Goal: Transaction & Acquisition: Purchase product/service

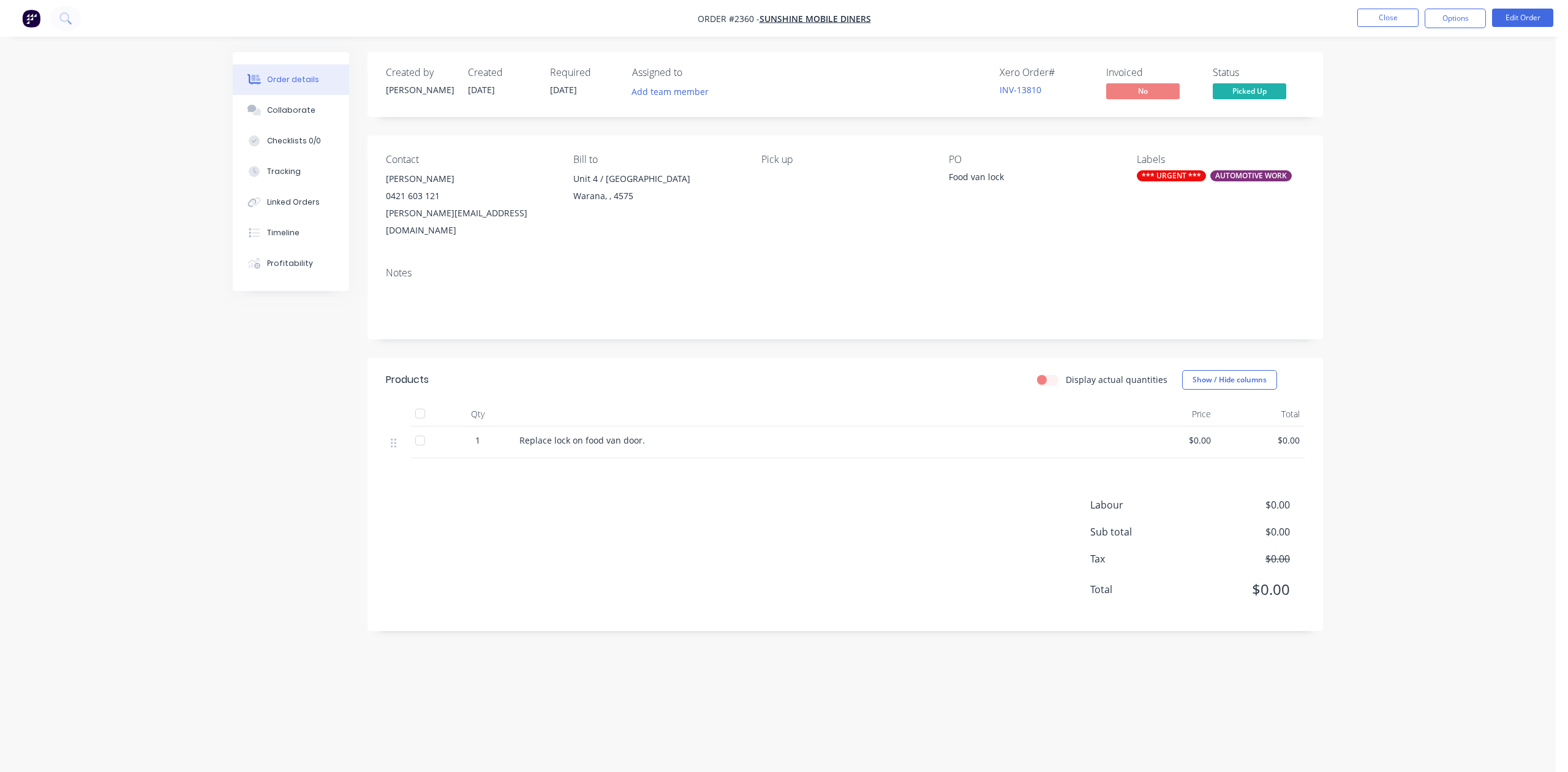
click at [1370, 22] on button "Close" at bounding box center [1388, 17] width 61 height 18
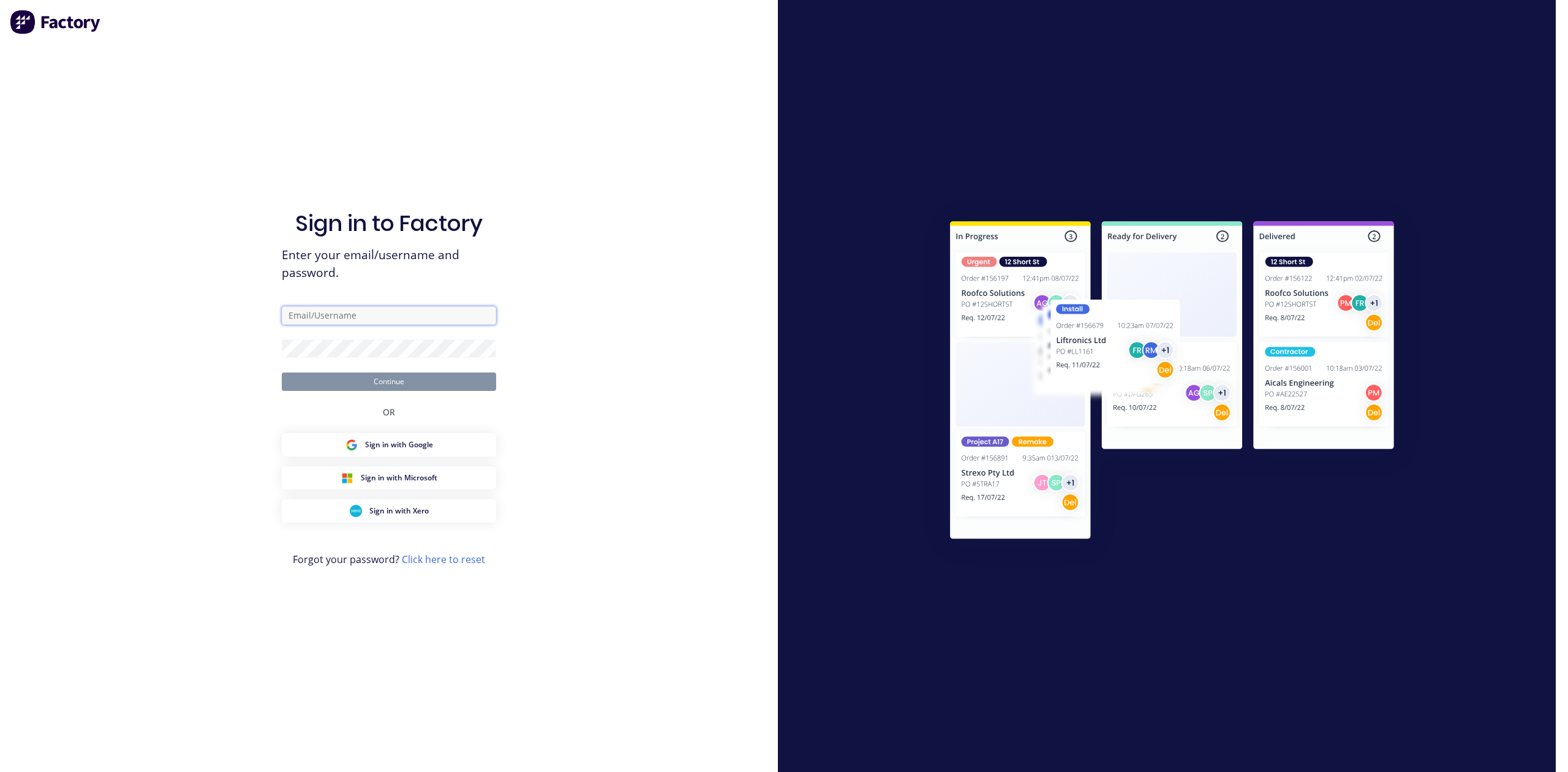
click at [357, 306] on input "text" at bounding box center [389, 315] width 214 height 18
drag, startPoint x: 450, startPoint y: 282, endPoint x: 219, endPoint y: 295, distance: 231.4
click at [216, 292] on div "Sign in to Factory Enter your email/username and password. [PERSON_NAME][EMAIL_…" at bounding box center [388, 386] width 778 height 772
type input "[PERSON_NAME][EMAIL_ADDRESS][DOMAIN_NAME]"
click at [414, 373] on button "Continue" at bounding box center [389, 382] width 214 height 18
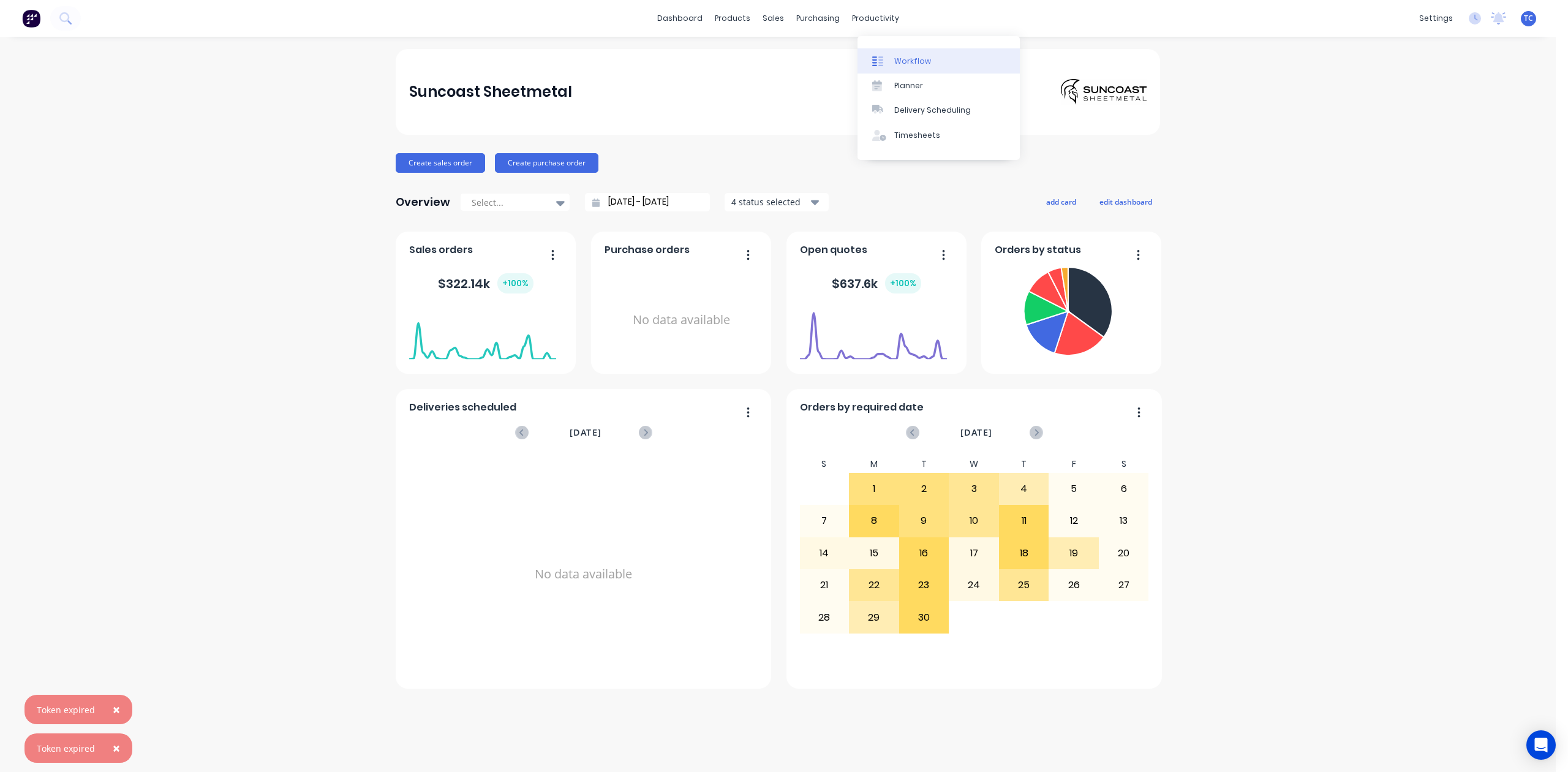
click at [921, 66] on div "Workflow" at bounding box center [913, 61] width 37 height 11
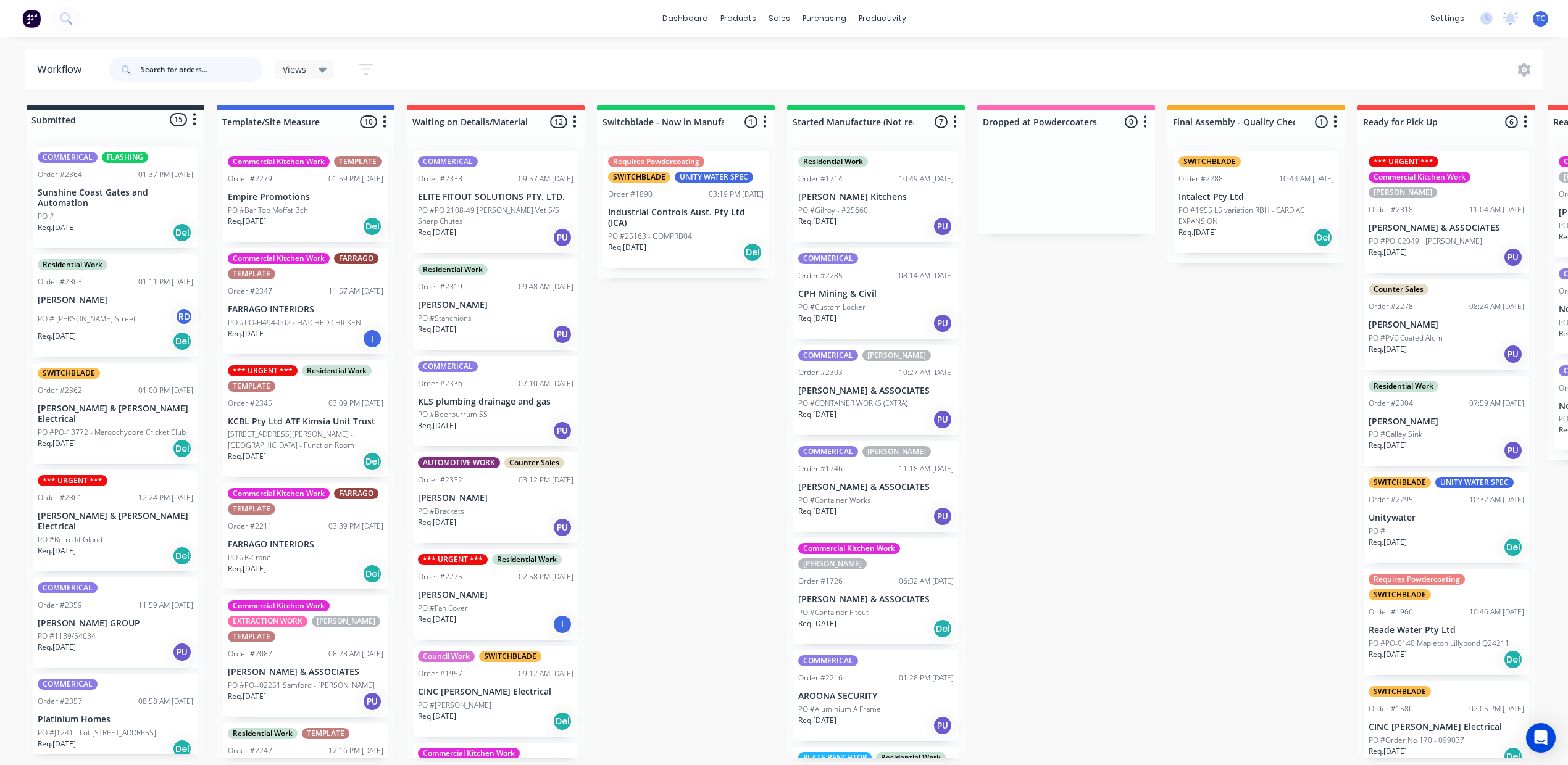
click at [238, 77] on input "text" at bounding box center [201, 70] width 122 height 24
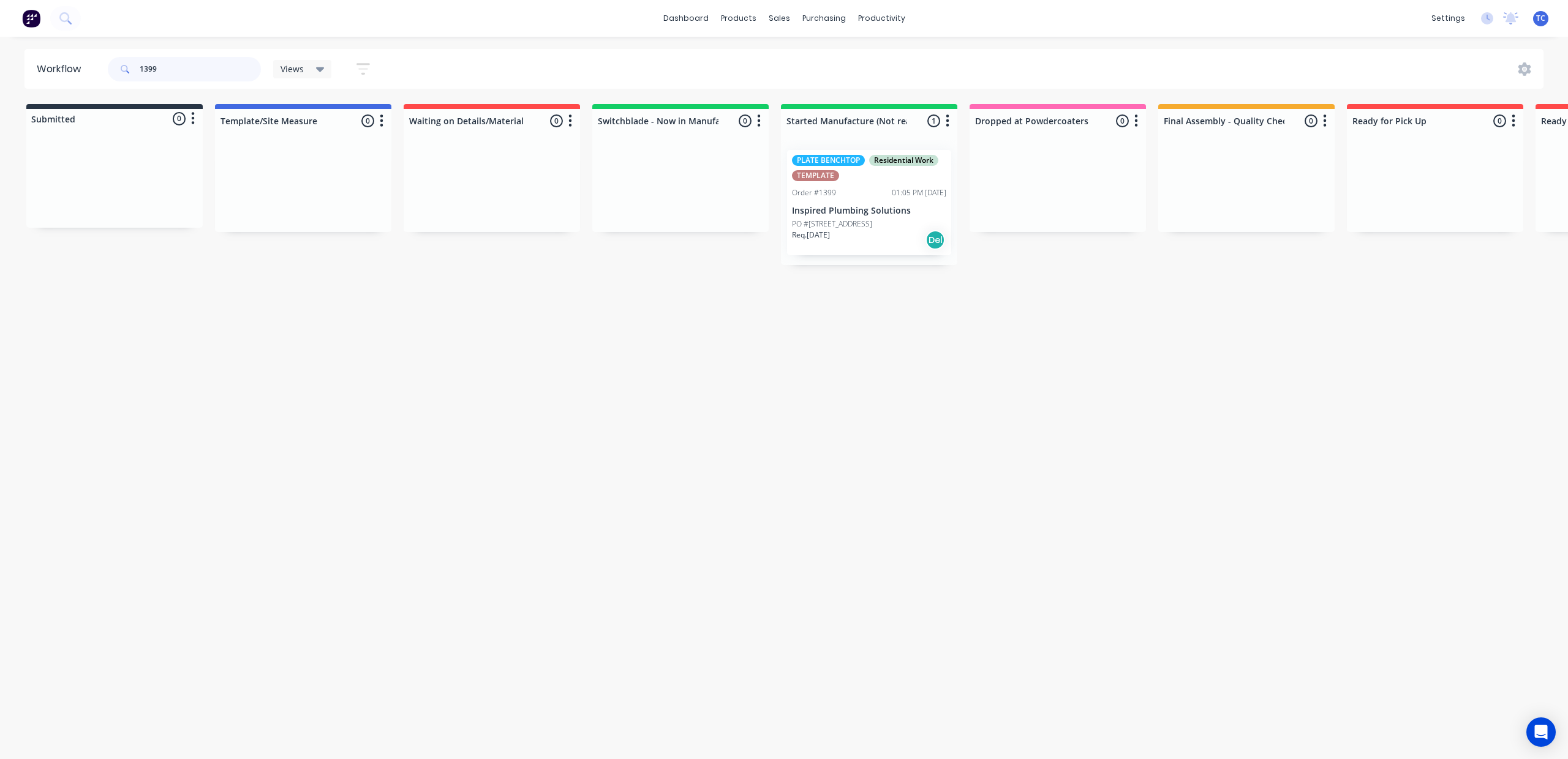
type input "1399"
click at [951, 236] on div "PLATE BENCHTOP Residential Work TEMPLATE Order #1399 01:05 PM [DATE] Inspired P…" at bounding box center [870, 203] width 164 height 106
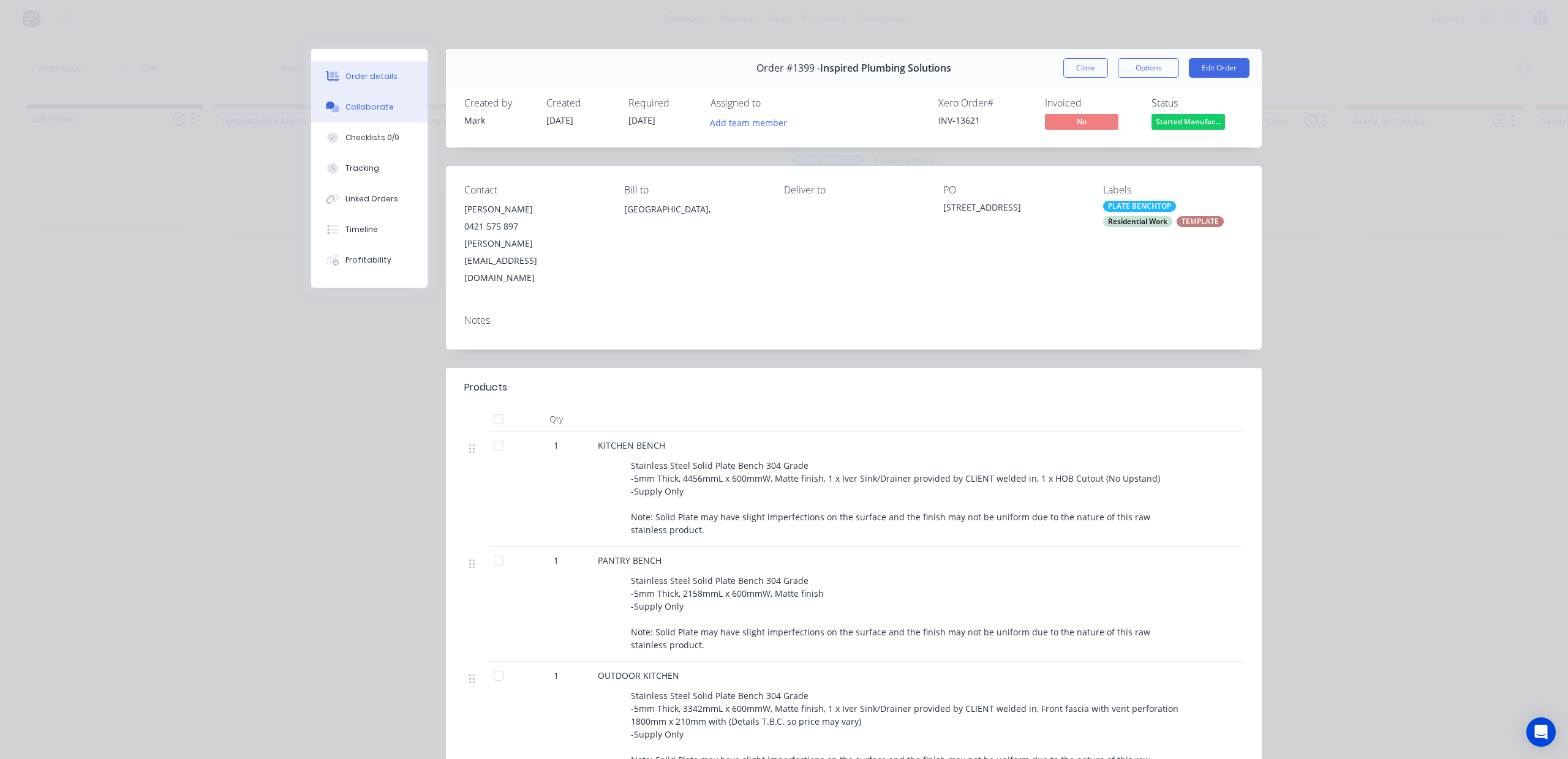
click at [351, 112] on div "Collaborate" at bounding box center [370, 107] width 48 height 11
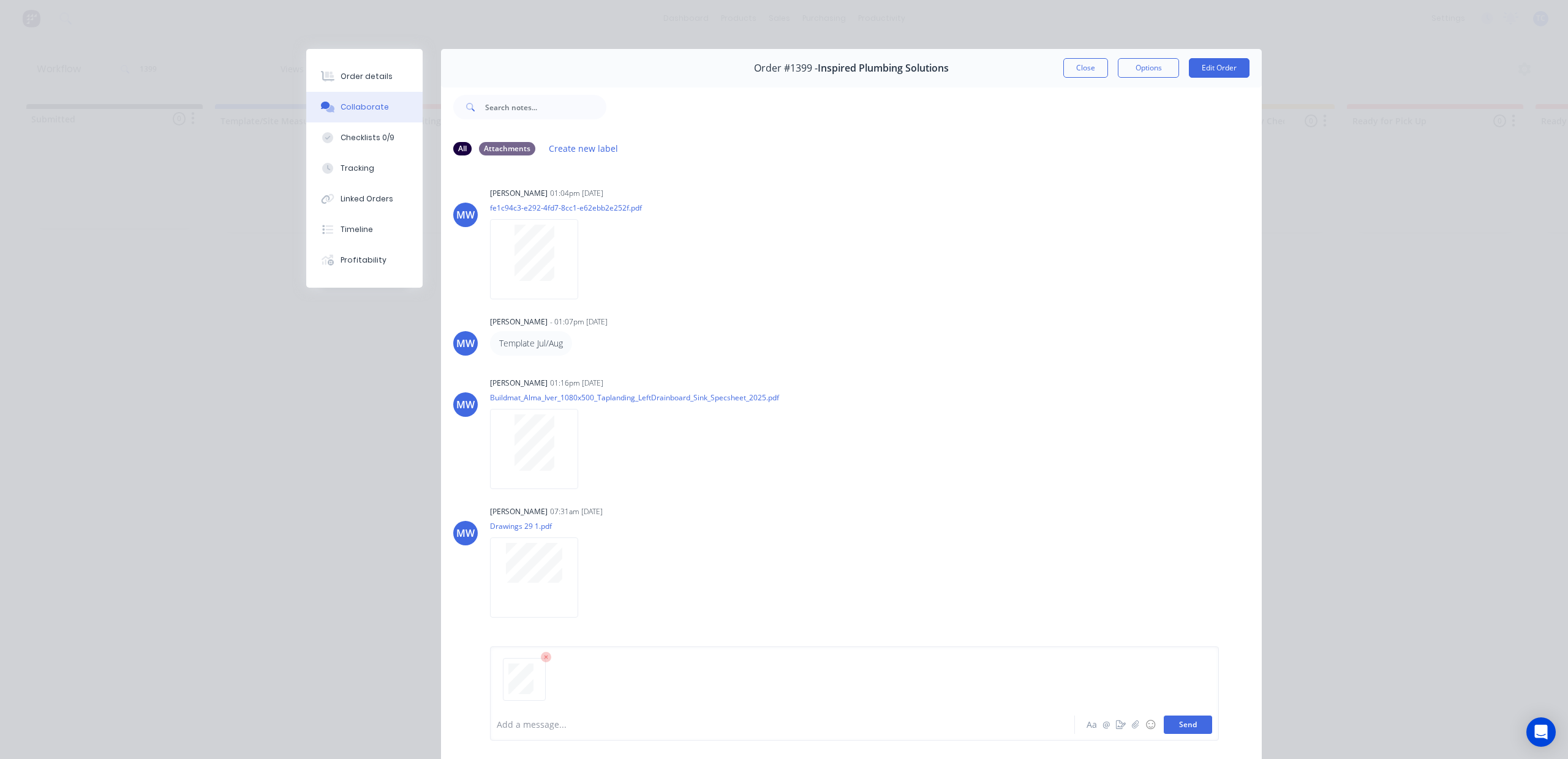
click at [1169, 724] on button "Send" at bounding box center [1188, 724] width 48 height 18
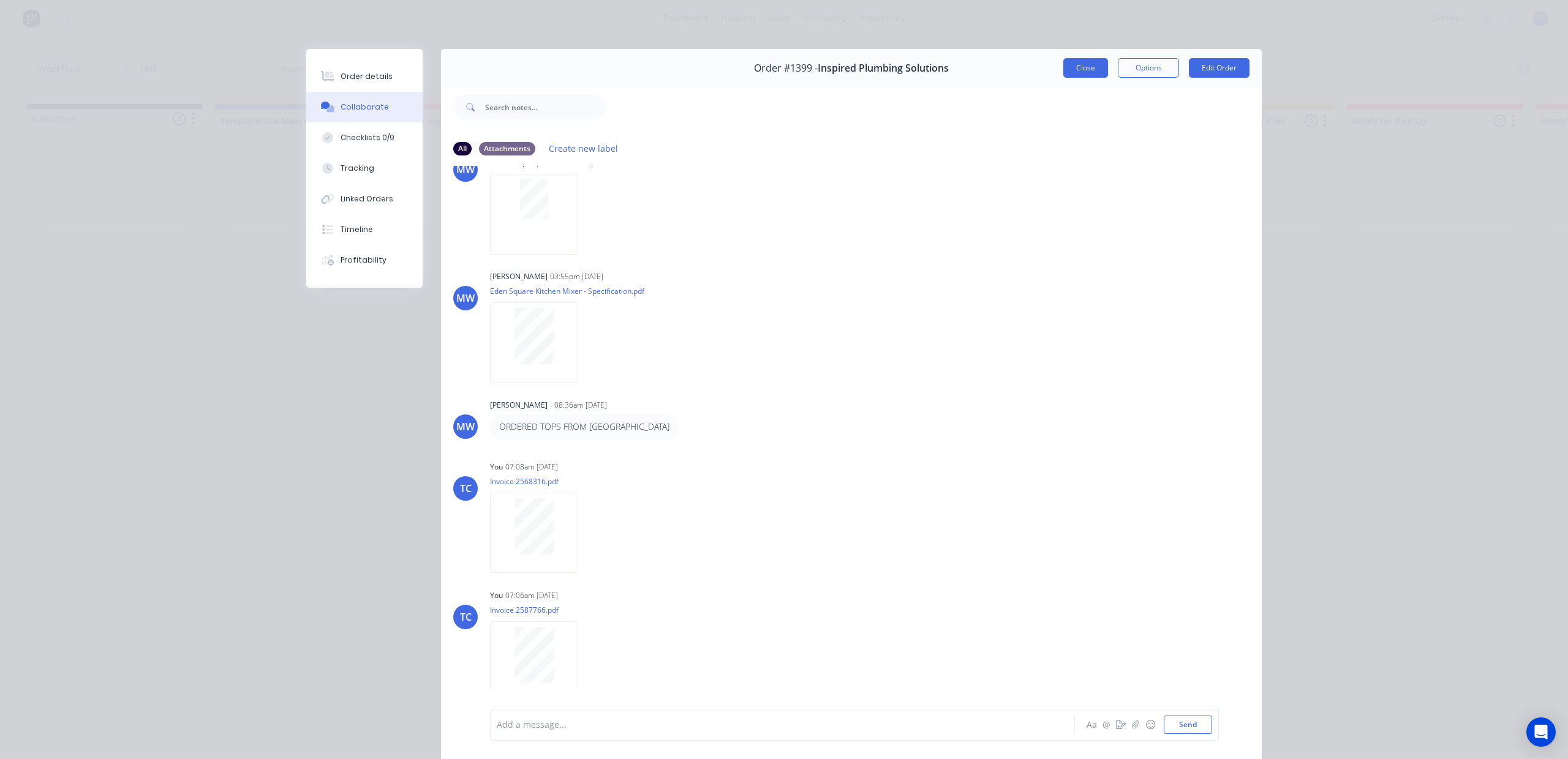
click at [1066, 77] on button "Close" at bounding box center [1085, 68] width 44 height 20
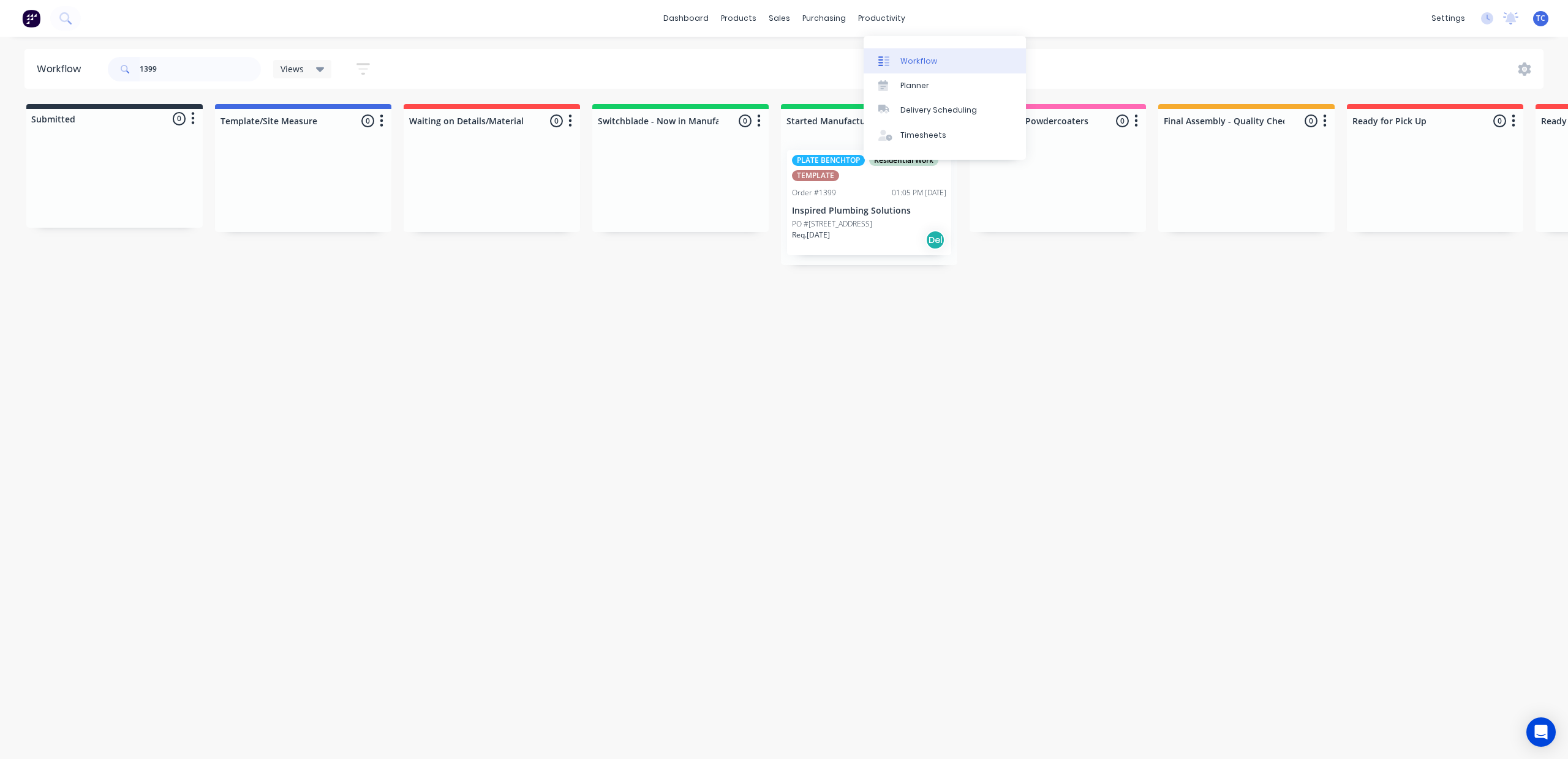
click at [916, 67] on div "Workflow" at bounding box center [919, 61] width 37 height 11
click at [922, 63] on div "Workflow" at bounding box center [919, 61] width 37 height 11
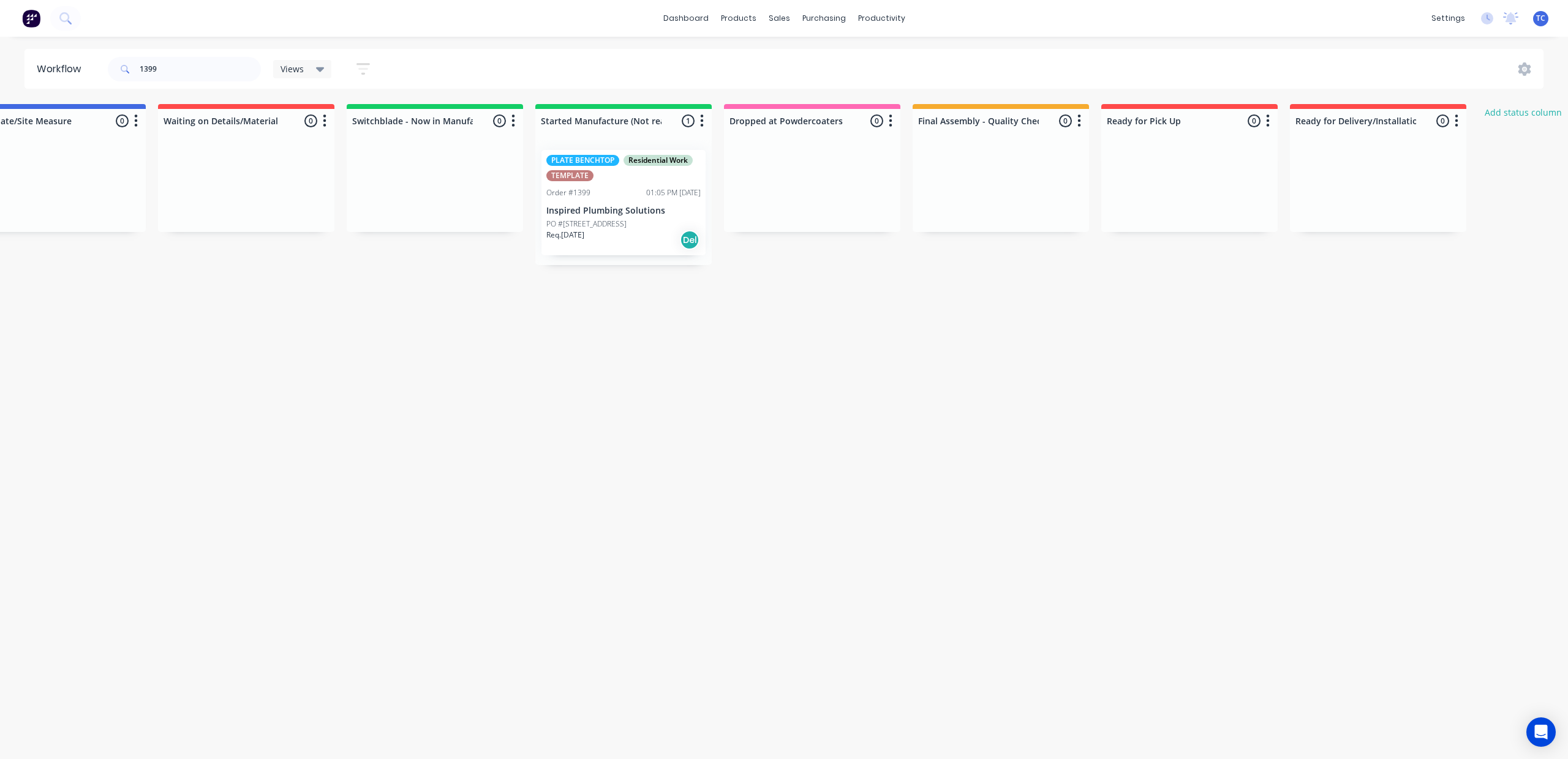
scroll to position [0, 245]
click at [909, 67] on div "Workflow" at bounding box center [919, 61] width 37 height 11
click at [937, 63] on div "Workflow" at bounding box center [919, 61] width 37 height 11
click at [664, 14] on link "dashboard" at bounding box center [686, 18] width 57 height 18
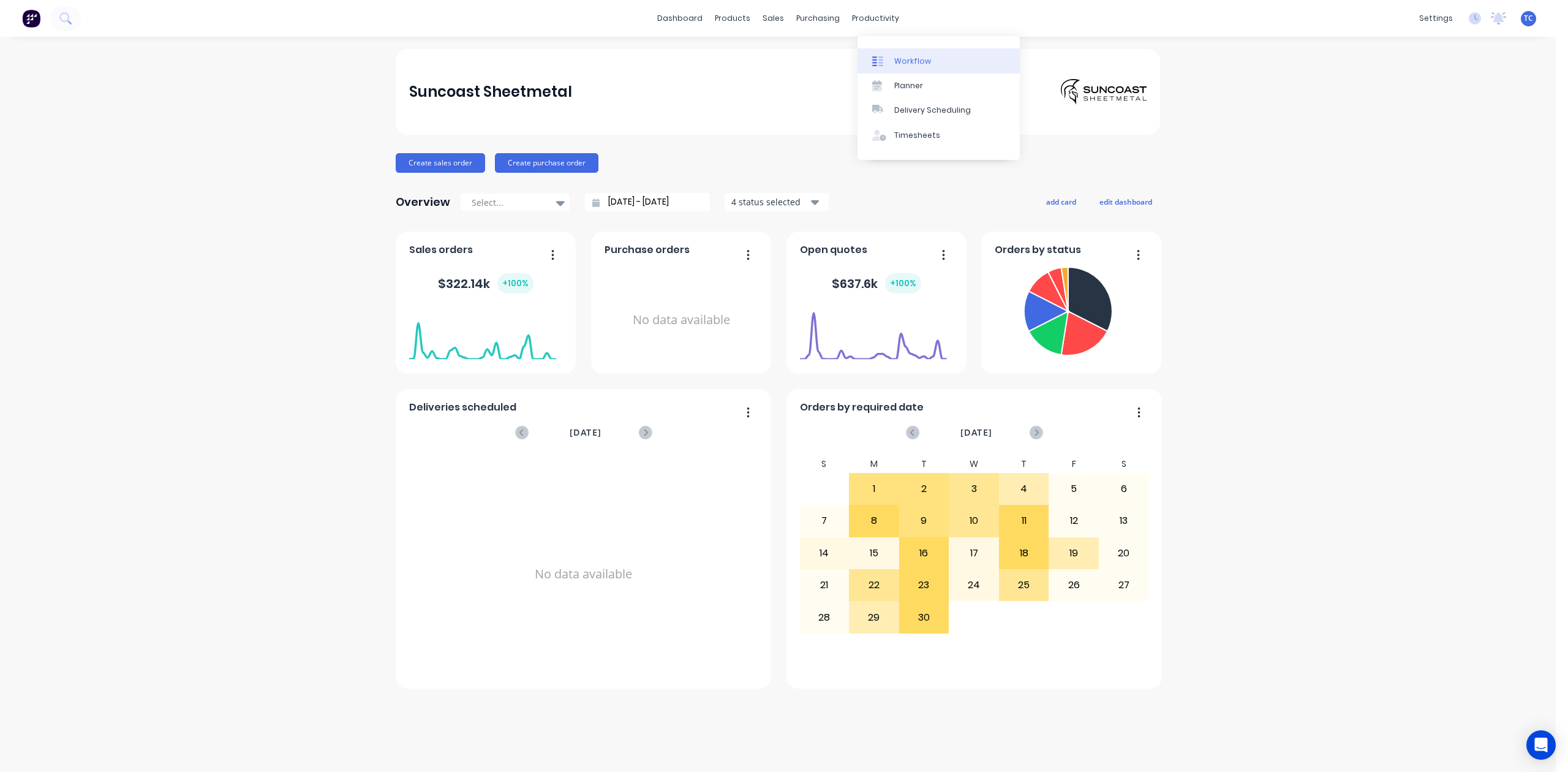
click at [915, 63] on div "Workflow" at bounding box center [913, 61] width 37 height 11
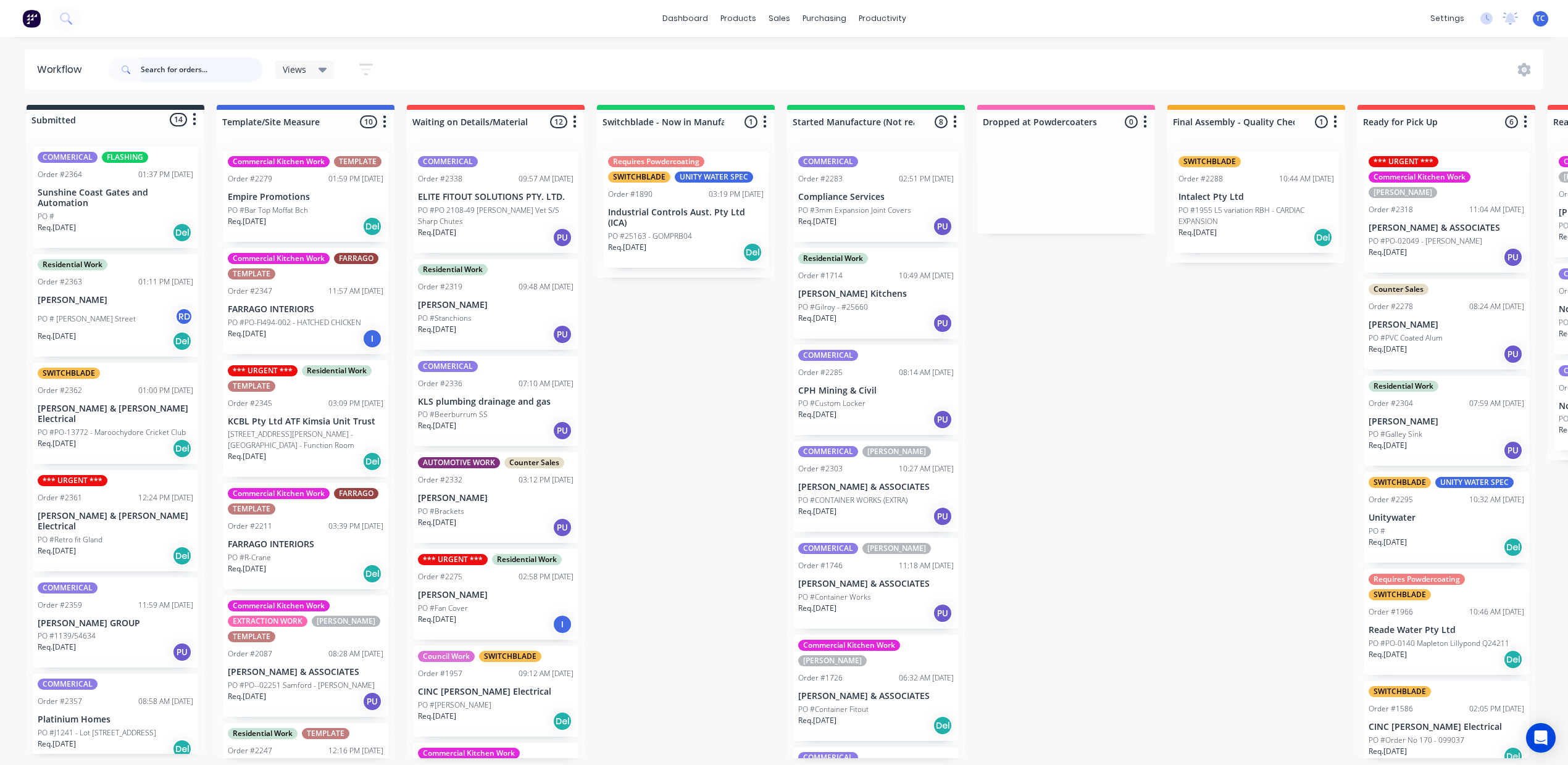
click at [233, 67] on input "text" at bounding box center [201, 70] width 122 height 24
click at [911, 216] on p "PO #3mm Expansion Joint Covers" at bounding box center [854, 210] width 113 height 11
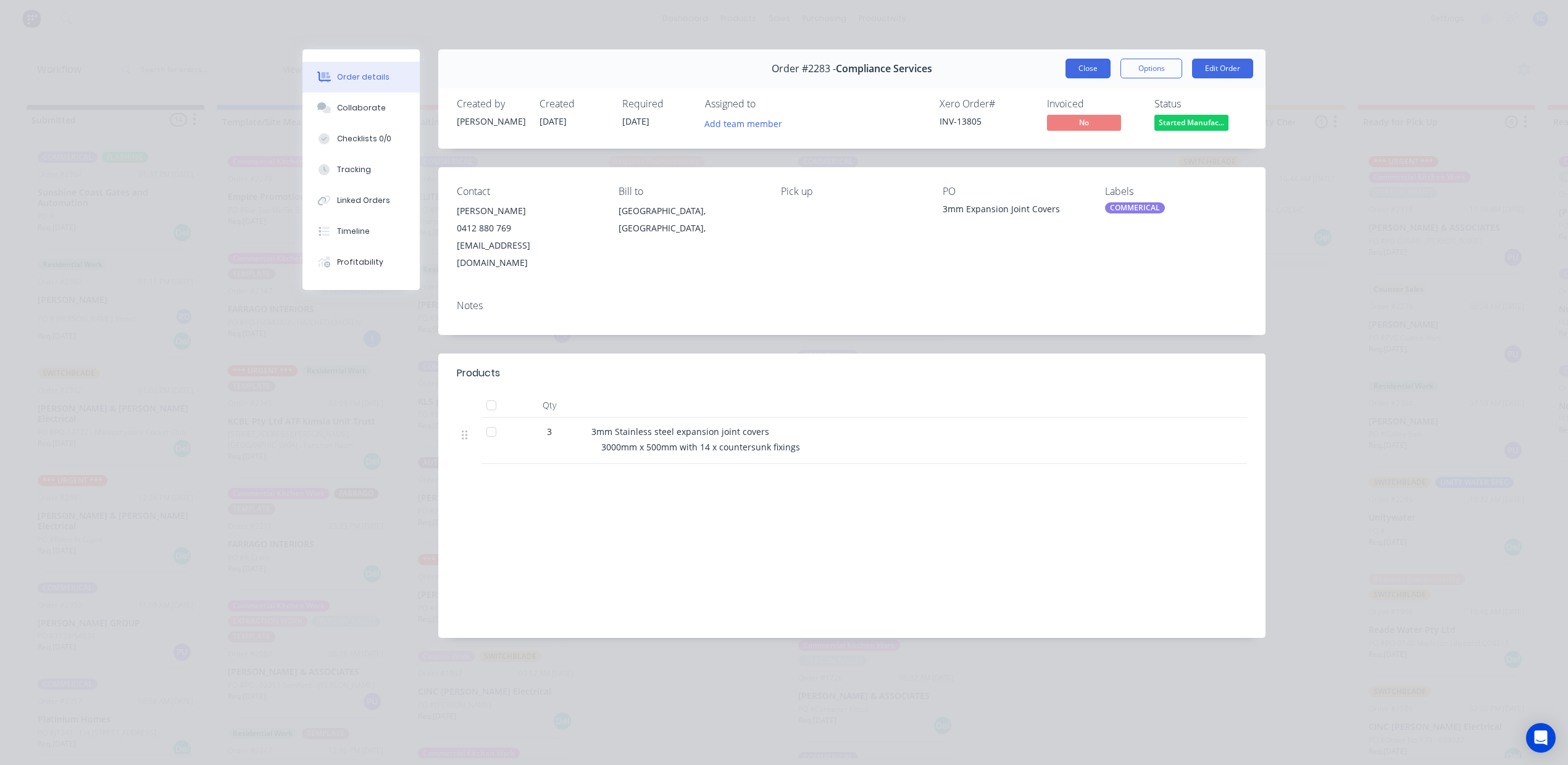
click at [1066, 78] on button "Close" at bounding box center [1088, 68] width 45 height 20
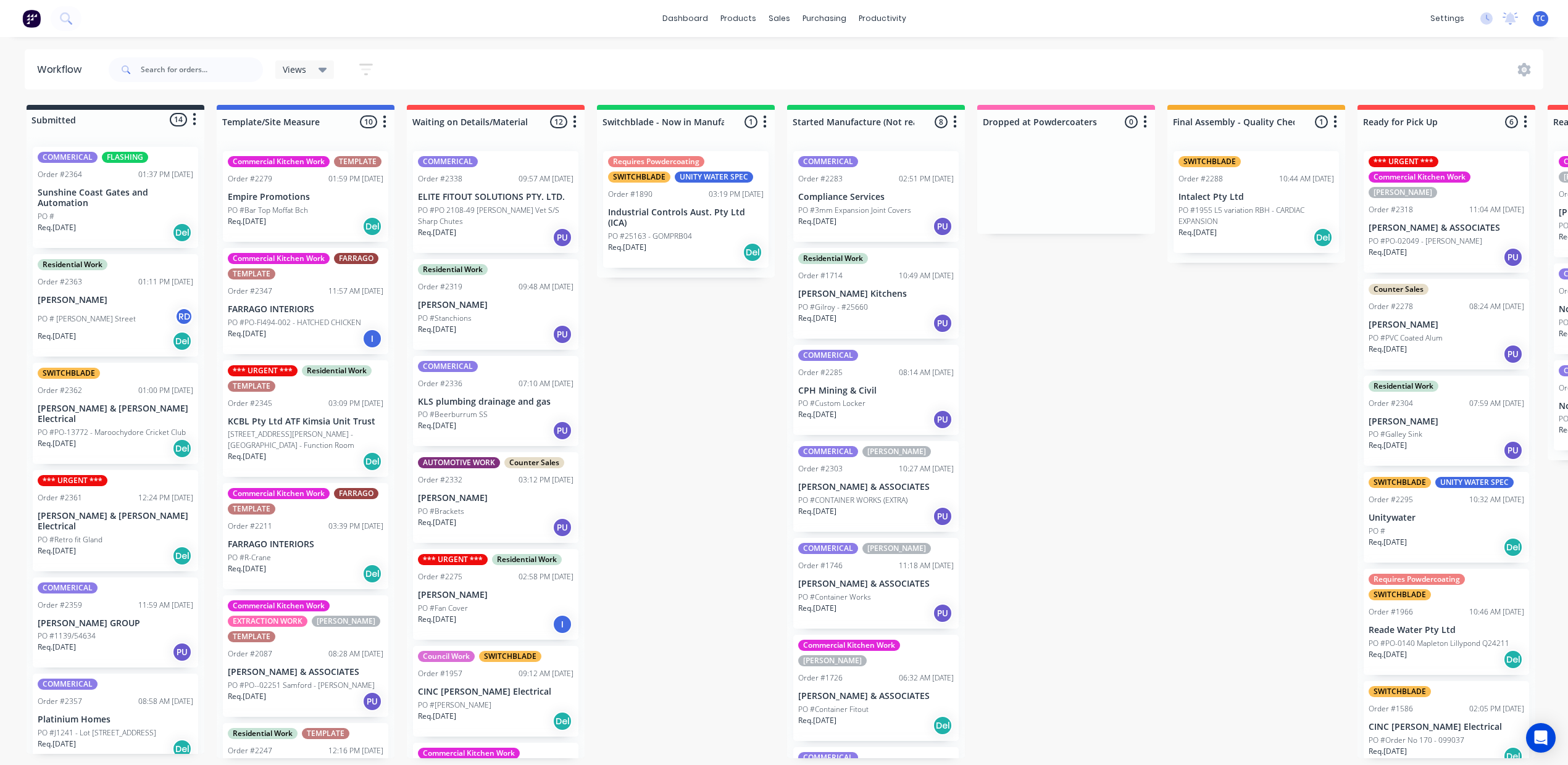
click at [954, 202] on p "Compliance Services" at bounding box center [876, 198] width 156 height 11
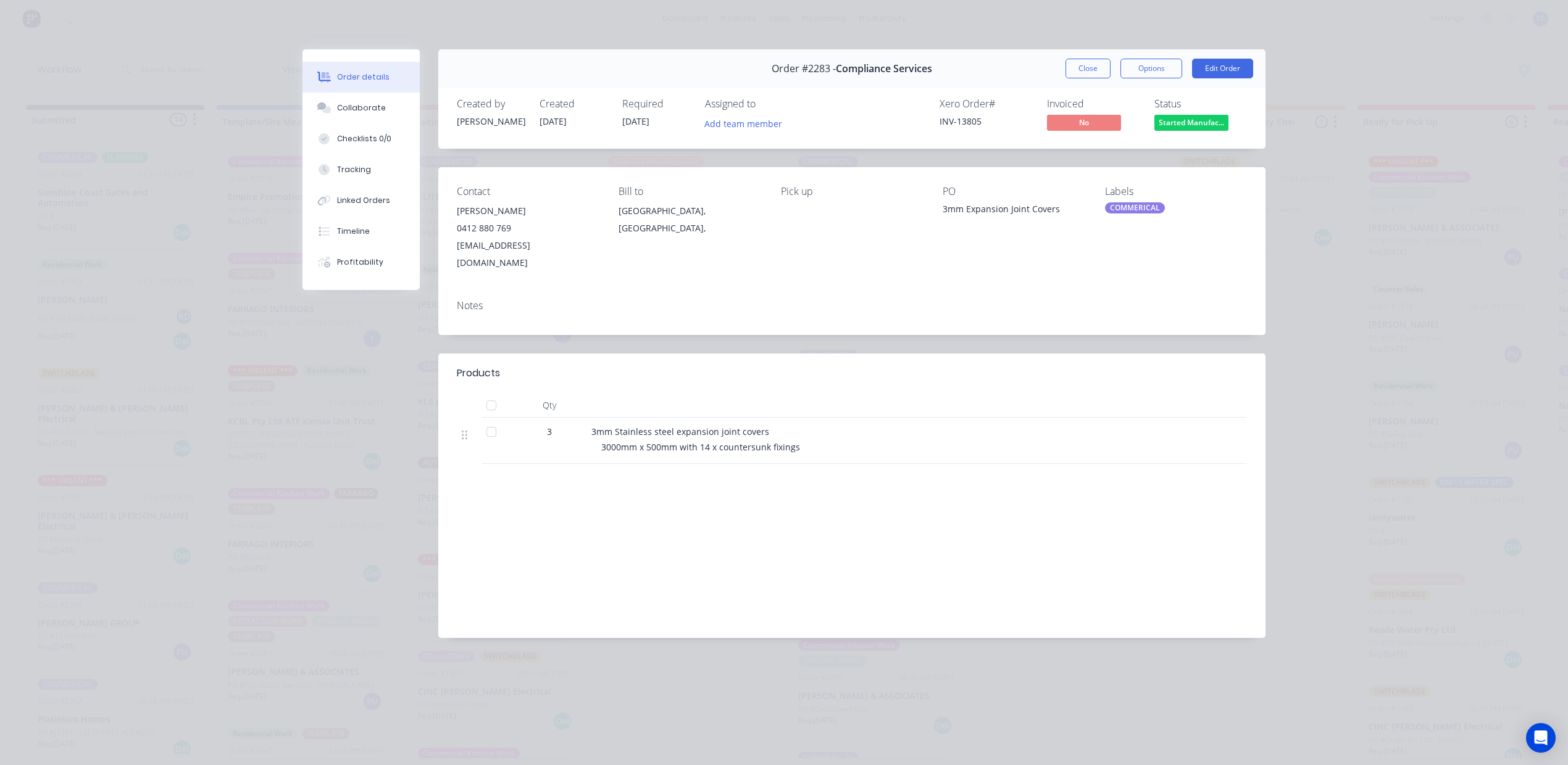
scroll to position [12, 0]
click at [1066, 58] on button "Close" at bounding box center [1088, 68] width 45 height 20
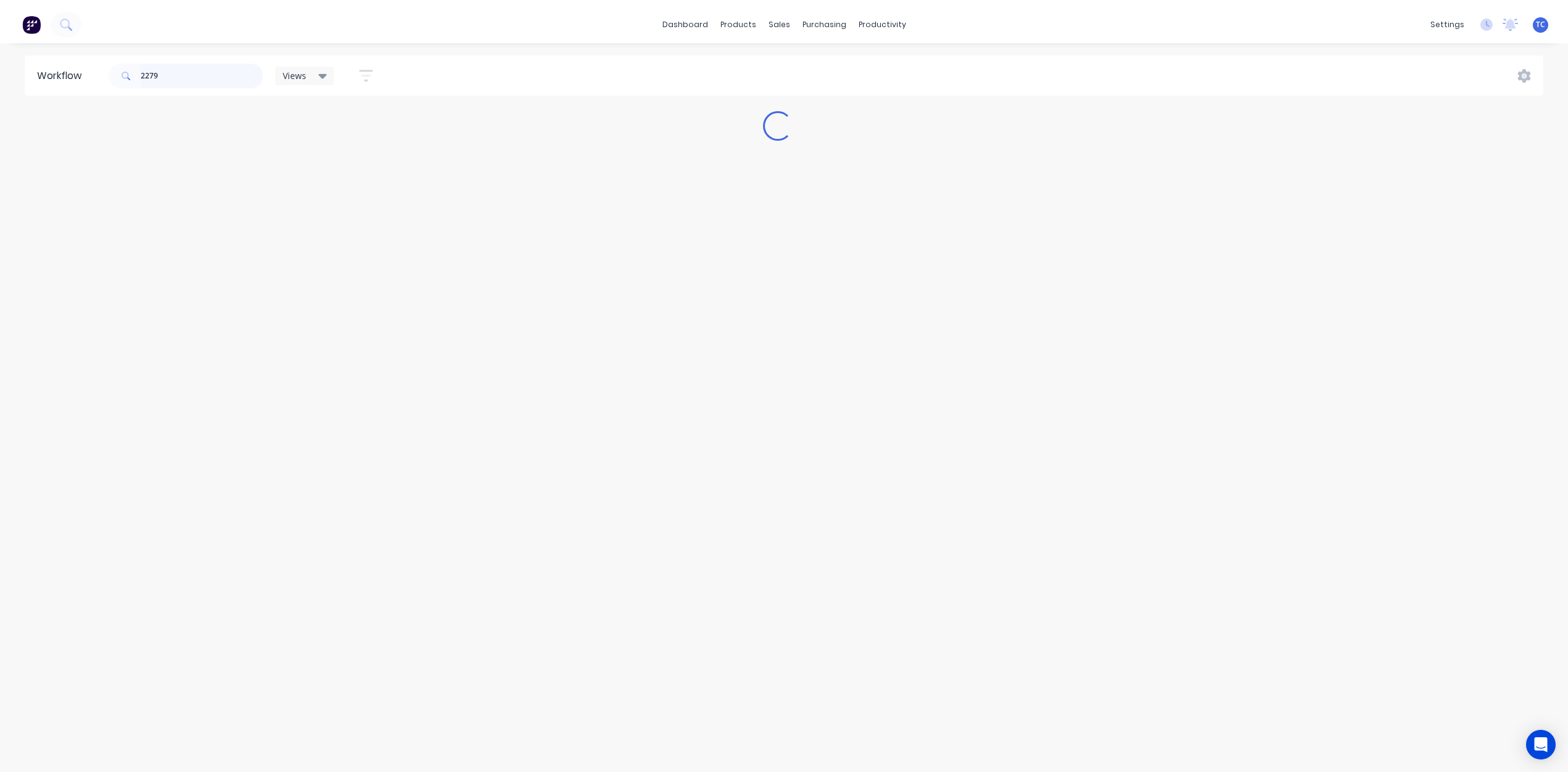
scroll to position [0, 0]
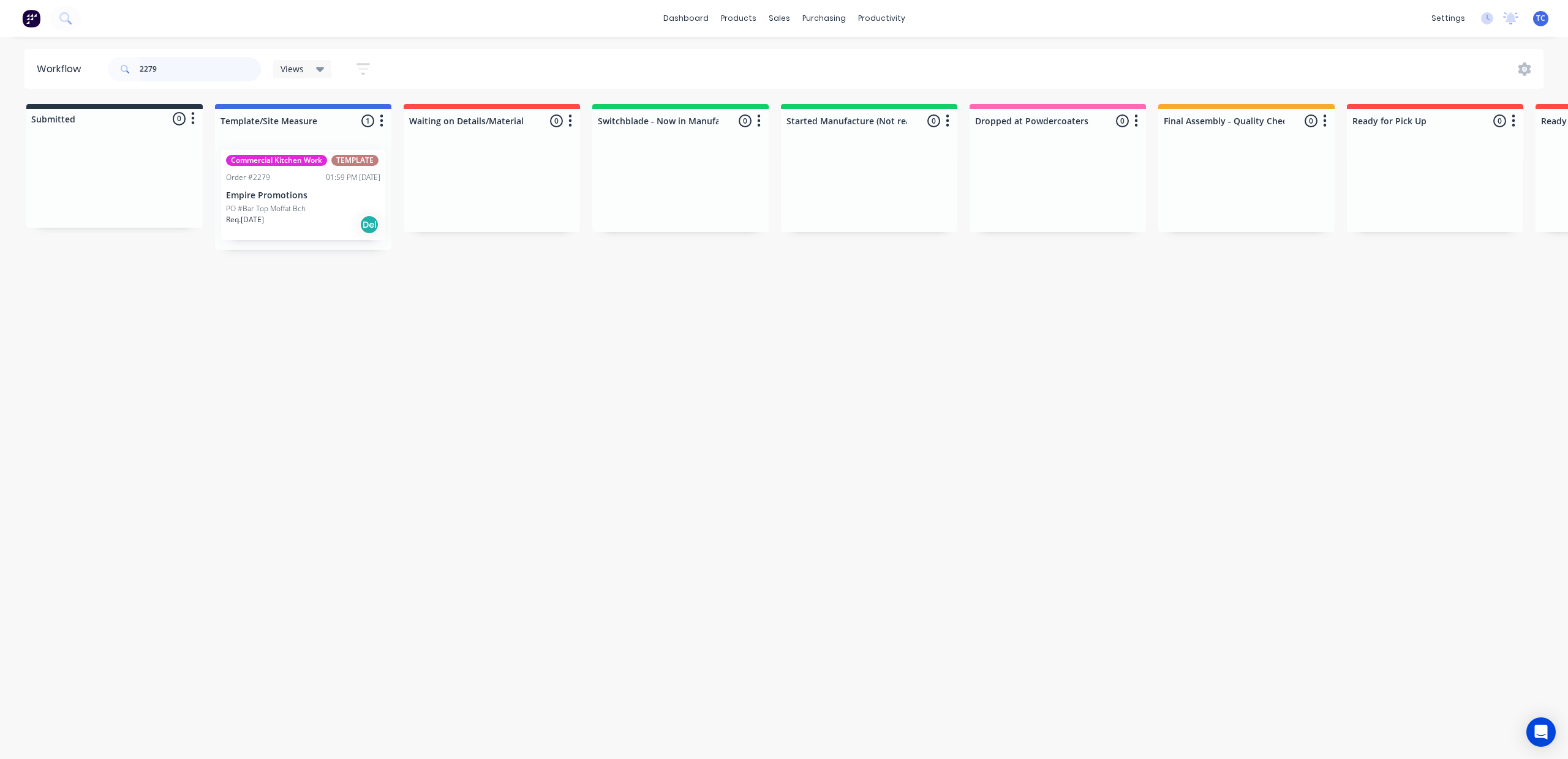
type input "2279"
click at [822, 65] on div "Sales Orders" at bounding box center [819, 61] width 51 height 11
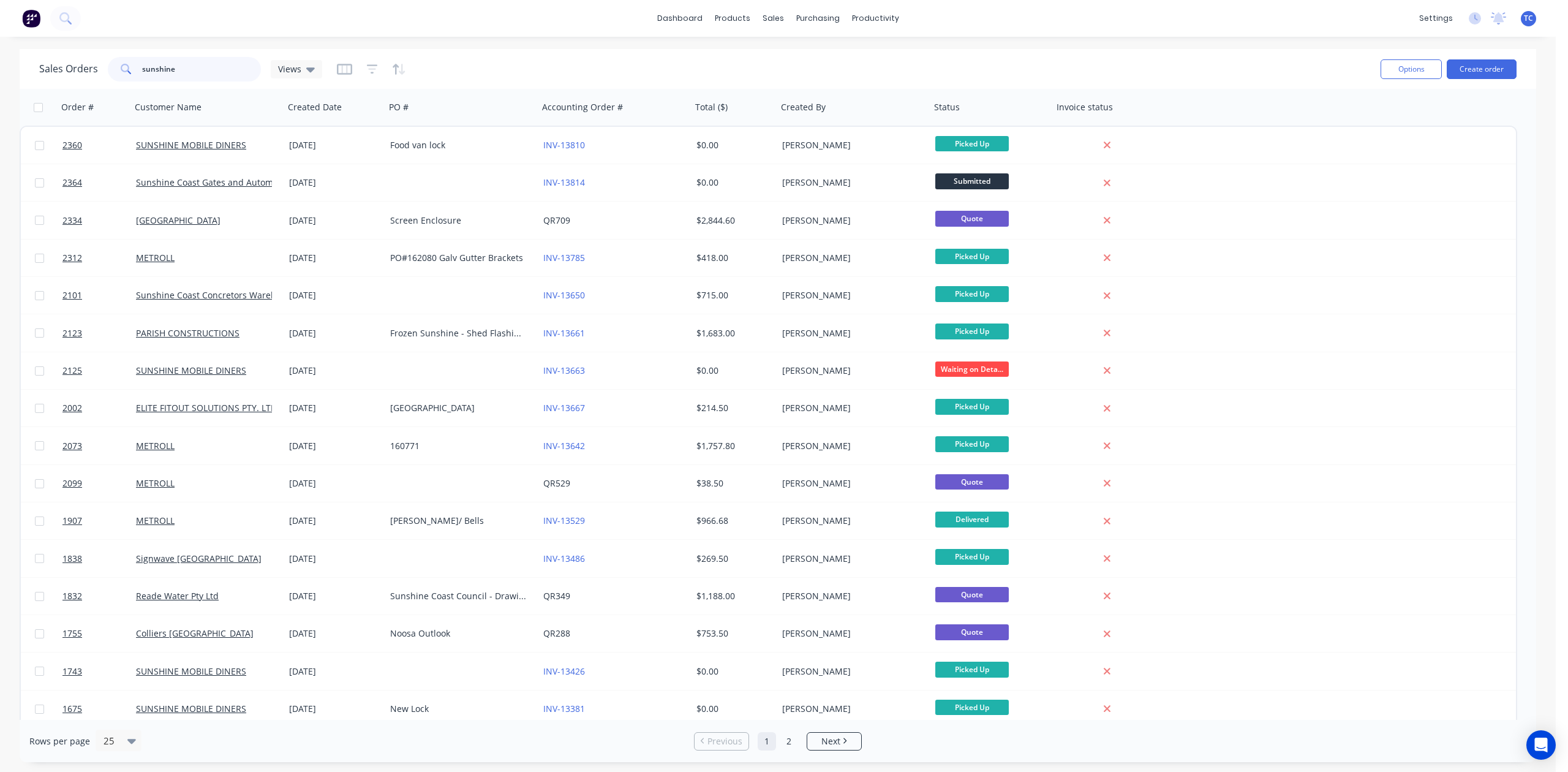
drag, startPoint x: 243, startPoint y: 70, endPoint x: 92, endPoint y: 63, distance: 151.2
click at [89, 70] on div "Sales Orders sunshine Views" at bounding box center [180, 69] width 283 height 24
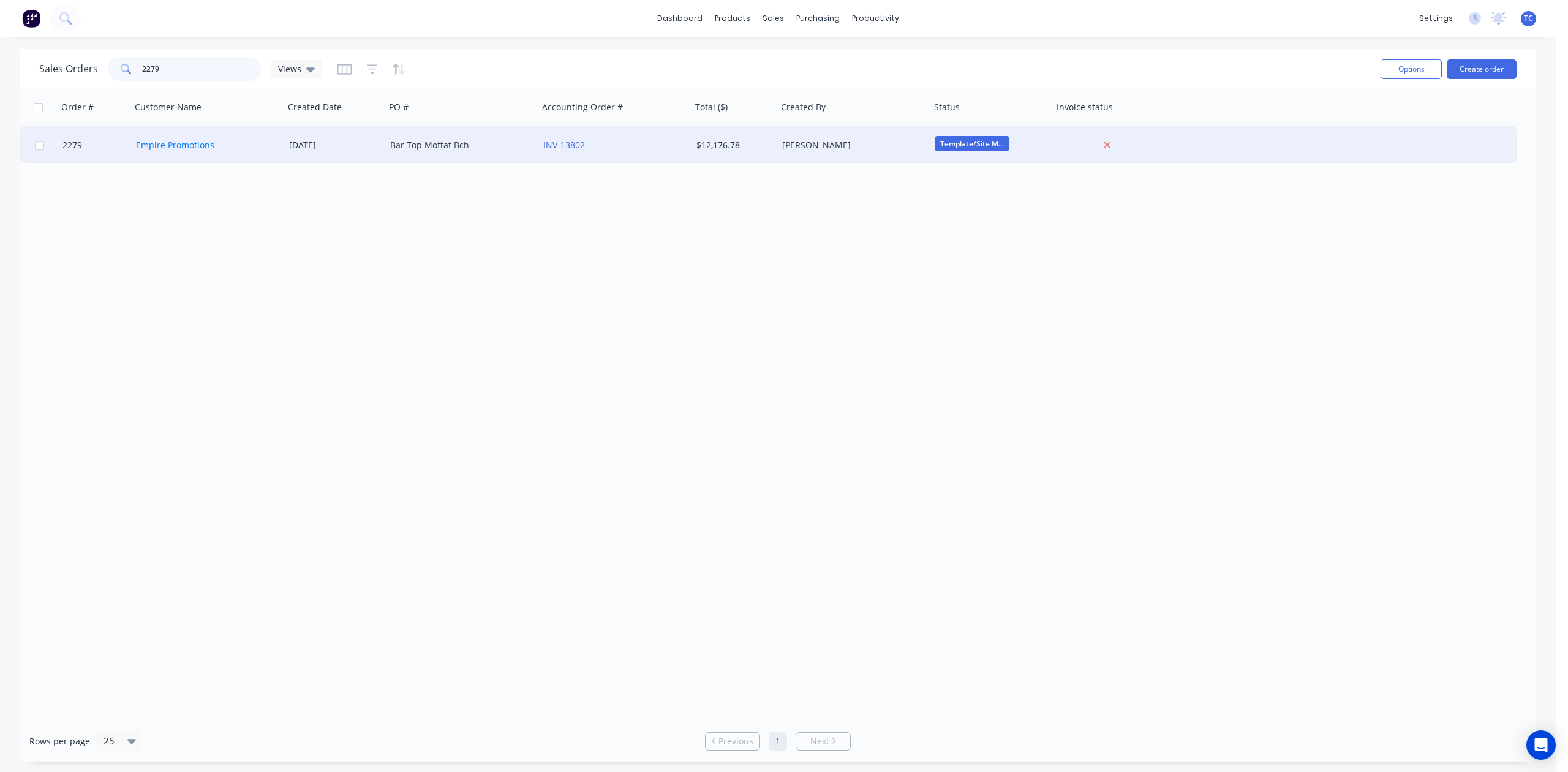
type input "2279"
click at [155, 145] on link "Empire Promotions" at bounding box center [175, 144] width 78 height 11
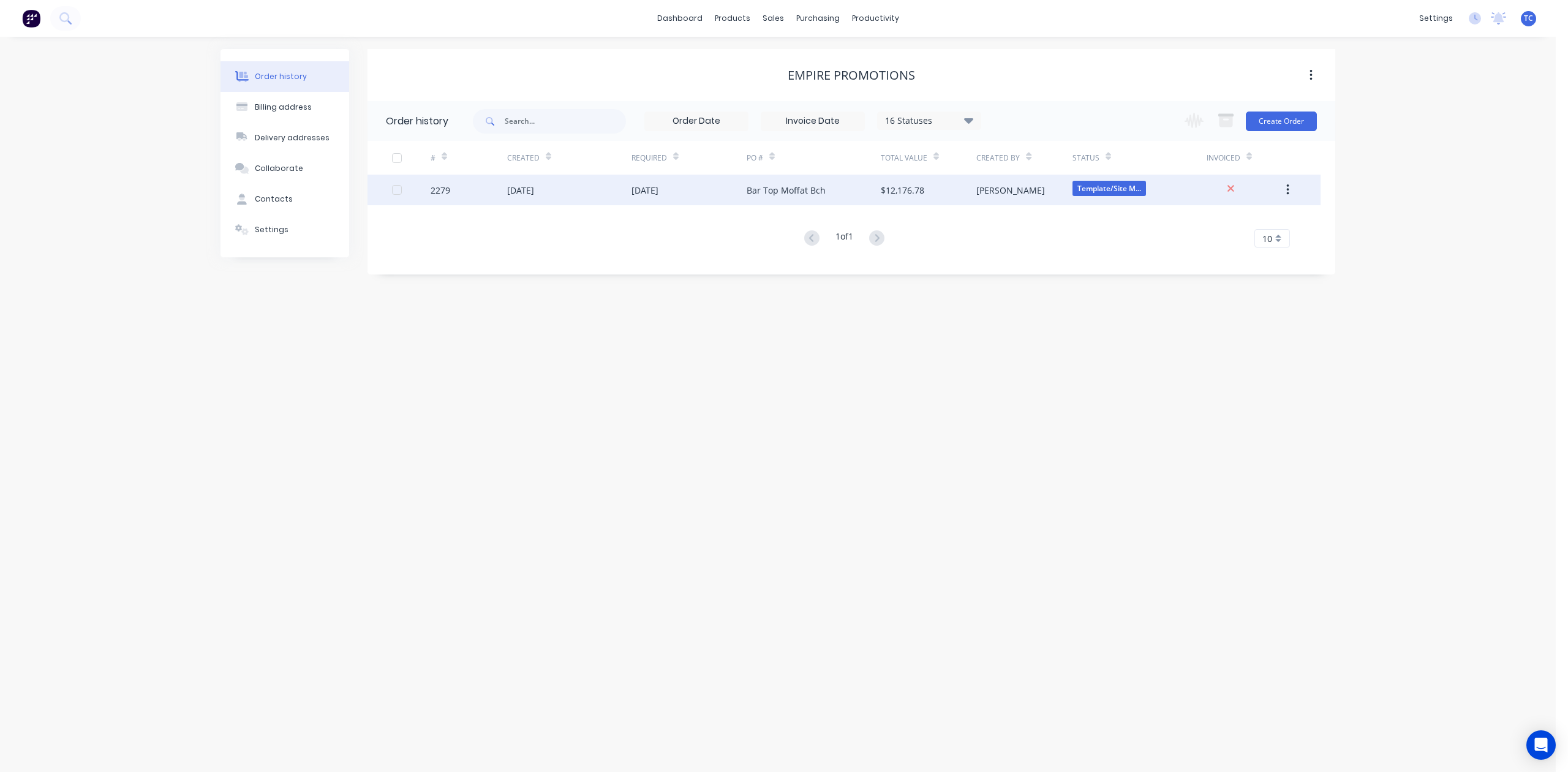
click at [530, 185] on div "[DATE]" at bounding box center [520, 190] width 27 height 13
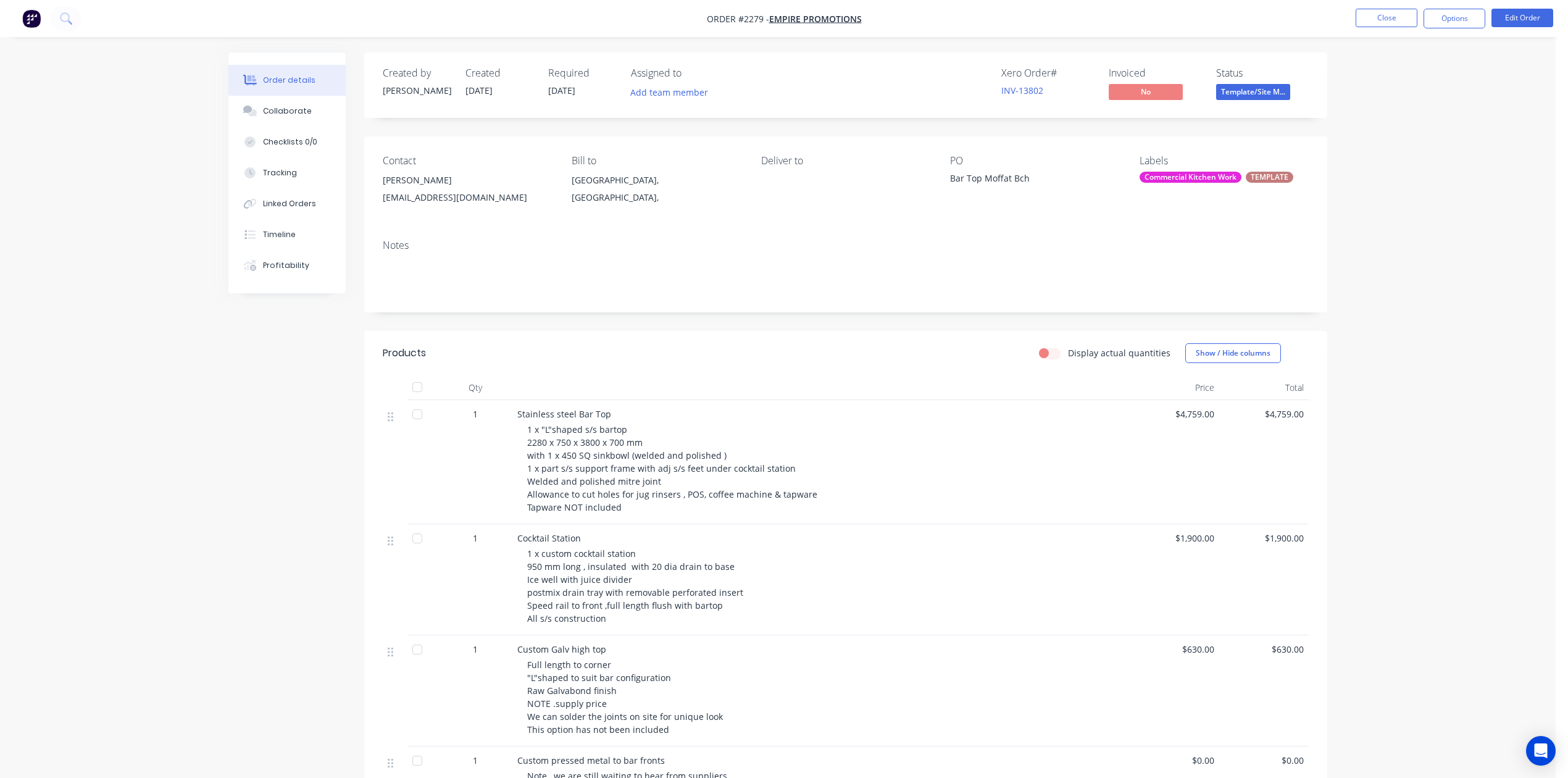
click at [465, 206] on div "[EMAIL_ADDRESS][DOMAIN_NAME]" at bounding box center [467, 198] width 169 height 17
click at [461, 189] on div "[PERSON_NAME]" at bounding box center [467, 180] width 169 height 17
click at [413, 167] on div "Contact" at bounding box center [467, 160] width 169 height 11
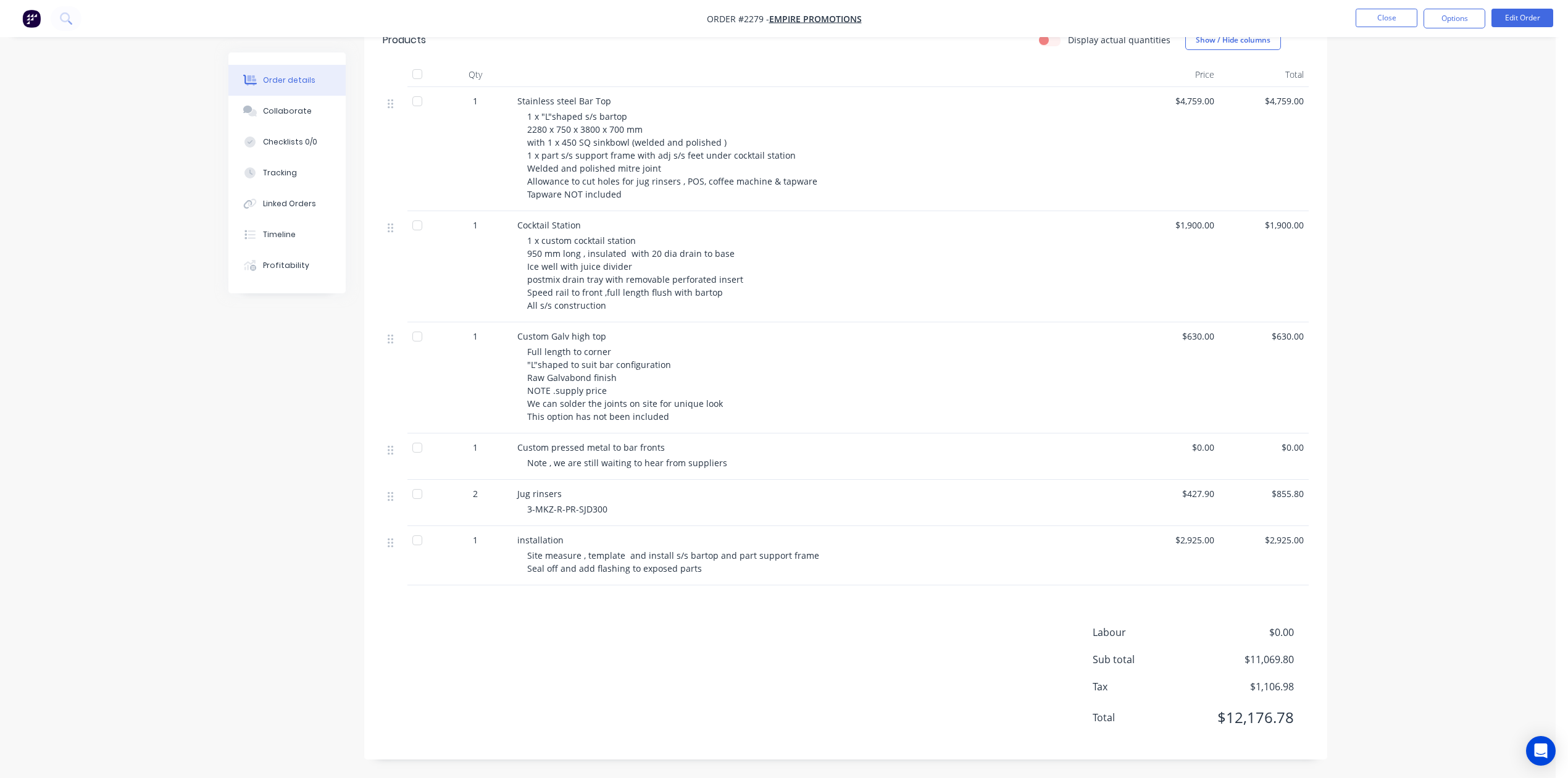
scroll to position [546, 0]
click at [1376, 15] on button "Close" at bounding box center [1386, 17] width 62 height 18
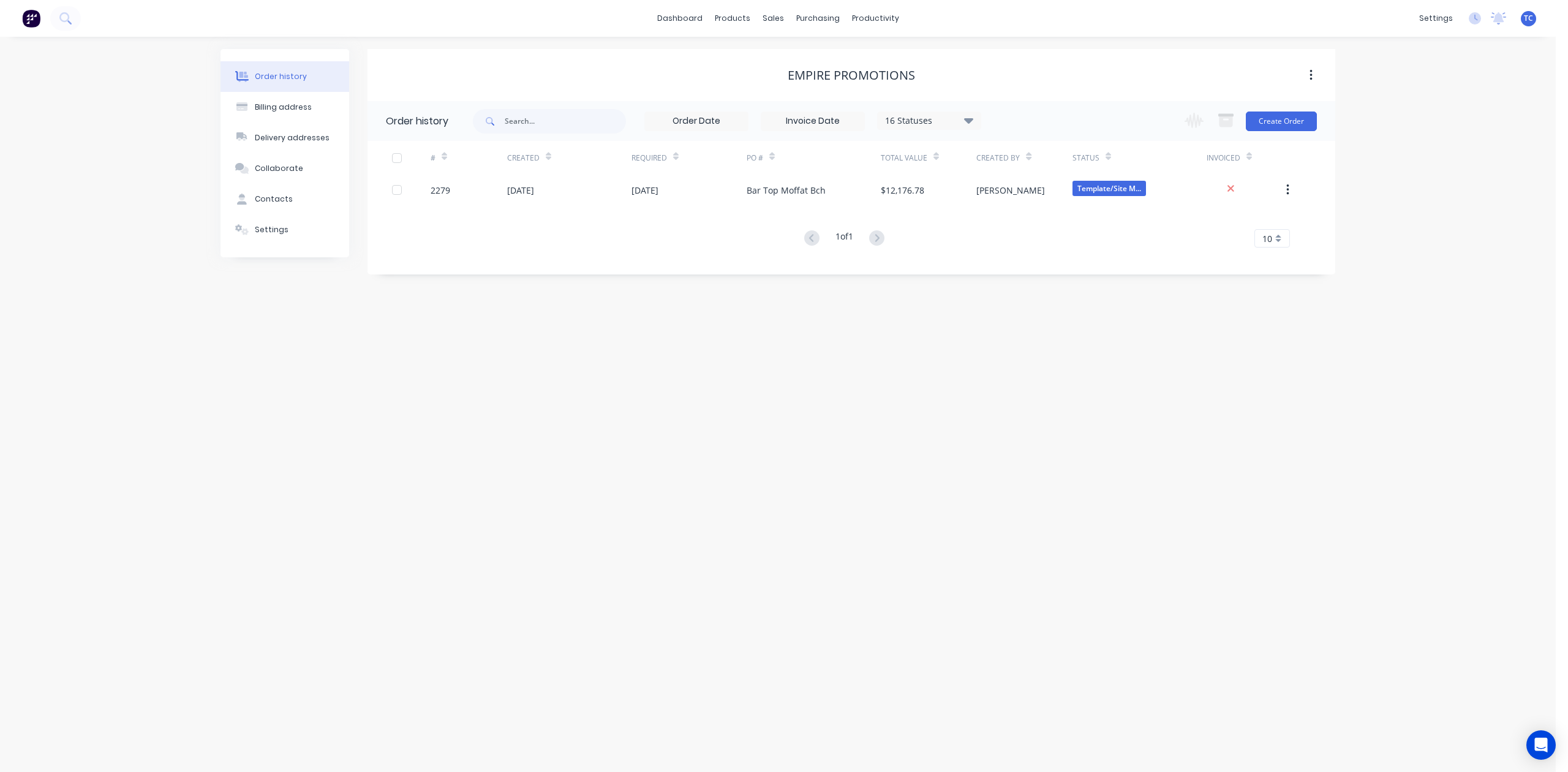
click at [1500, 281] on div "Order history Billing address Delivery addresses Collaborate Contacts Settings …" at bounding box center [778, 404] width 1556 height 736
click at [927, 64] on div "Workflow" at bounding box center [913, 61] width 37 height 11
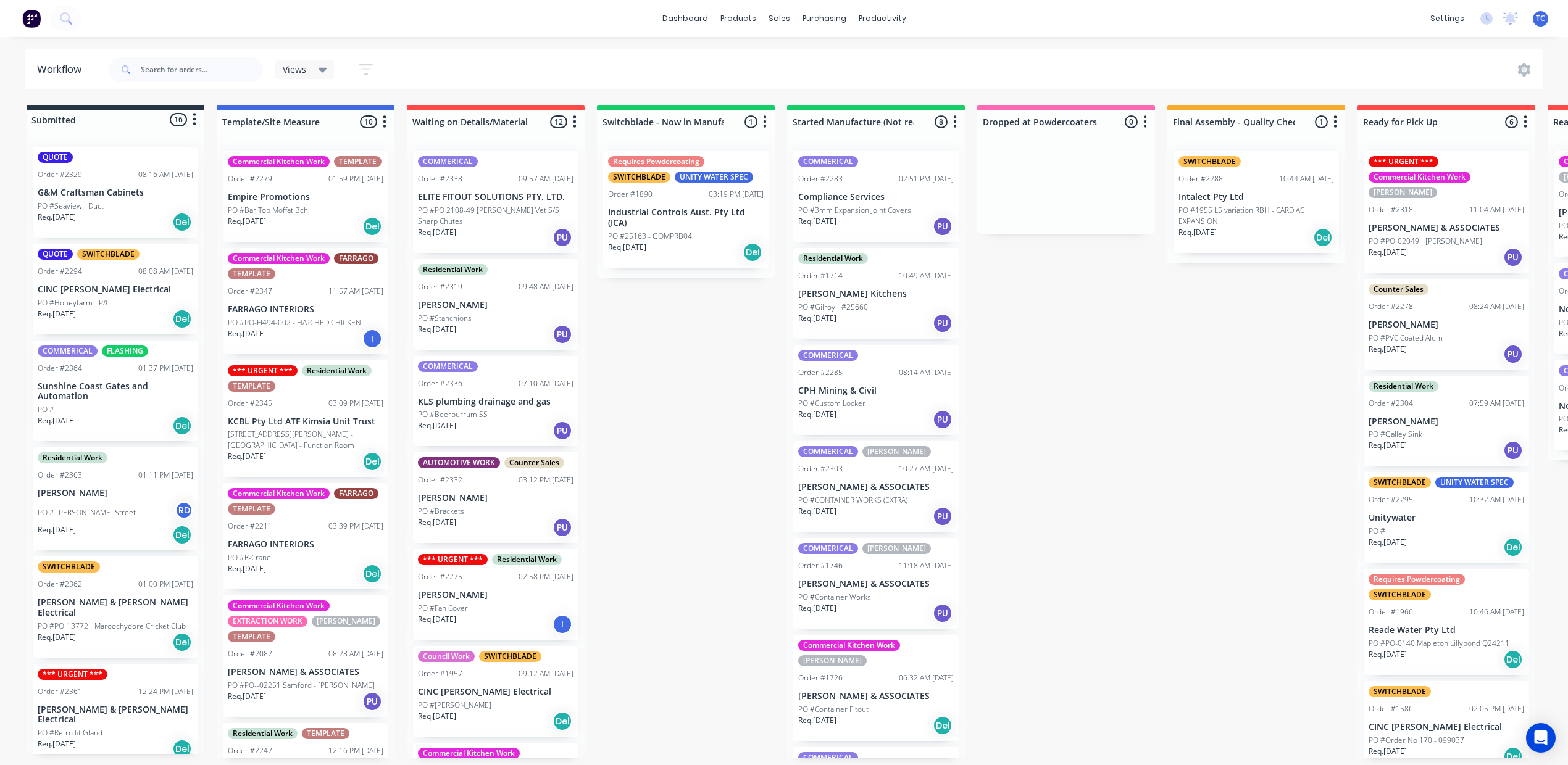
click at [958, 201] on div "COMMERICAL Order #2283 02:51 PM [DATE] Compliance Services PO #3mm Expansion Jo…" at bounding box center [876, 196] width 166 height 90
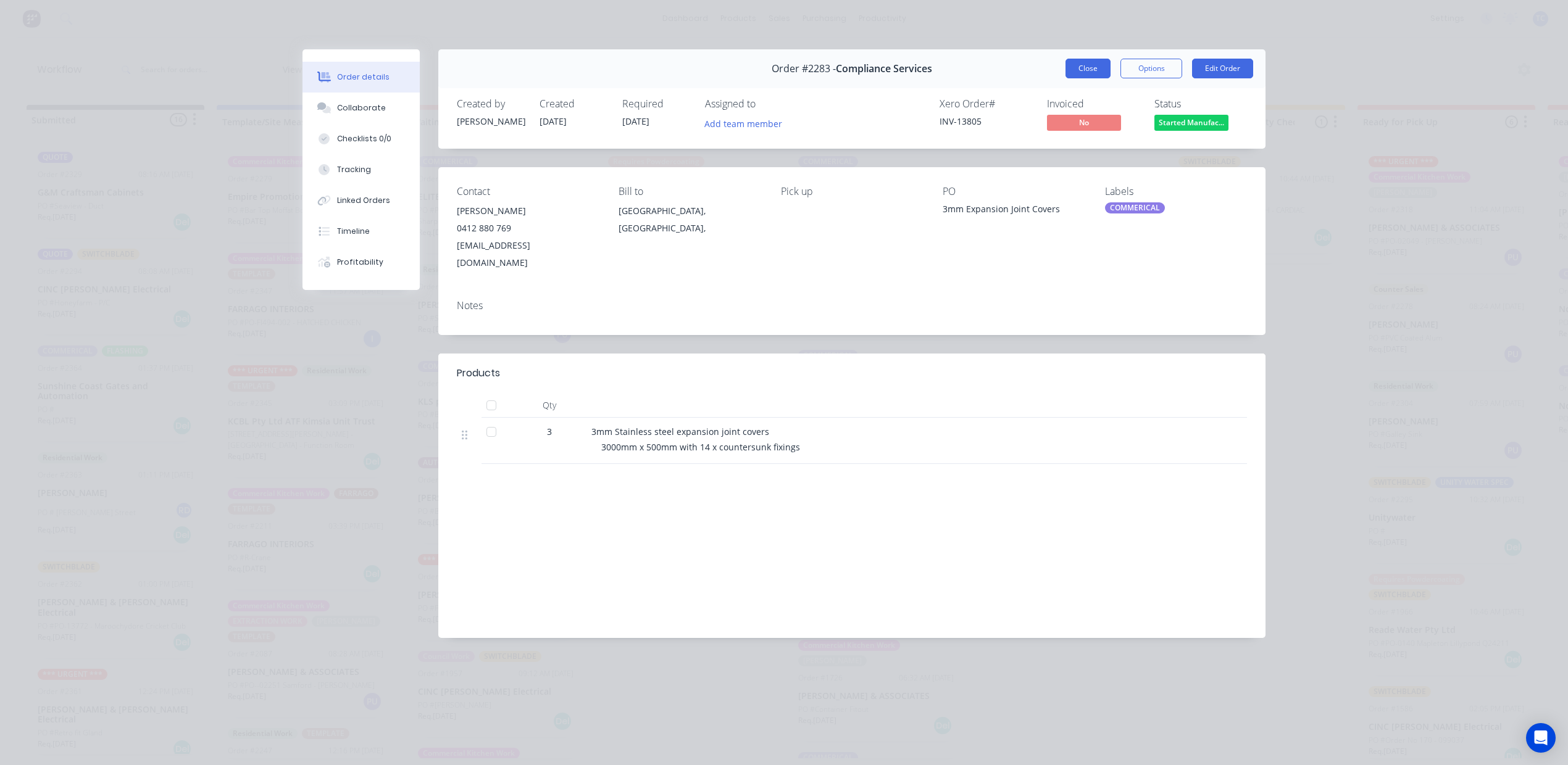
click at [1069, 78] on button "Close" at bounding box center [1088, 68] width 45 height 20
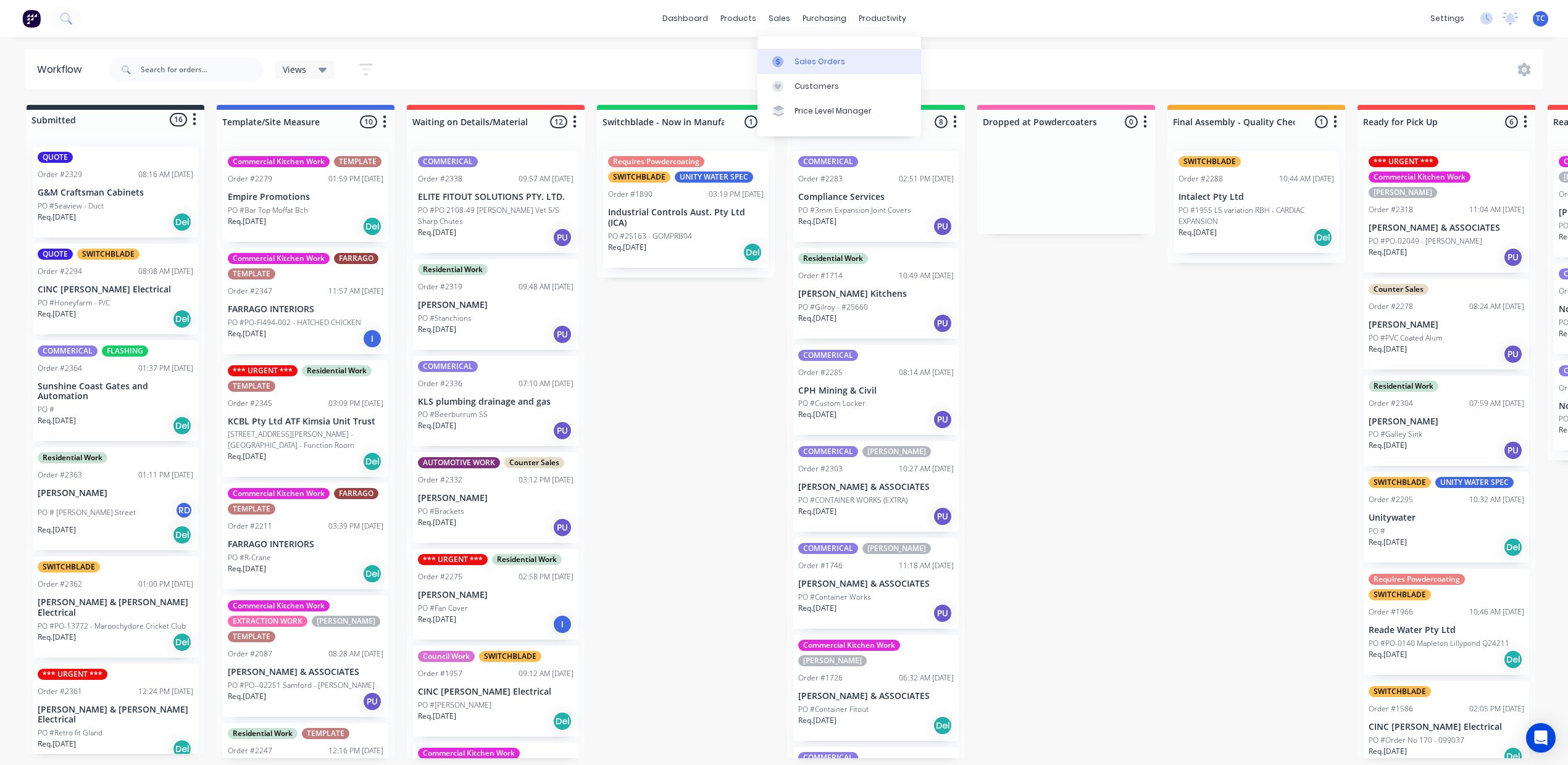
click at [816, 68] on div "Sales Orders" at bounding box center [819, 62] width 51 height 11
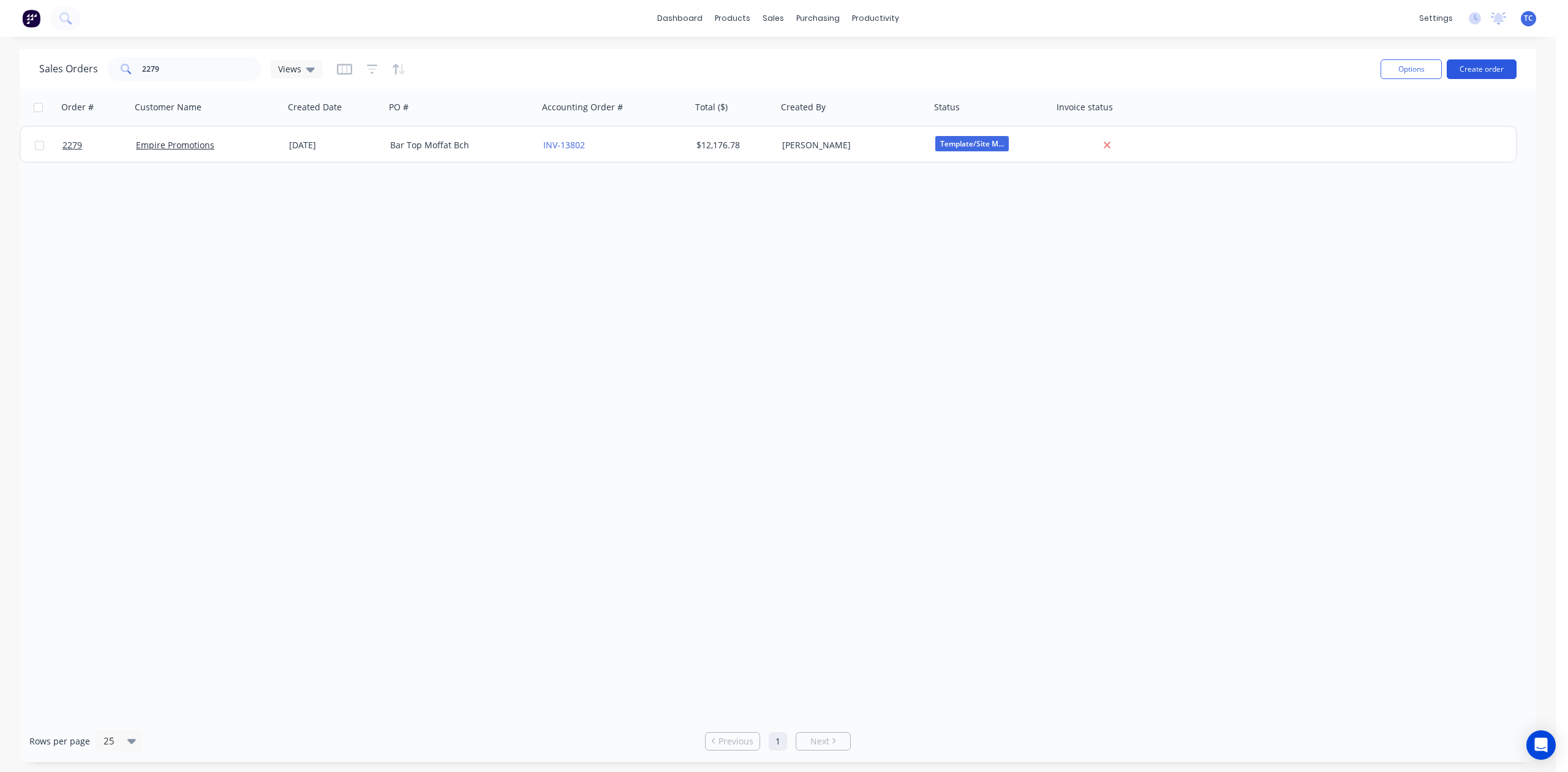
click at [1479, 65] on button "Create order" at bounding box center [1481, 69] width 70 height 20
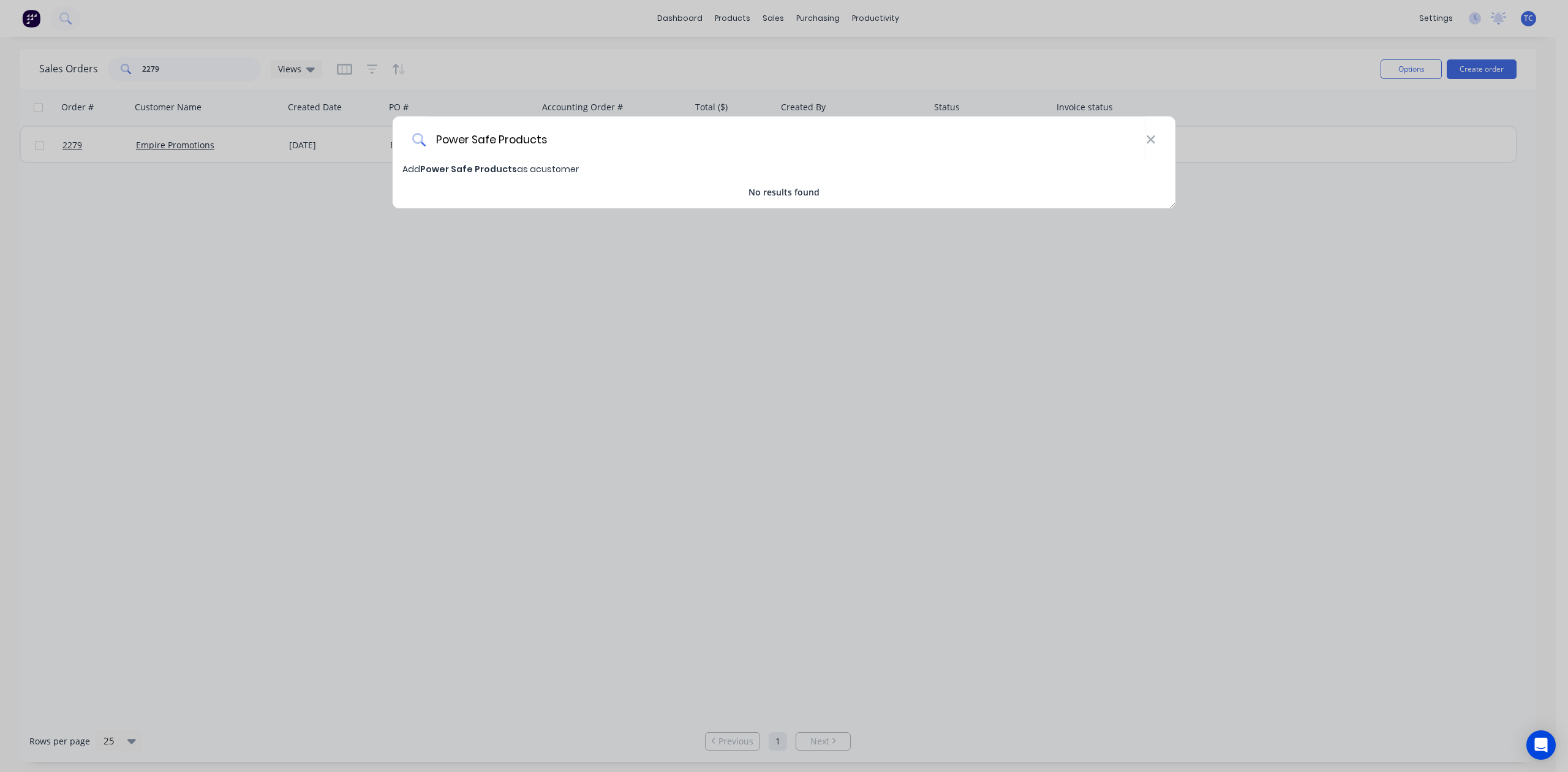
type input "Power Safe Products"
click at [471, 168] on span "Power Safe Products" at bounding box center [468, 169] width 97 height 12
select select "AU"
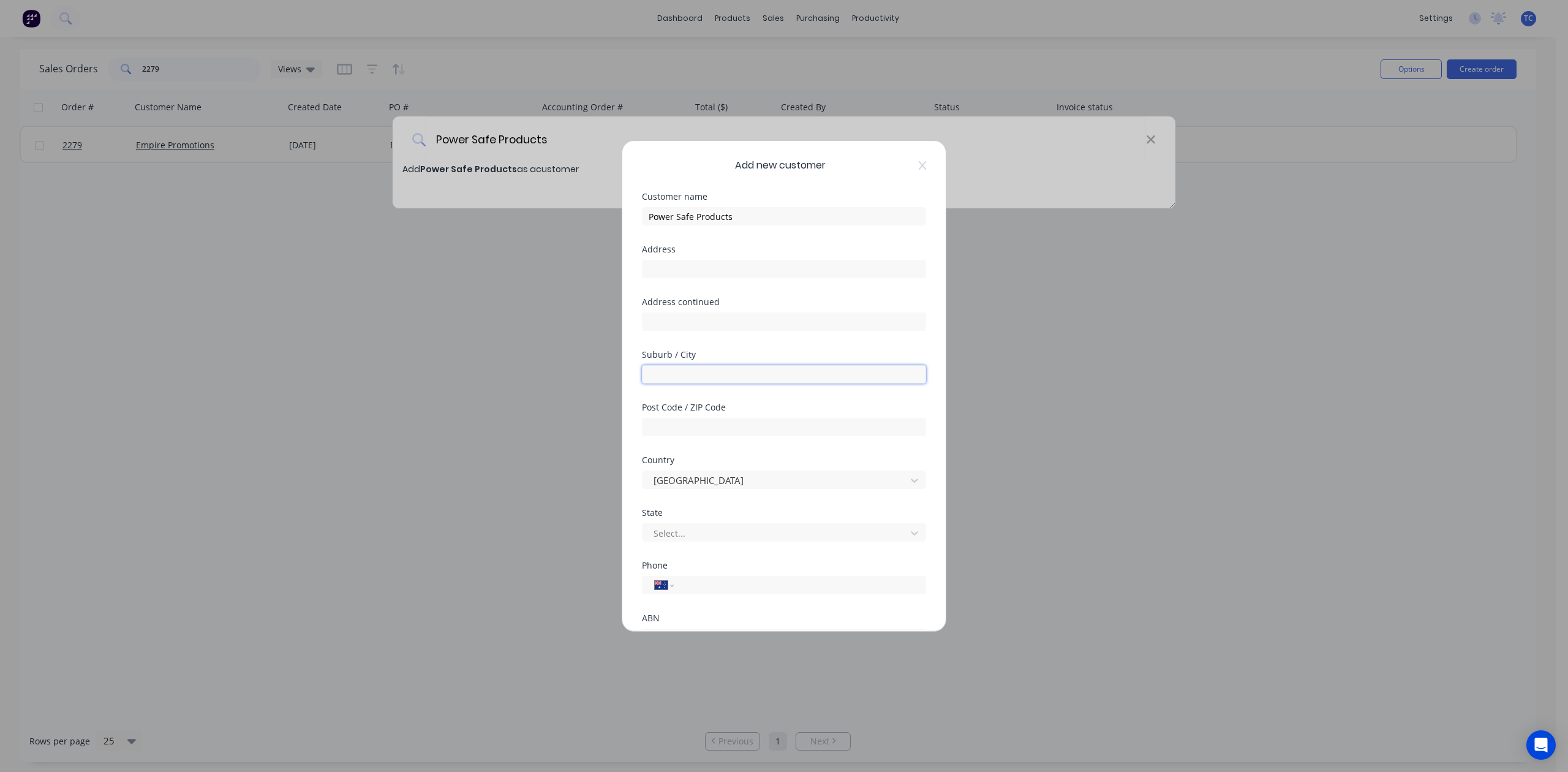
click at [707, 383] on input "text" at bounding box center [784, 374] width 284 height 18
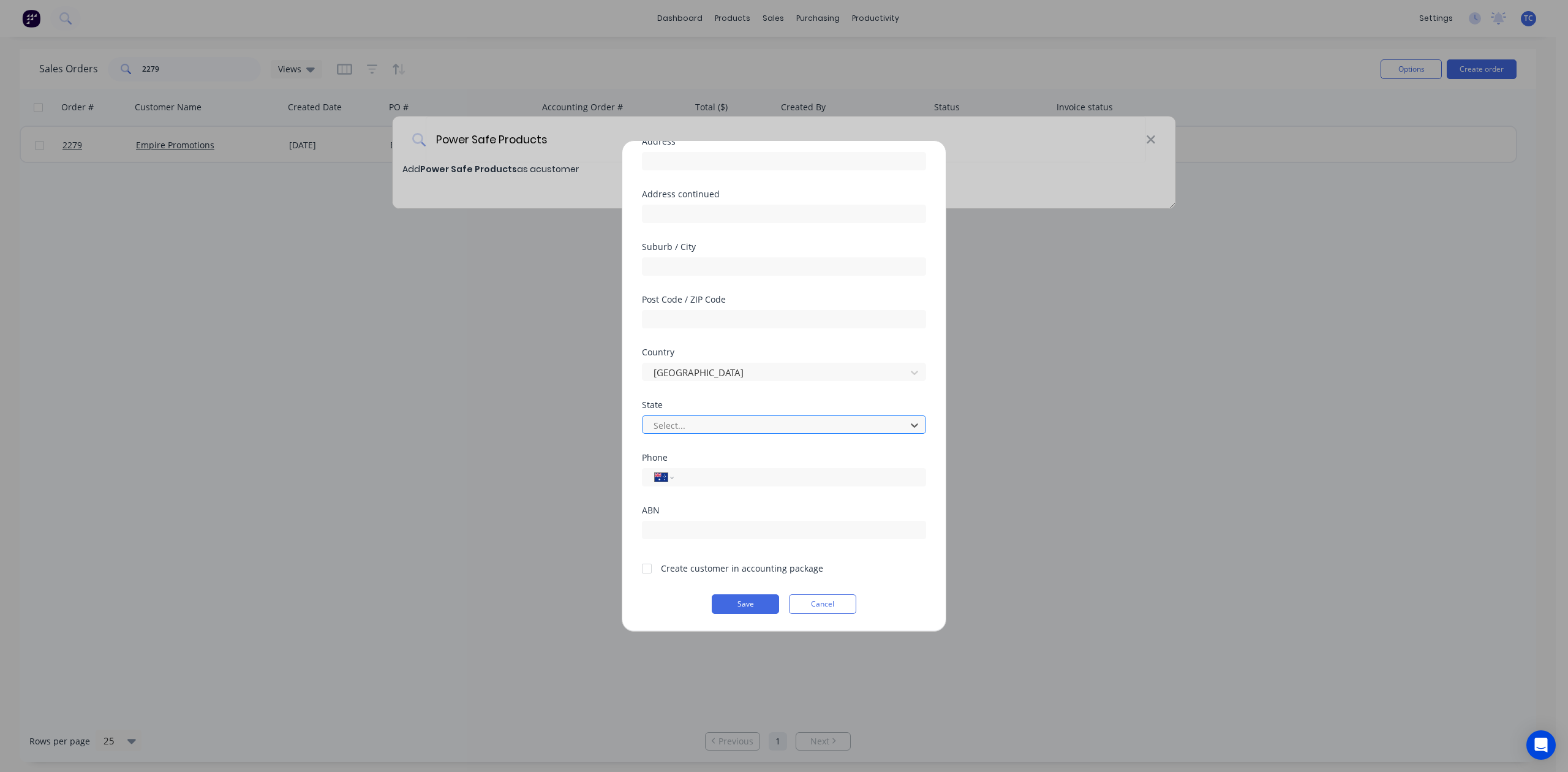
click at [683, 426] on div at bounding box center [776, 426] width 247 height 15
click at [716, 481] on input "tel" at bounding box center [798, 478] width 231 height 14
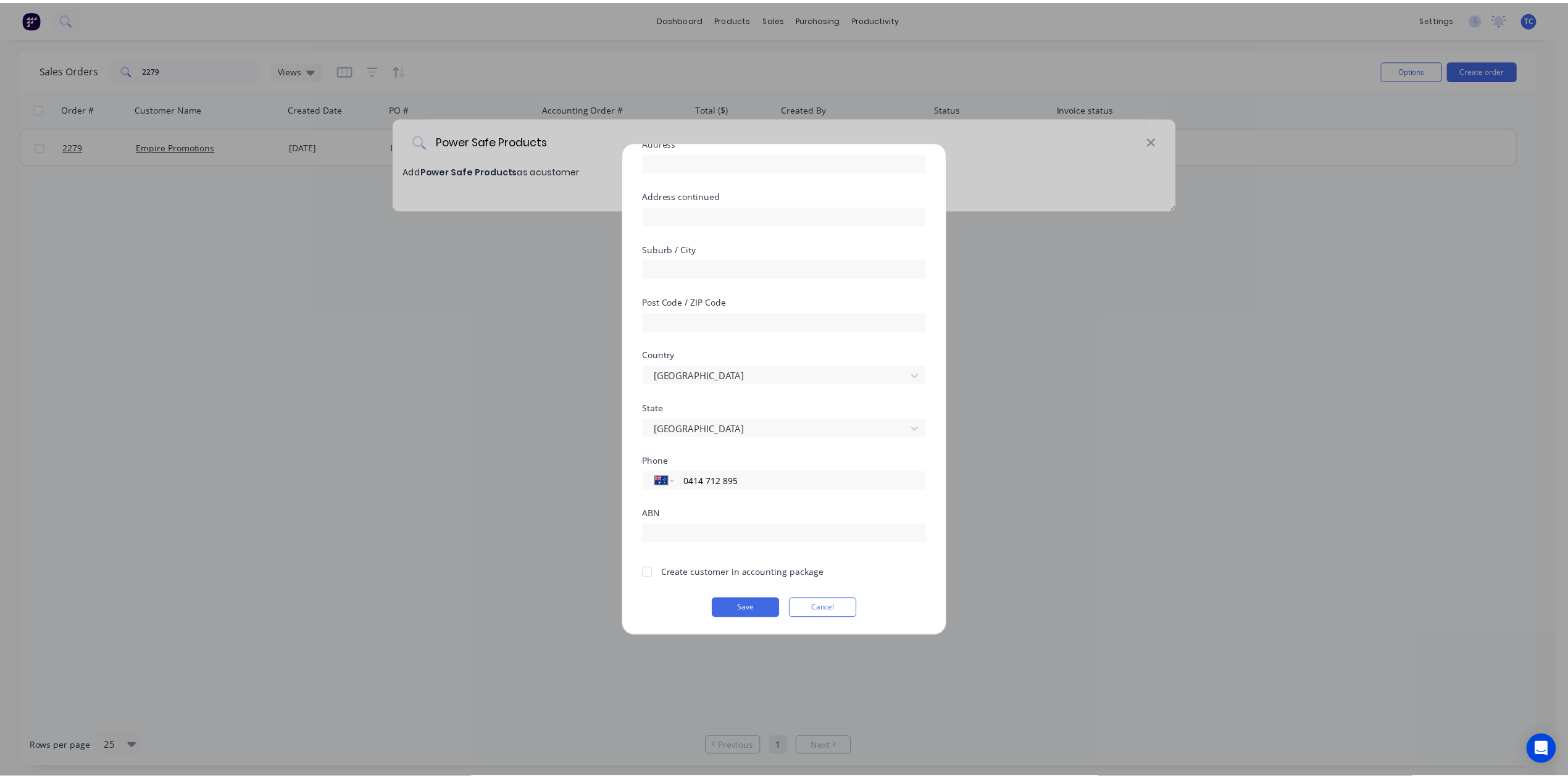
scroll to position [200, 0]
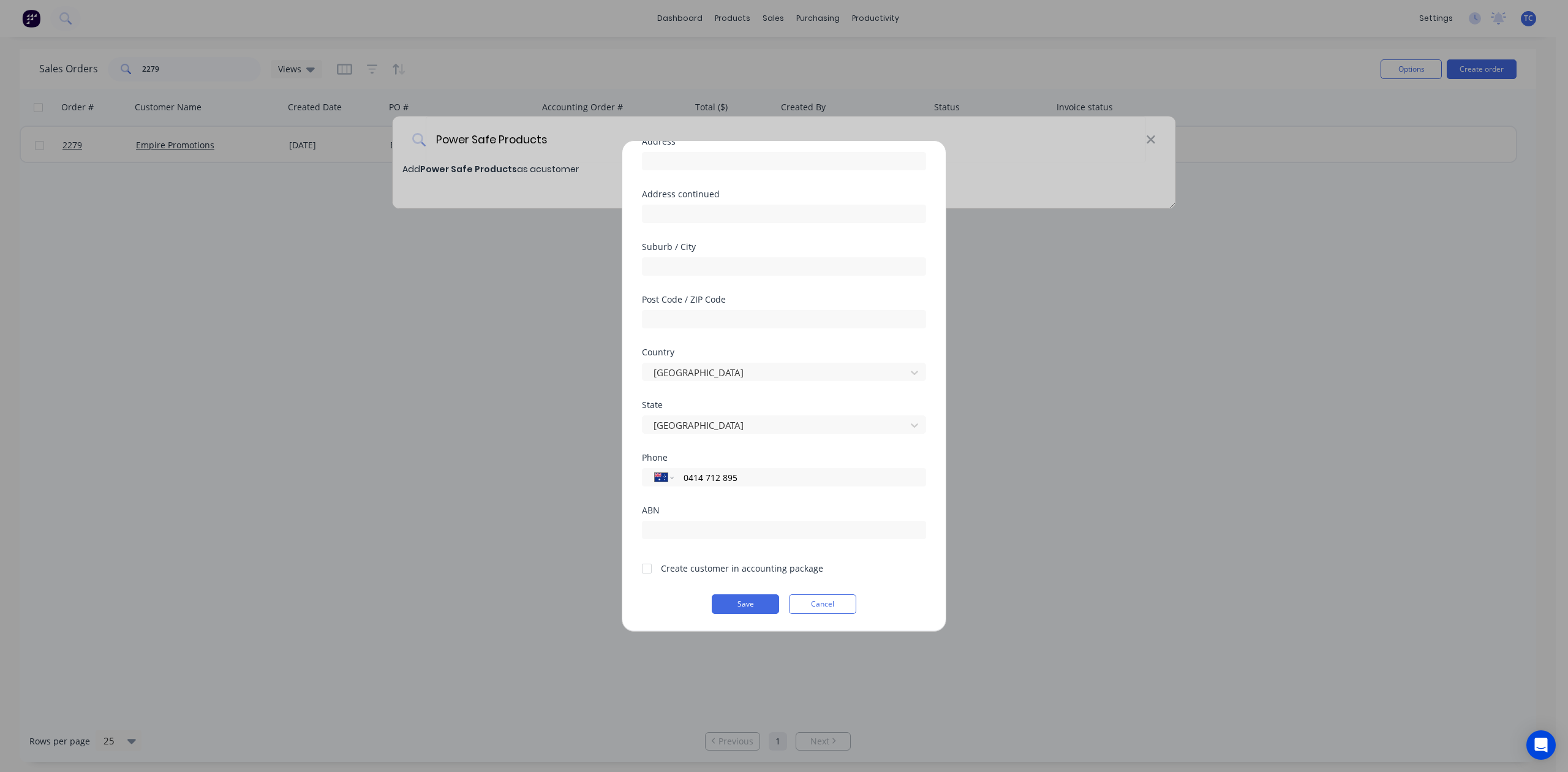
type input "0414 712 895"
click at [651, 556] on div at bounding box center [646, 568] width 24 height 24
click at [740, 601] on button "Save" at bounding box center [745, 604] width 67 height 20
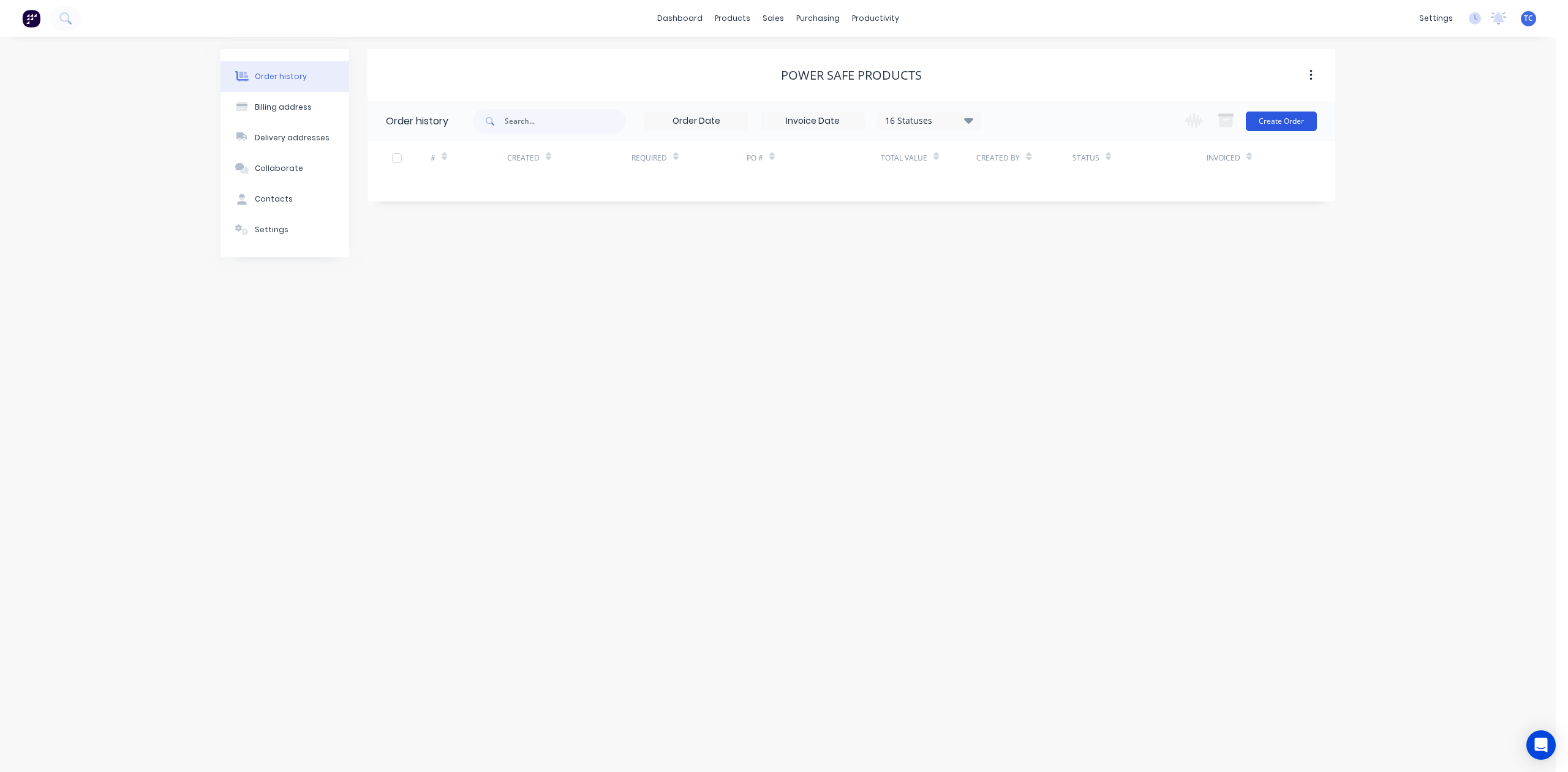
click at [1270, 120] on button "Create Order" at bounding box center [1281, 121] width 71 height 20
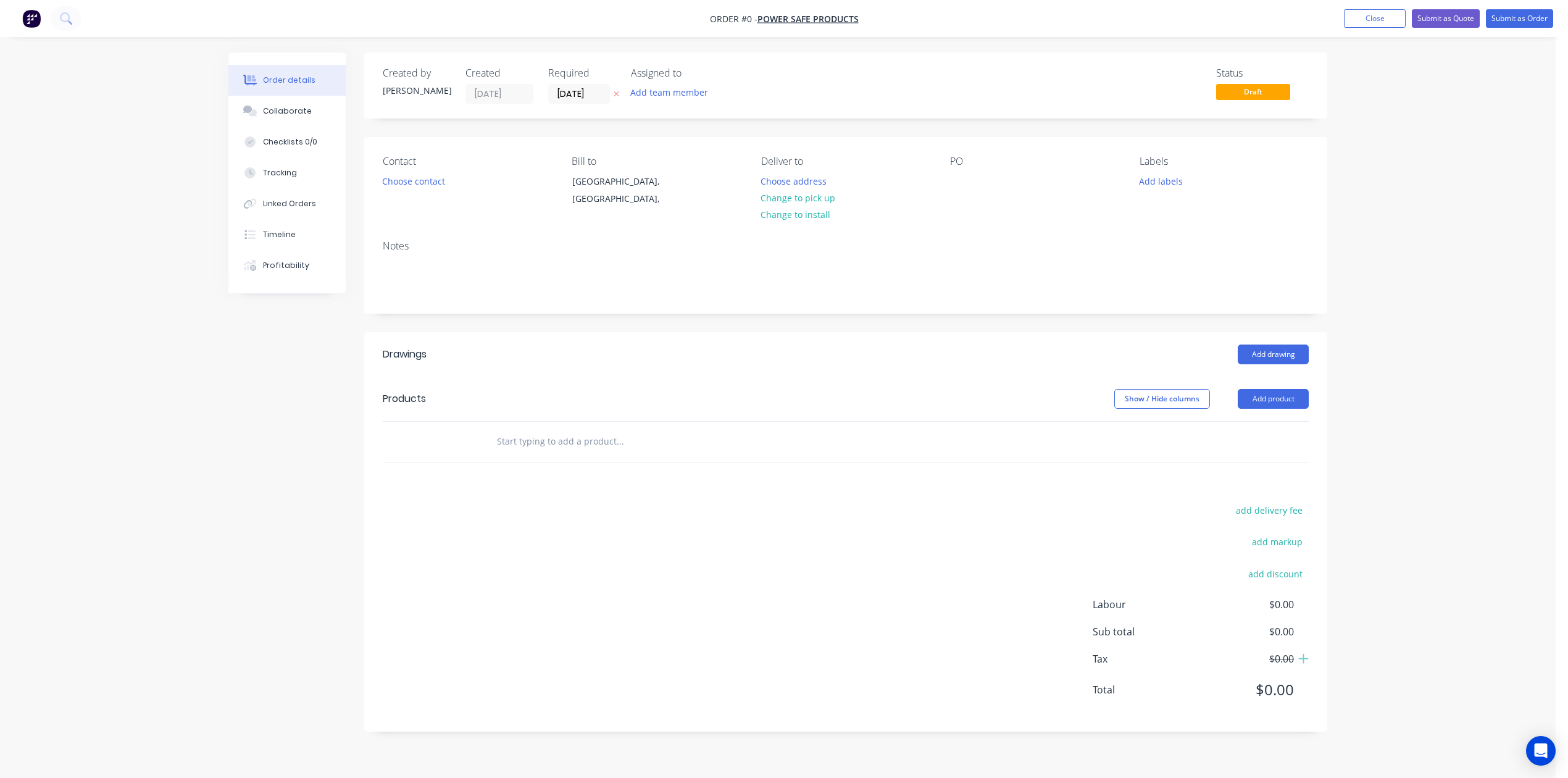
click at [948, 212] on div "Contact Choose contact Bill to [GEOGRAPHIC_DATA], [GEOGRAPHIC_DATA], Deliver to…" at bounding box center [845, 183] width 963 height 94
click at [1175, 189] on button "Add labels" at bounding box center [1161, 181] width 57 height 17
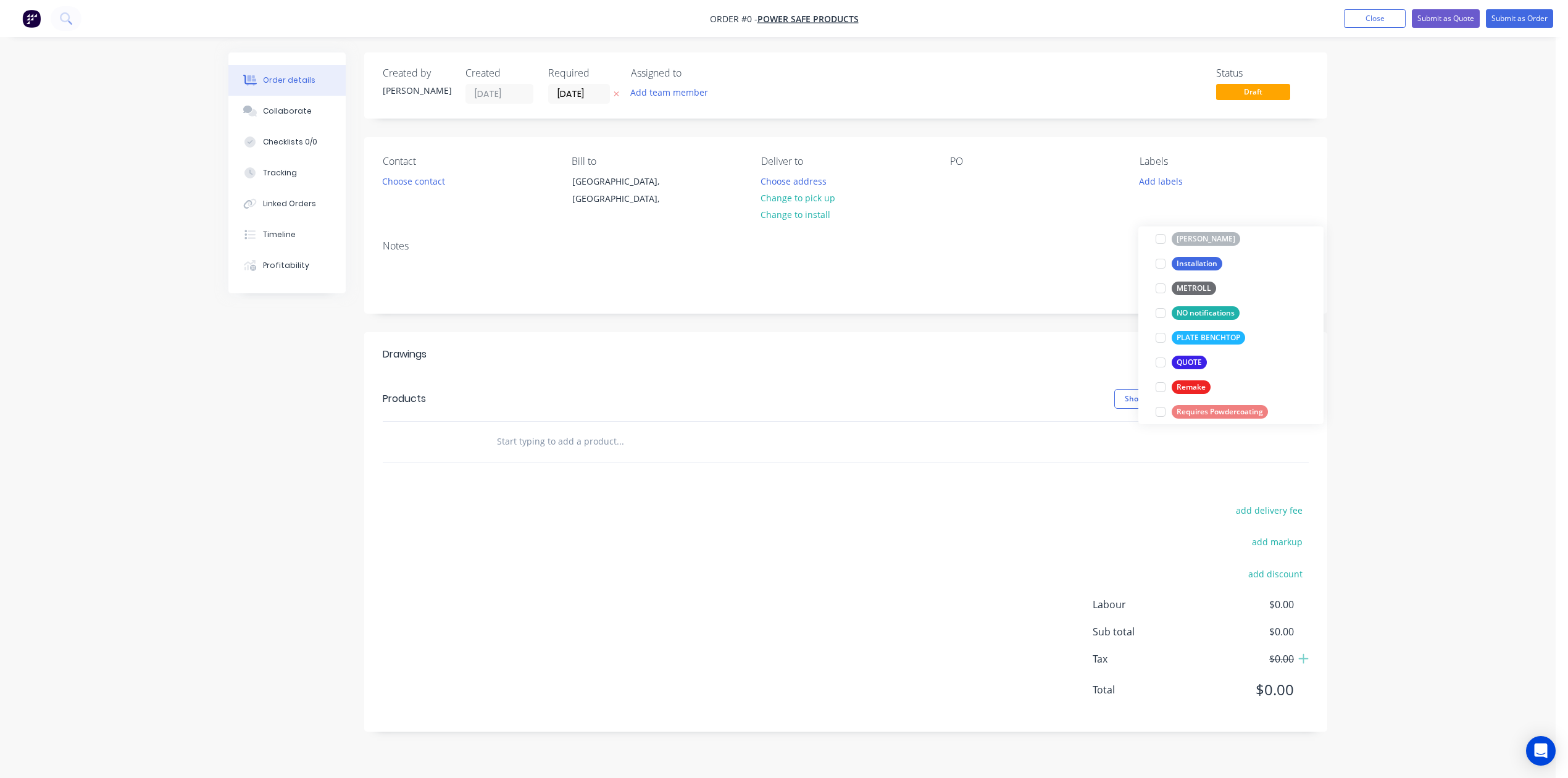
scroll to position [494, 0]
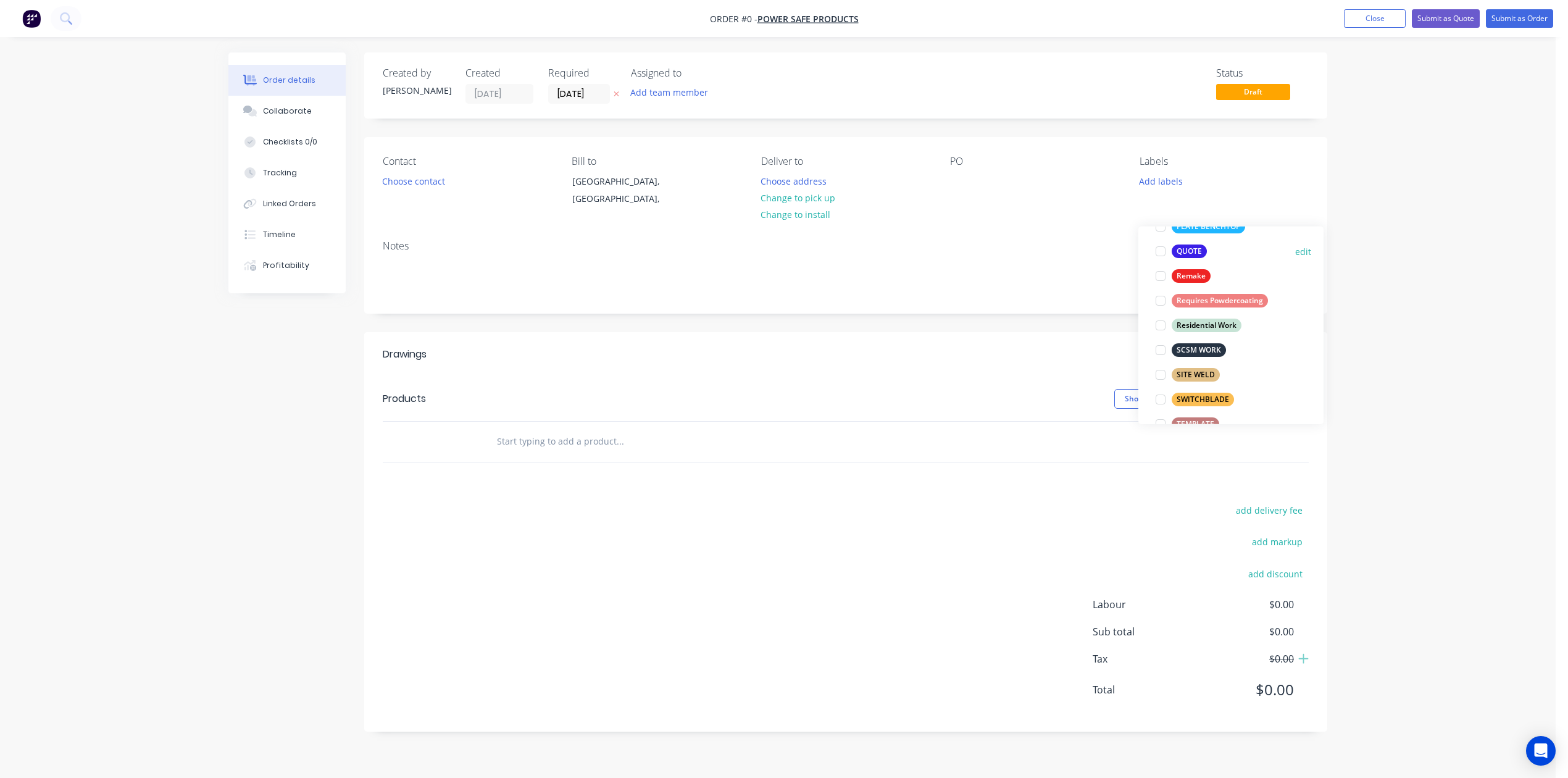
click at [1157, 255] on div at bounding box center [1161, 251] width 24 height 24
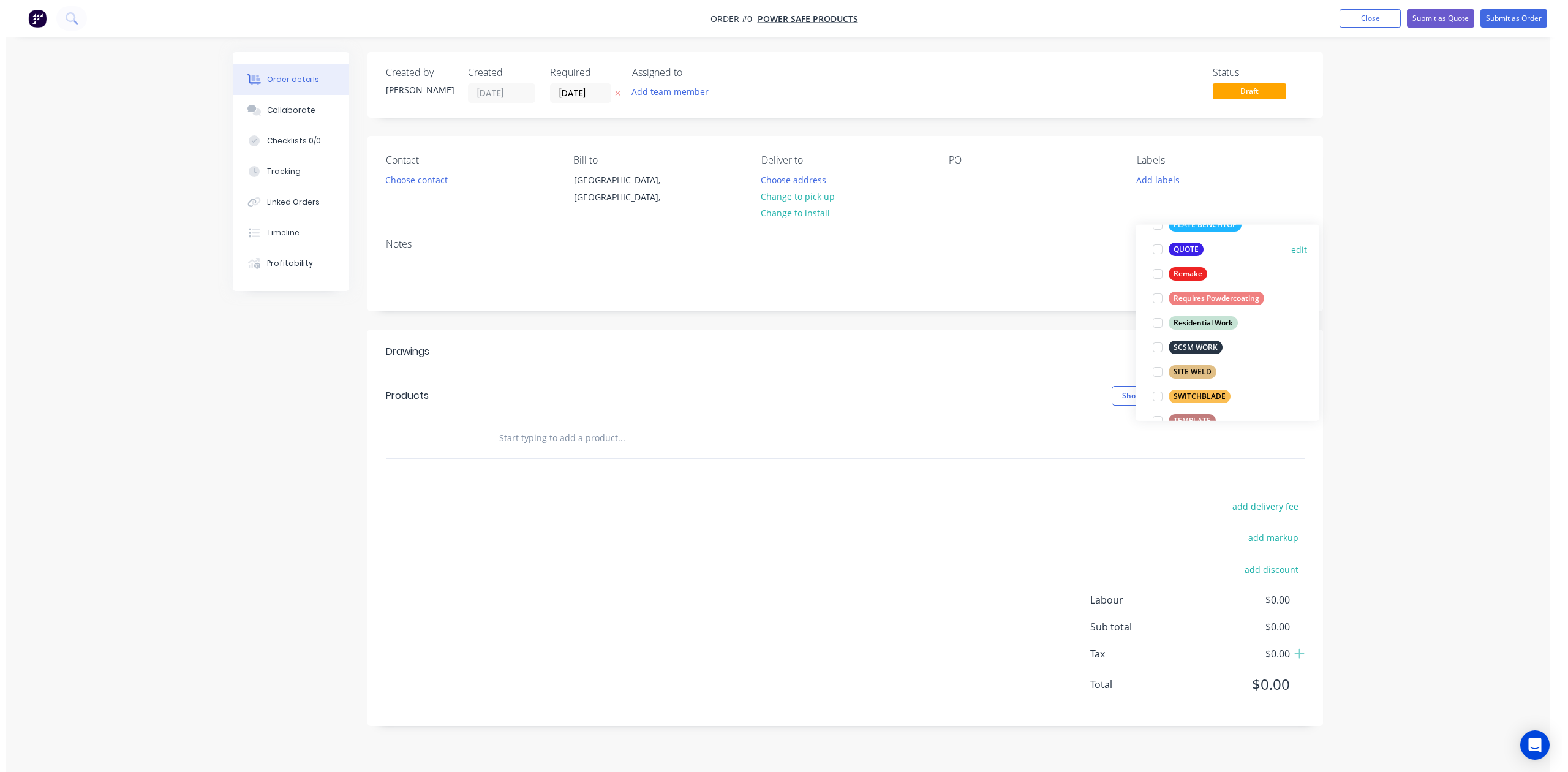
scroll to position [73, 0]
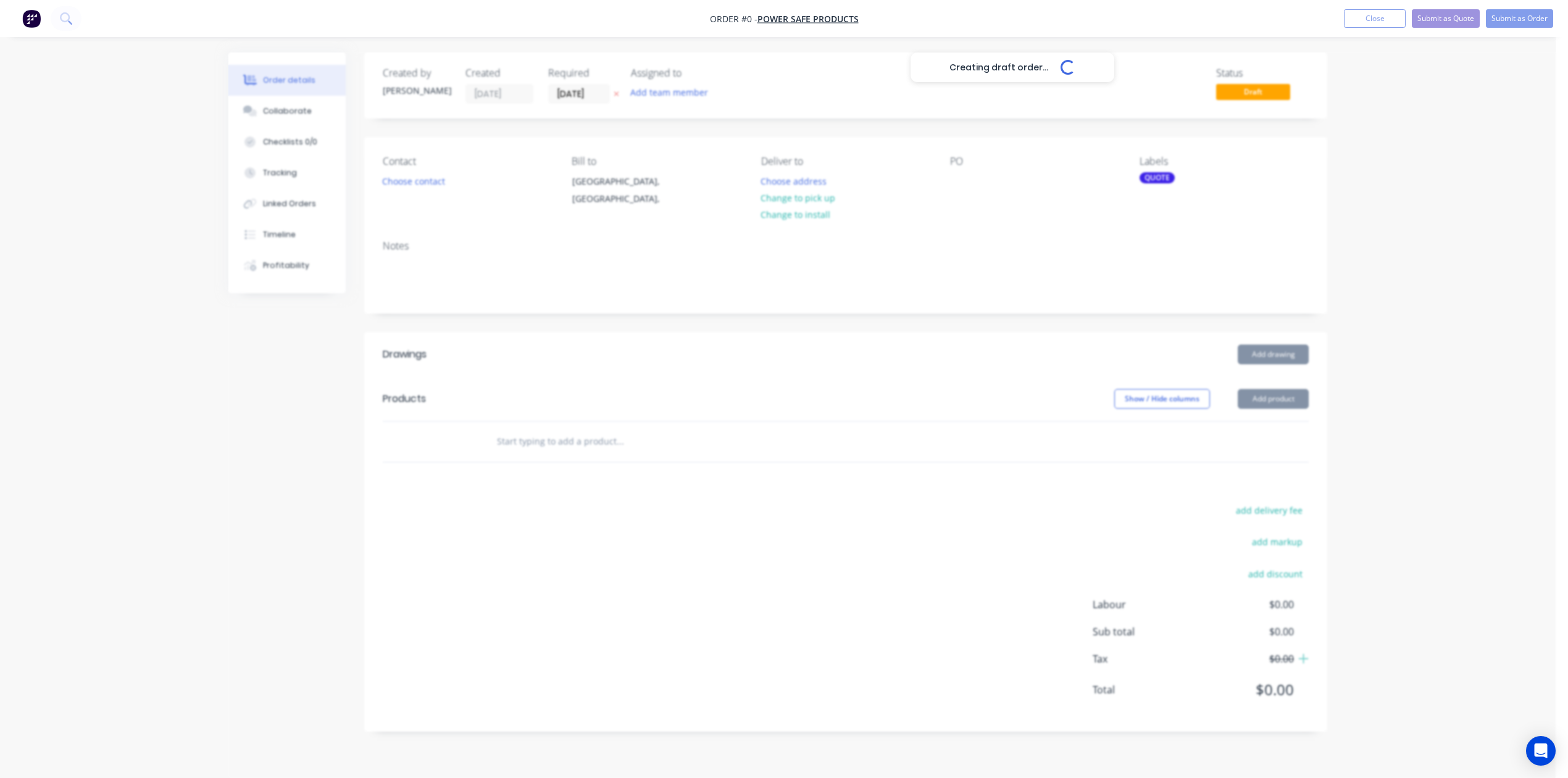
click at [936, 230] on div "Creating draft order... Loading... Order details Collaborate Checklists 0/0 Tra…" at bounding box center [778, 402] width 1123 height 698
click at [941, 211] on div "Contact Choose contact Bill to [GEOGRAPHIC_DATA], [GEOGRAPHIC_DATA], Deliver to…" at bounding box center [845, 183] width 963 height 94
click at [448, 189] on button "Choose contact" at bounding box center [414, 181] width 76 height 17
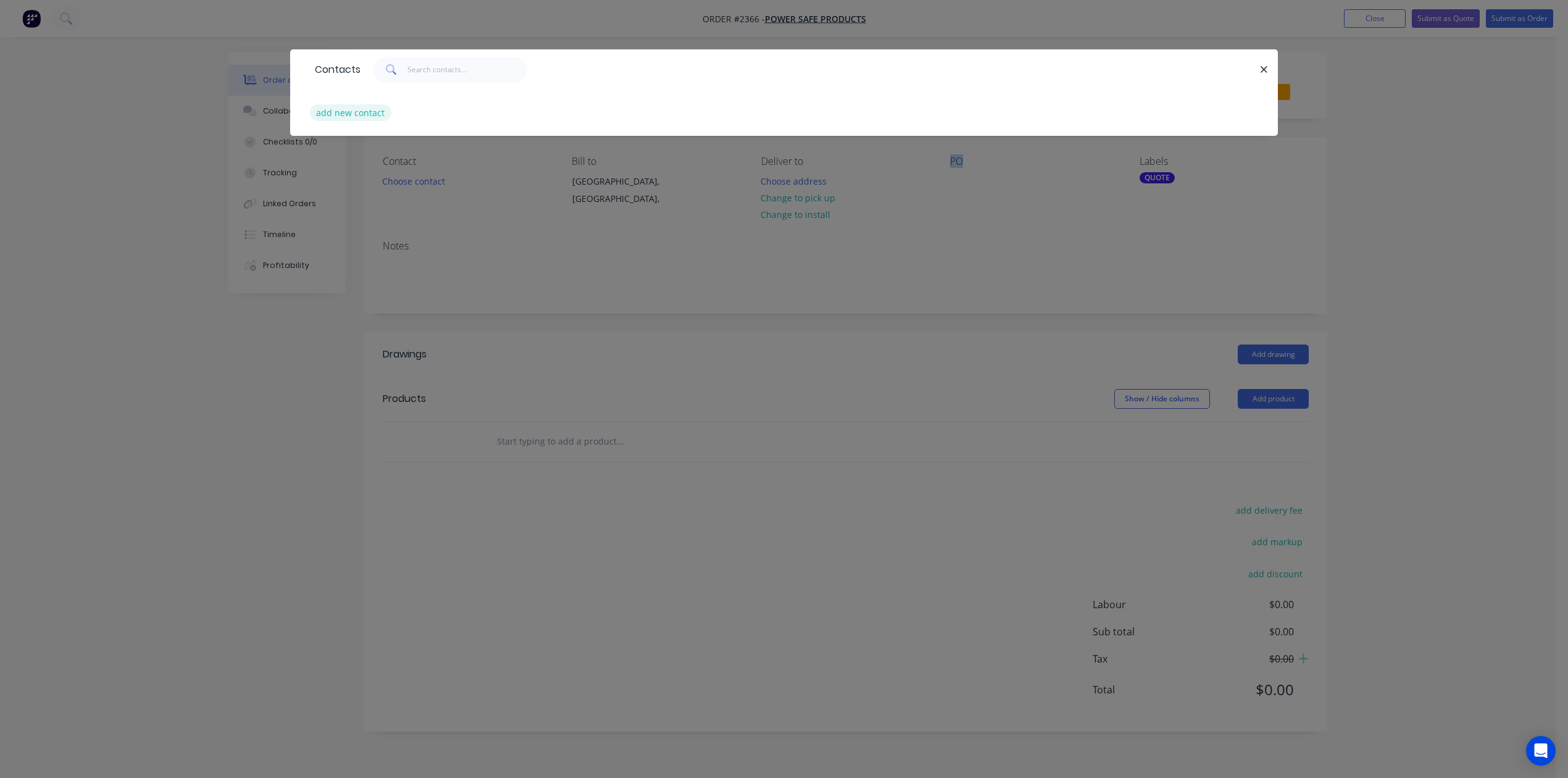
click at [380, 121] on button "add new contact" at bounding box center [350, 113] width 81 height 17
select select "AU"
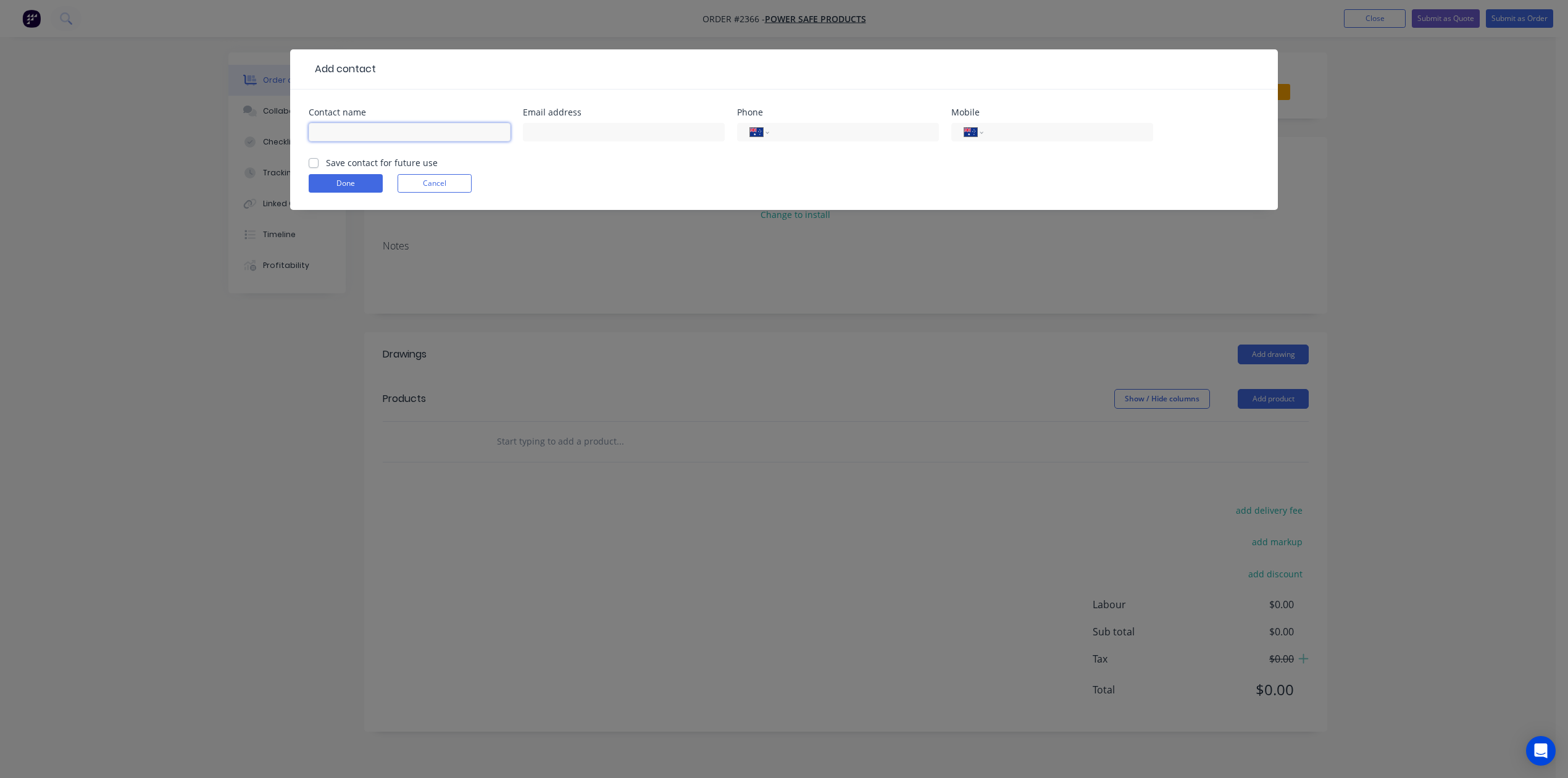
click at [386, 141] on input "text" at bounding box center [410, 132] width 202 height 18
type input "[PERSON_NAME]"
type input "[EMAIL_ADDRESS][DOMAIN_NAME]"
type input "0414 712 895"
click at [326, 170] on label "Save contact for future use" at bounding box center [382, 162] width 112 height 13
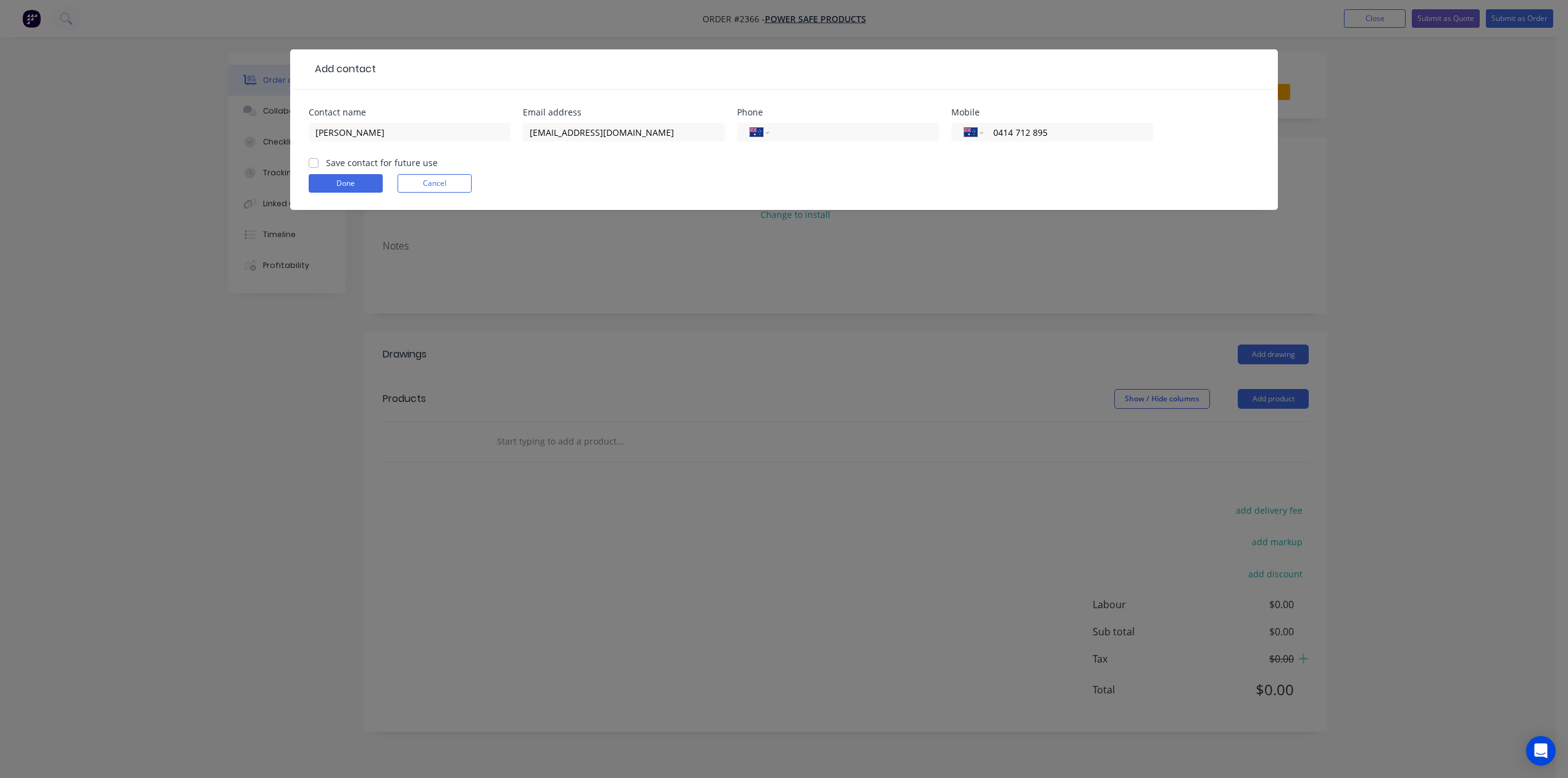
click at [314, 168] on input "Save contact for future use" at bounding box center [313, 161] width 10 height 11
checkbox input "true"
click at [344, 192] on button "Done" at bounding box center [345, 183] width 74 height 18
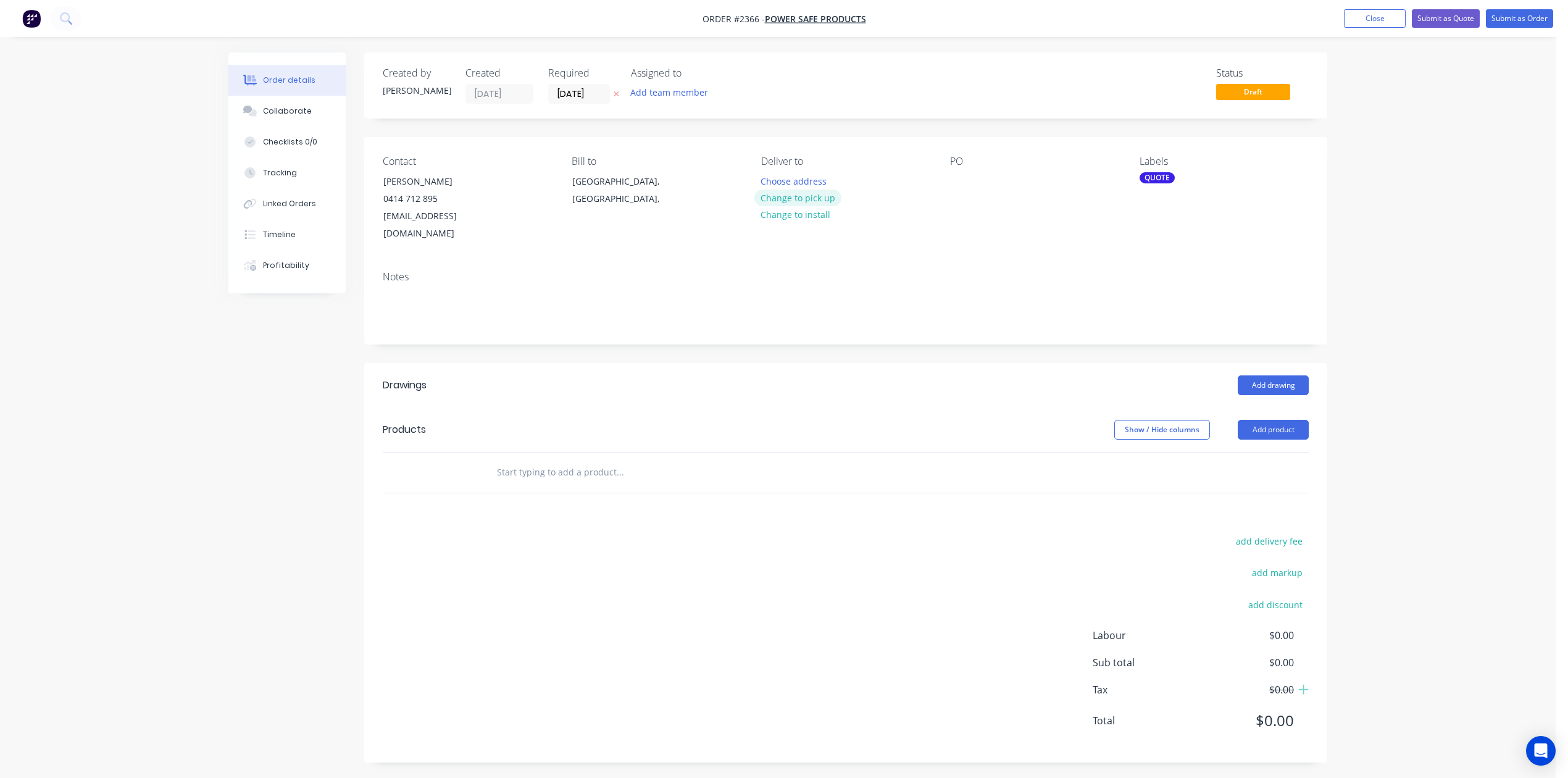
click at [838, 206] on button "Change to pick up" at bounding box center [797, 198] width 87 height 17
click at [961, 190] on div at bounding box center [960, 182] width 20 height 18
click at [530, 485] on input "text" at bounding box center [619, 472] width 247 height 24
type input "3mm Cover plate"
click at [621, 539] on button "Add 3mm Cover plate to order" at bounding box center [686, 519] width 370 height 40
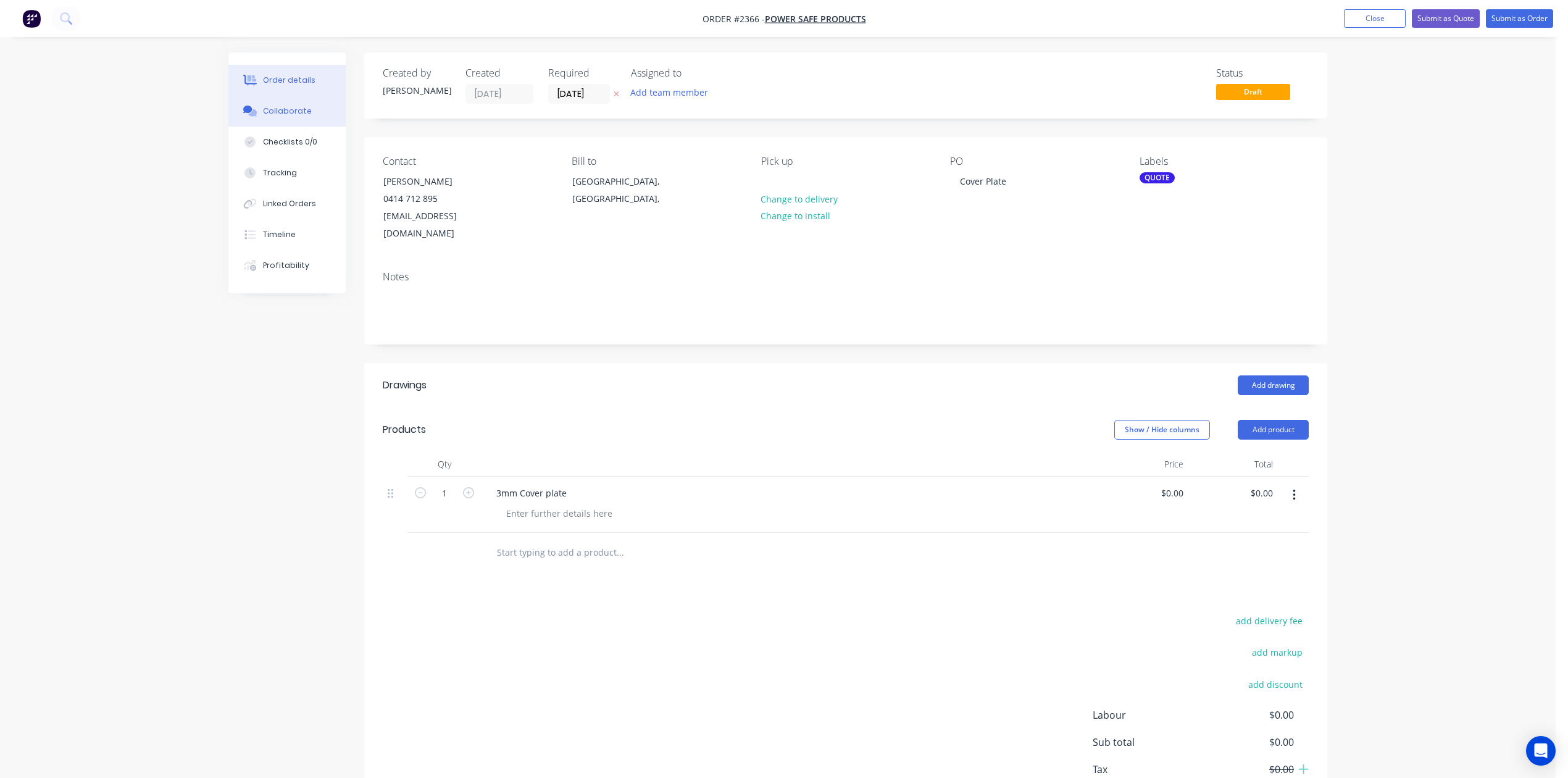
click at [284, 116] on div "Collaborate" at bounding box center [287, 111] width 49 height 11
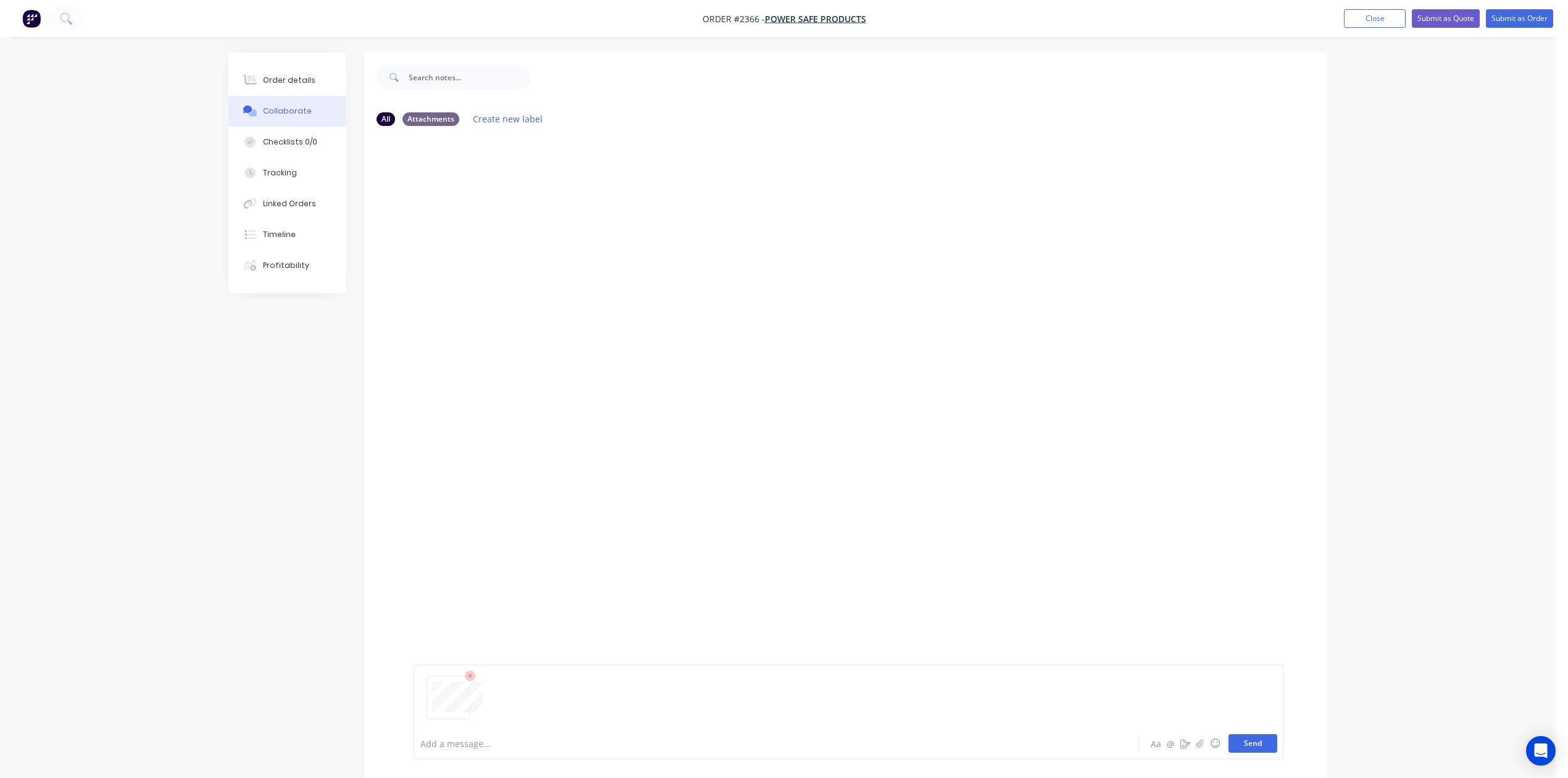
click at [1228, 735] on button "Send" at bounding box center [1253, 744] width 49 height 18
click at [1344, 17] on button "Close" at bounding box center [1374, 18] width 62 height 18
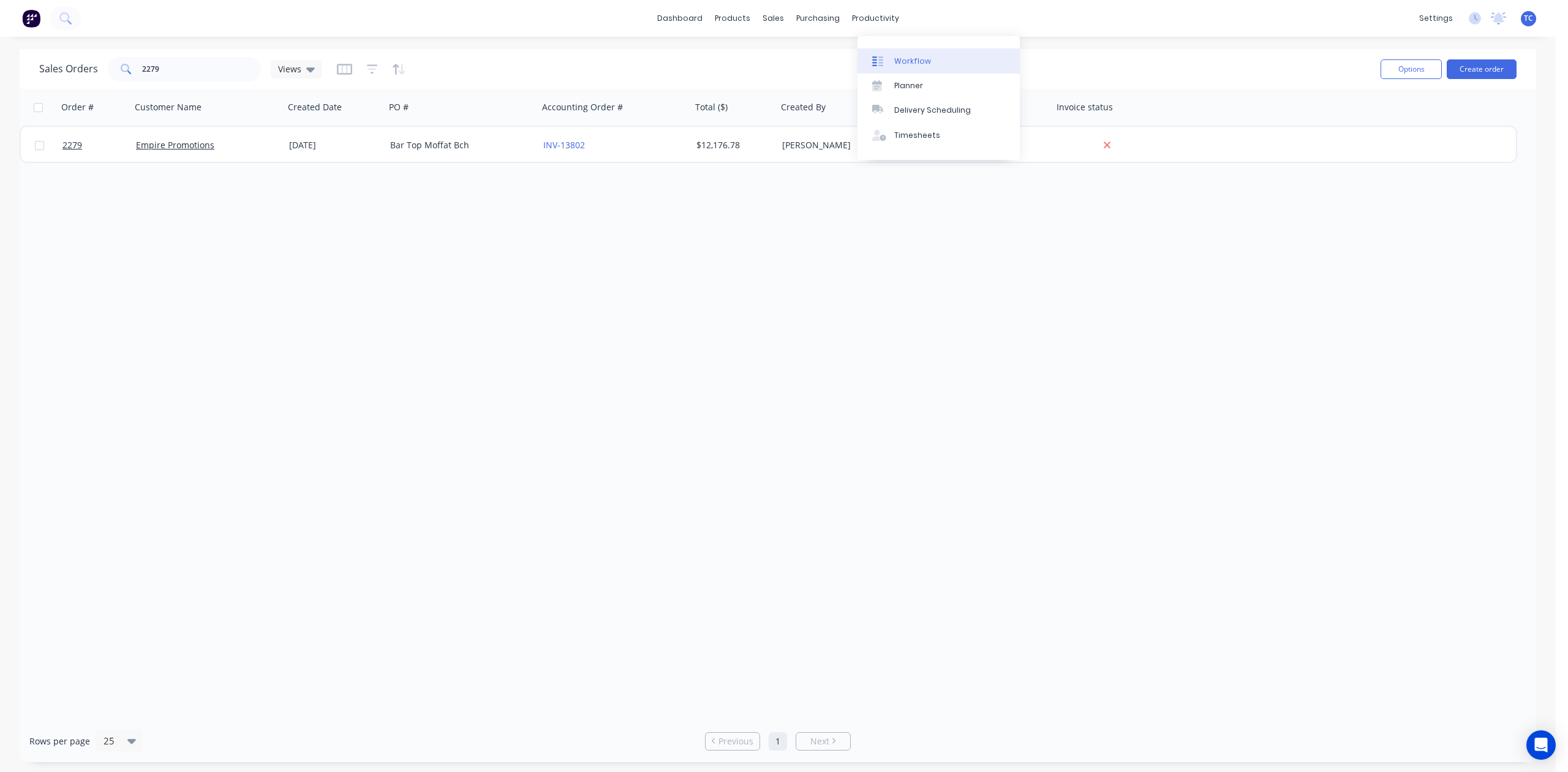
click at [910, 64] on div "Workflow" at bounding box center [913, 61] width 37 height 11
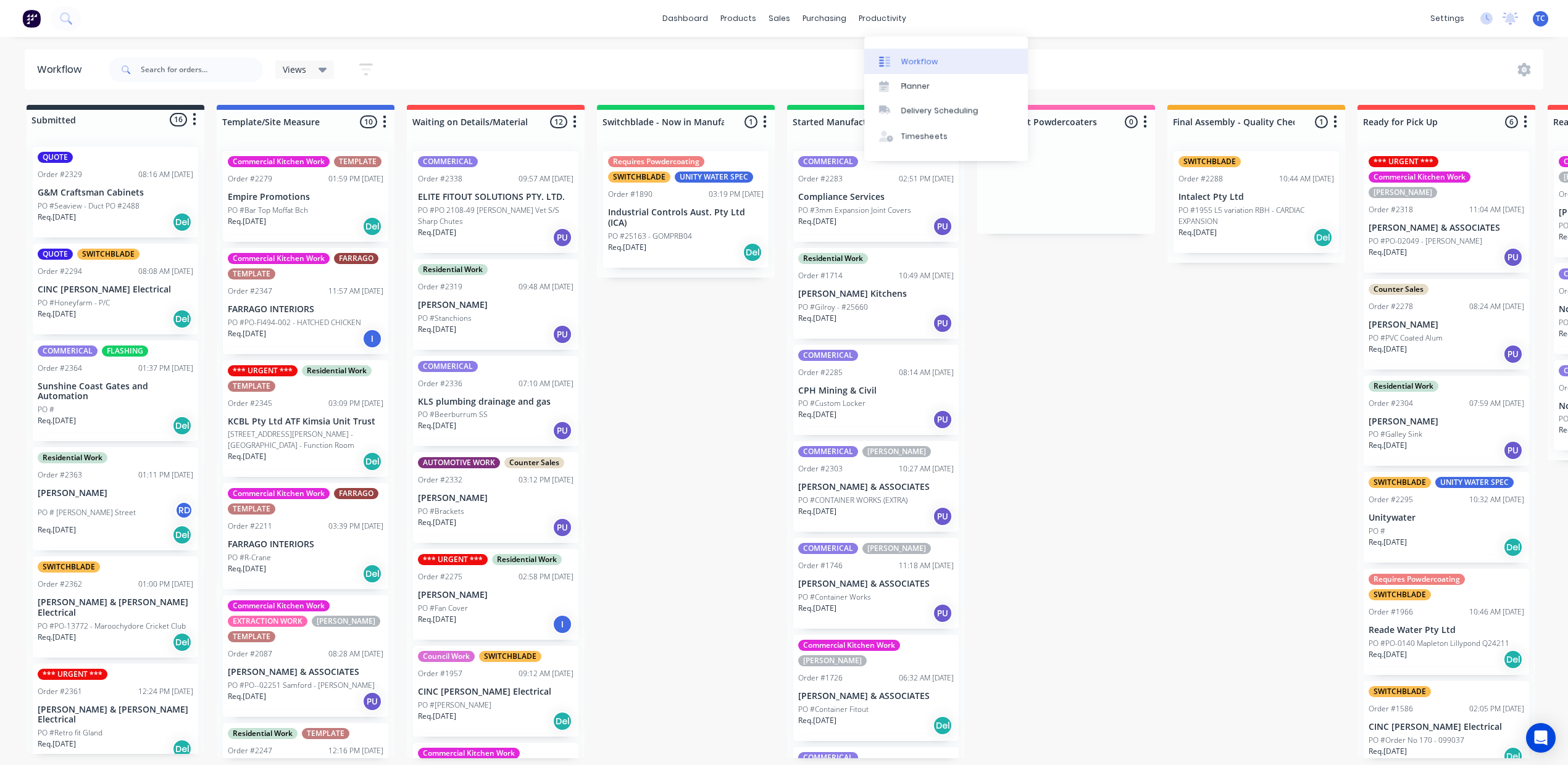
click at [925, 63] on div "Workflow" at bounding box center [920, 62] width 37 height 11
click at [764, 17] on div "sales" at bounding box center [779, 18] width 34 height 18
click at [831, 68] on div "Sales Orders" at bounding box center [819, 62] width 51 height 11
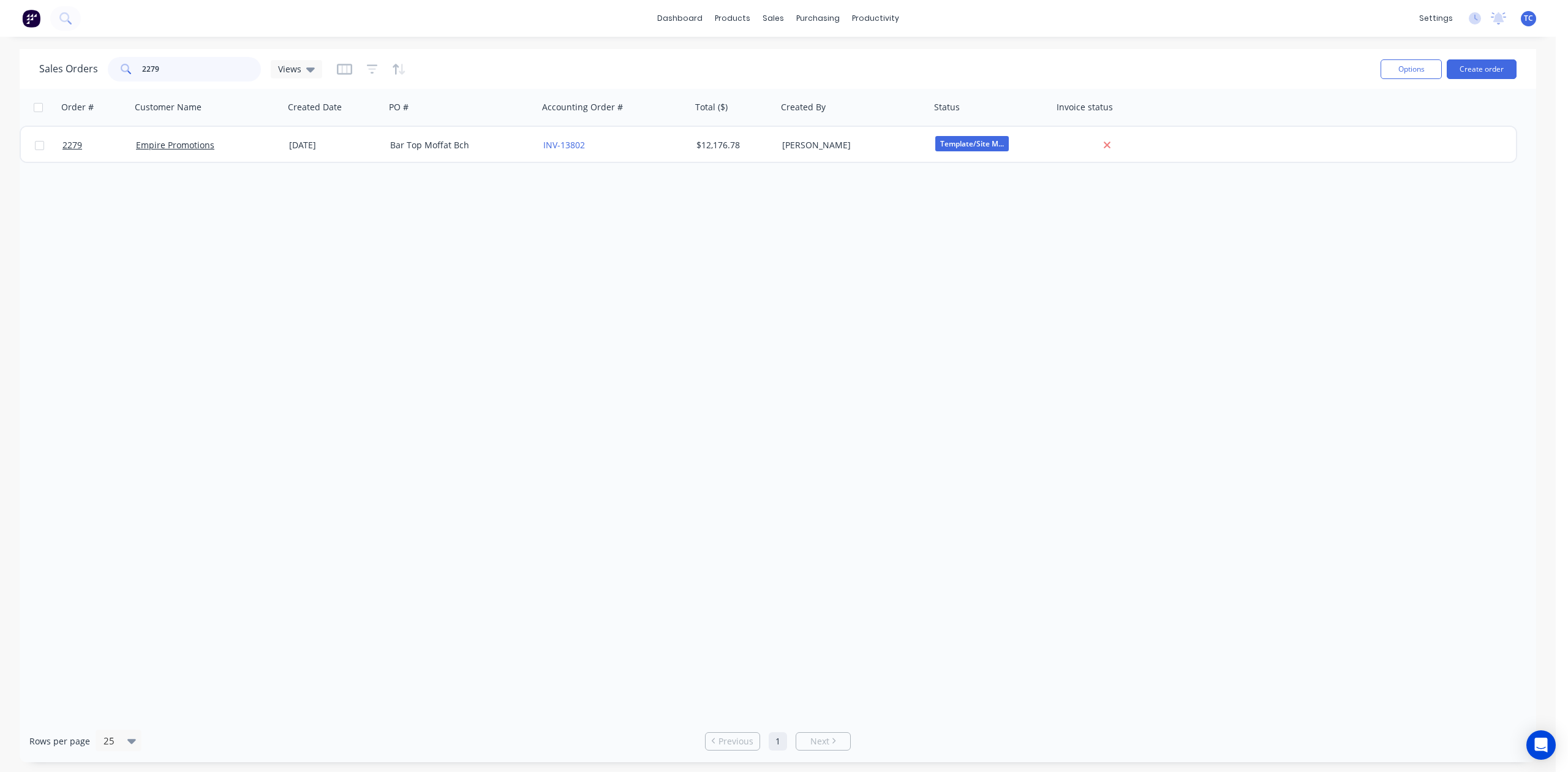
drag, startPoint x: 189, startPoint y: 65, endPoint x: 99, endPoint y: 71, distance: 90.2
click at [99, 71] on div "Sales Orders 2279 Views" at bounding box center [180, 69] width 283 height 24
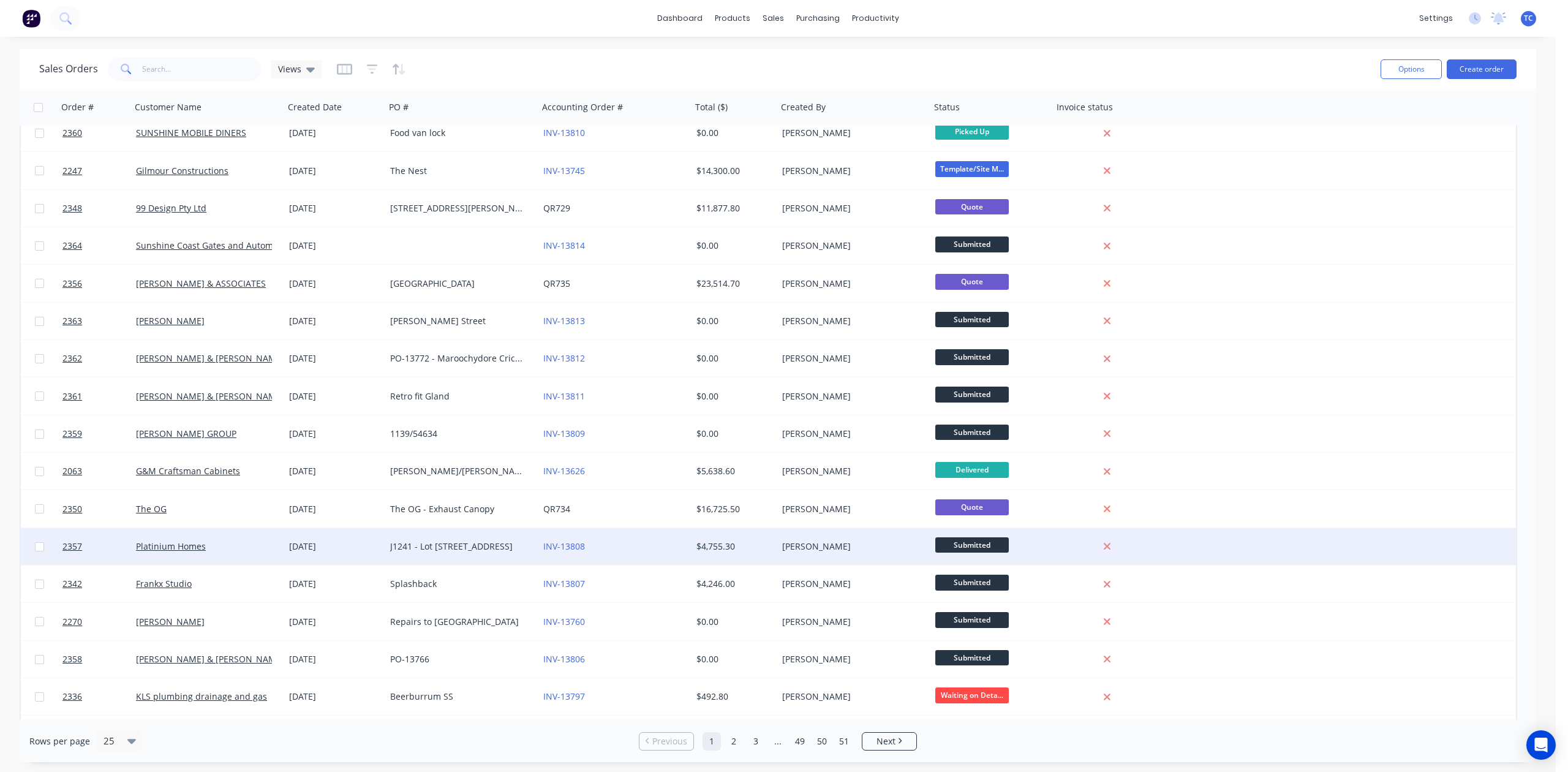
scroll to position [344, 0]
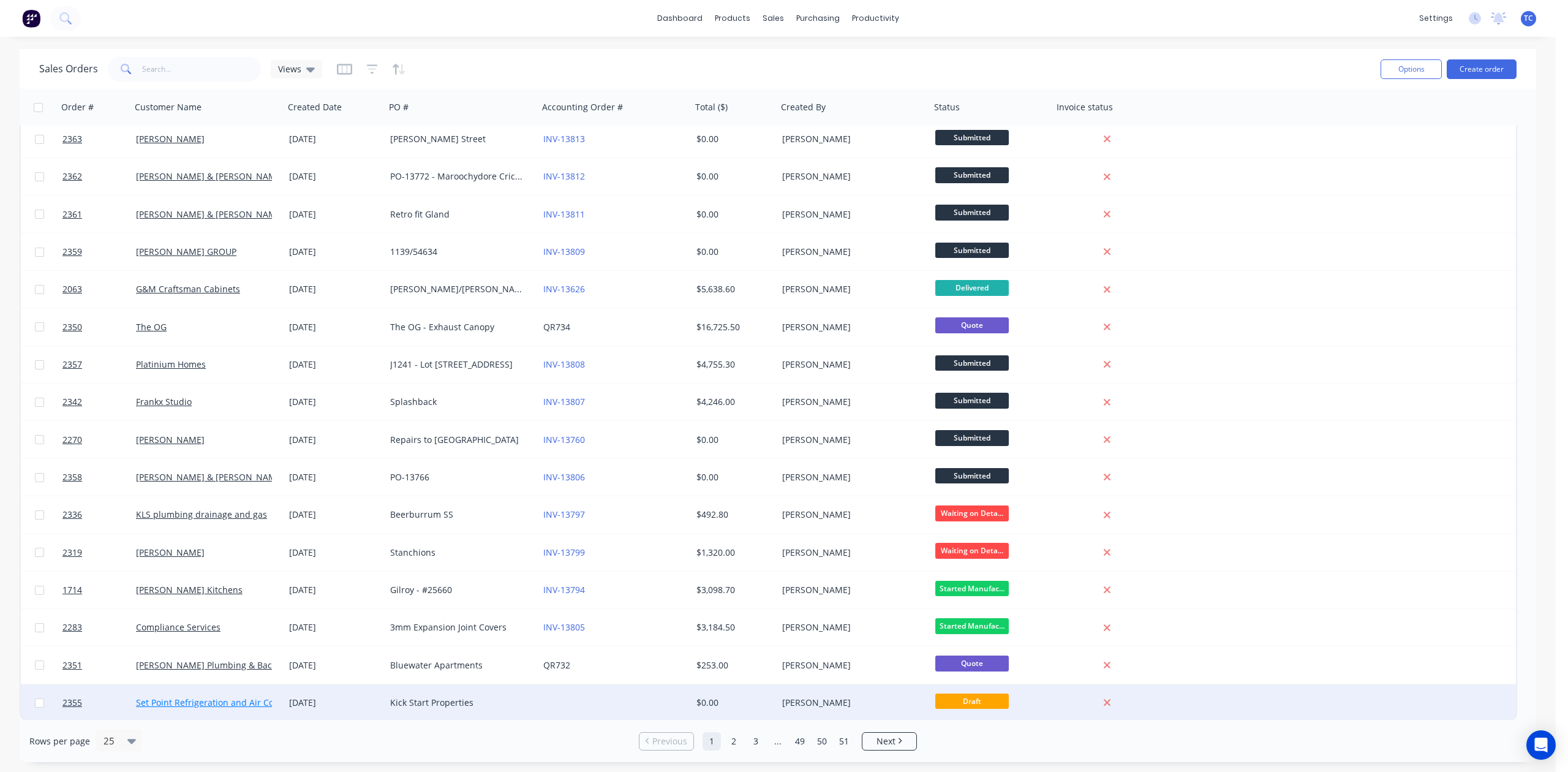
click at [204, 697] on link "Set Point Refrigeration and Air Conditioning" at bounding box center [226, 702] width 180 height 11
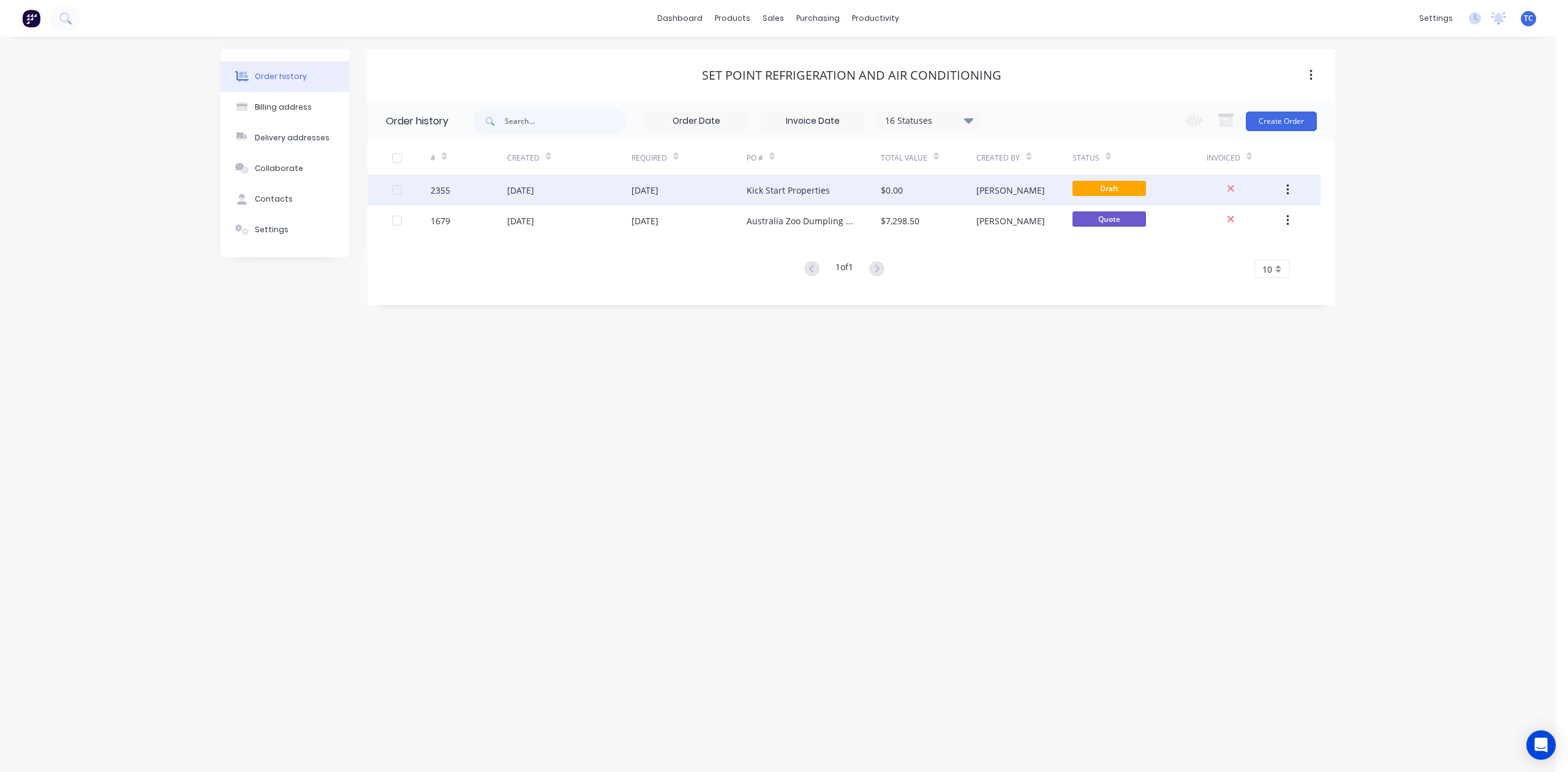
click at [534, 184] on div "[DATE]" at bounding box center [520, 190] width 27 height 13
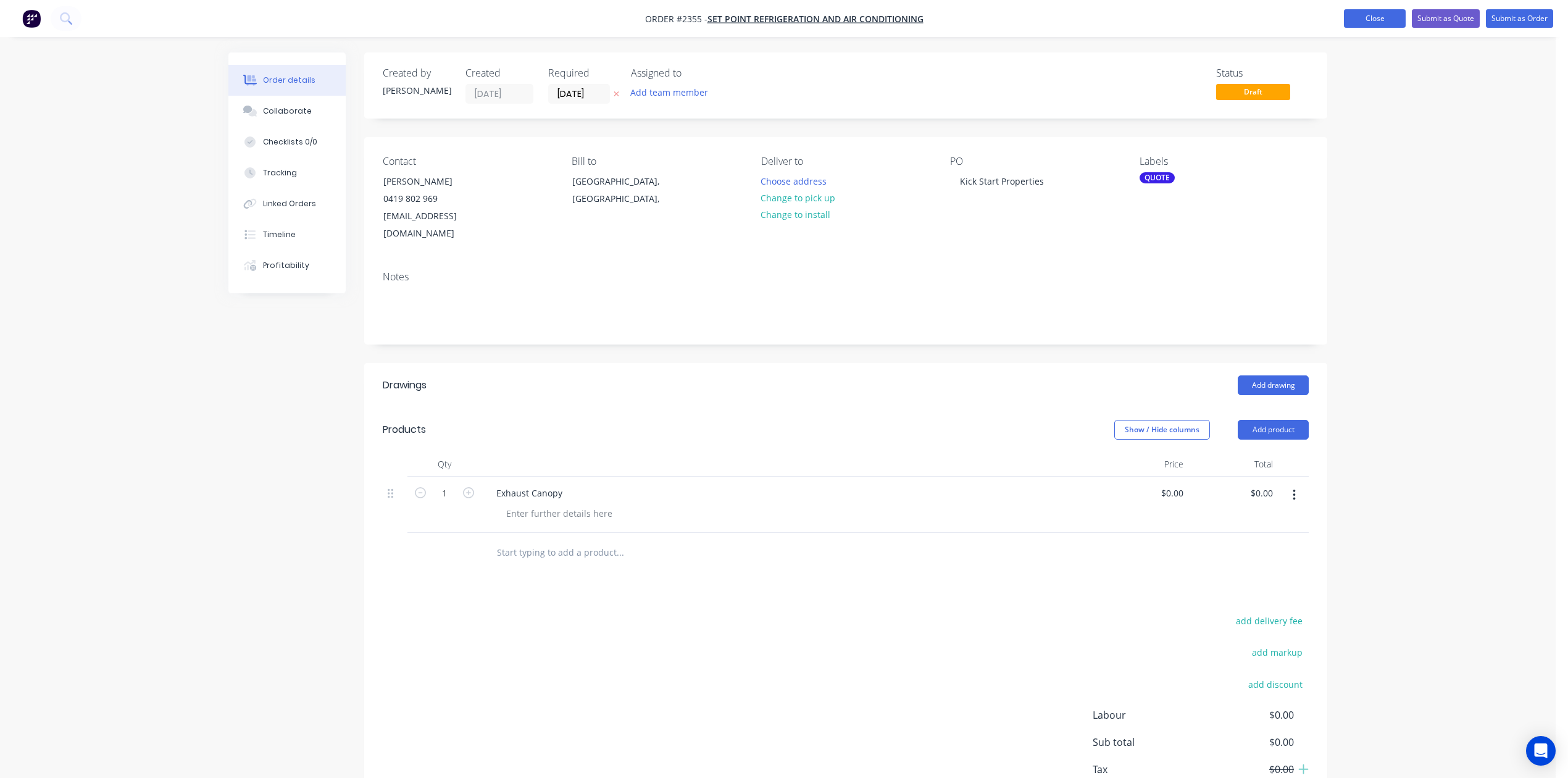
click at [1344, 12] on button "Close" at bounding box center [1374, 18] width 62 height 18
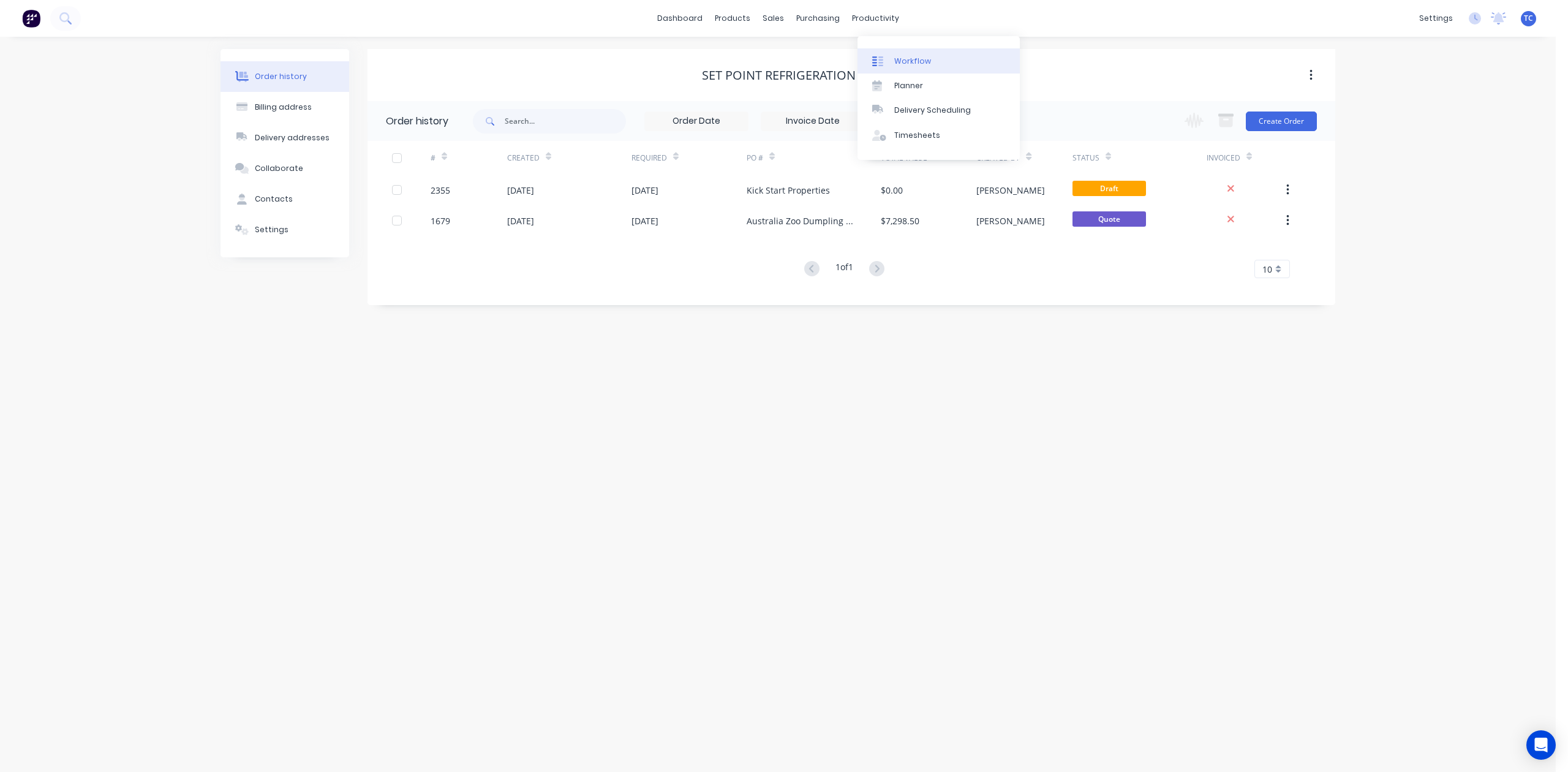
click at [910, 67] on div "Workflow" at bounding box center [913, 61] width 37 height 11
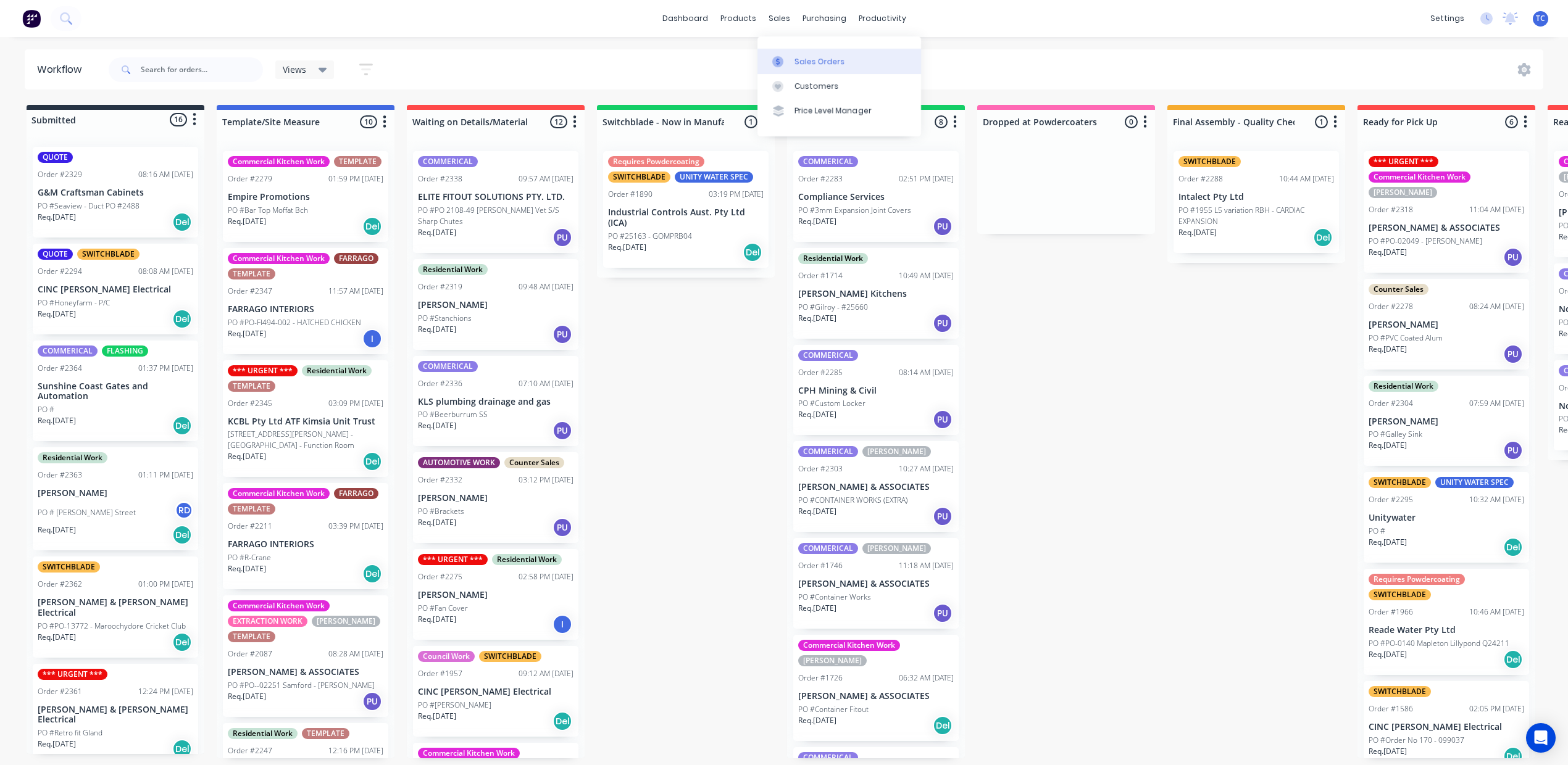
click at [810, 68] on div "Sales Orders" at bounding box center [819, 62] width 51 height 11
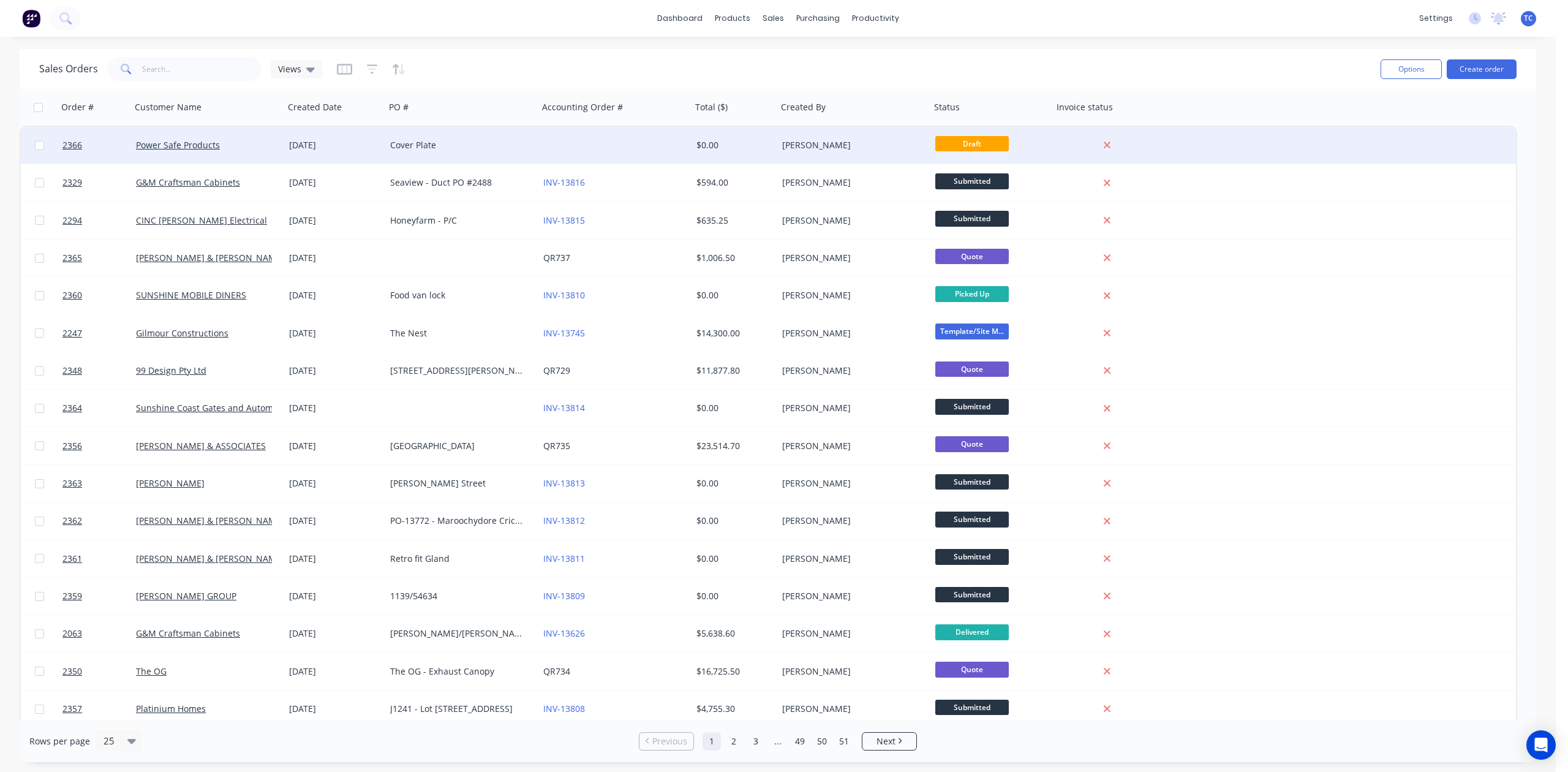
click at [429, 142] on div "Cover Plate" at bounding box center [458, 145] width 136 height 12
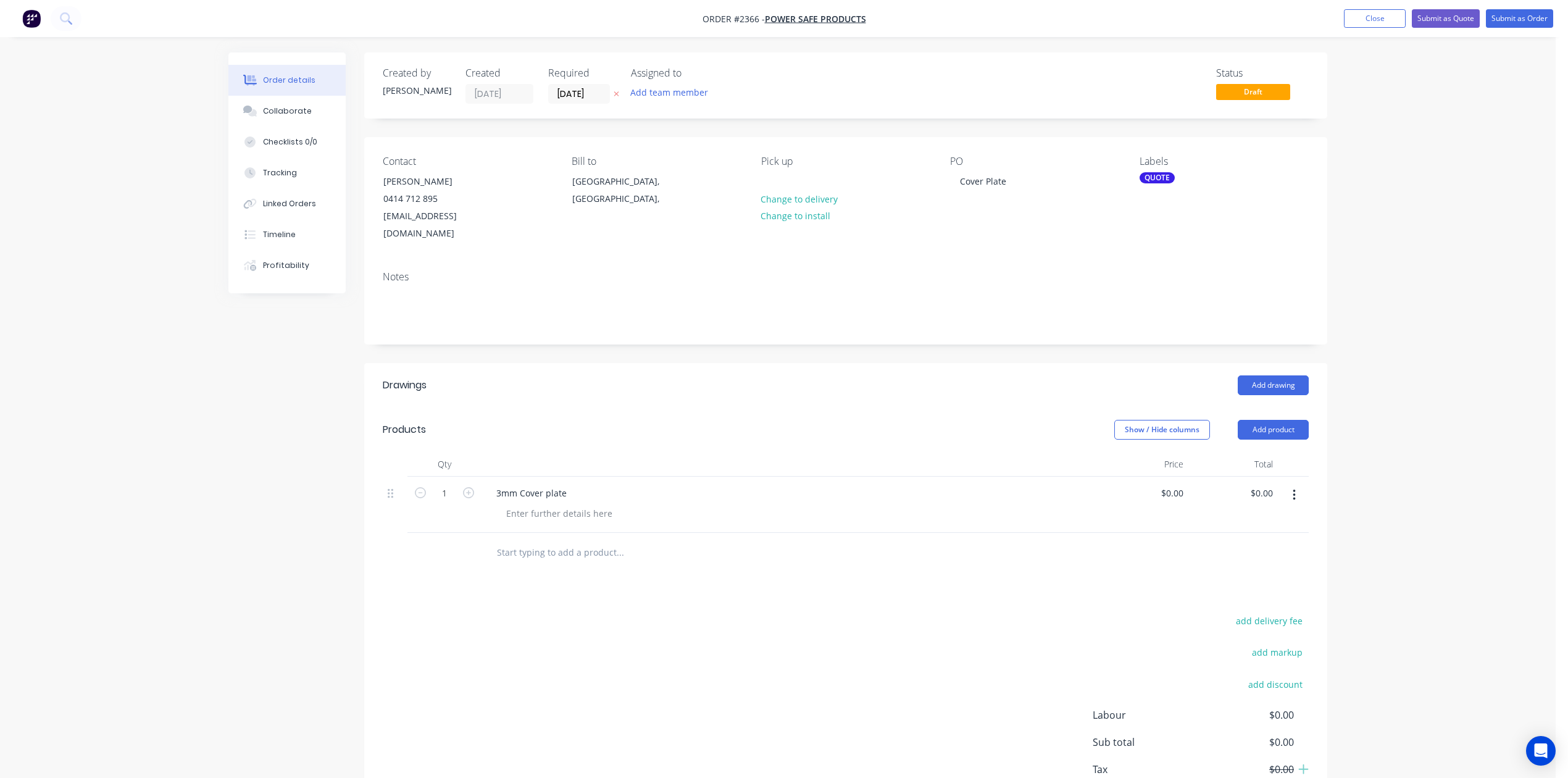
click at [607, 502] on div "3mm Cover plate" at bounding box center [790, 494] width 607 height 18
click at [577, 502] on div "3mm Cover plate" at bounding box center [531, 494] width 90 height 18
click at [580, 522] on div at bounding box center [559, 514] width 126 height 18
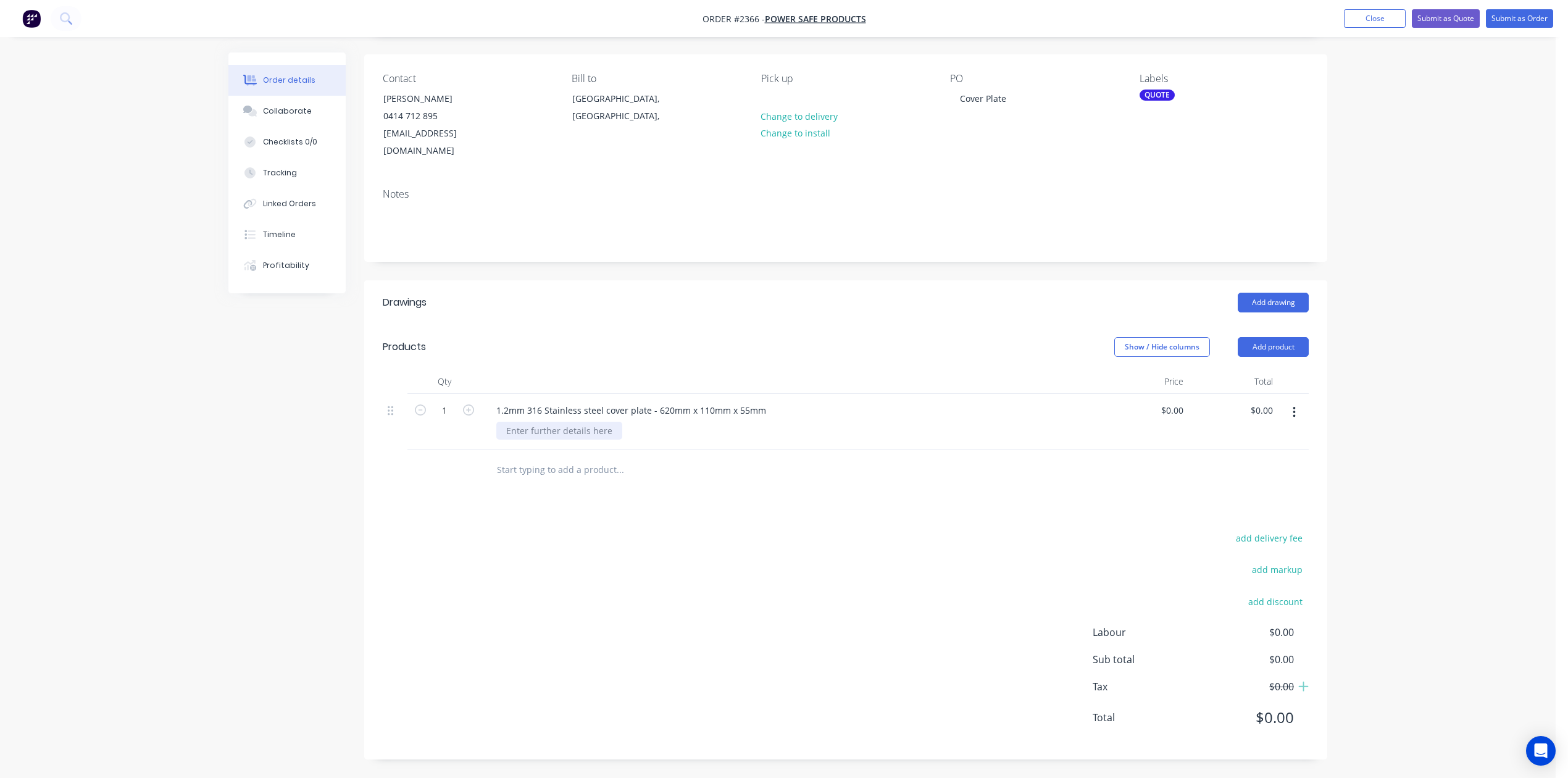
scroll to position [241, 0]
click at [1161, 394] on div "0 $0.00" at bounding box center [1144, 422] width 90 height 56
type input "$165.00"
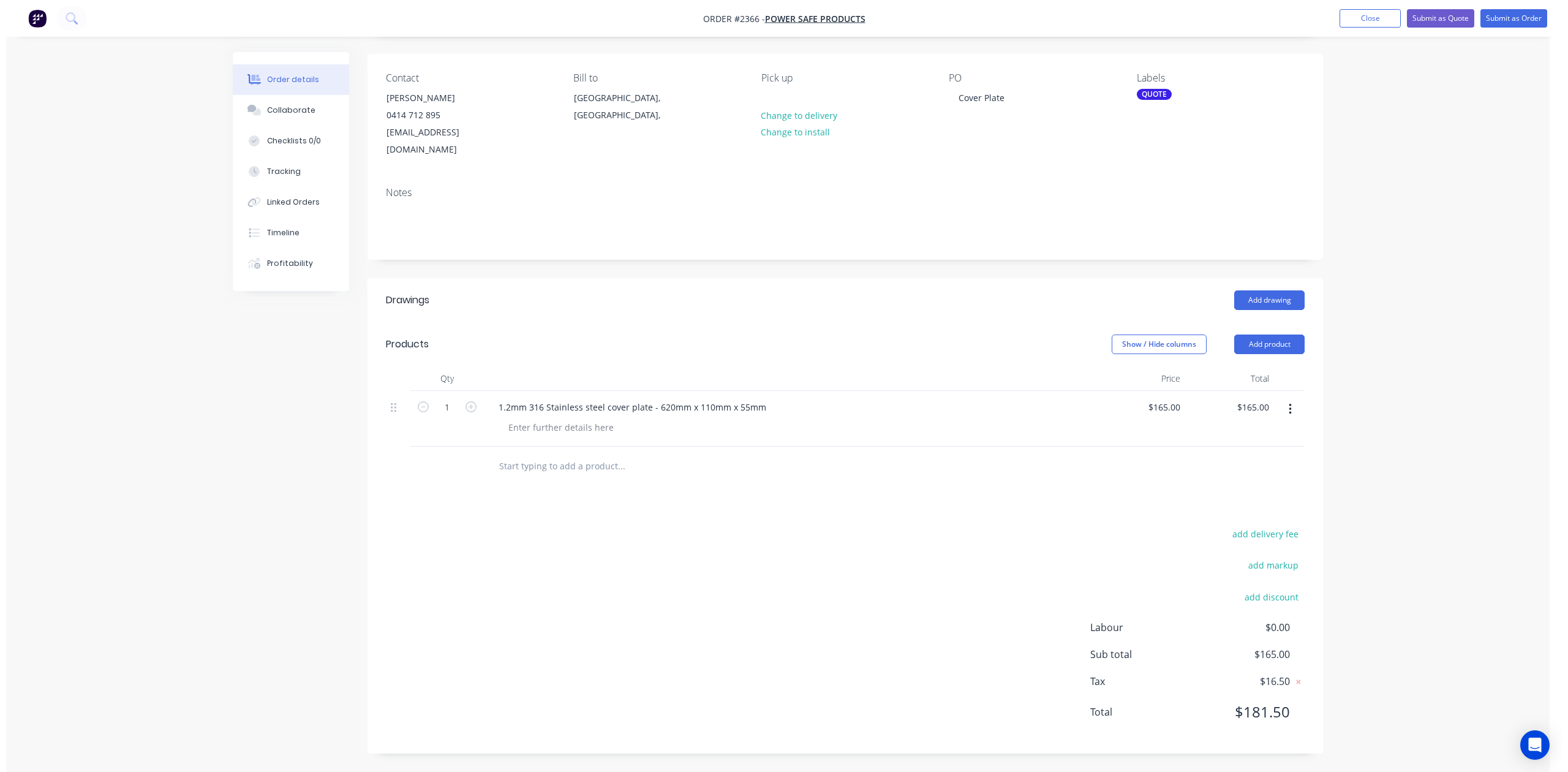
scroll to position [0, 0]
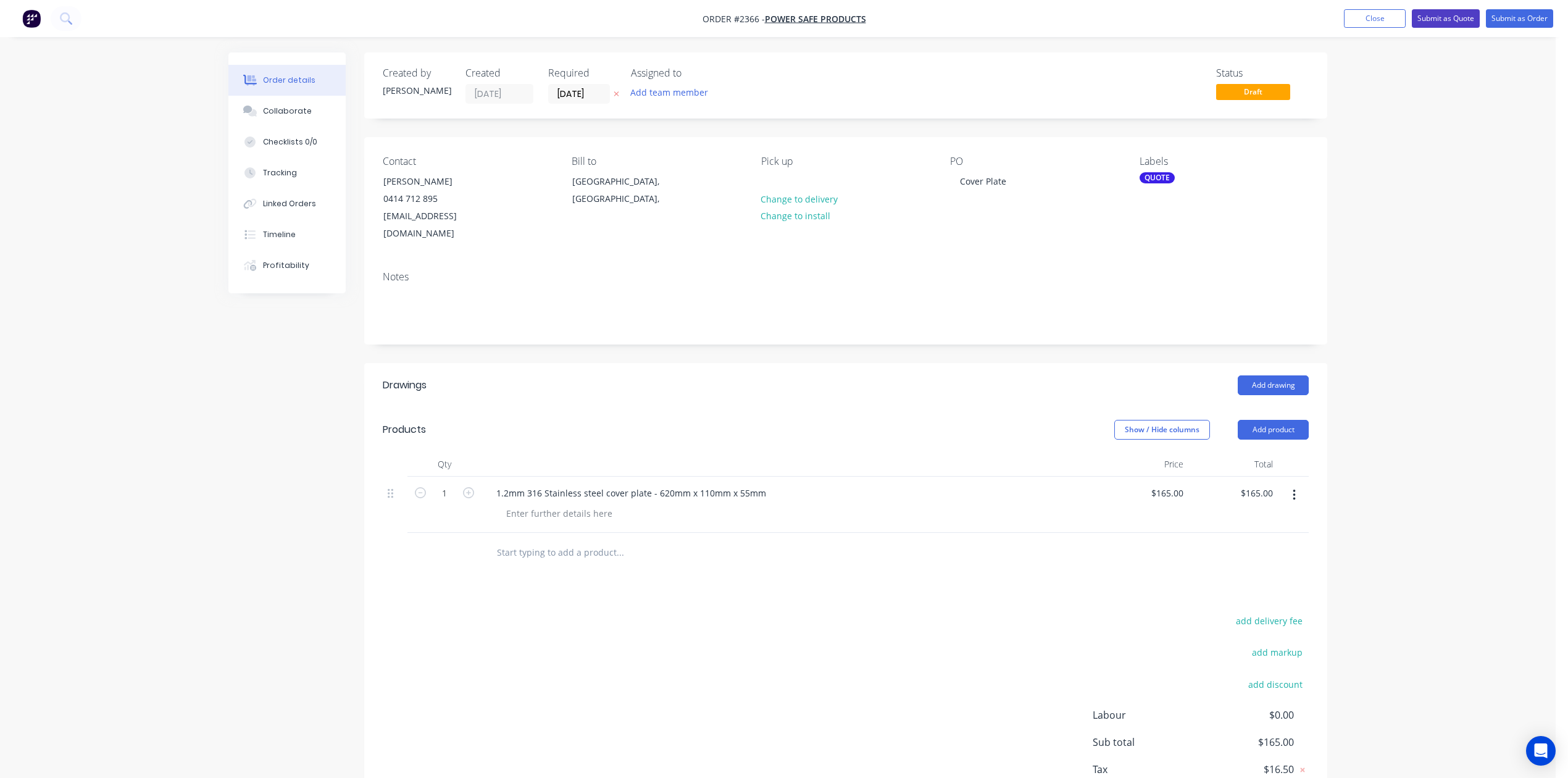
click at [1415, 14] on button "Submit as Quote" at bounding box center [1445, 18] width 68 height 18
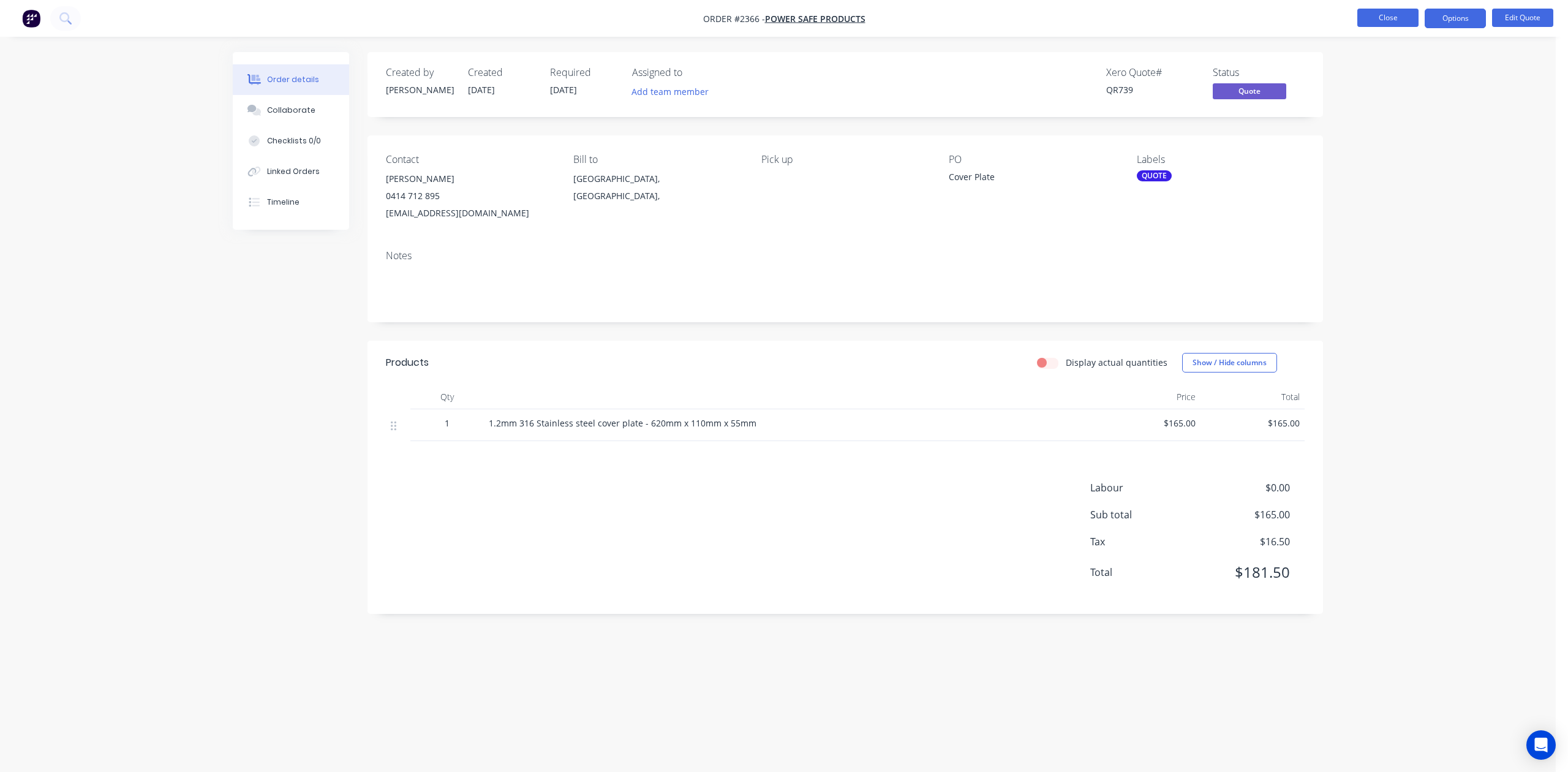
click at [1388, 26] on button "Close" at bounding box center [1388, 17] width 61 height 18
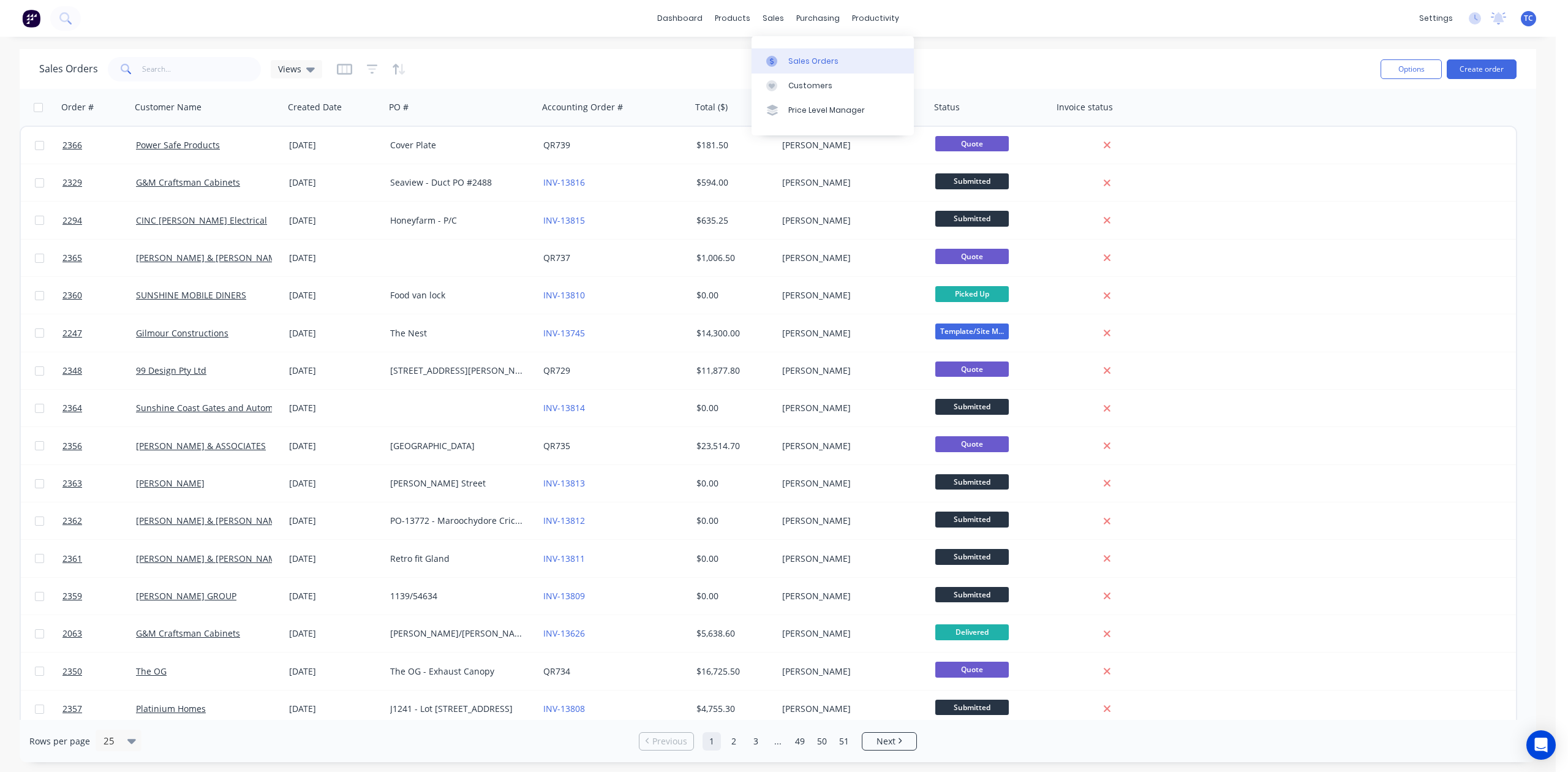
click at [839, 65] on div "Sales Orders" at bounding box center [813, 61] width 51 height 11
click at [768, 18] on div "sales" at bounding box center [773, 18] width 34 height 18
click at [799, 67] on div "Sales Orders" at bounding box center [813, 61] width 51 height 11
click at [195, 74] on input "text" at bounding box center [201, 69] width 119 height 24
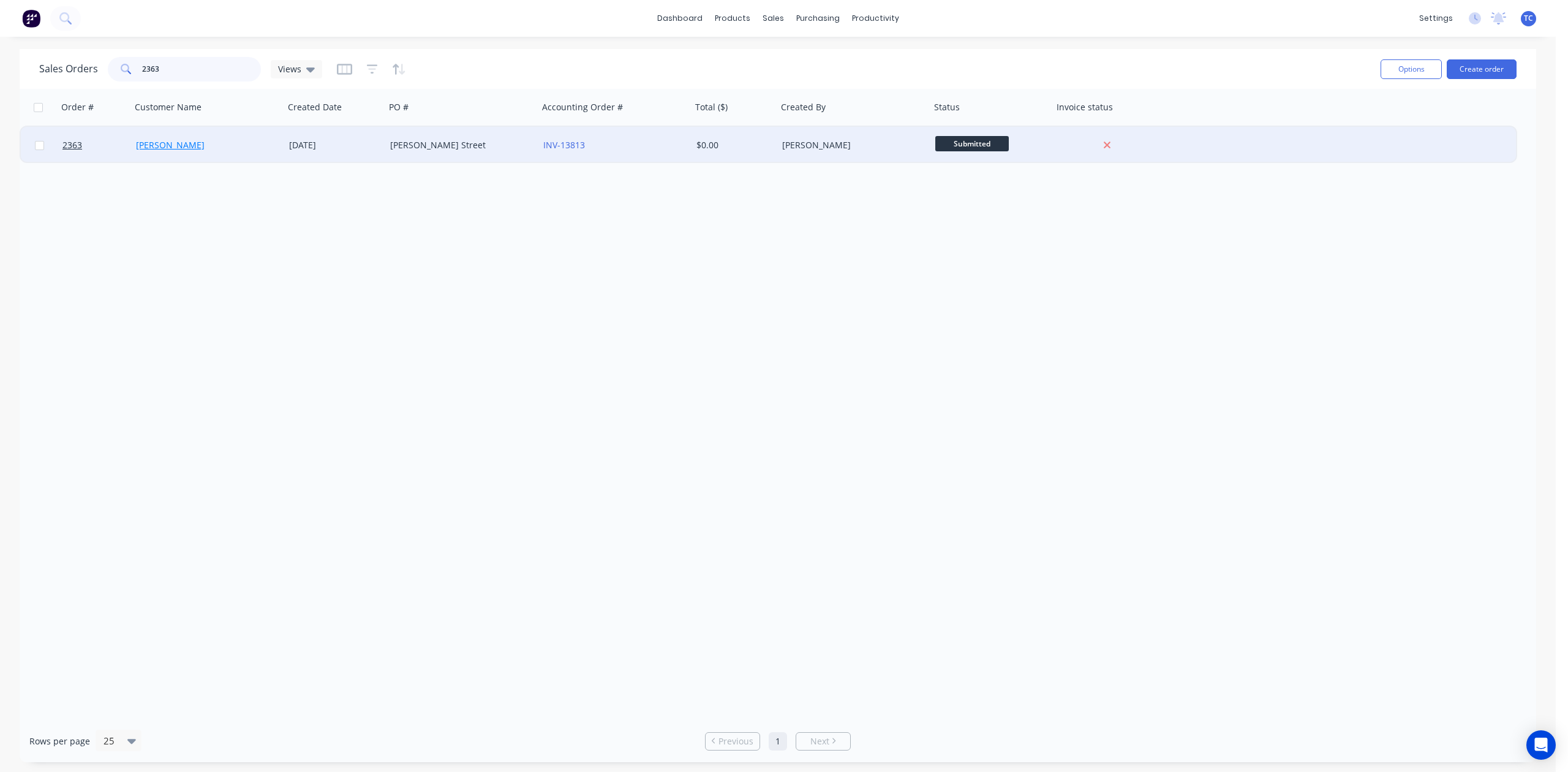
type input "2363"
click at [158, 141] on link "[PERSON_NAME]" at bounding box center [170, 144] width 69 height 11
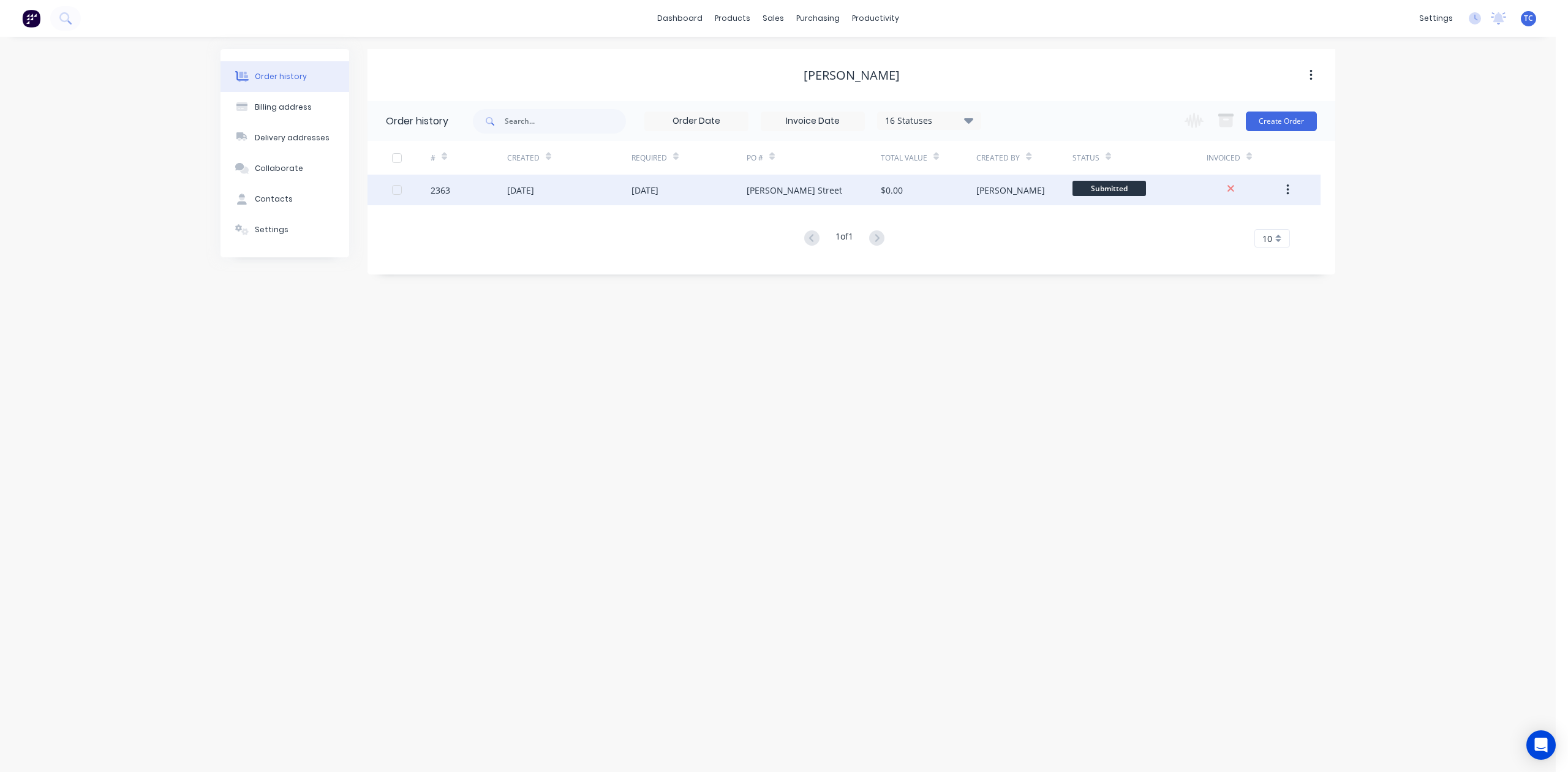
click at [572, 196] on div "[DATE]" at bounding box center [569, 189] width 124 height 31
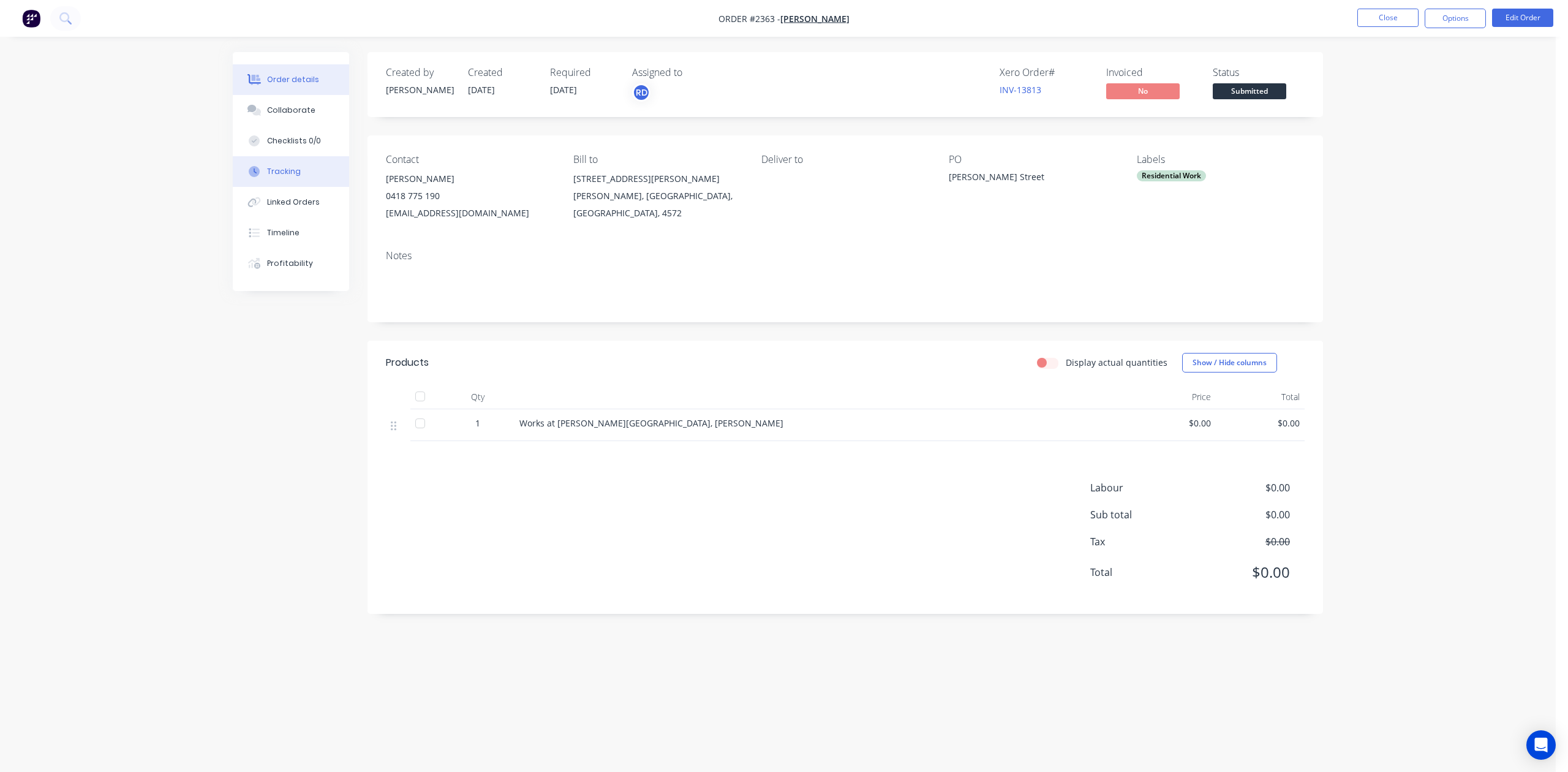
click at [293, 177] on div "Tracking" at bounding box center [284, 171] width 34 height 11
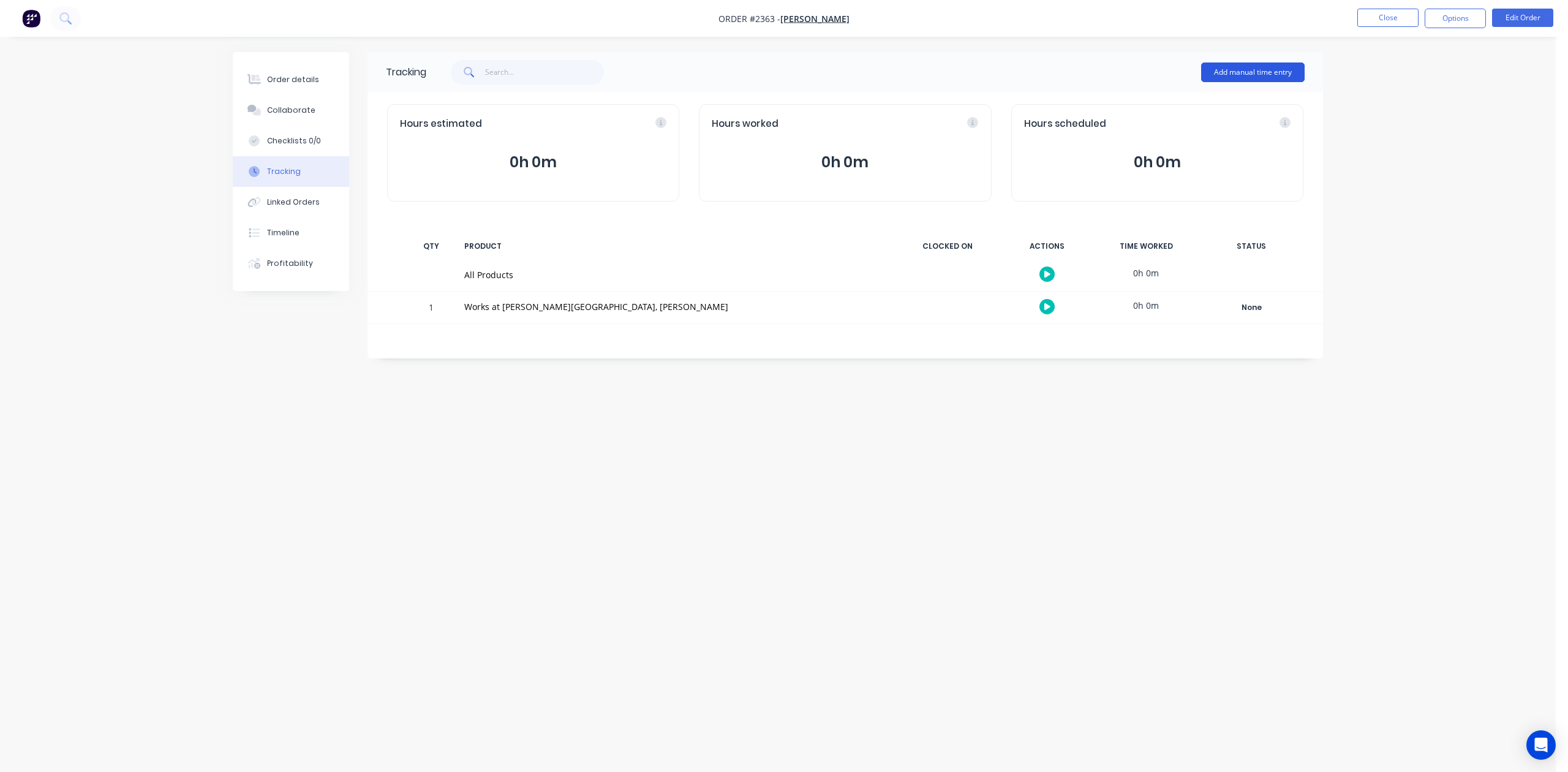
click at [1209, 64] on button "Add manual time entry" at bounding box center [1253, 72] width 103 height 20
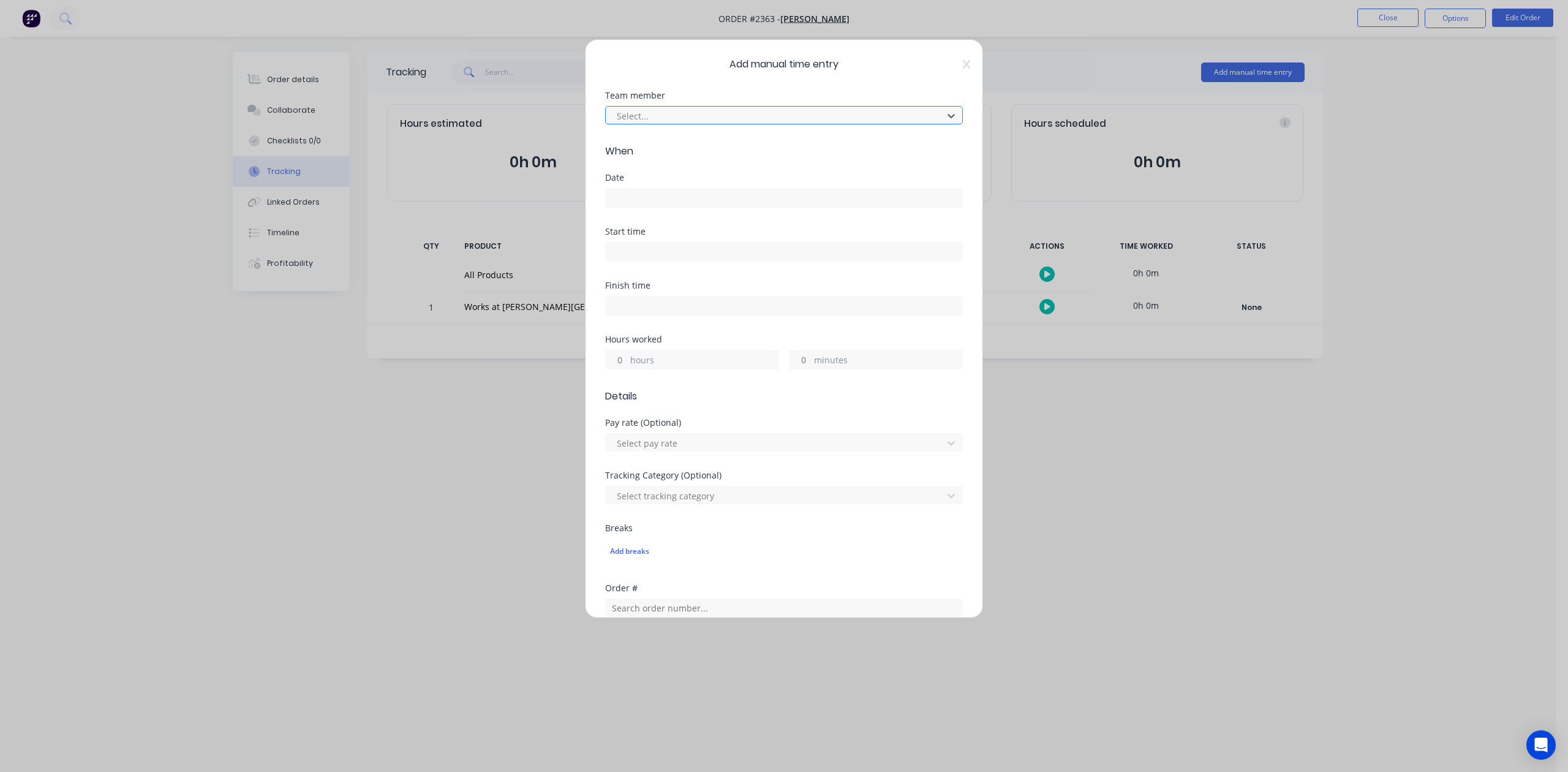
click at [854, 124] on div at bounding box center [776, 116] width 321 height 15
click at [683, 208] on input at bounding box center [784, 198] width 357 height 18
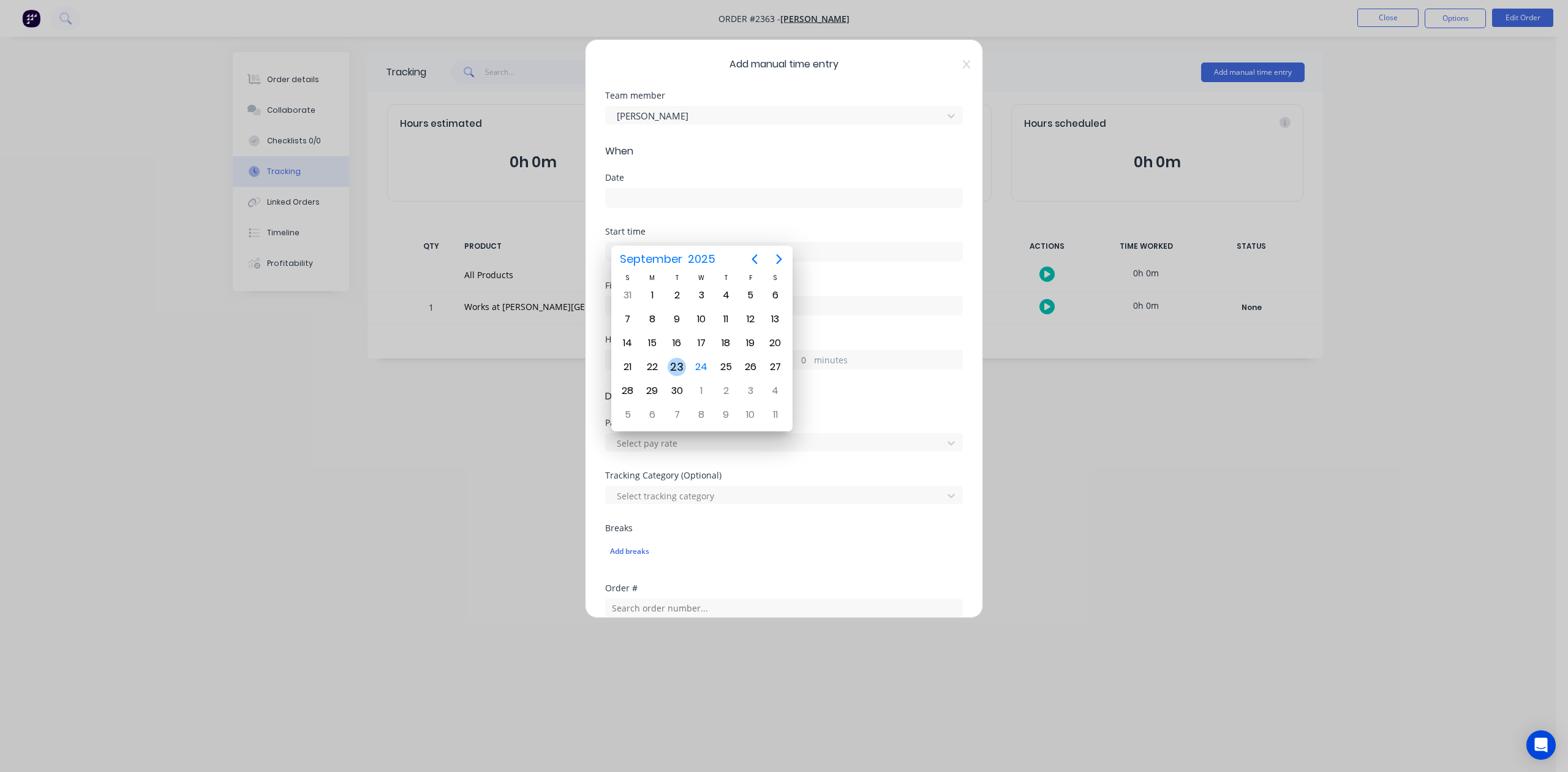
click at [674, 363] on div "23" at bounding box center [677, 367] width 18 height 18
type input "[DATE]"
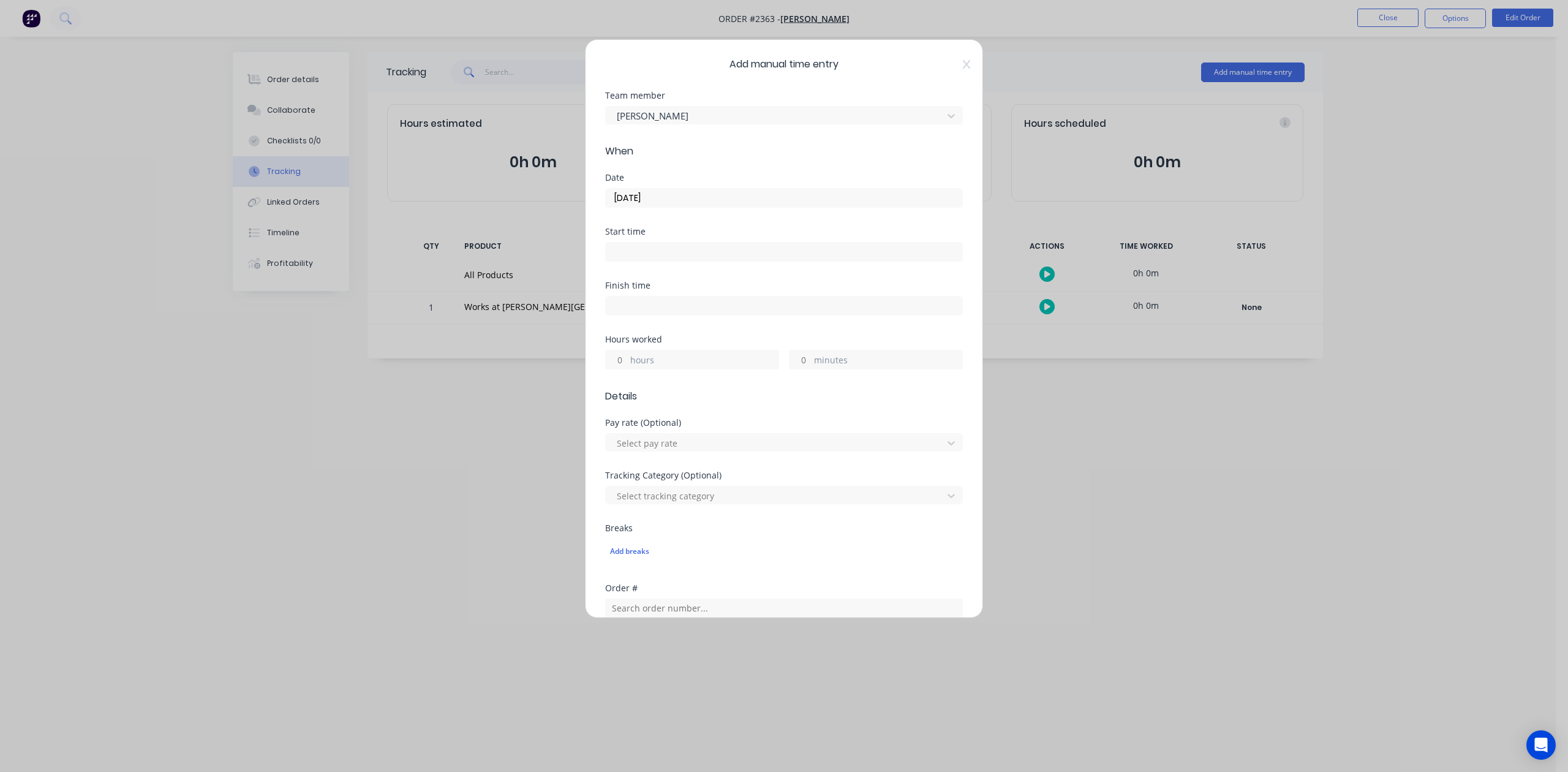
click at [624, 369] on input "hours" at bounding box center [616, 360] width 21 height 18
type input "2"
click at [794, 369] on input "minutes" at bounding box center [800, 360] width 21 height 18
type input "45"
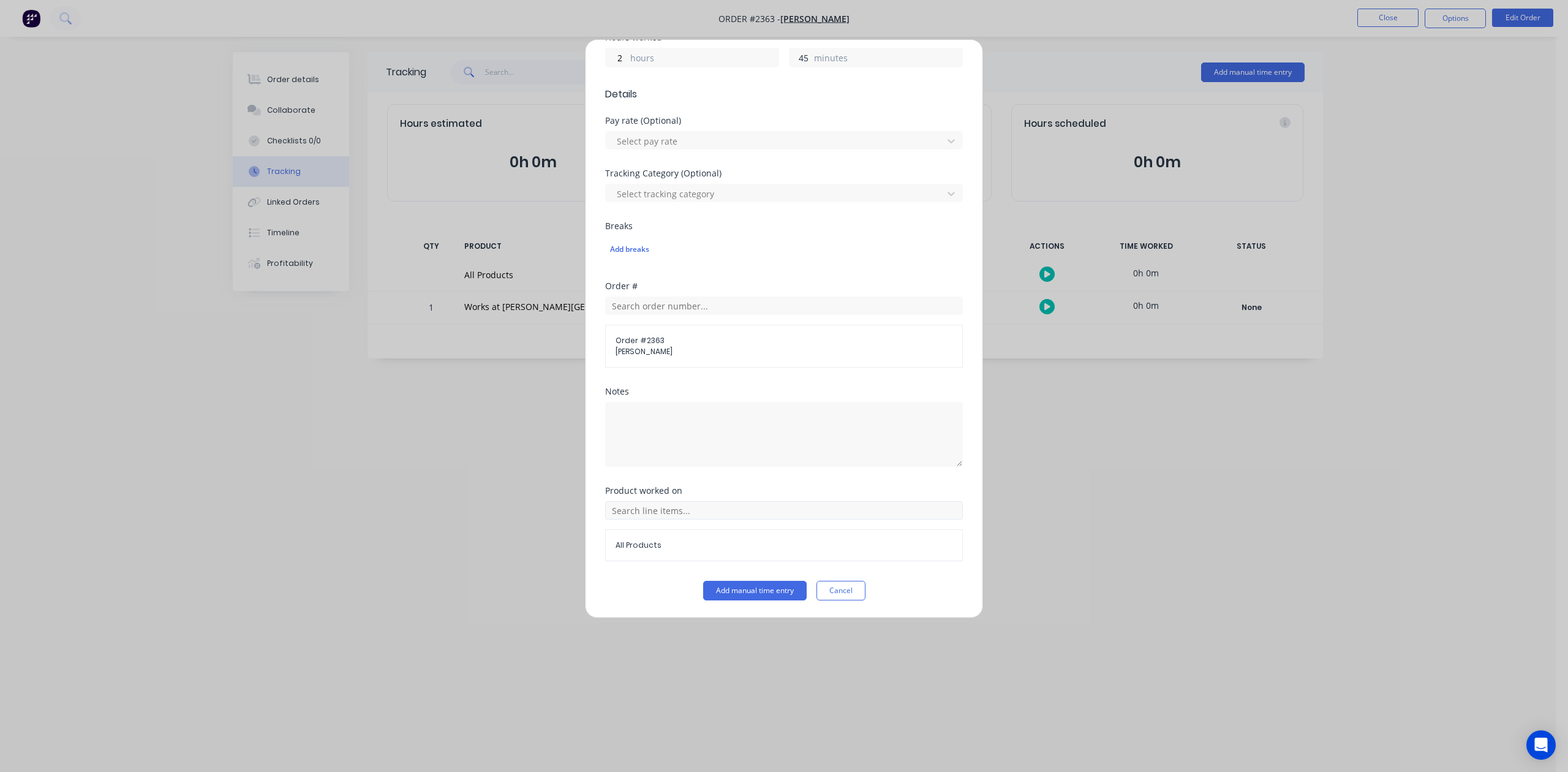
scroll to position [432, 0]
drag, startPoint x: 769, startPoint y: 598, endPoint x: 735, endPoint y: 561, distance: 50.2
click at [762, 594] on button "Add manual time entry" at bounding box center [754, 591] width 103 height 20
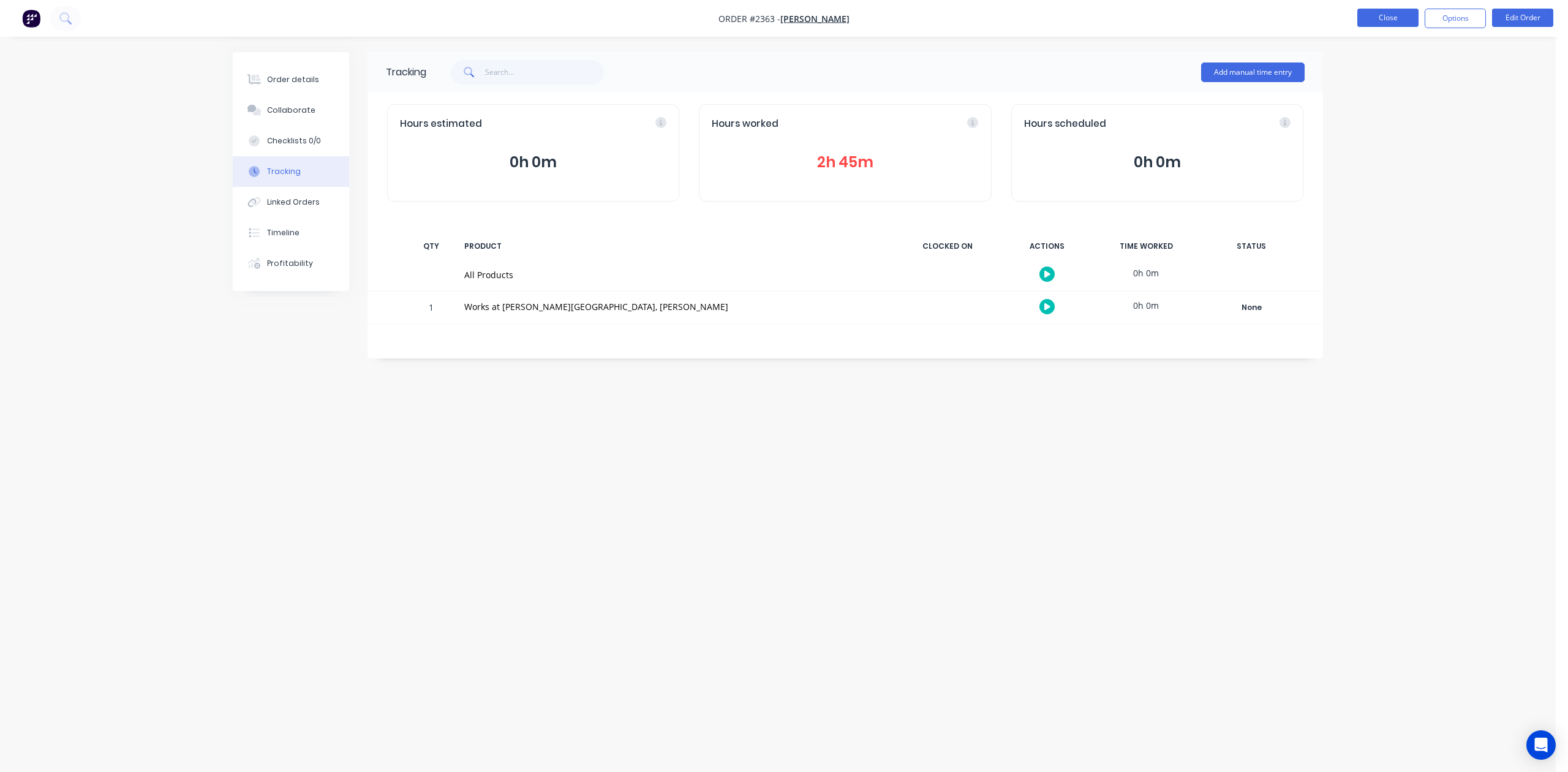
click at [1371, 14] on button "Close" at bounding box center [1388, 17] width 61 height 18
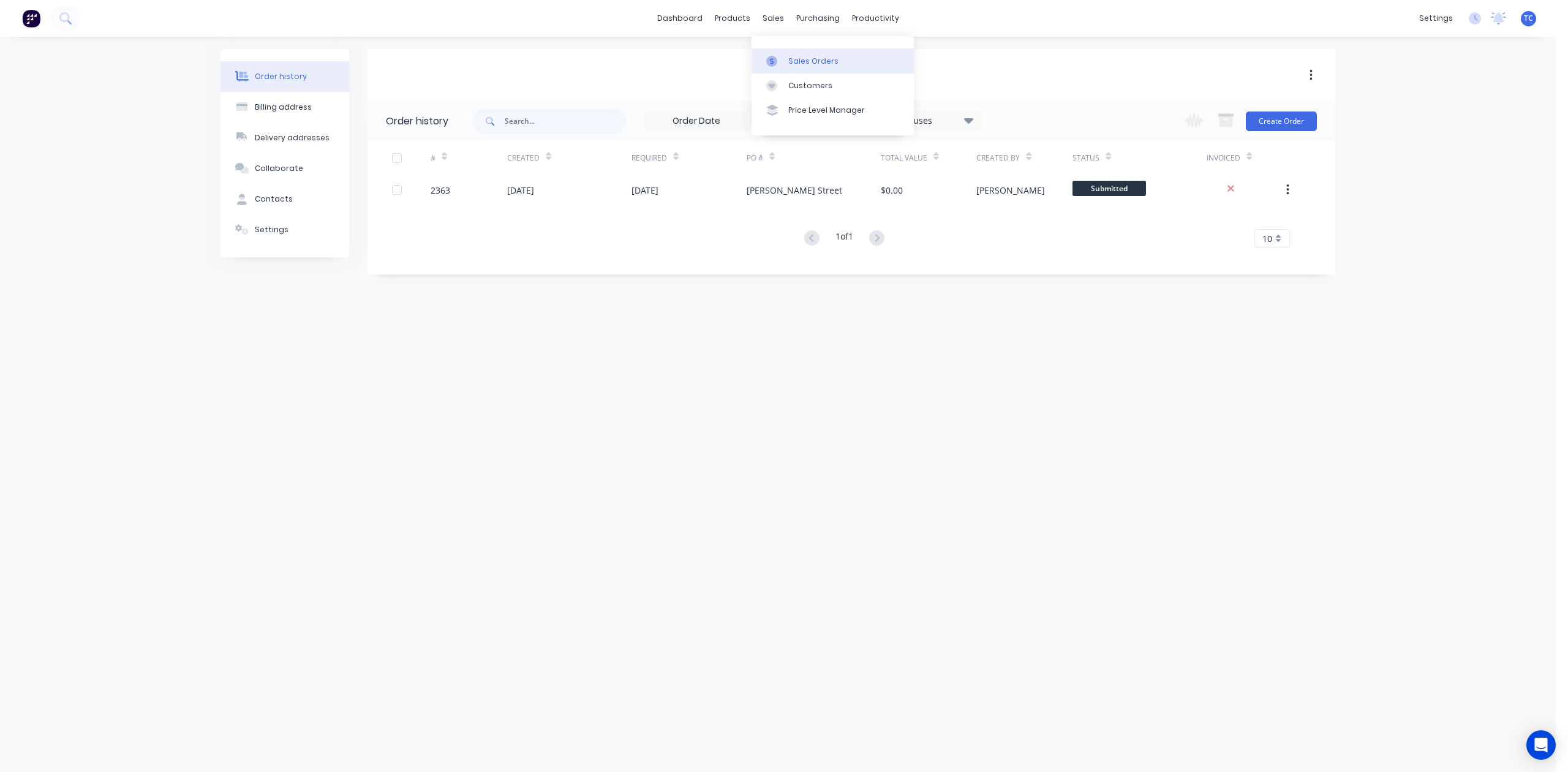
click at [807, 67] on div "Sales Orders" at bounding box center [813, 61] width 51 height 11
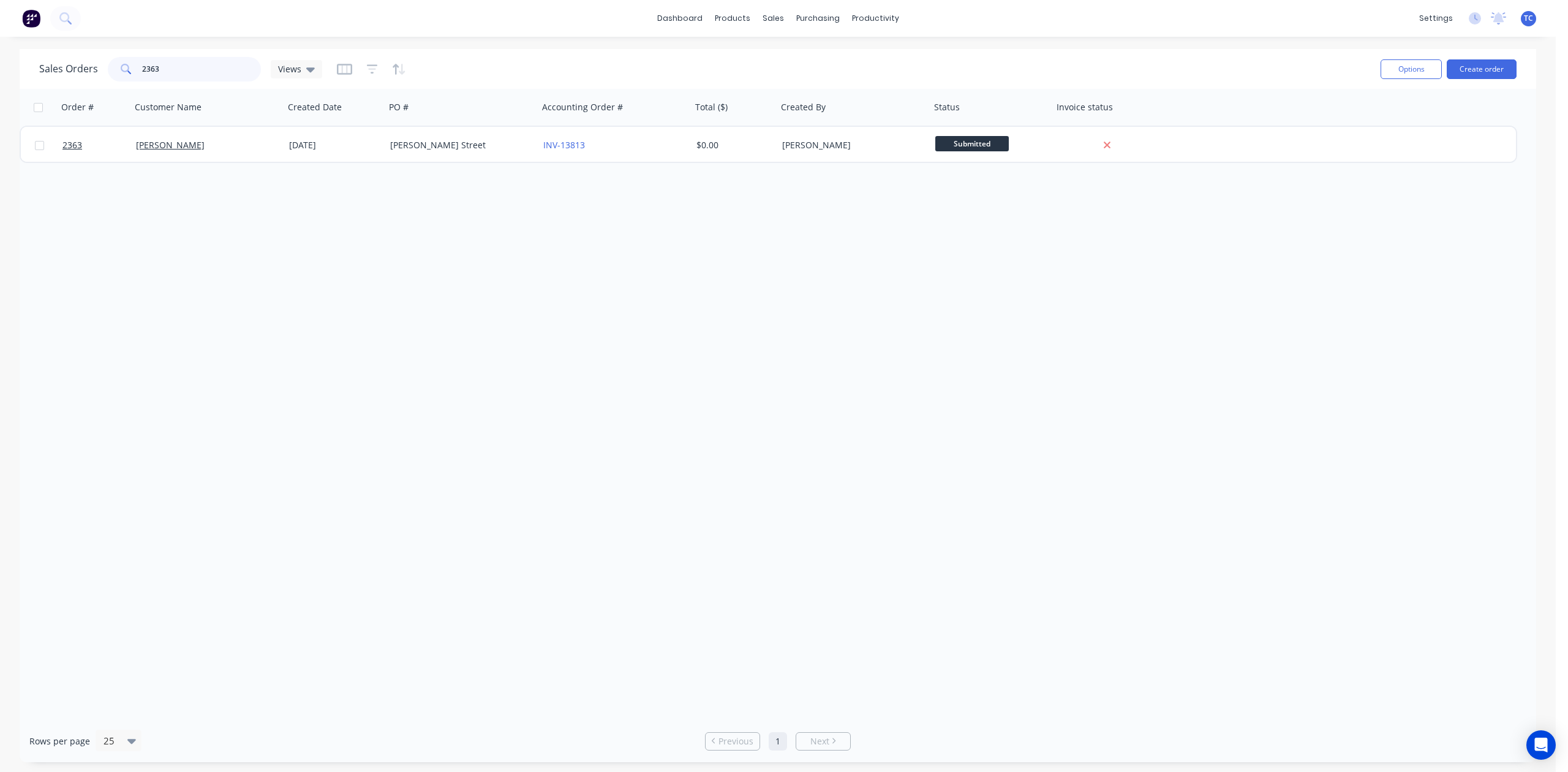
drag, startPoint x: 213, startPoint y: 71, endPoint x: 99, endPoint y: 73, distance: 114.0
click at [99, 73] on div "Sales Orders 2363 Views" at bounding box center [180, 69] width 283 height 24
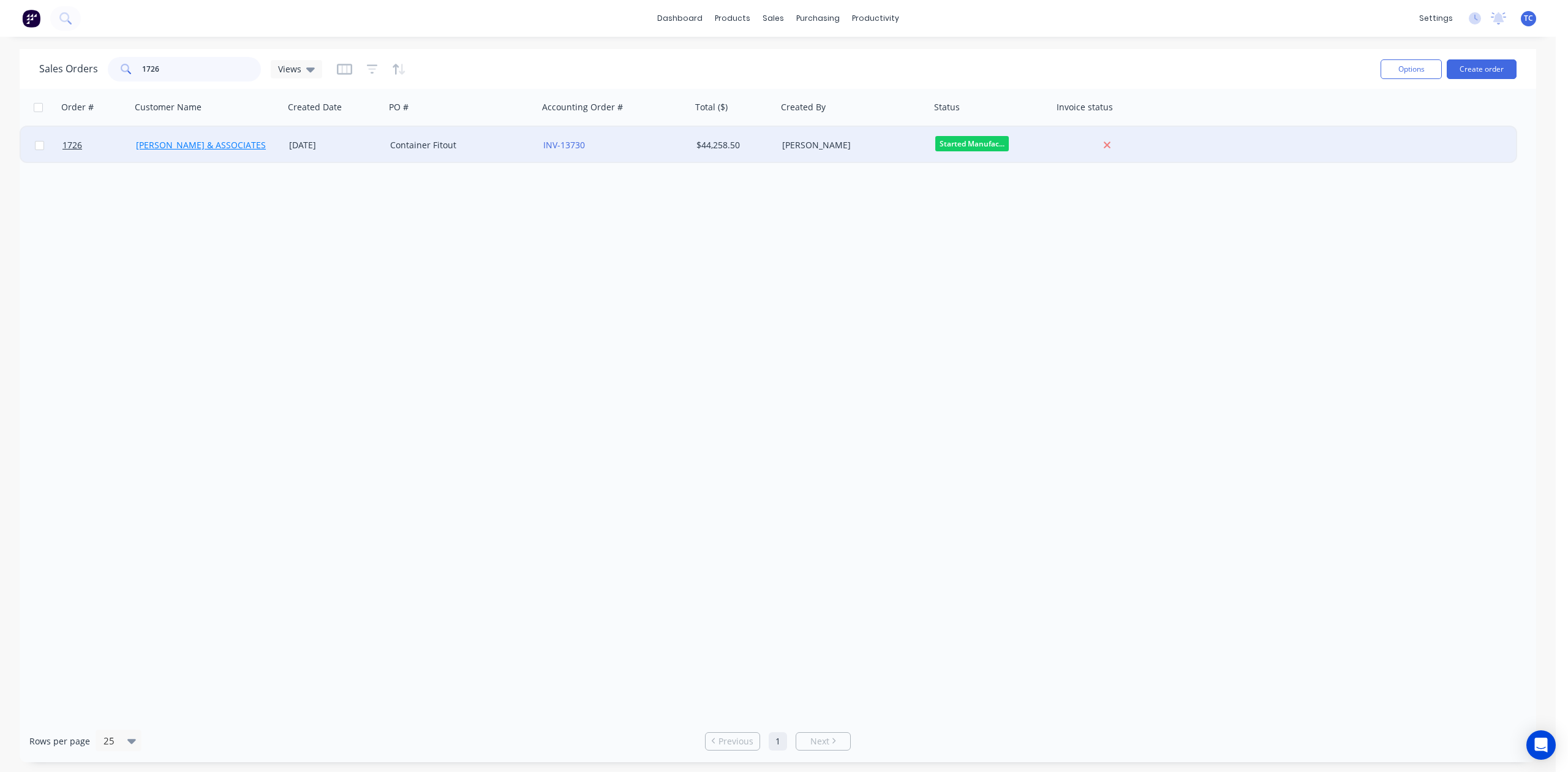
type input "1726"
click at [174, 146] on link "[PERSON_NAME] & ASSOCIATES" at bounding box center [201, 144] width 130 height 11
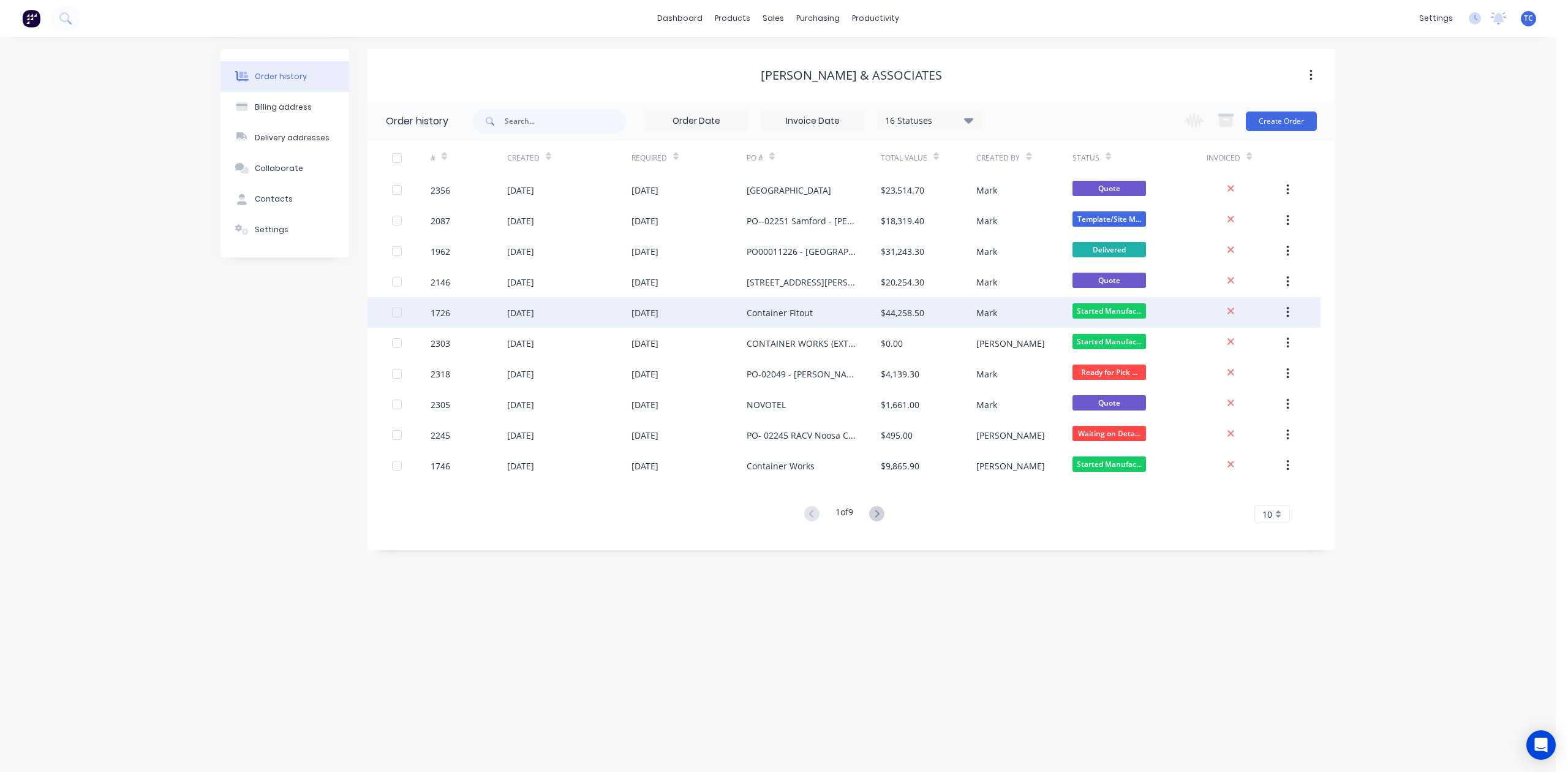
click at [526, 312] on div "[DATE]" at bounding box center [520, 312] width 27 height 13
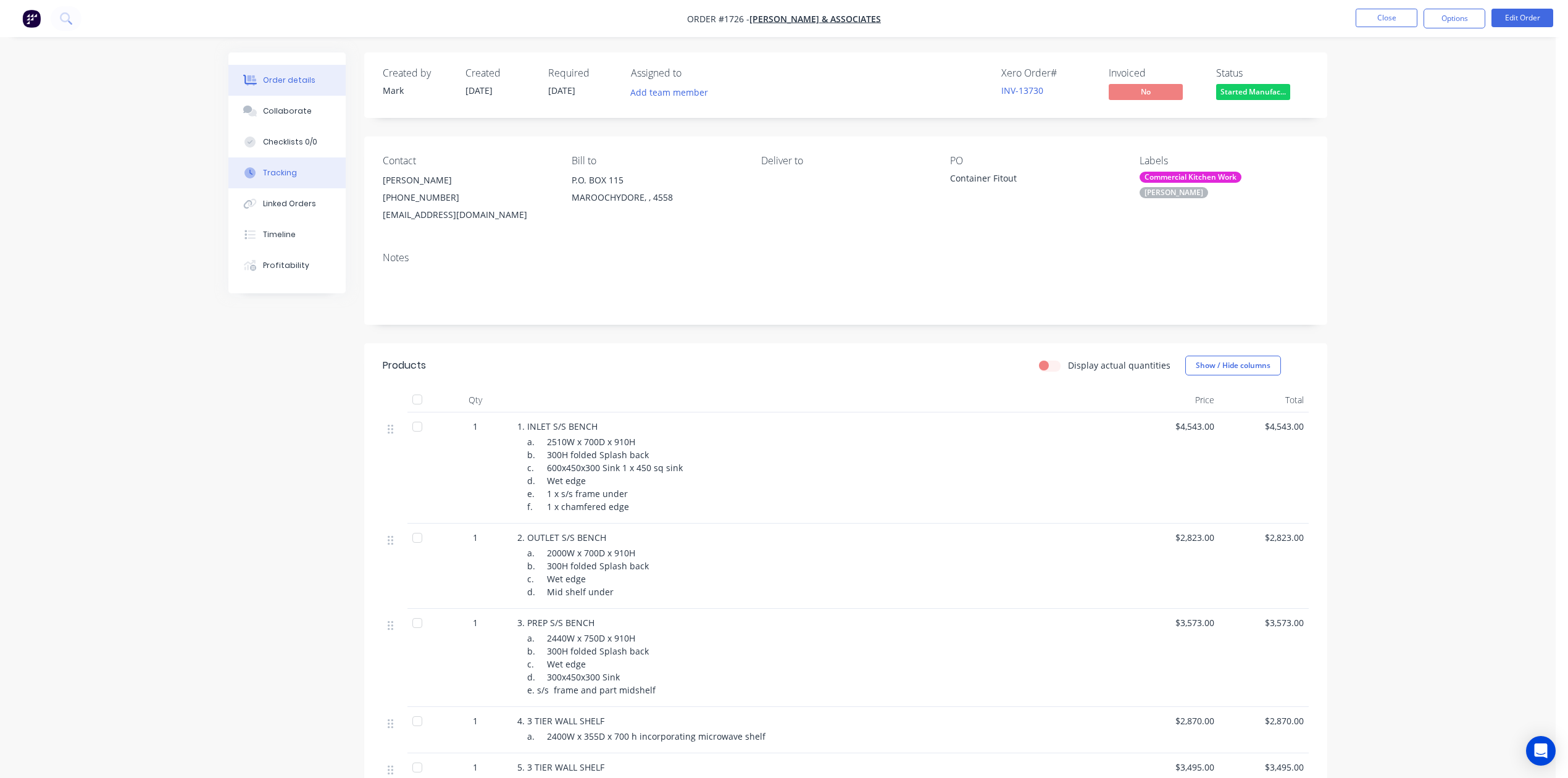
click at [297, 179] on div "Tracking" at bounding box center [280, 173] width 34 height 11
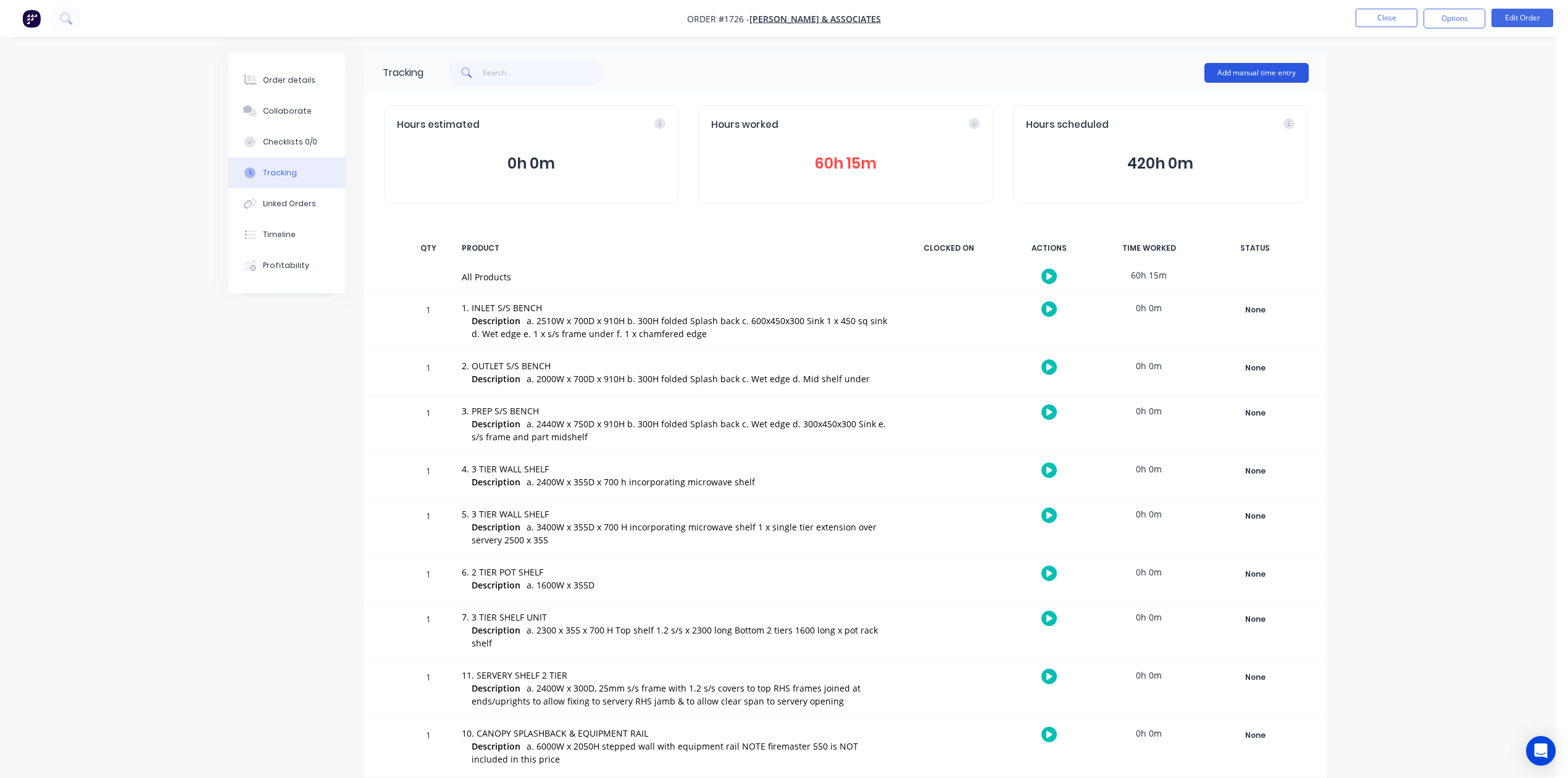
click at [1215, 71] on button "Add manual time entry" at bounding box center [1256, 73] width 104 height 20
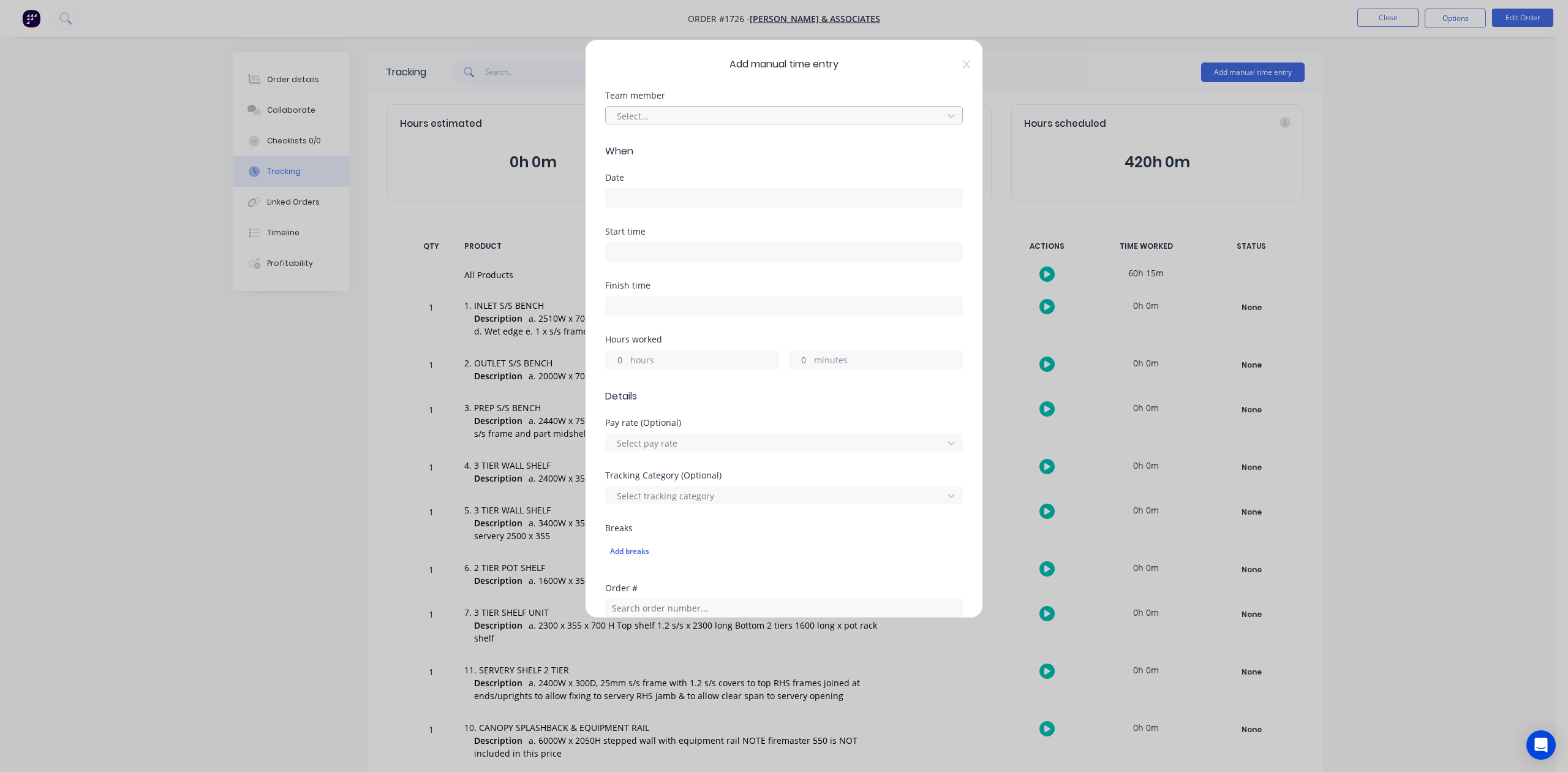
click at [799, 124] on div at bounding box center [776, 116] width 321 height 15
click at [631, 208] on input at bounding box center [784, 198] width 357 height 18
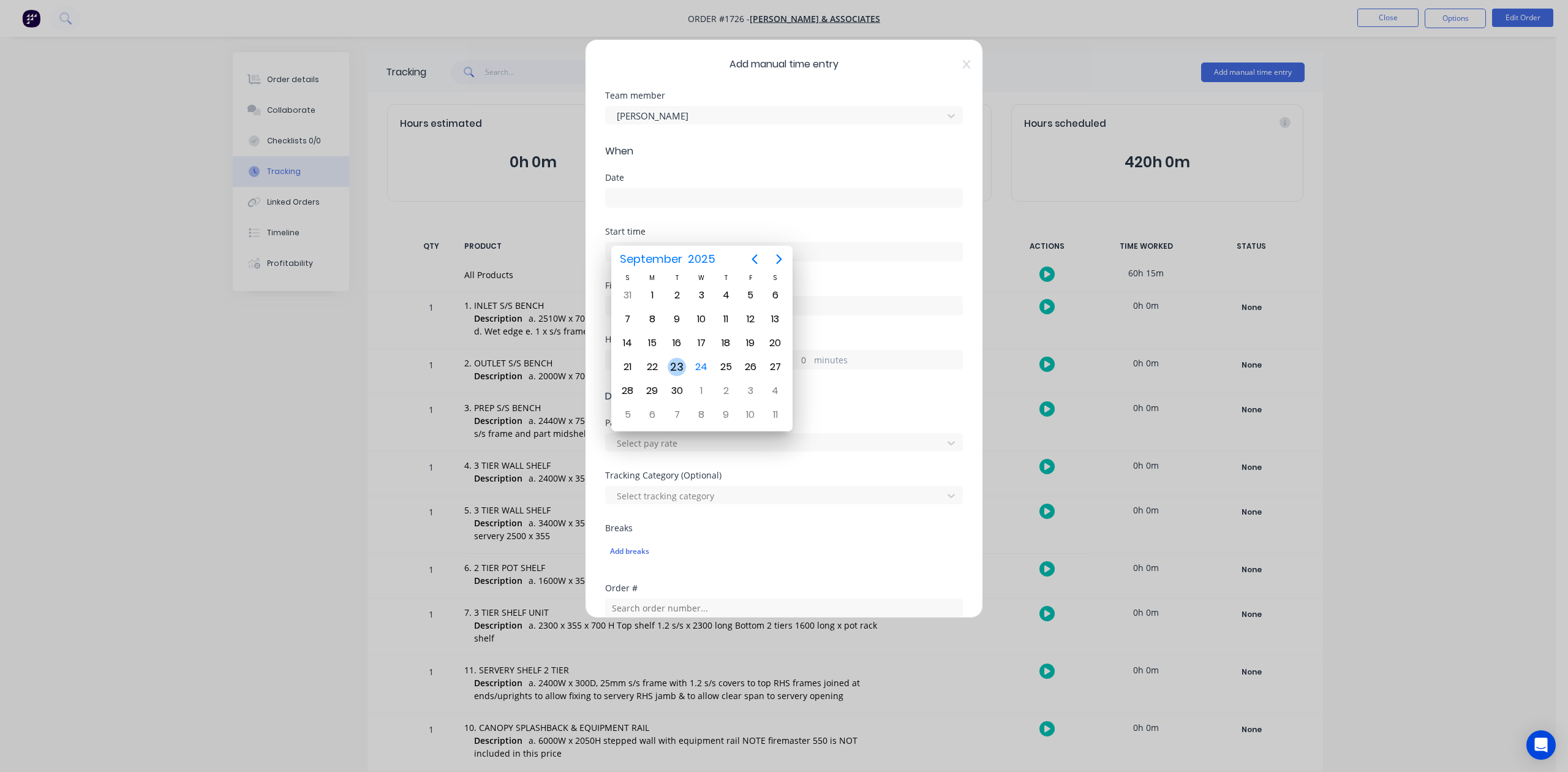
click at [677, 365] on div "23" at bounding box center [677, 367] width 18 height 18
type input "[DATE]"
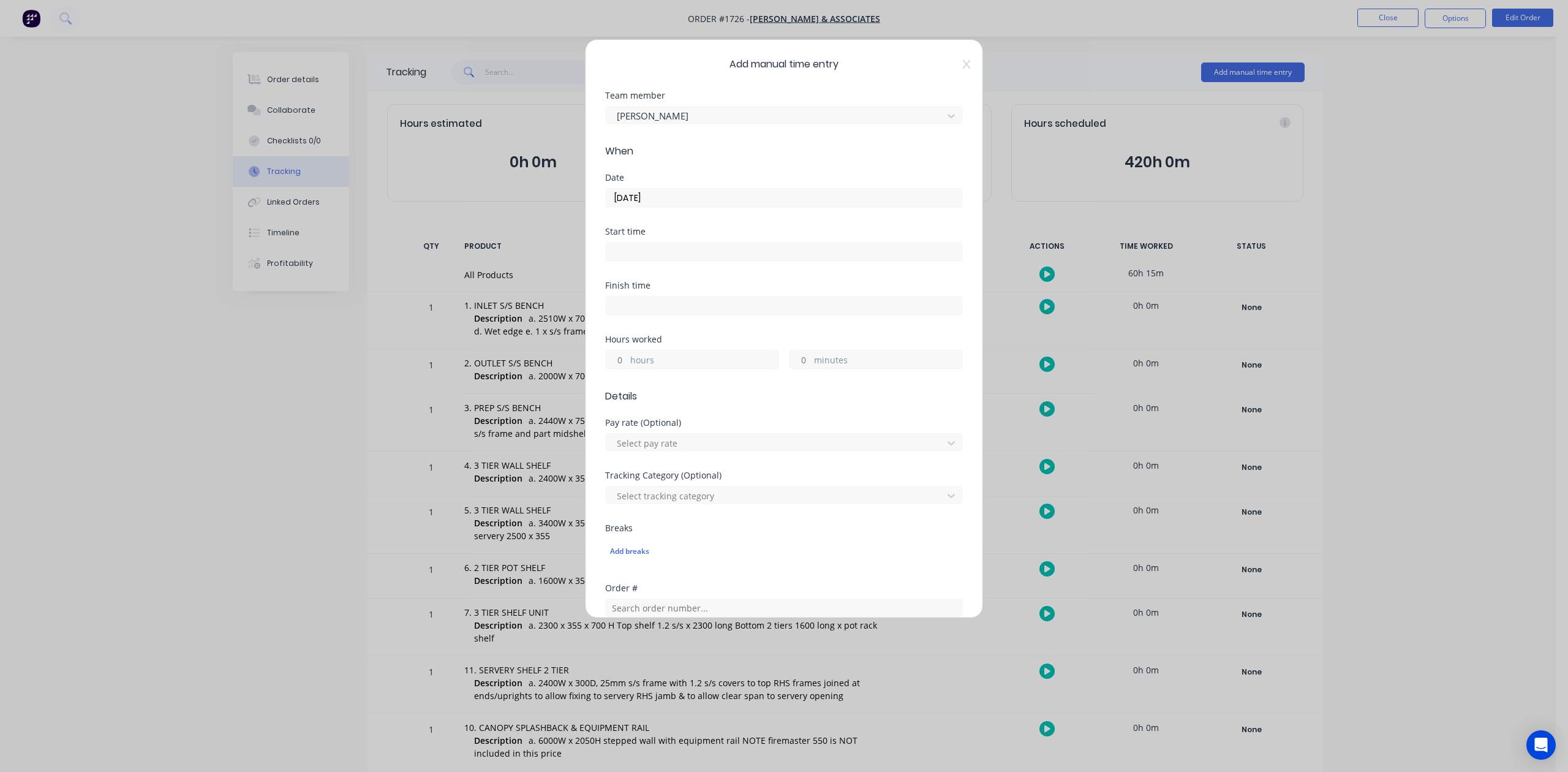
click at [624, 369] on input "hours" at bounding box center [616, 360] width 21 height 18
type input "4"
click at [797, 369] on input "minutes" at bounding box center [800, 360] width 21 height 18
type input "15"
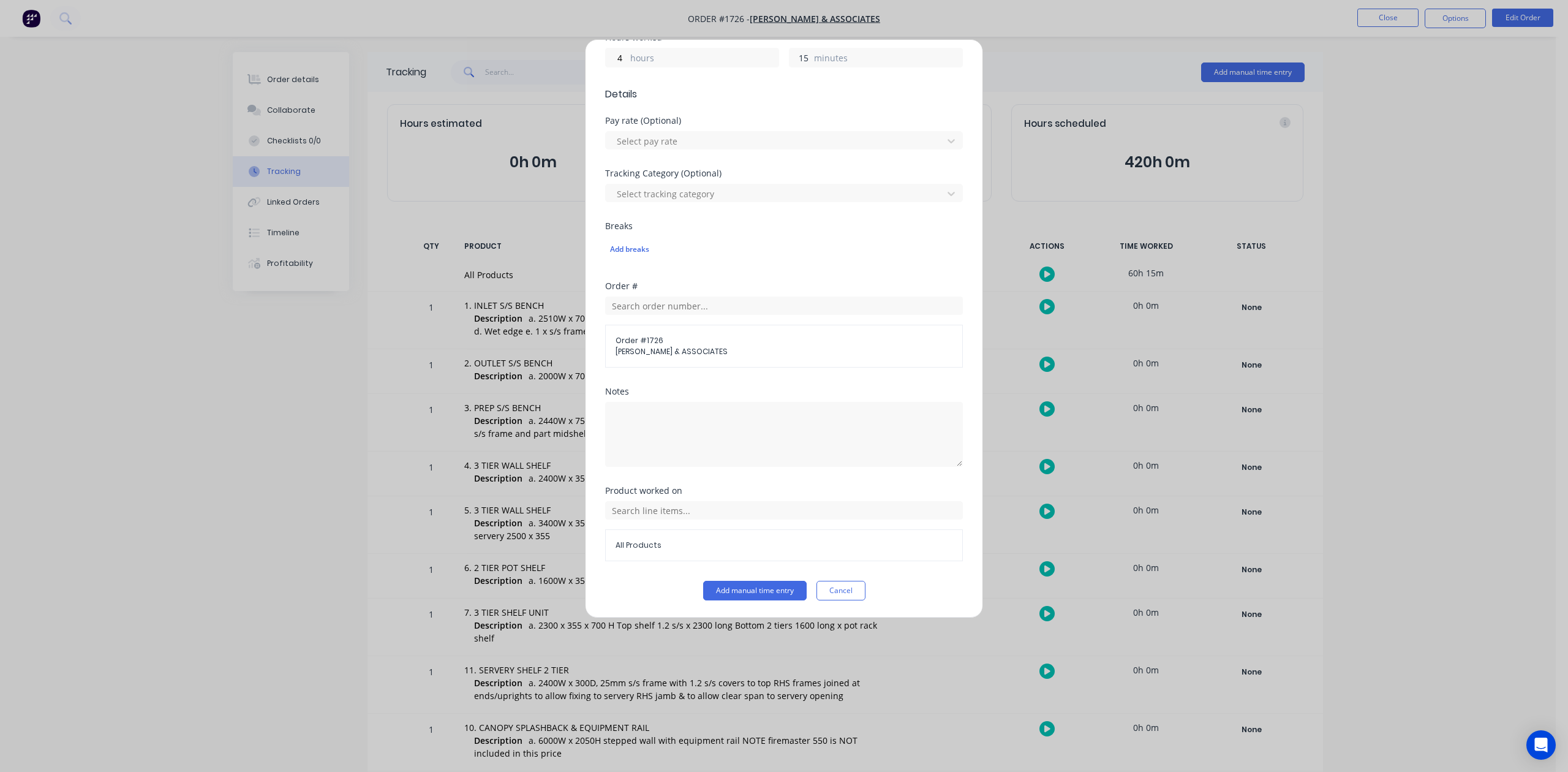
scroll to position [432, 0]
click at [734, 589] on button "Add manual time entry" at bounding box center [754, 591] width 103 height 20
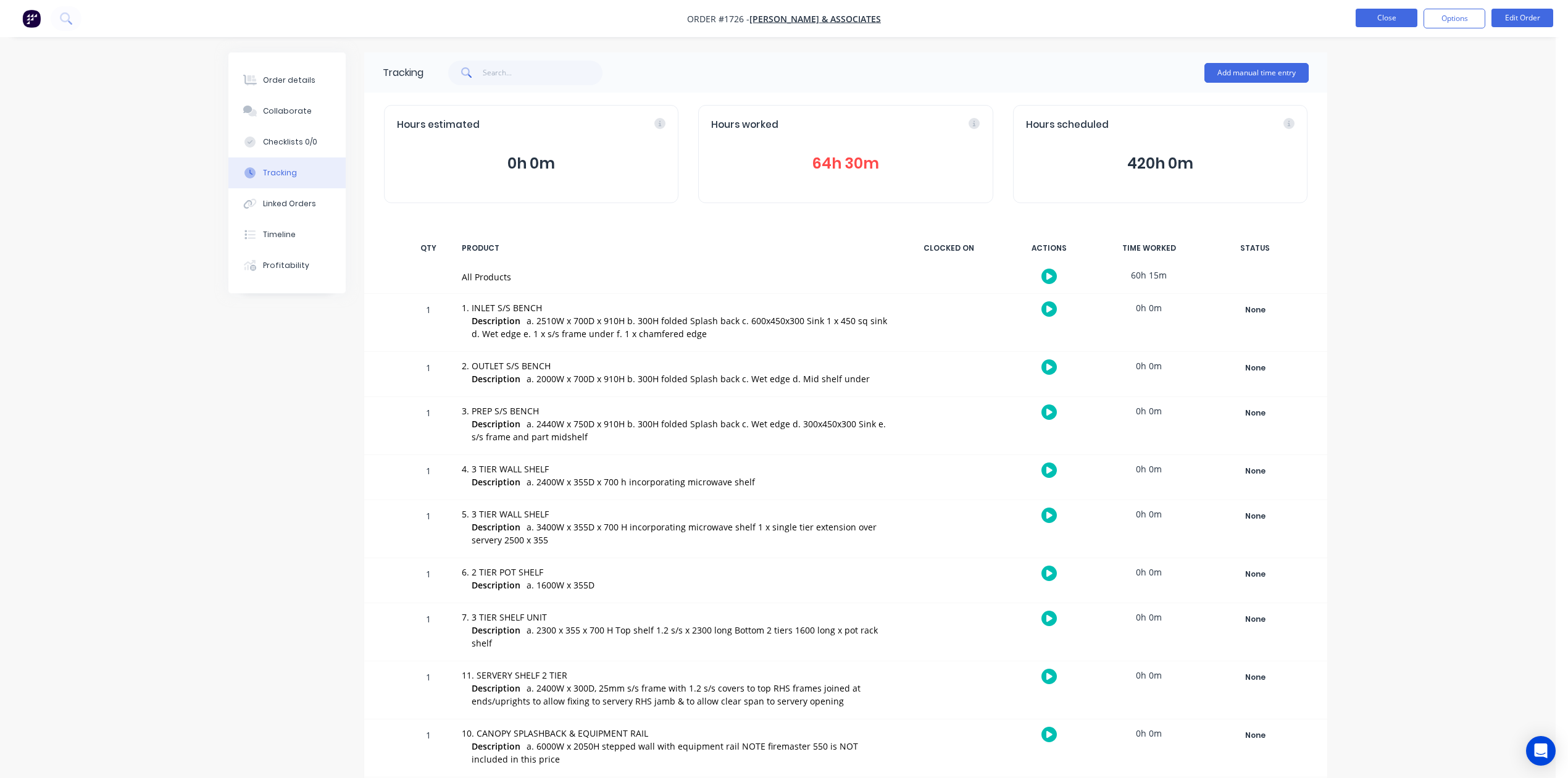
click at [1369, 21] on button "Close" at bounding box center [1386, 17] width 62 height 18
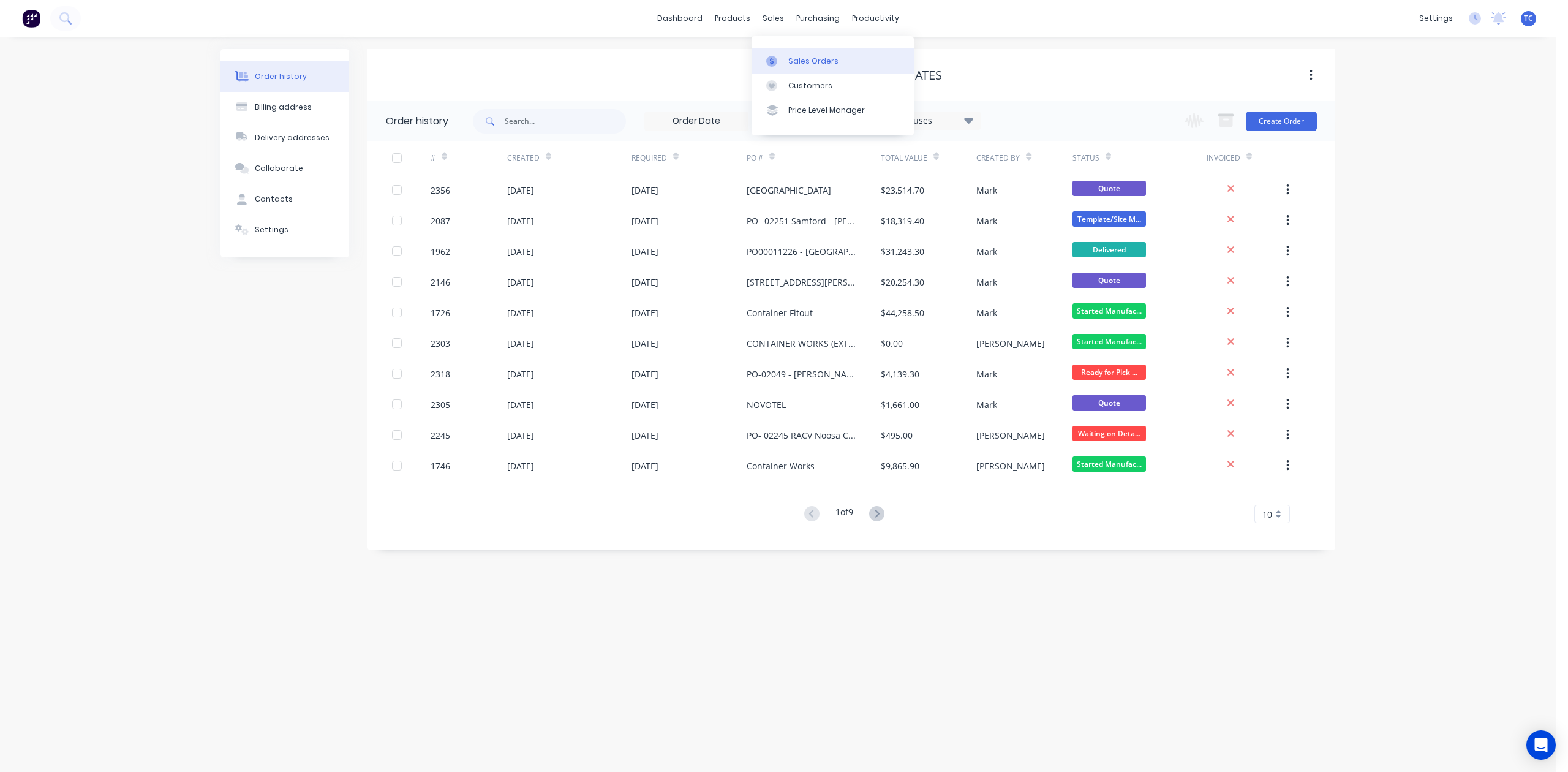
click at [807, 67] on div "Sales Orders" at bounding box center [813, 61] width 51 height 11
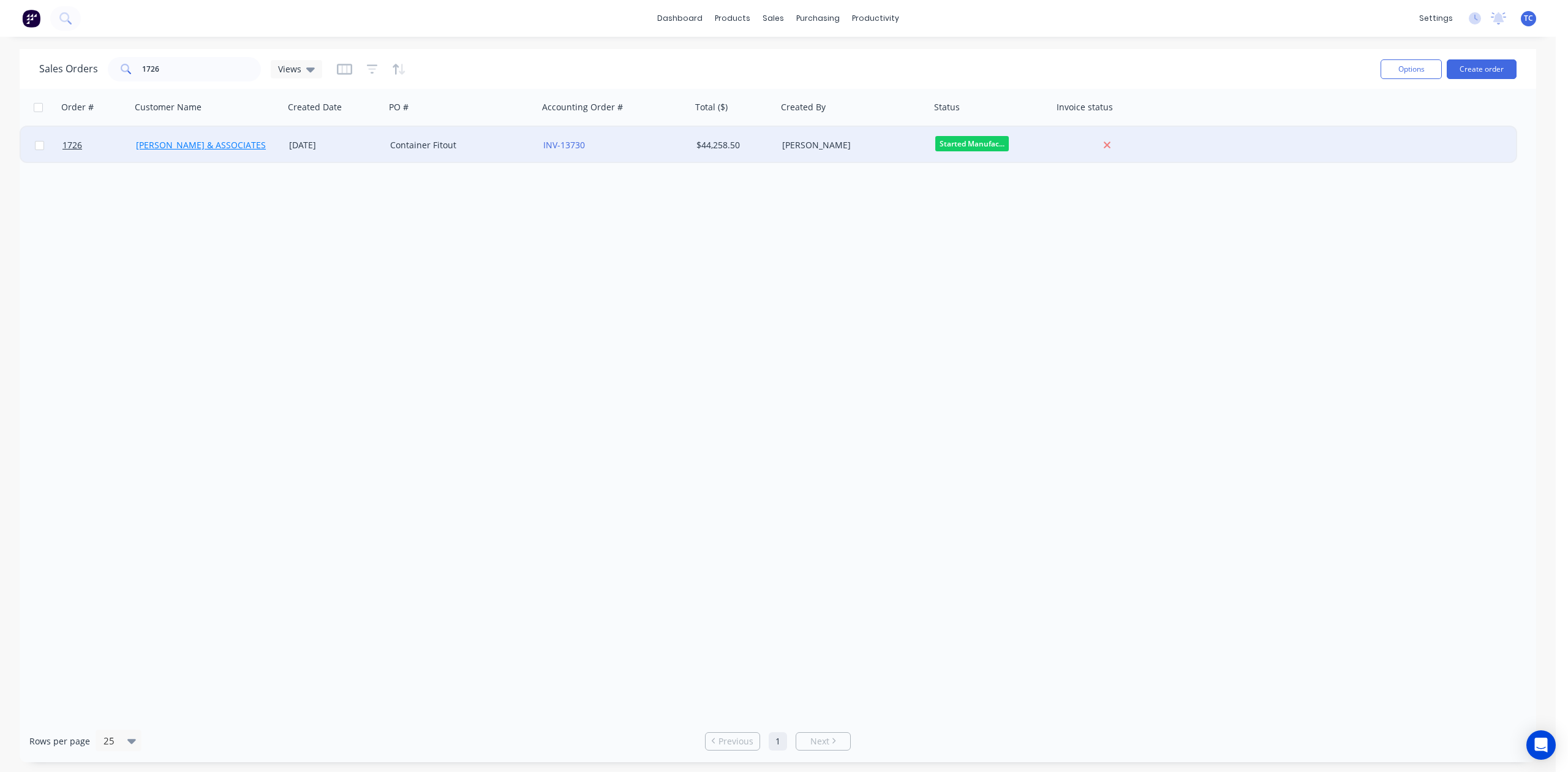
click at [206, 140] on link "[PERSON_NAME] & ASSOCIATES" at bounding box center [201, 144] width 130 height 11
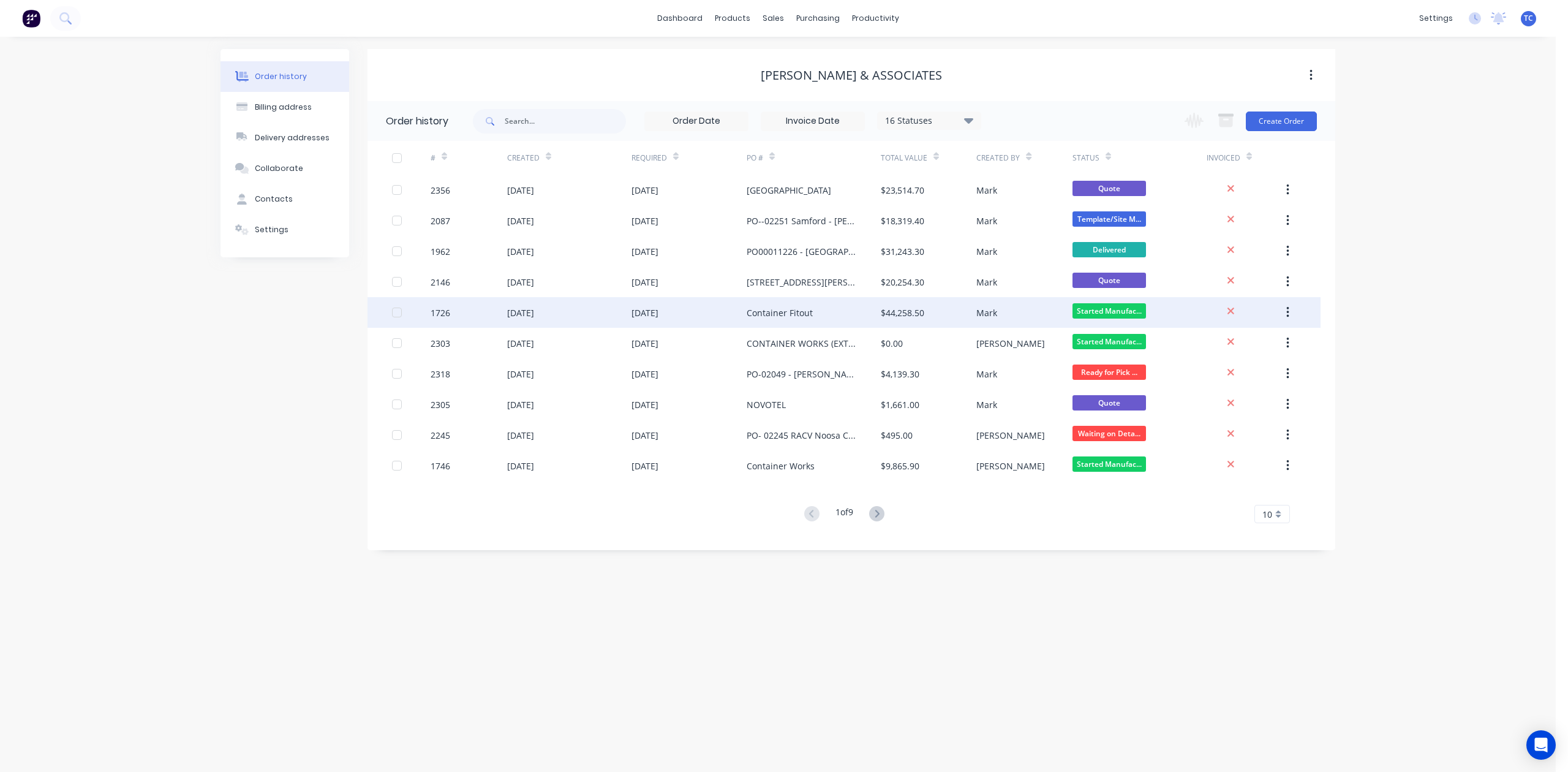
click at [468, 312] on div "1726" at bounding box center [469, 312] width 77 height 31
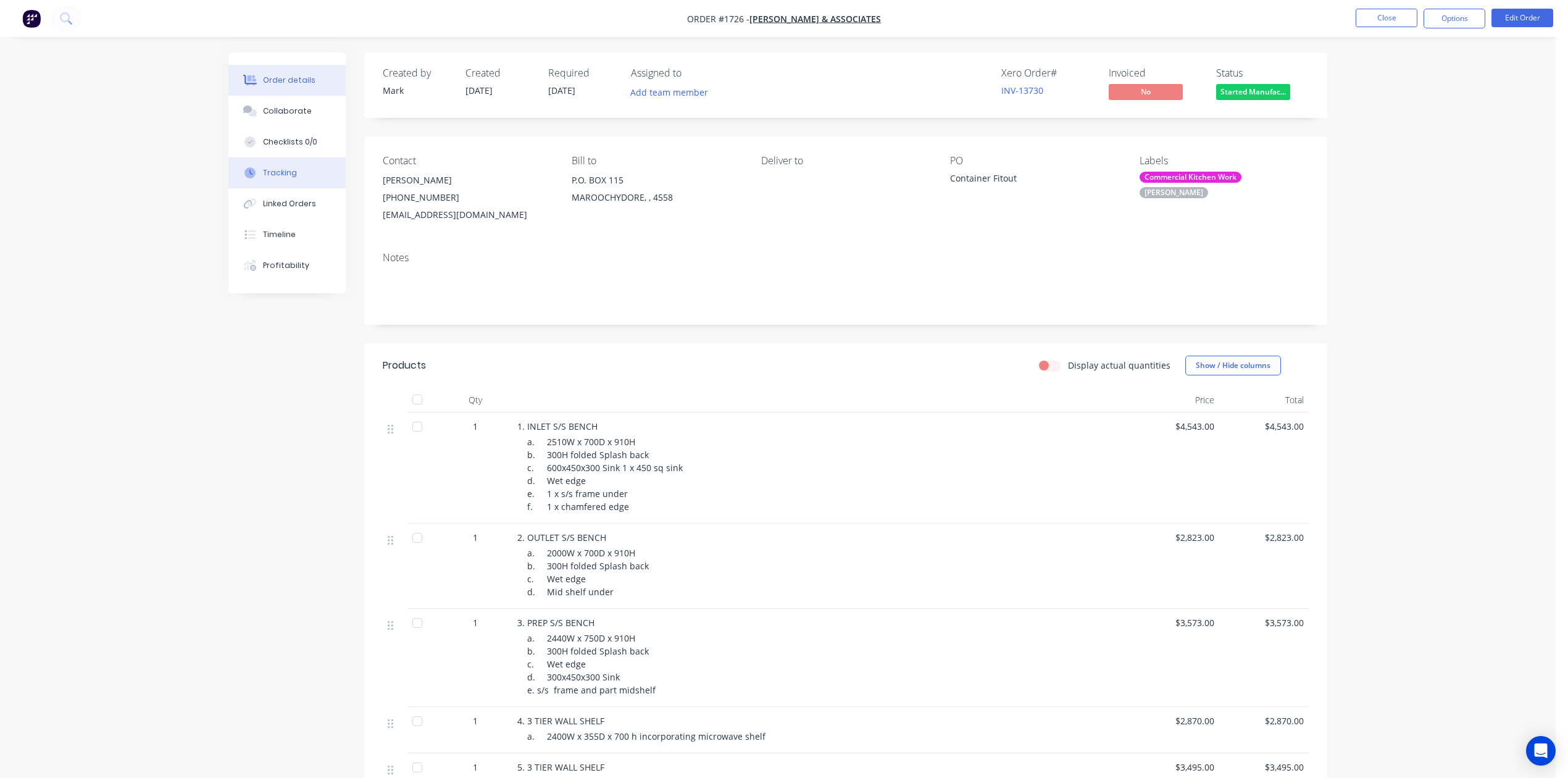
click at [297, 179] on div "Tracking" at bounding box center [280, 173] width 34 height 11
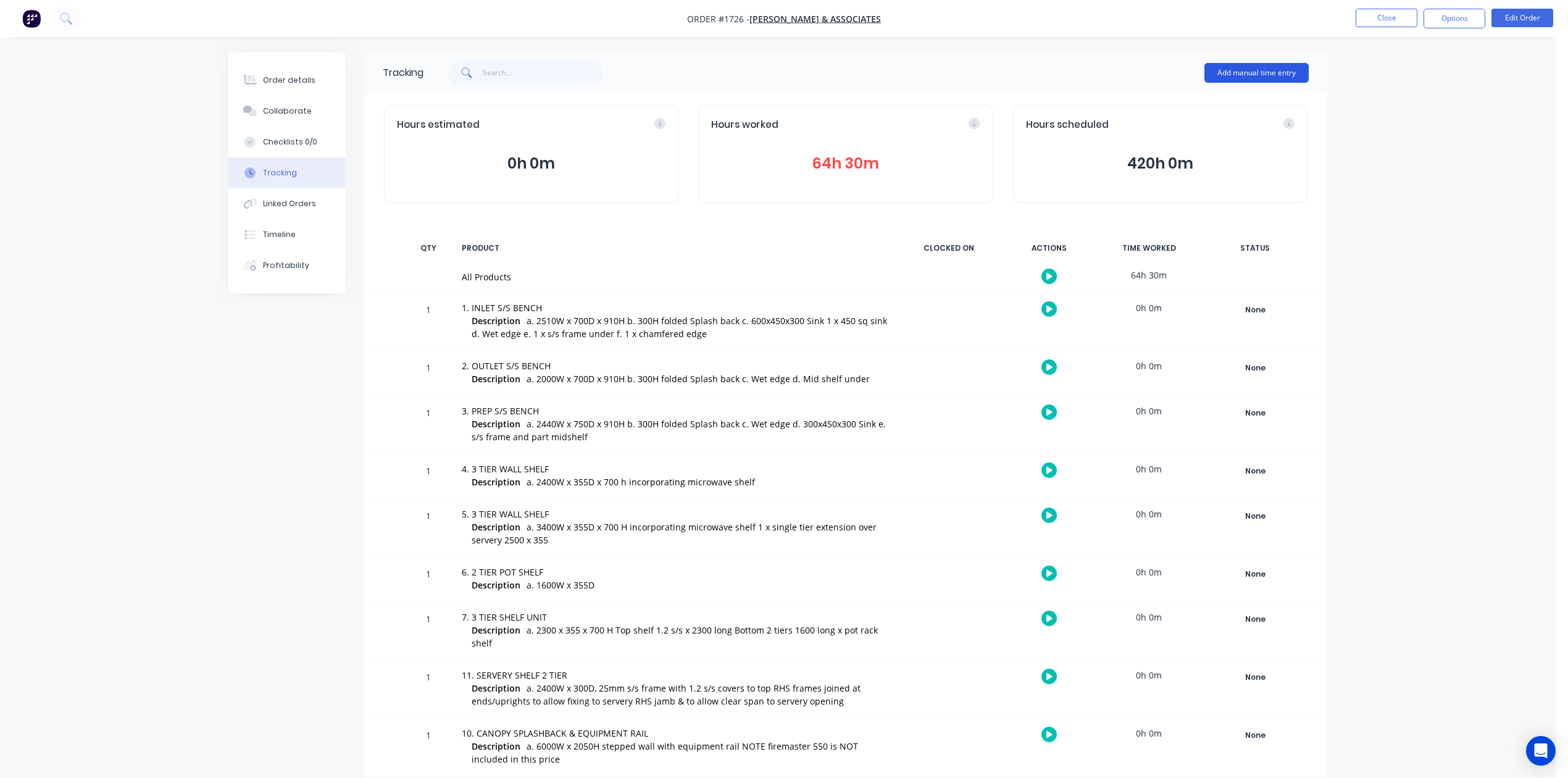
click at [1240, 72] on button "Add manual time entry" at bounding box center [1256, 73] width 104 height 20
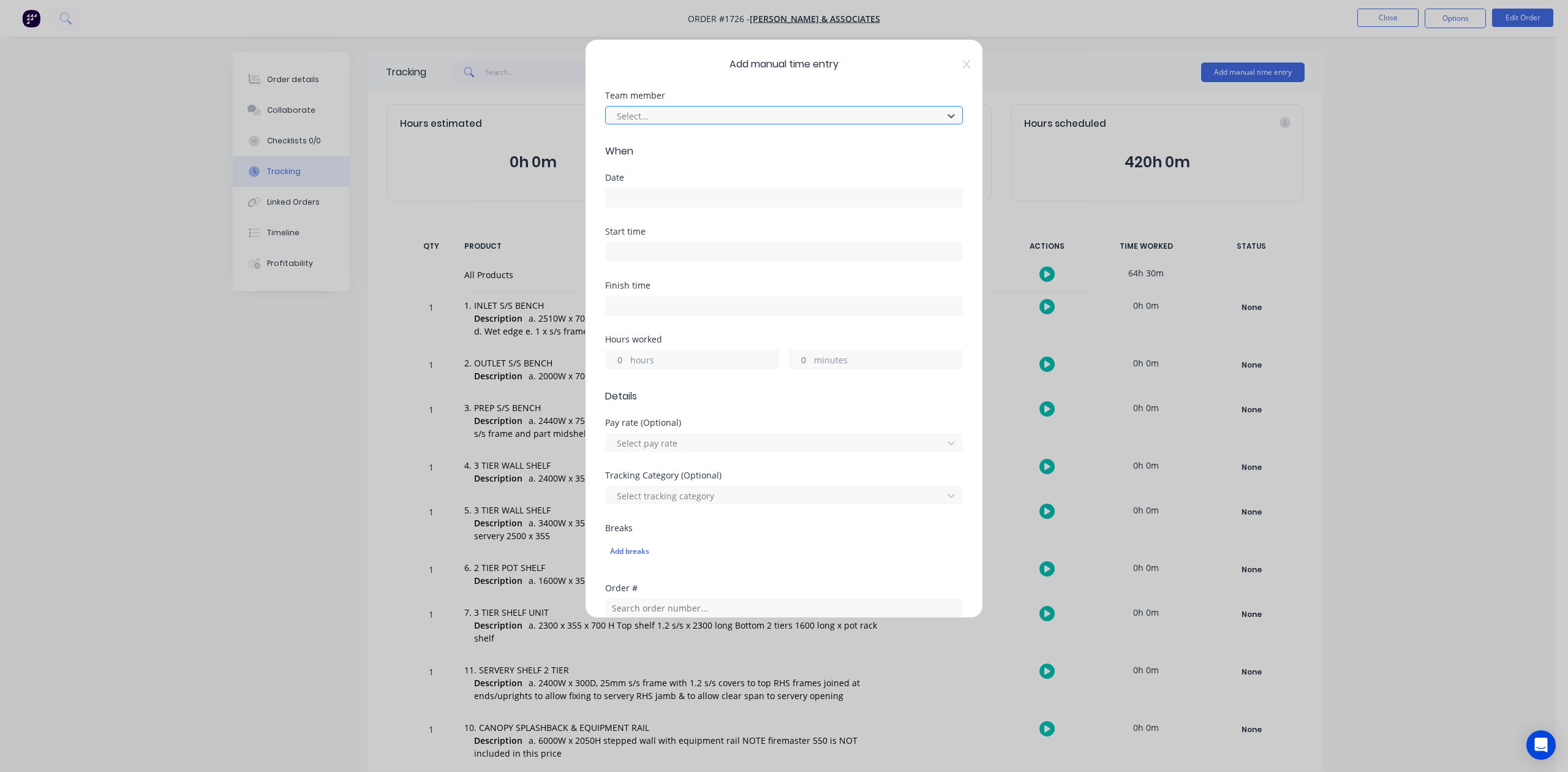
click at [792, 124] on div at bounding box center [776, 116] width 321 height 15
click at [685, 208] on input at bounding box center [784, 198] width 357 height 18
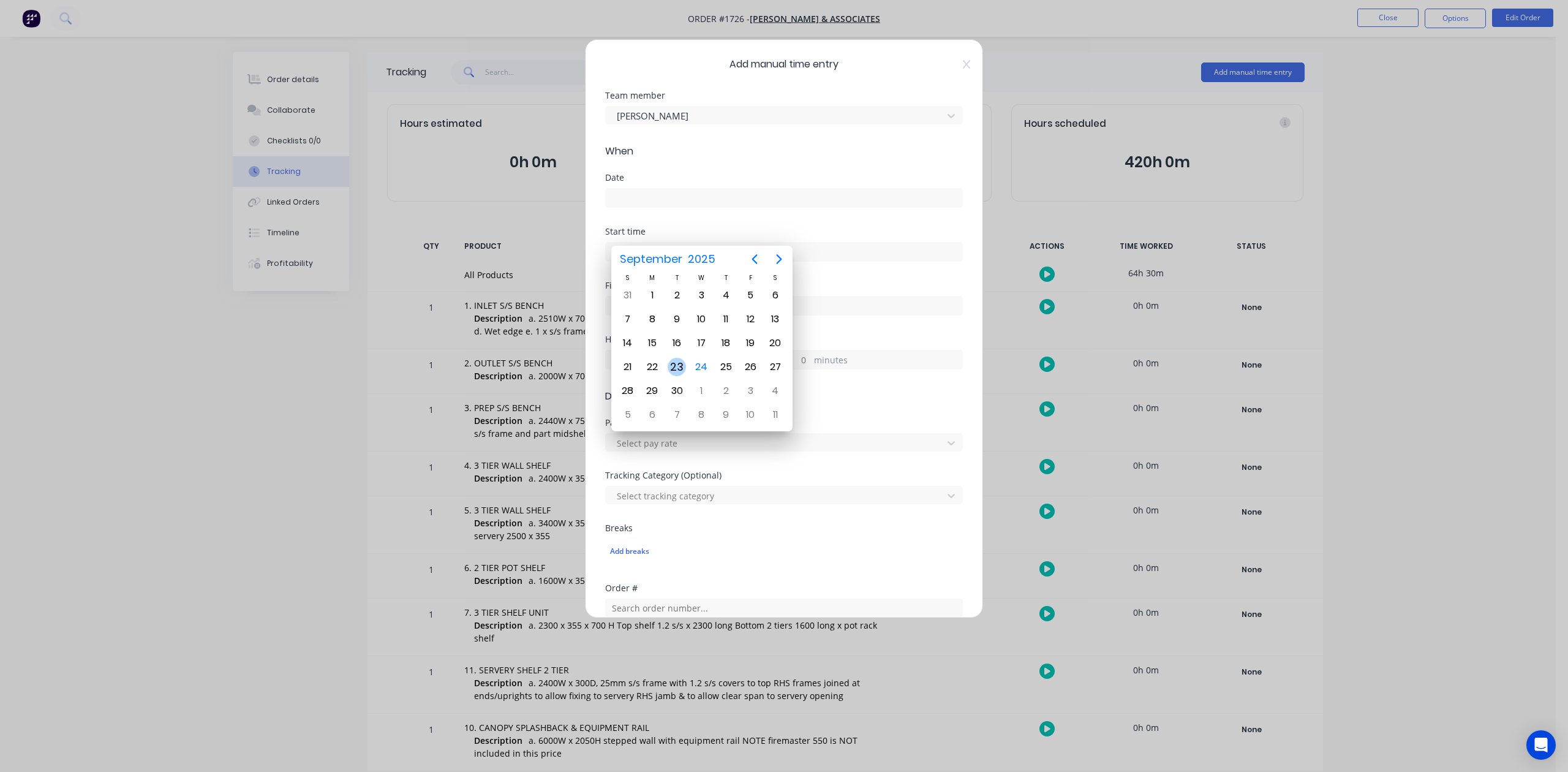
click at [679, 366] on div "23" at bounding box center [677, 367] width 18 height 18
type input "[DATE]"
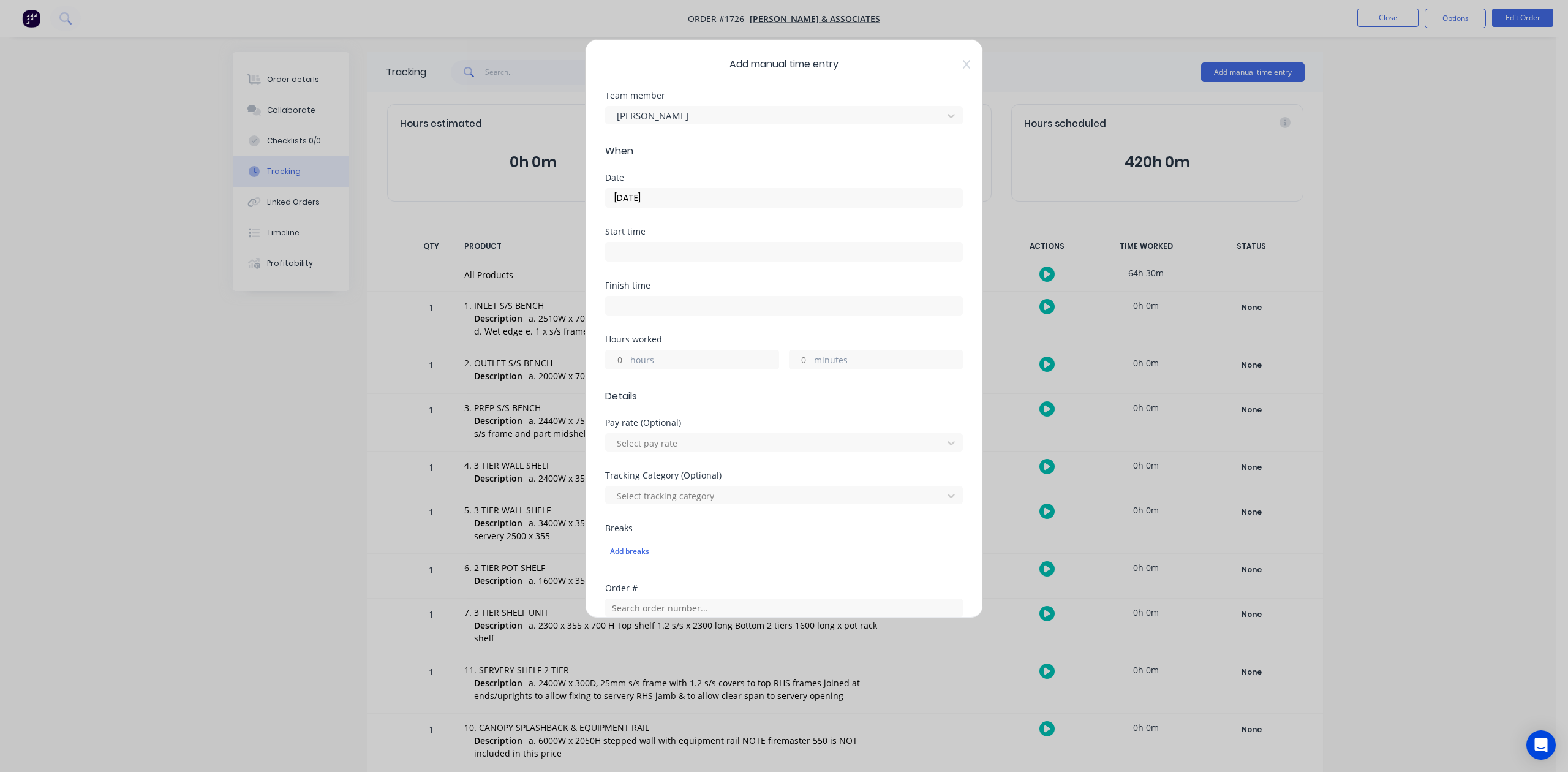
click at [621, 369] on input "hours" at bounding box center [616, 360] width 21 height 18
type input "8"
click at [795, 369] on input "minutes" at bounding box center [800, 360] width 21 height 18
type input "45"
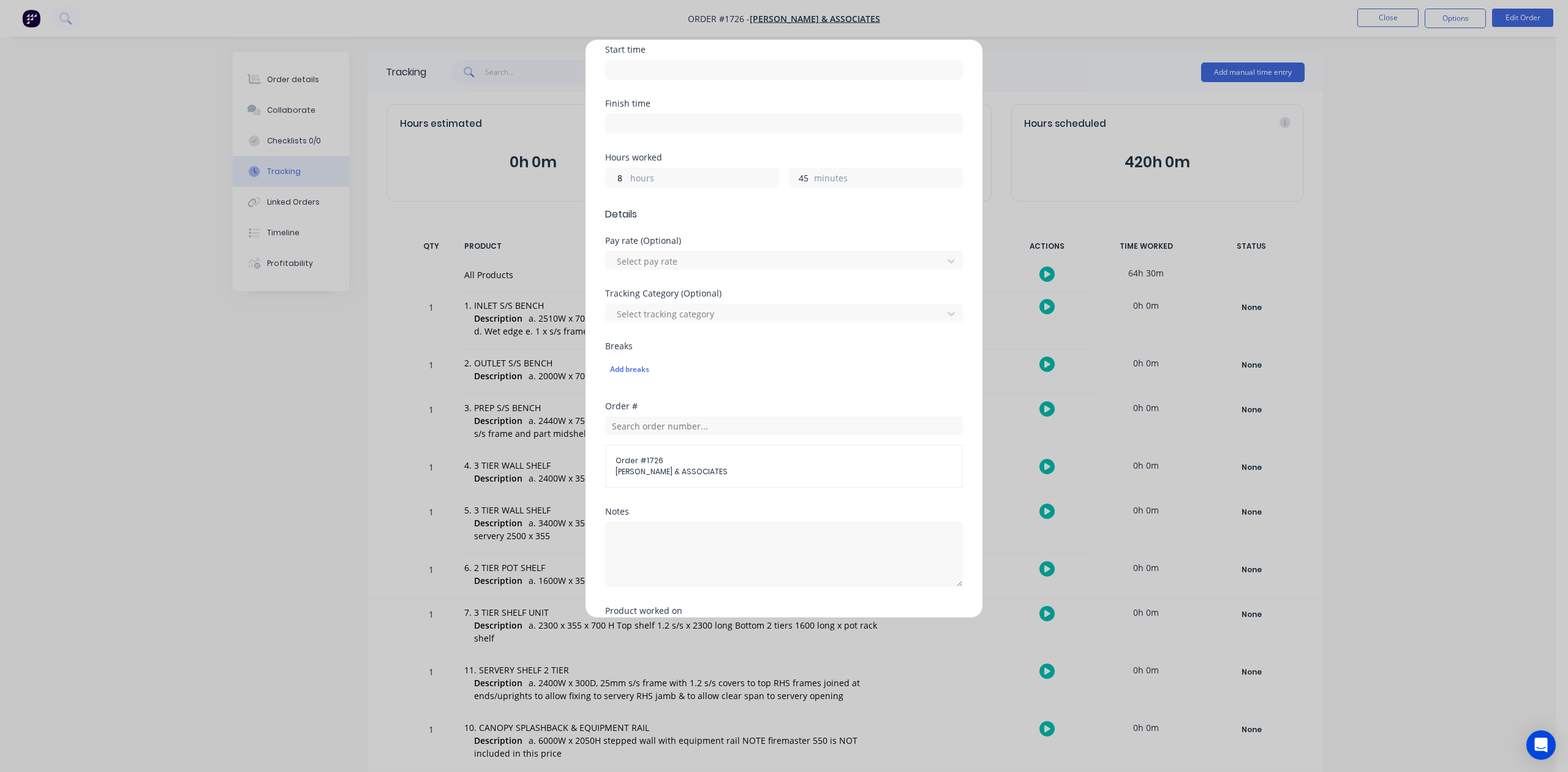
scroll to position [432, 0]
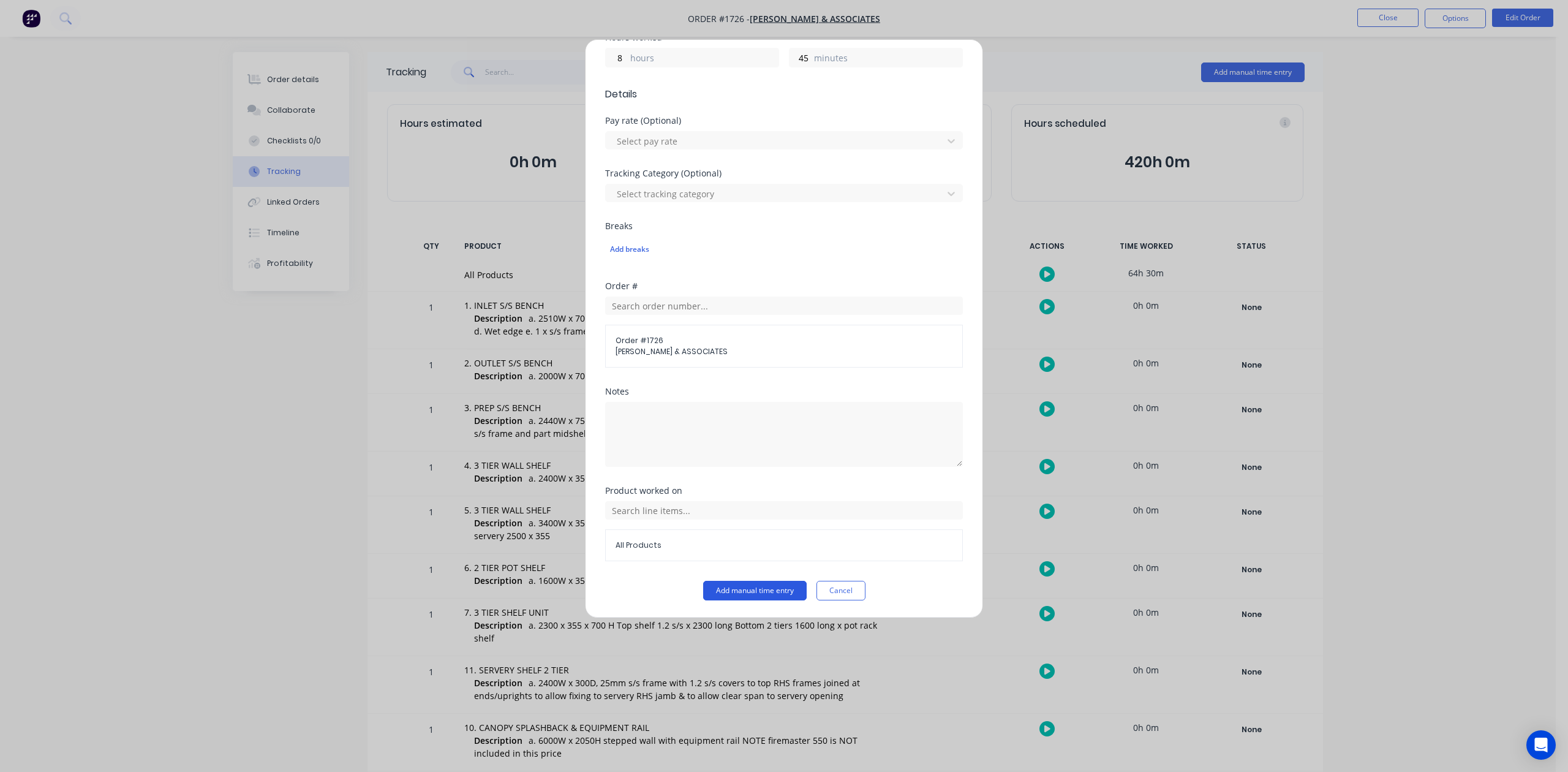
click at [738, 597] on button "Add manual time entry" at bounding box center [754, 591] width 103 height 20
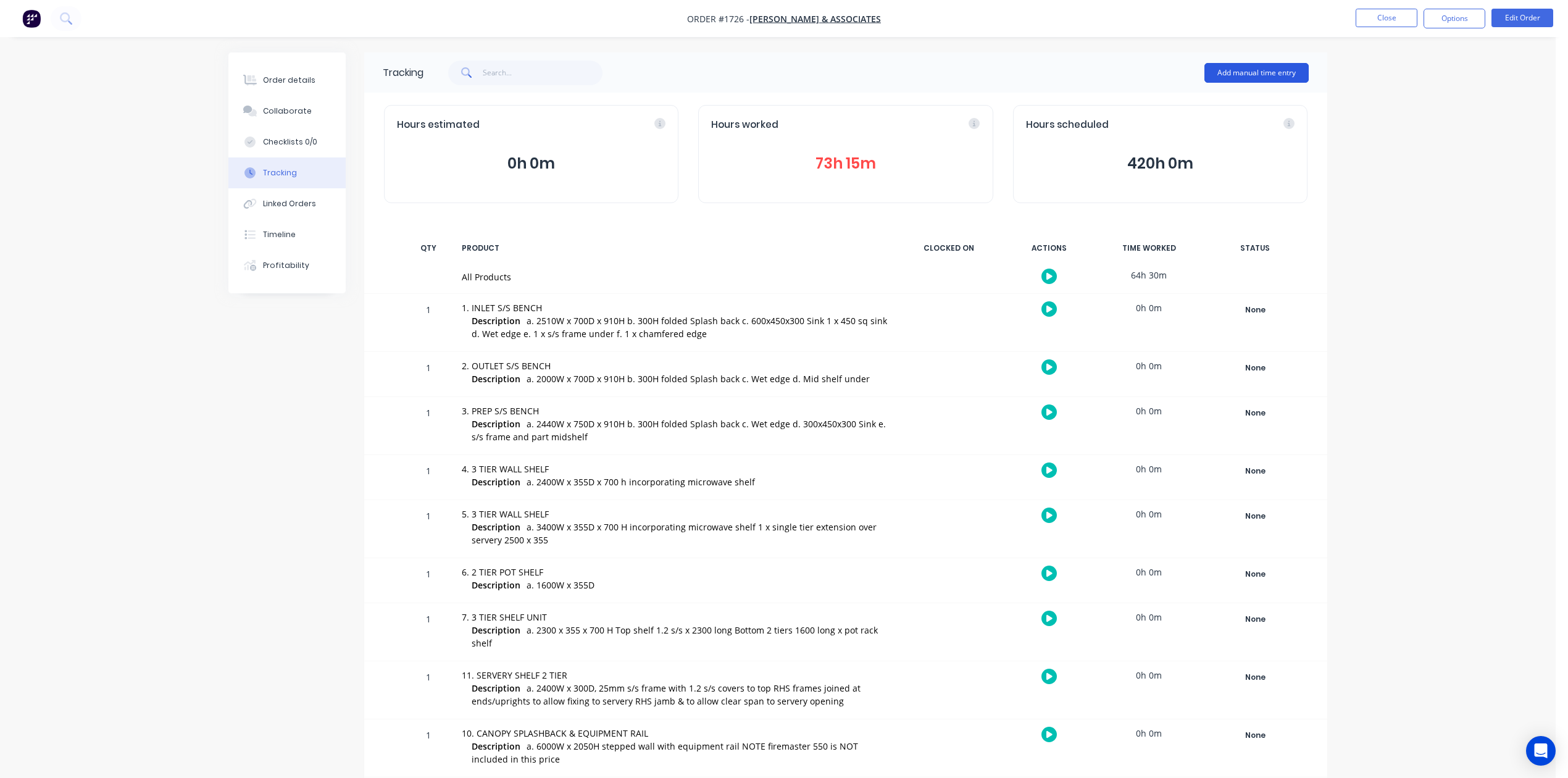
click at [1216, 70] on button "Add manual time entry" at bounding box center [1256, 73] width 104 height 20
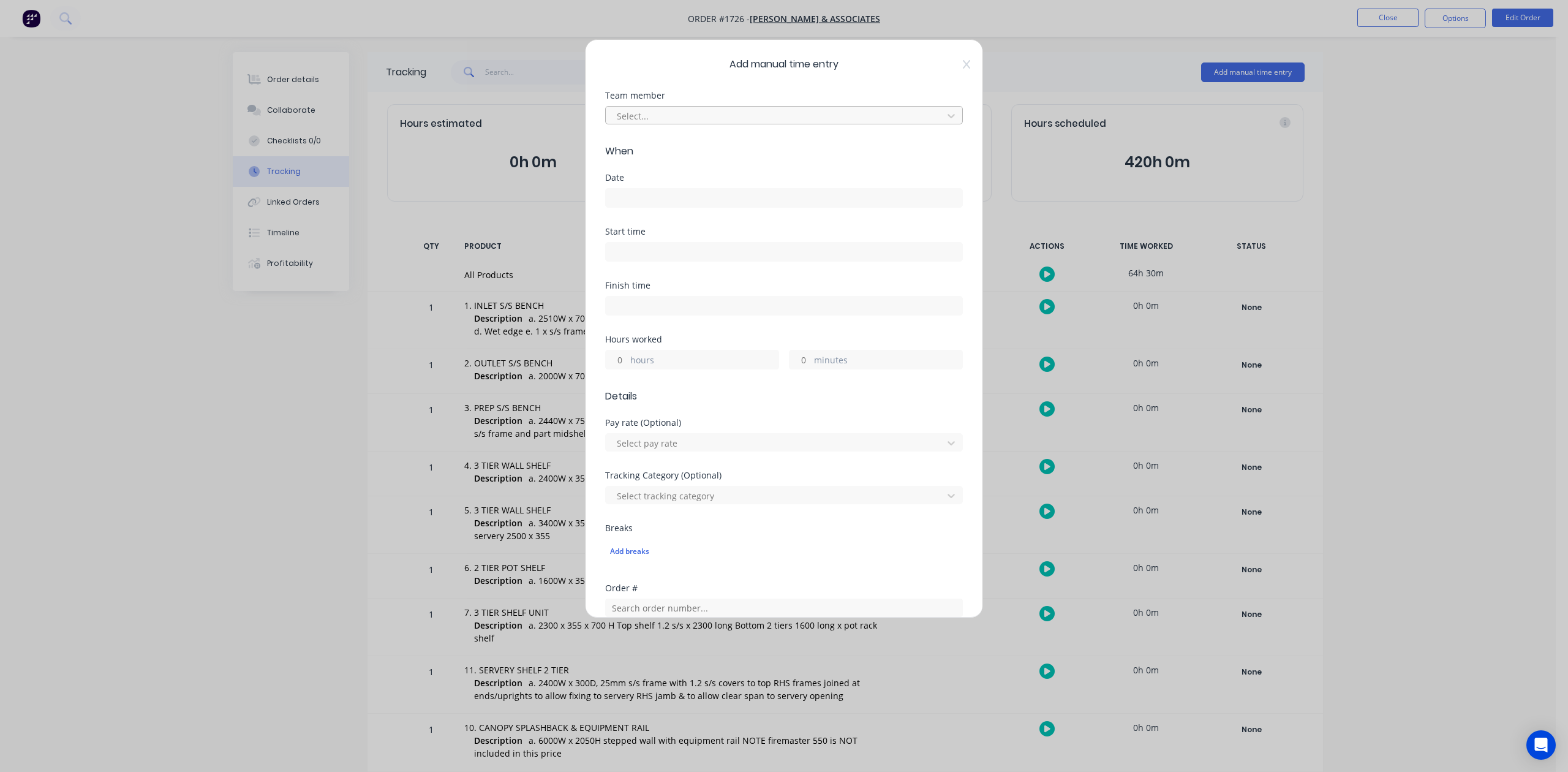
click at [761, 124] on div at bounding box center [776, 116] width 321 height 15
click at [637, 208] on input at bounding box center [784, 198] width 357 height 18
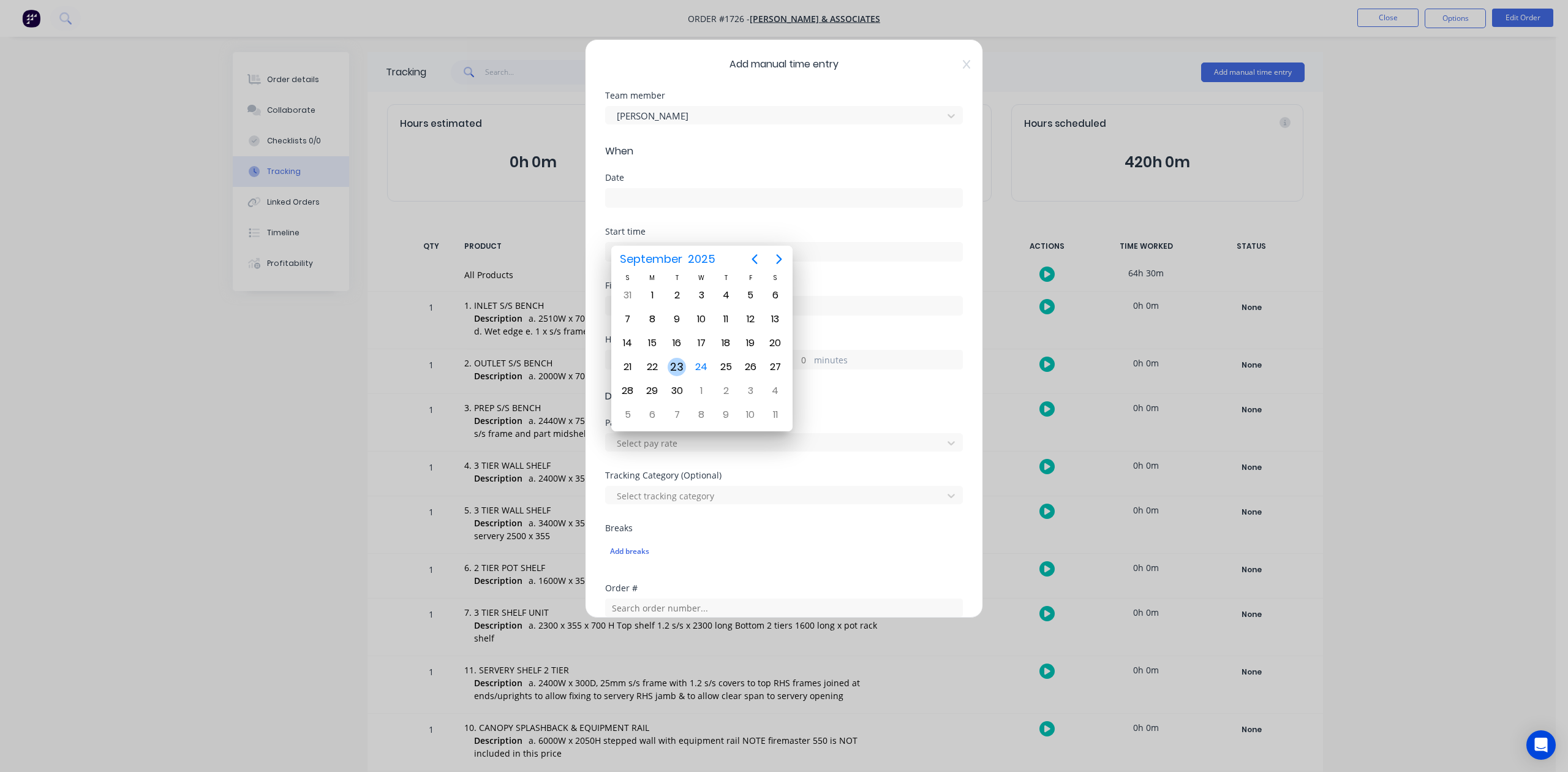
click at [683, 363] on div "23" at bounding box center [677, 367] width 18 height 18
type input "[DATE]"
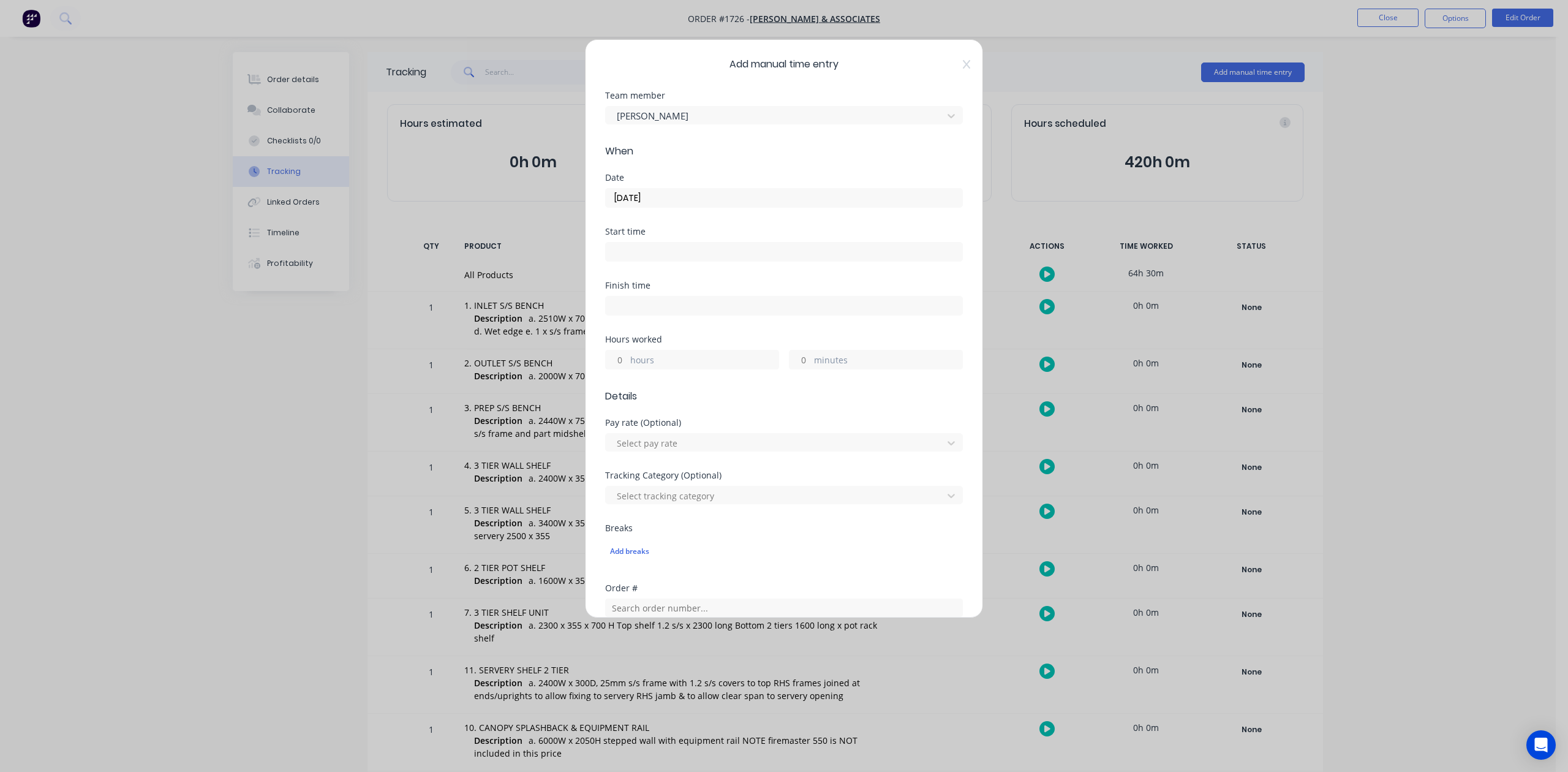
click at [628, 369] on input "hours" at bounding box center [616, 360] width 21 height 18
type input "9"
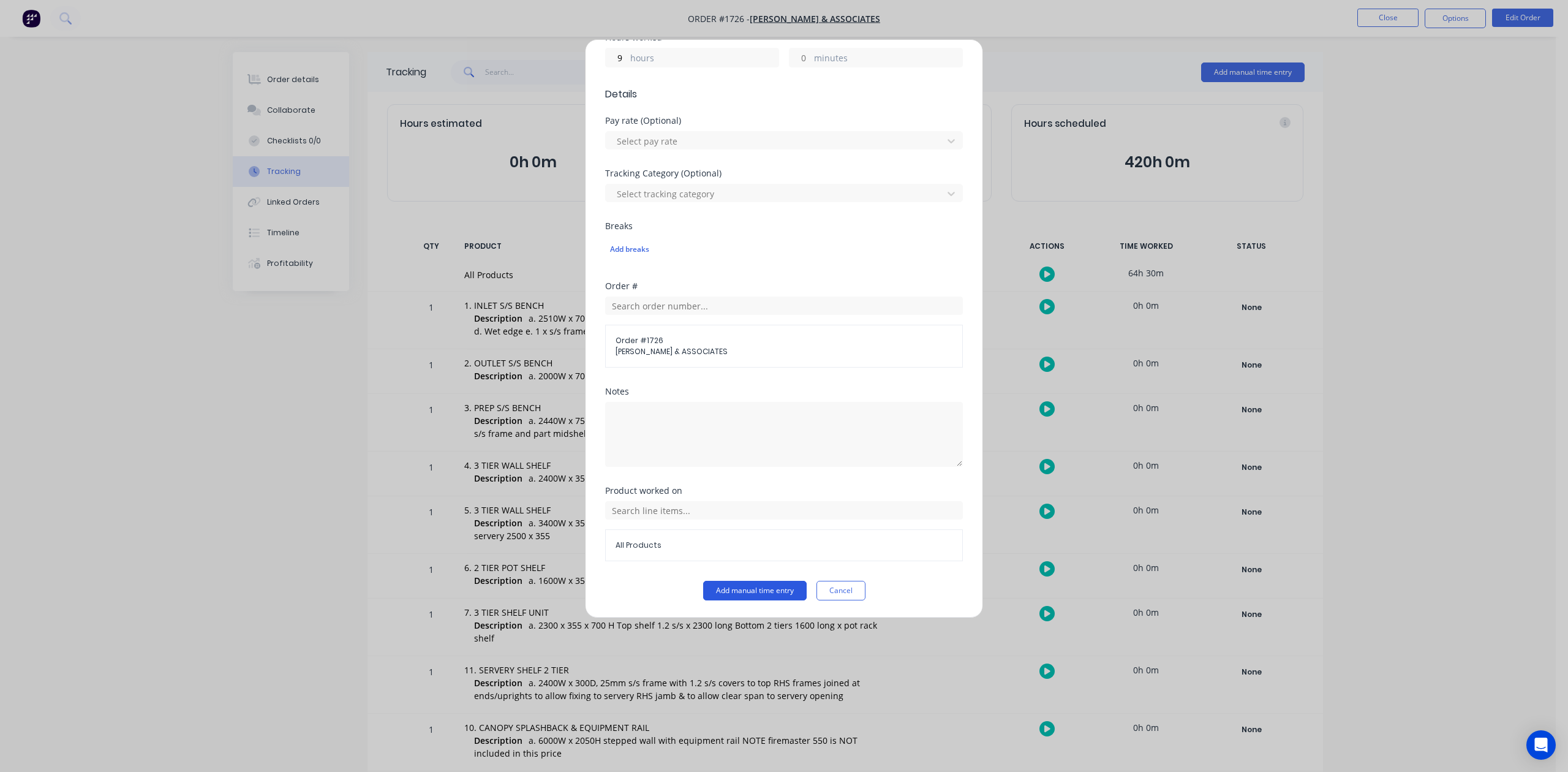
click at [726, 589] on button "Add manual time entry" at bounding box center [754, 591] width 103 height 20
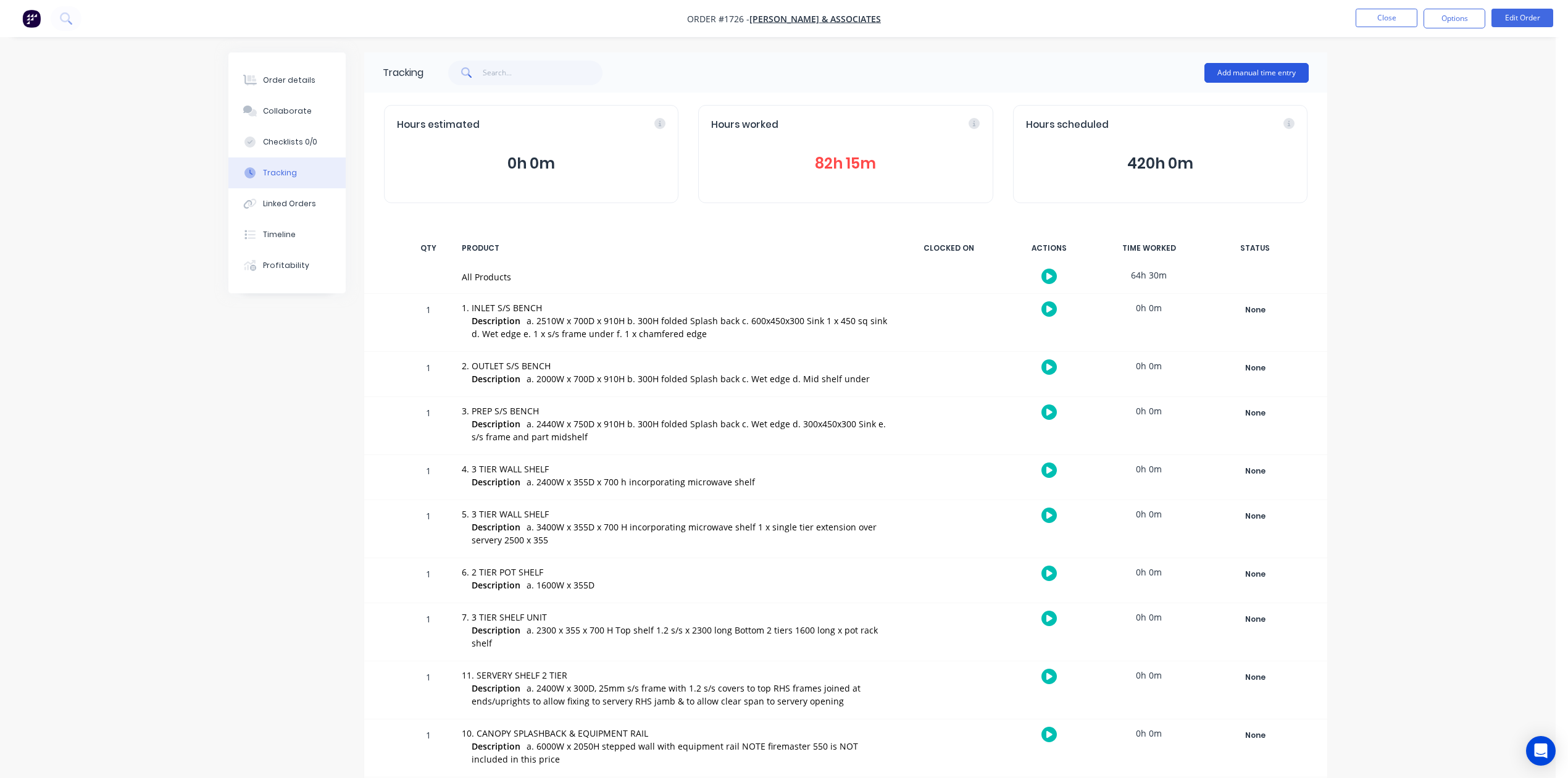
click at [1272, 68] on button "Add manual time entry" at bounding box center [1256, 73] width 104 height 20
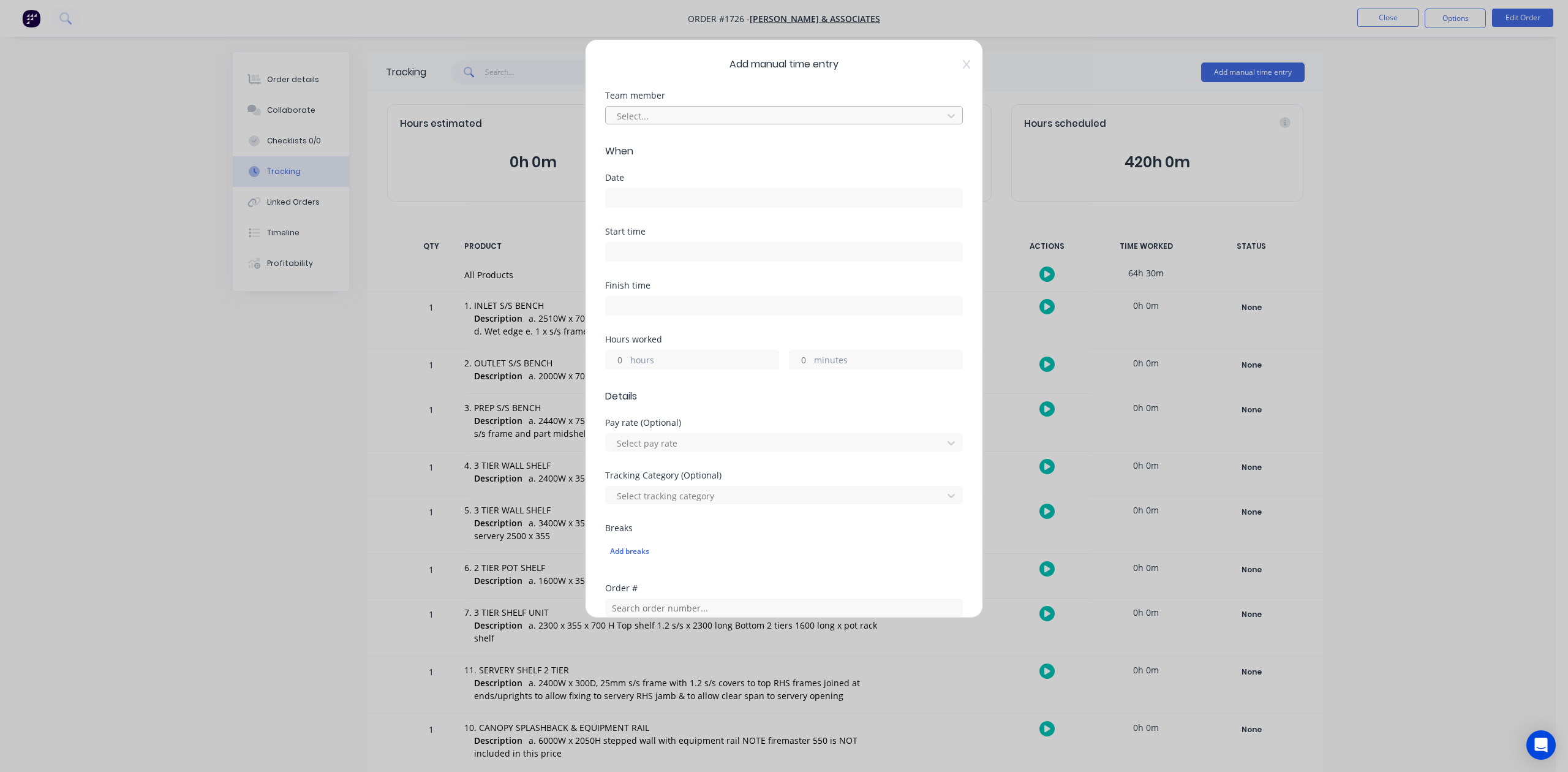
click at [807, 124] on div at bounding box center [776, 116] width 321 height 15
click at [661, 208] on input at bounding box center [784, 198] width 357 height 18
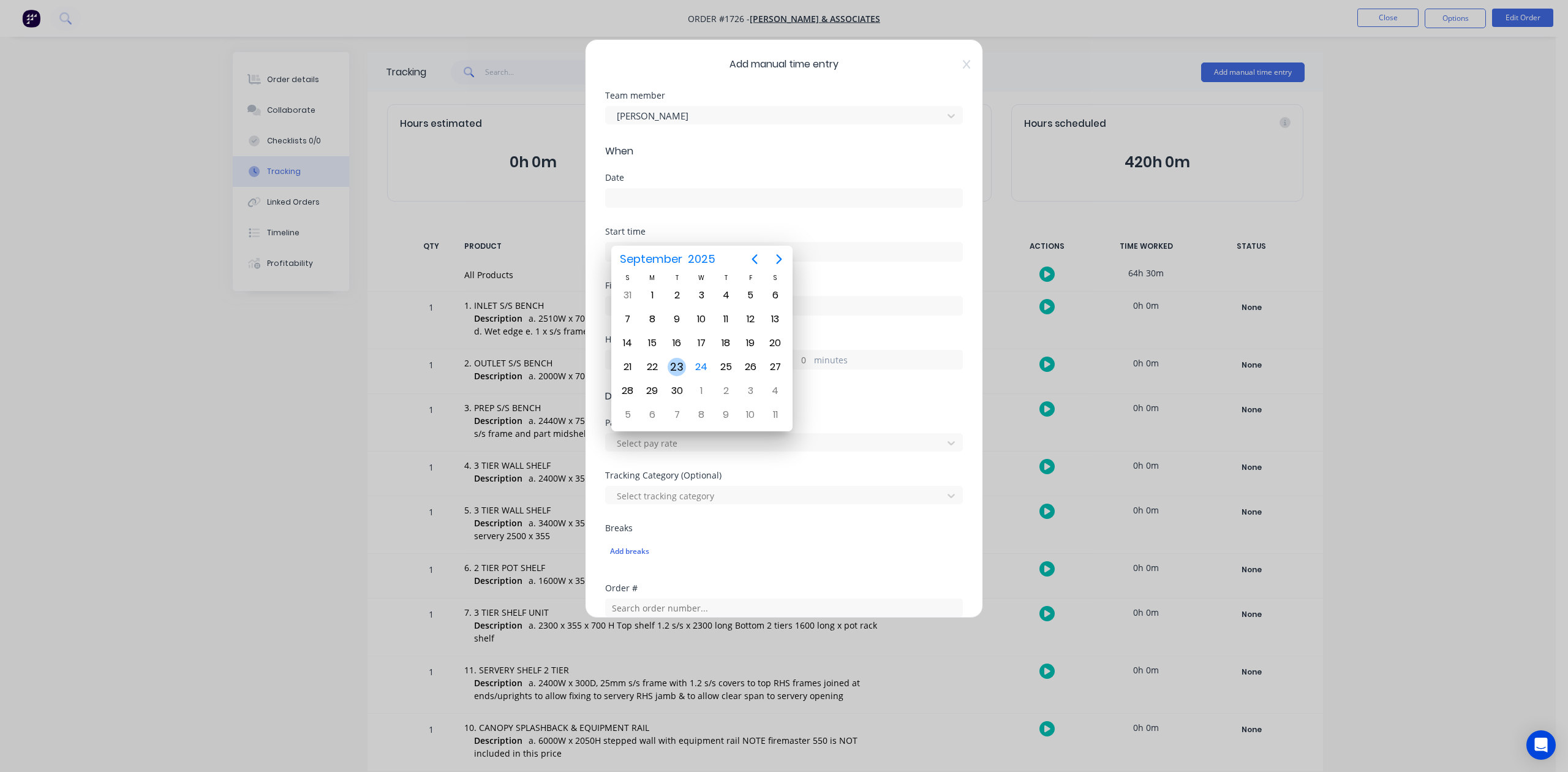
click at [677, 368] on div "23" at bounding box center [677, 367] width 18 height 18
type input "[DATE]"
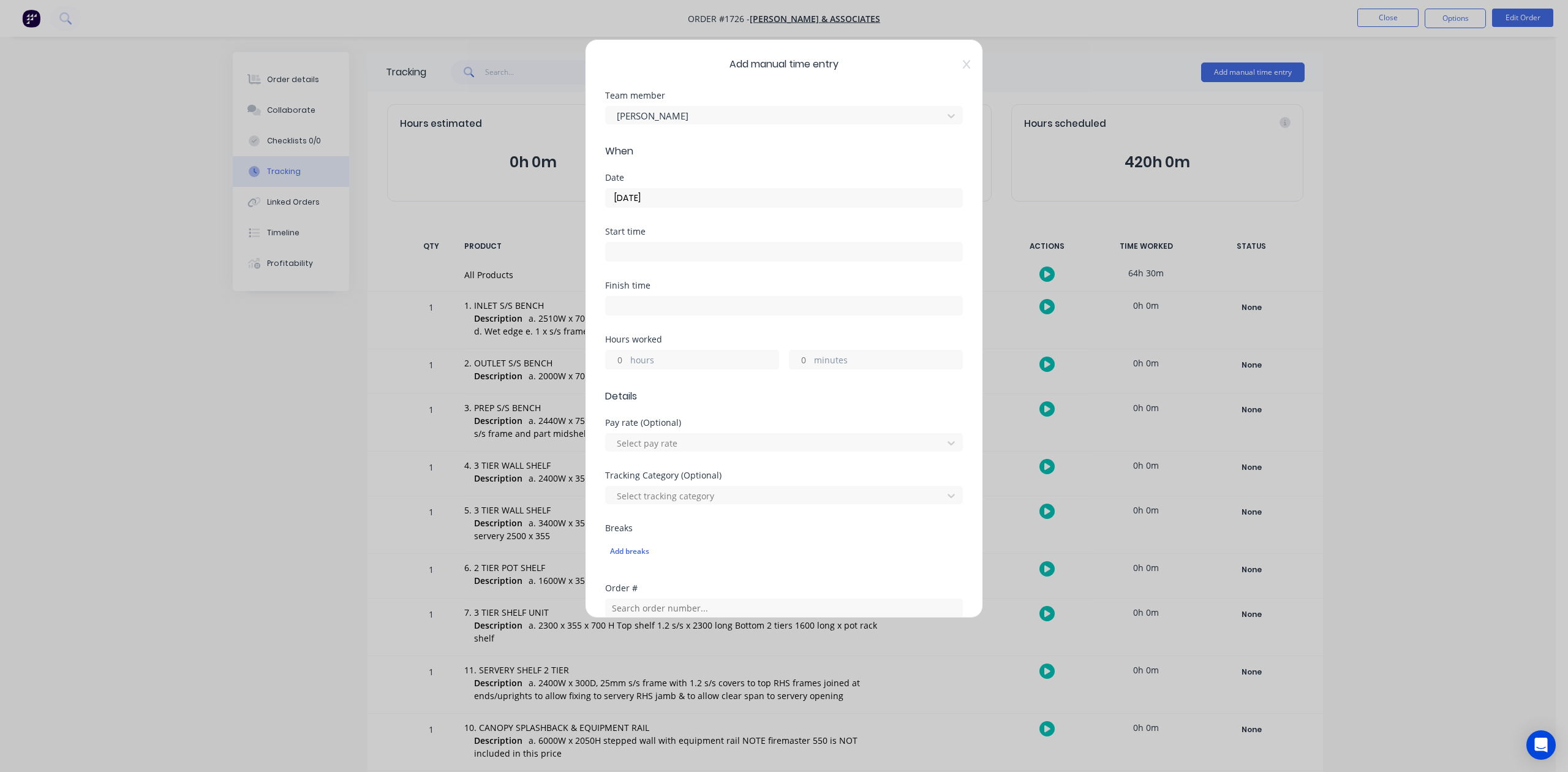
click at [621, 369] on input "hours" at bounding box center [616, 360] width 21 height 18
type input "7"
click at [801, 369] on input "minutes" at bounding box center [800, 360] width 21 height 18
type input "30"
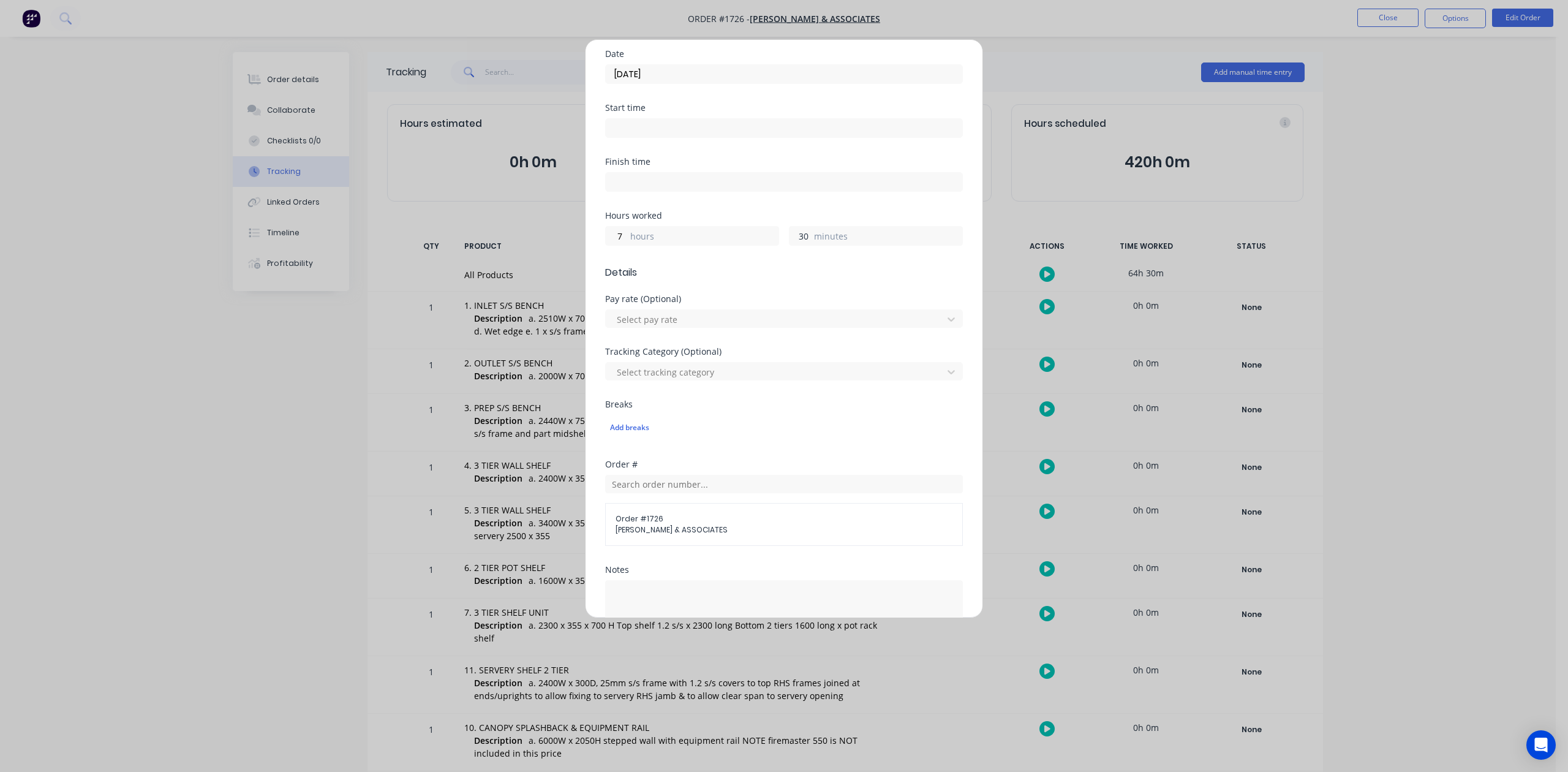
scroll to position [408, 0]
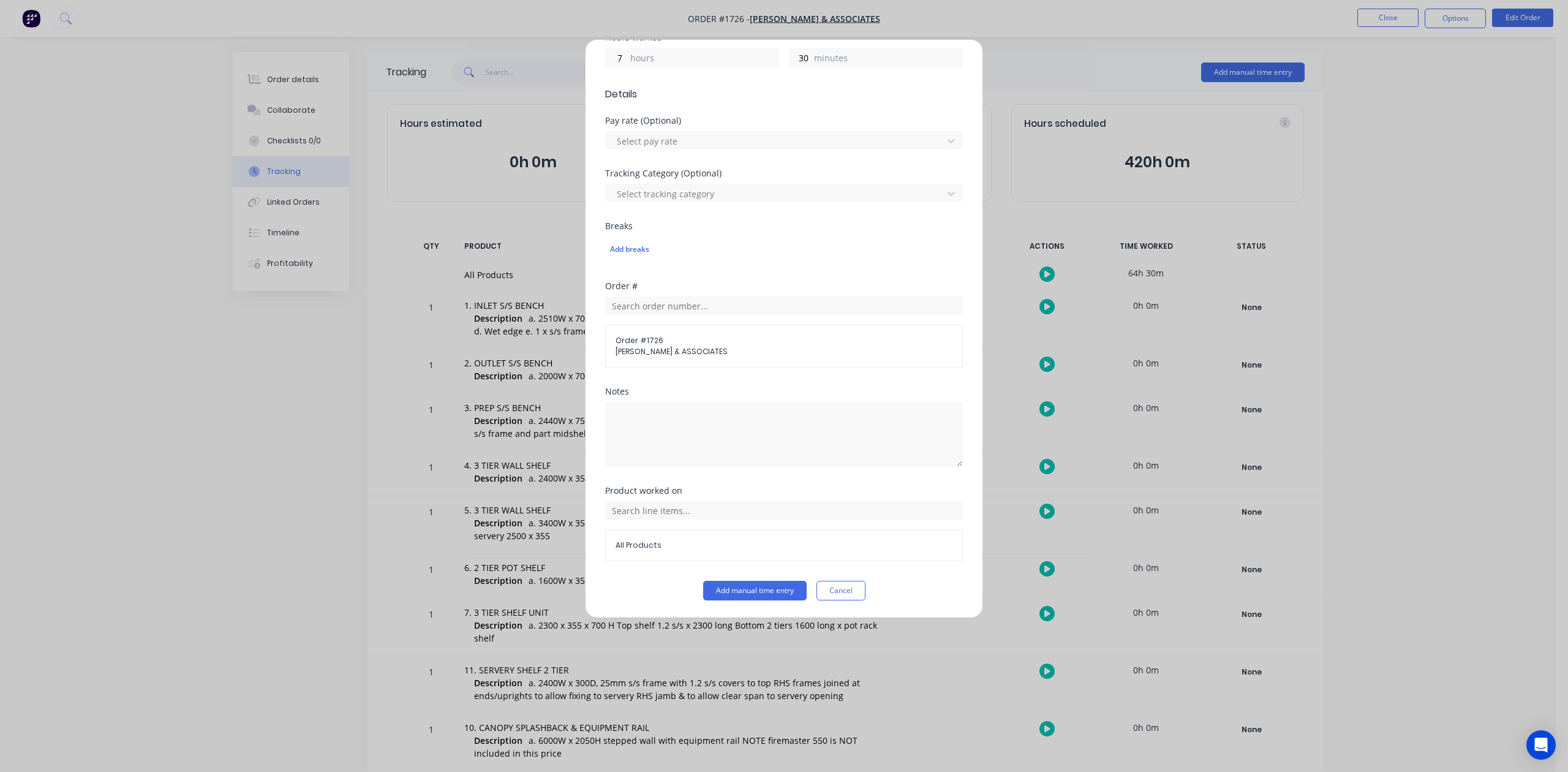
drag, startPoint x: 707, startPoint y: 622, endPoint x: 716, endPoint y: 605, distance: 19.2
click at [709, 601] on button "Add manual time entry" at bounding box center [754, 591] width 103 height 20
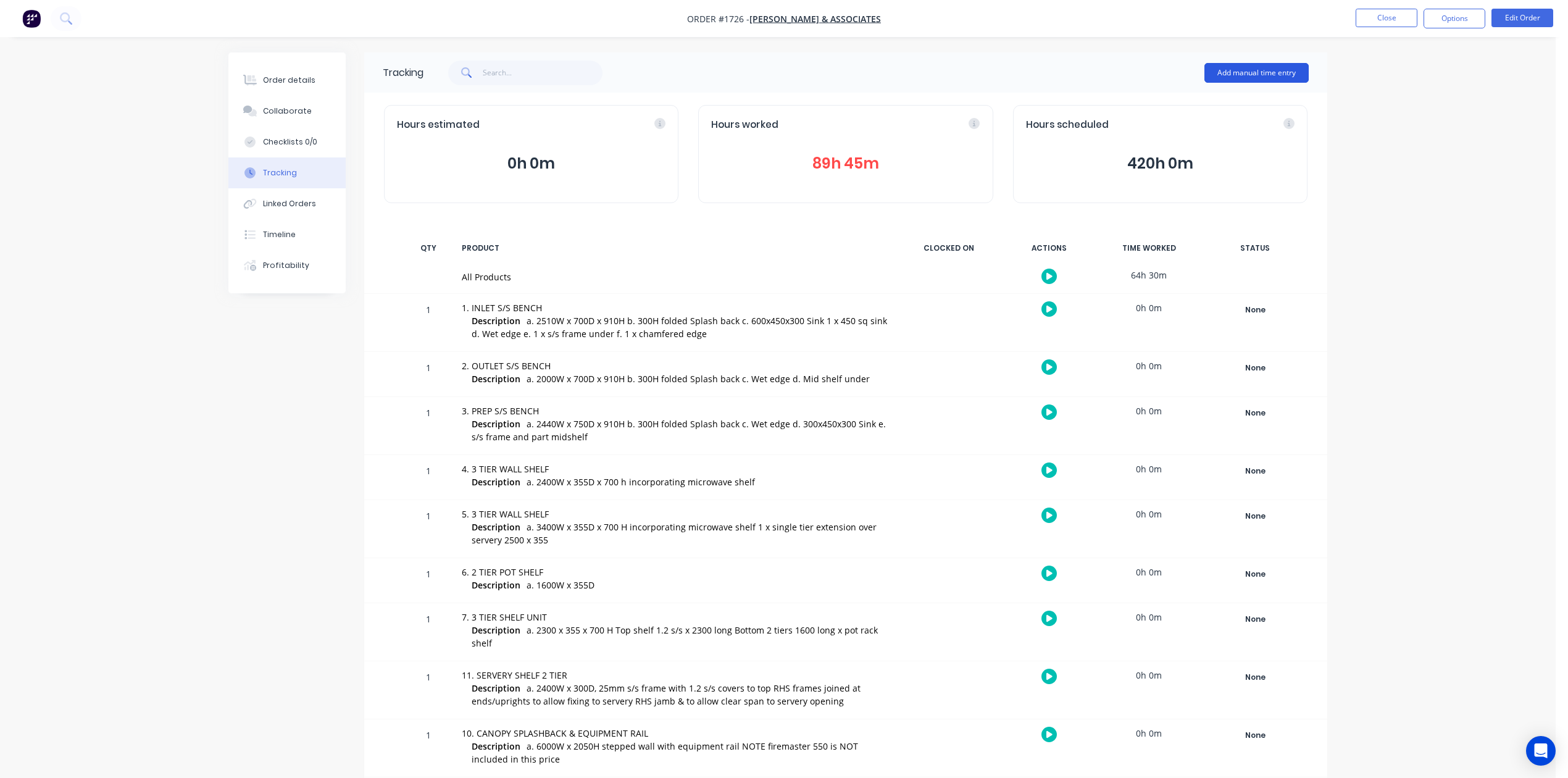
click at [1230, 71] on button "Add manual time entry" at bounding box center [1256, 73] width 104 height 20
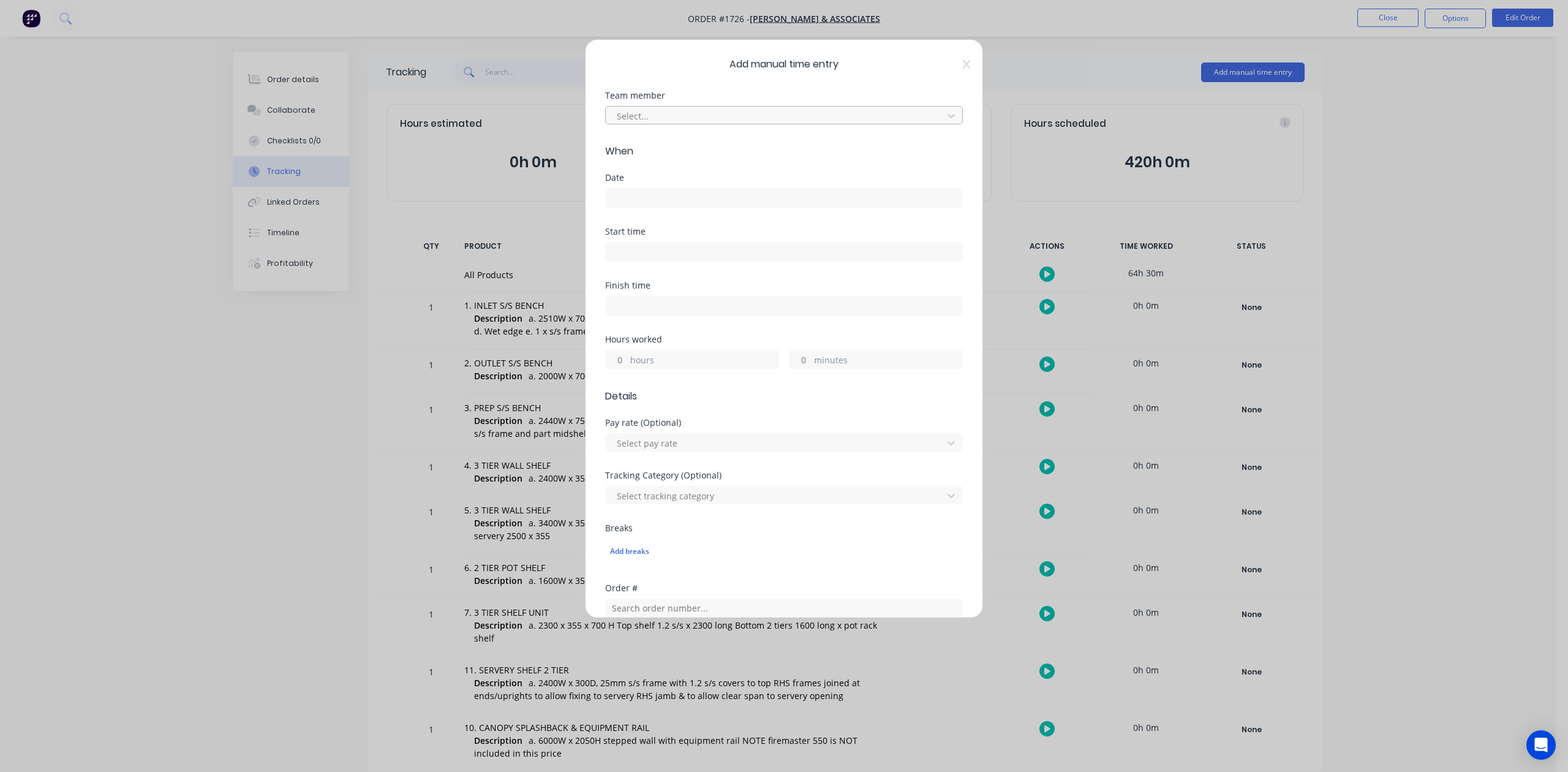
click at [670, 124] on div at bounding box center [776, 116] width 321 height 15
click at [675, 208] on input at bounding box center [784, 198] width 357 height 18
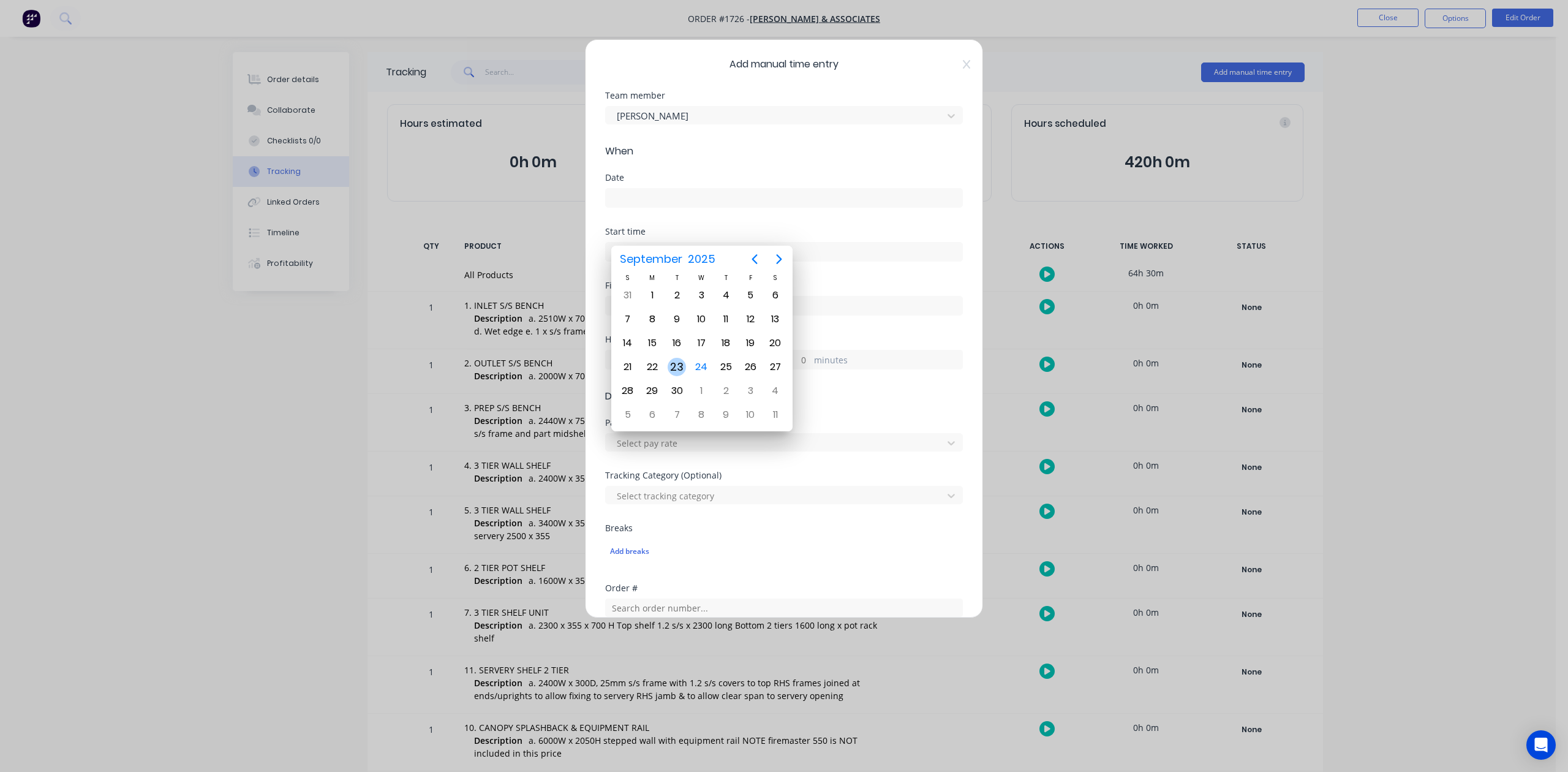
click at [677, 369] on div "23" at bounding box center [677, 367] width 18 height 18
type input "[DATE]"
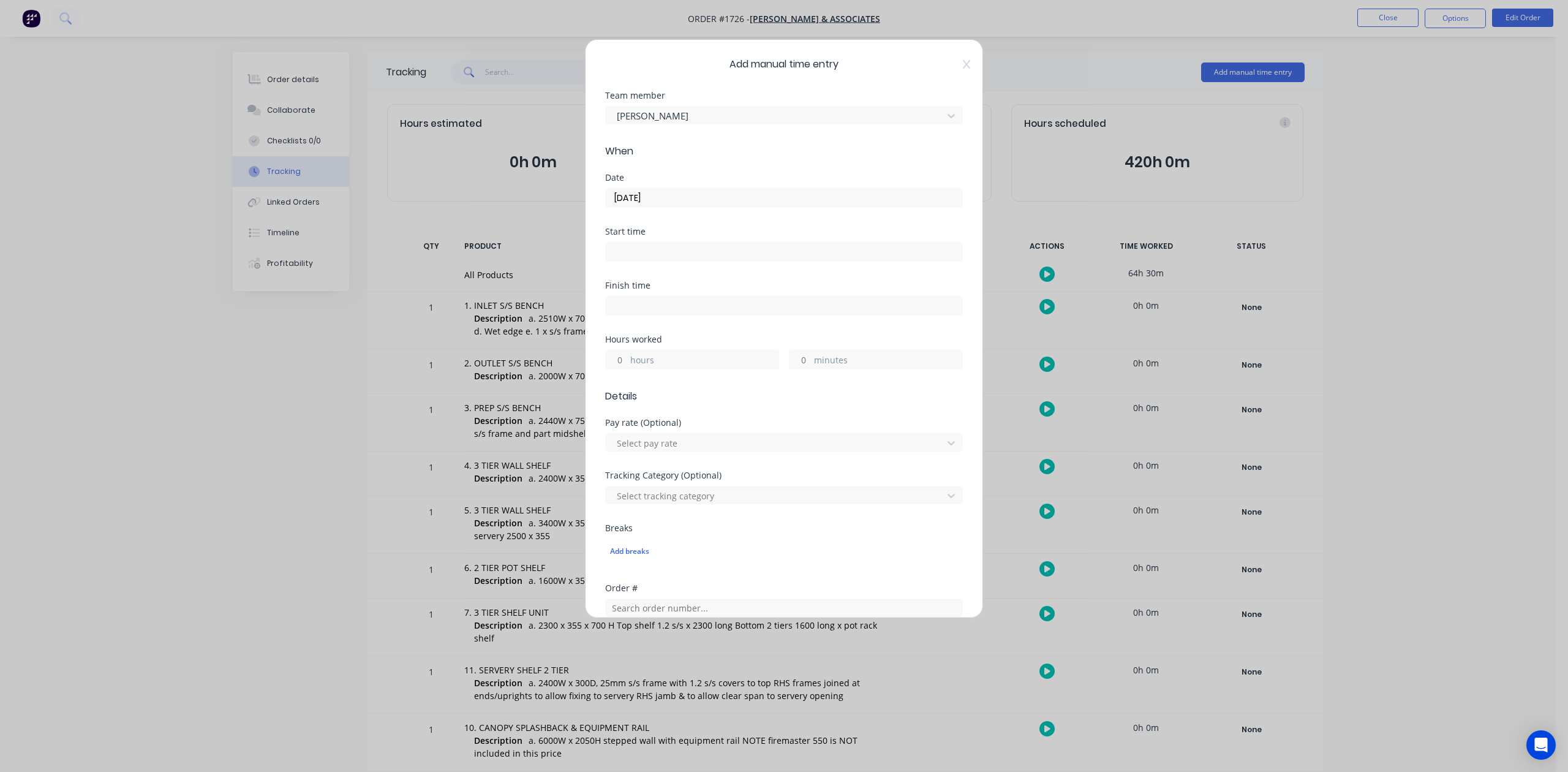
click at [624, 369] on input "hours" at bounding box center [616, 360] width 21 height 18
type input "3"
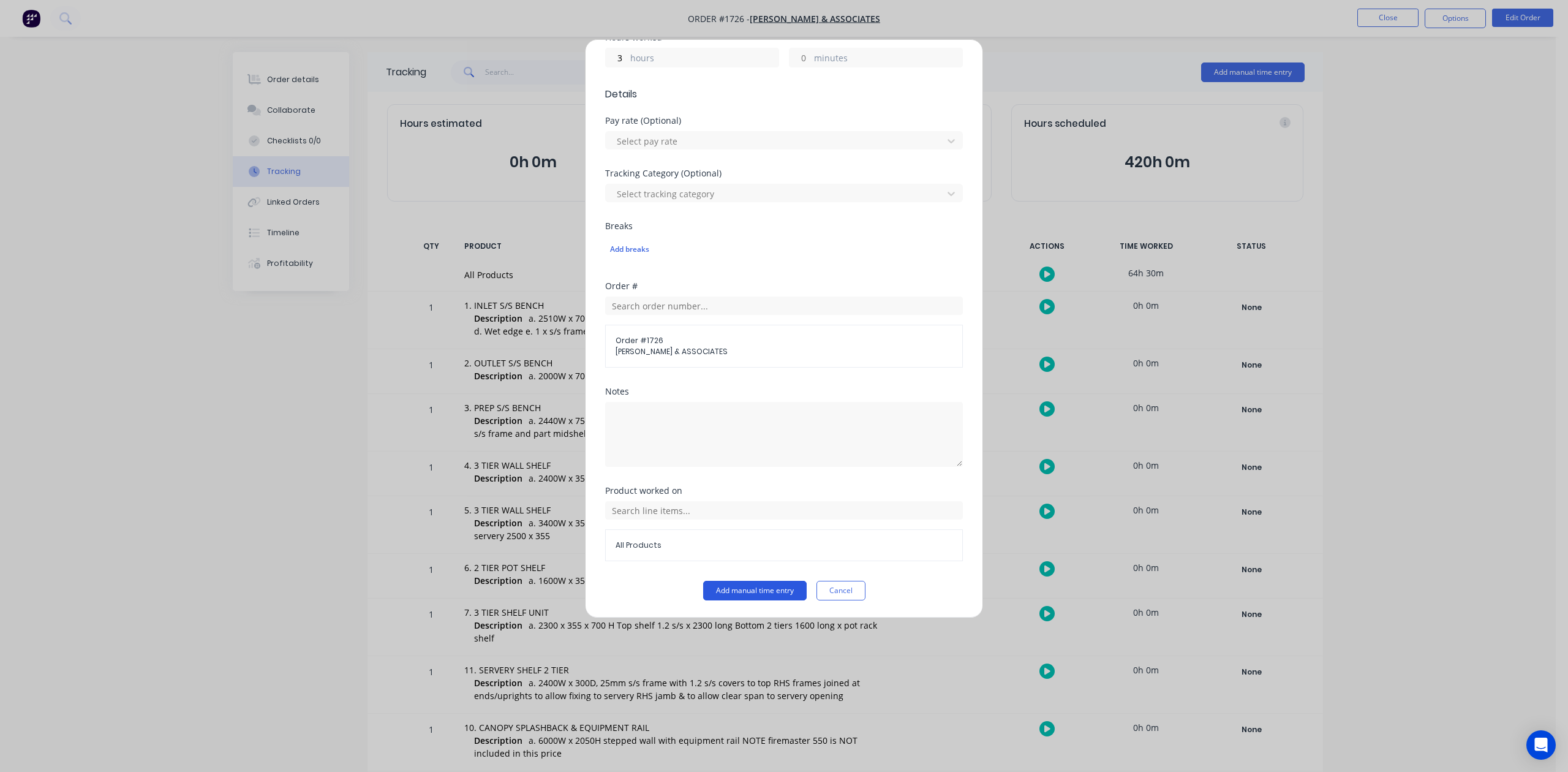
click at [778, 594] on button "Add manual time entry" at bounding box center [754, 591] width 103 height 20
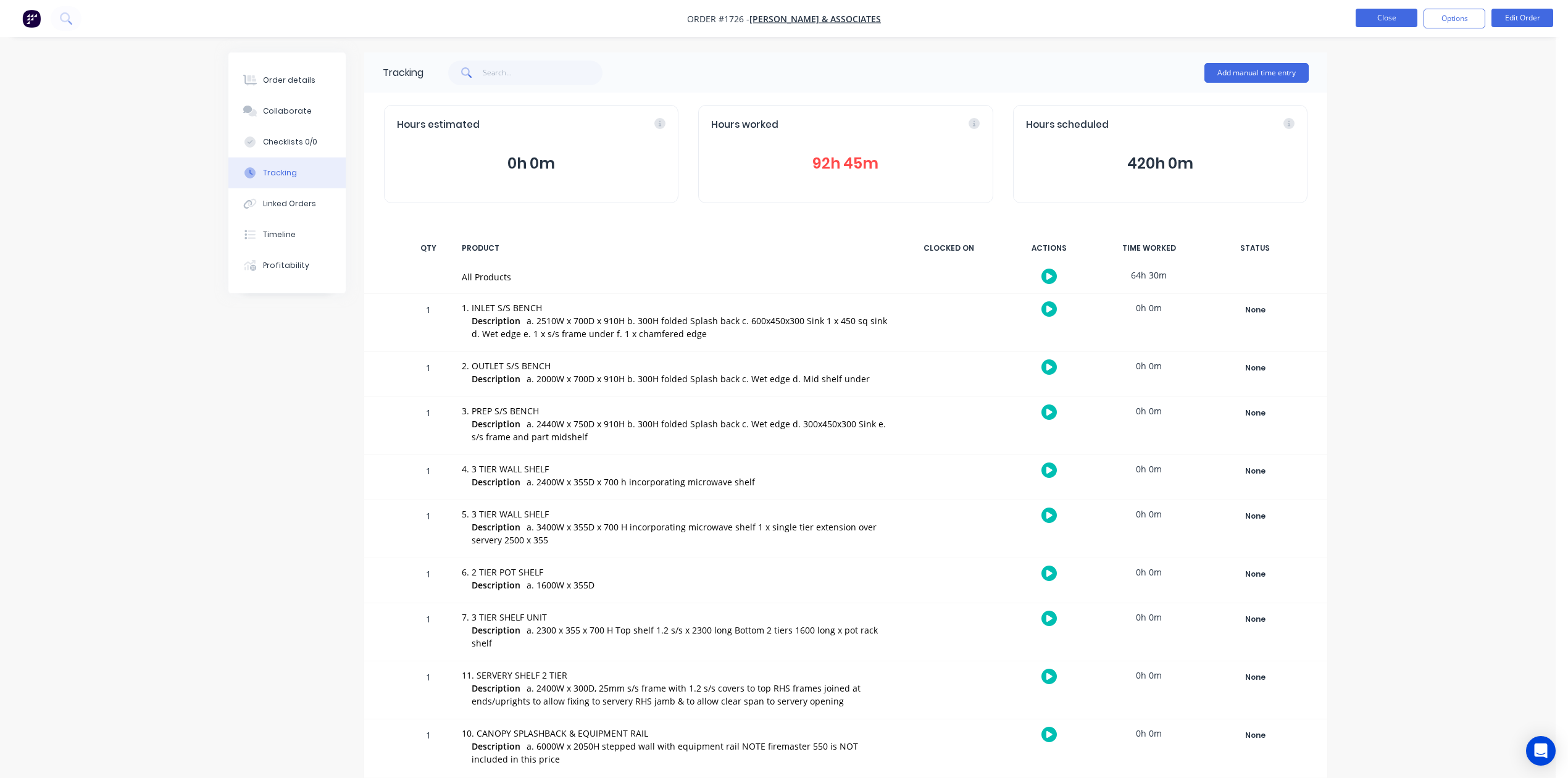
click at [1389, 22] on button "Close" at bounding box center [1386, 17] width 62 height 18
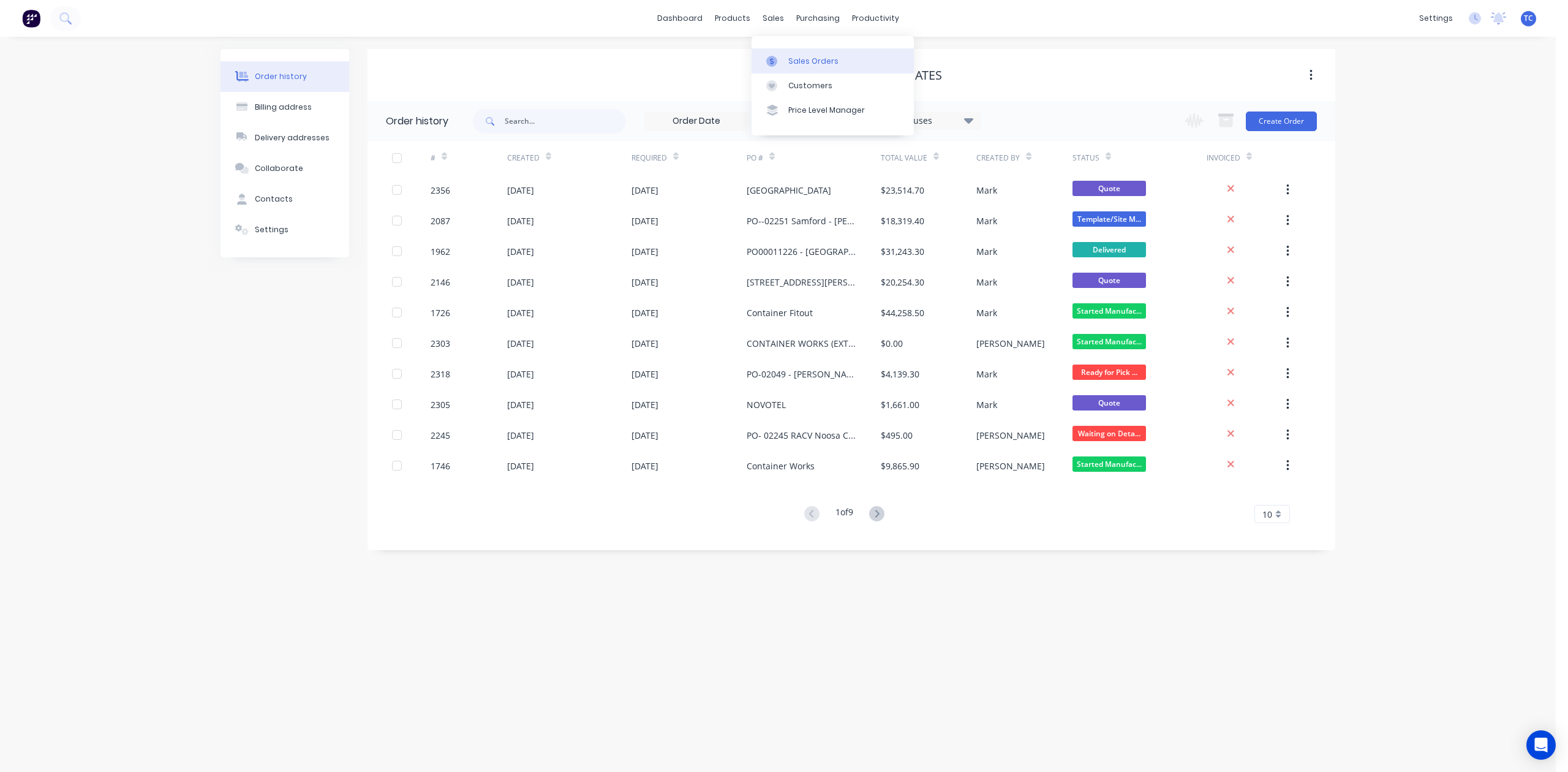
click at [809, 65] on div "Sales Orders" at bounding box center [813, 61] width 51 height 11
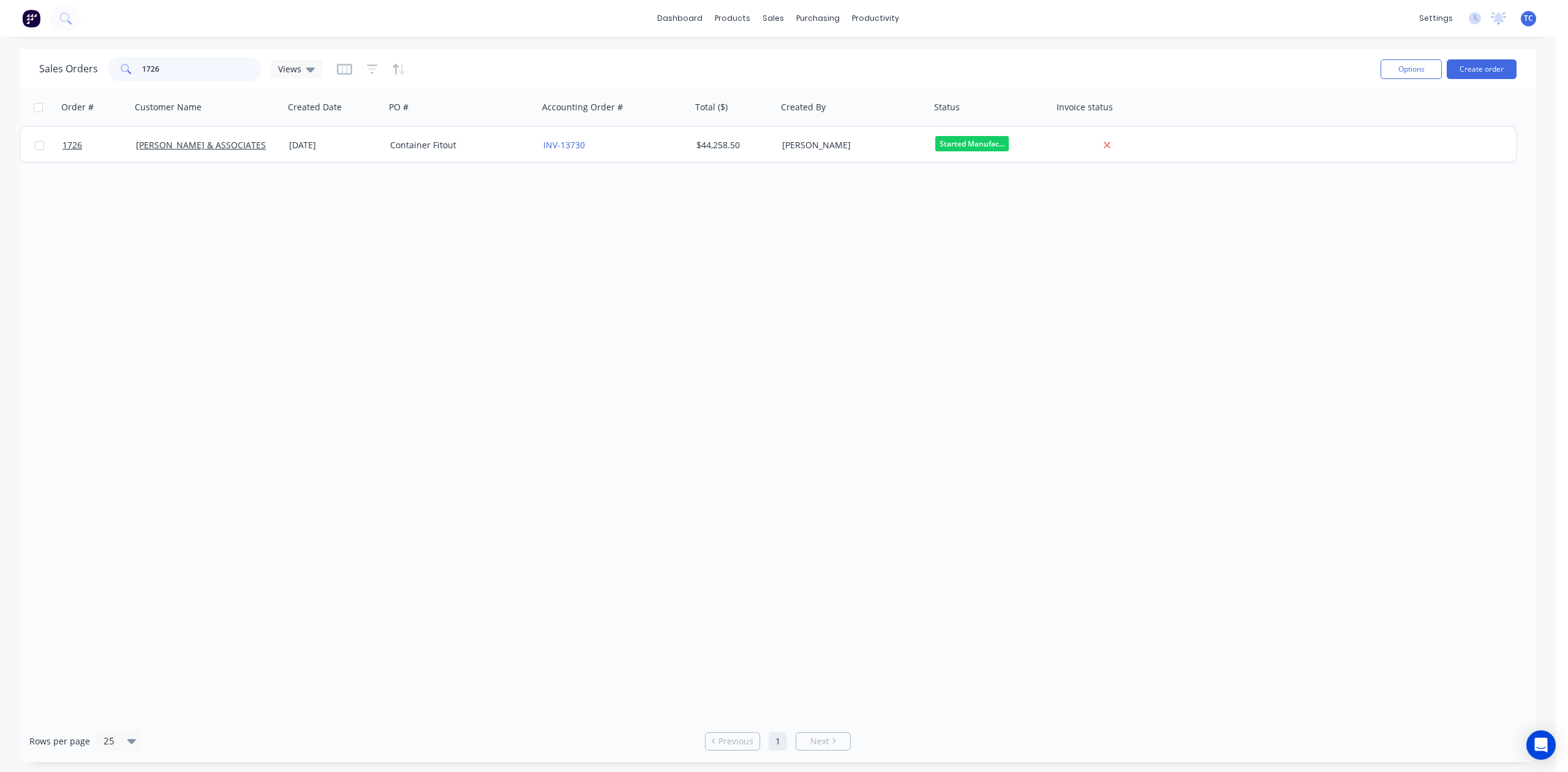
drag, startPoint x: 211, startPoint y: 66, endPoint x: 121, endPoint y: 73, distance: 90.3
click at [121, 73] on div "1726" at bounding box center [184, 69] width 153 height 24
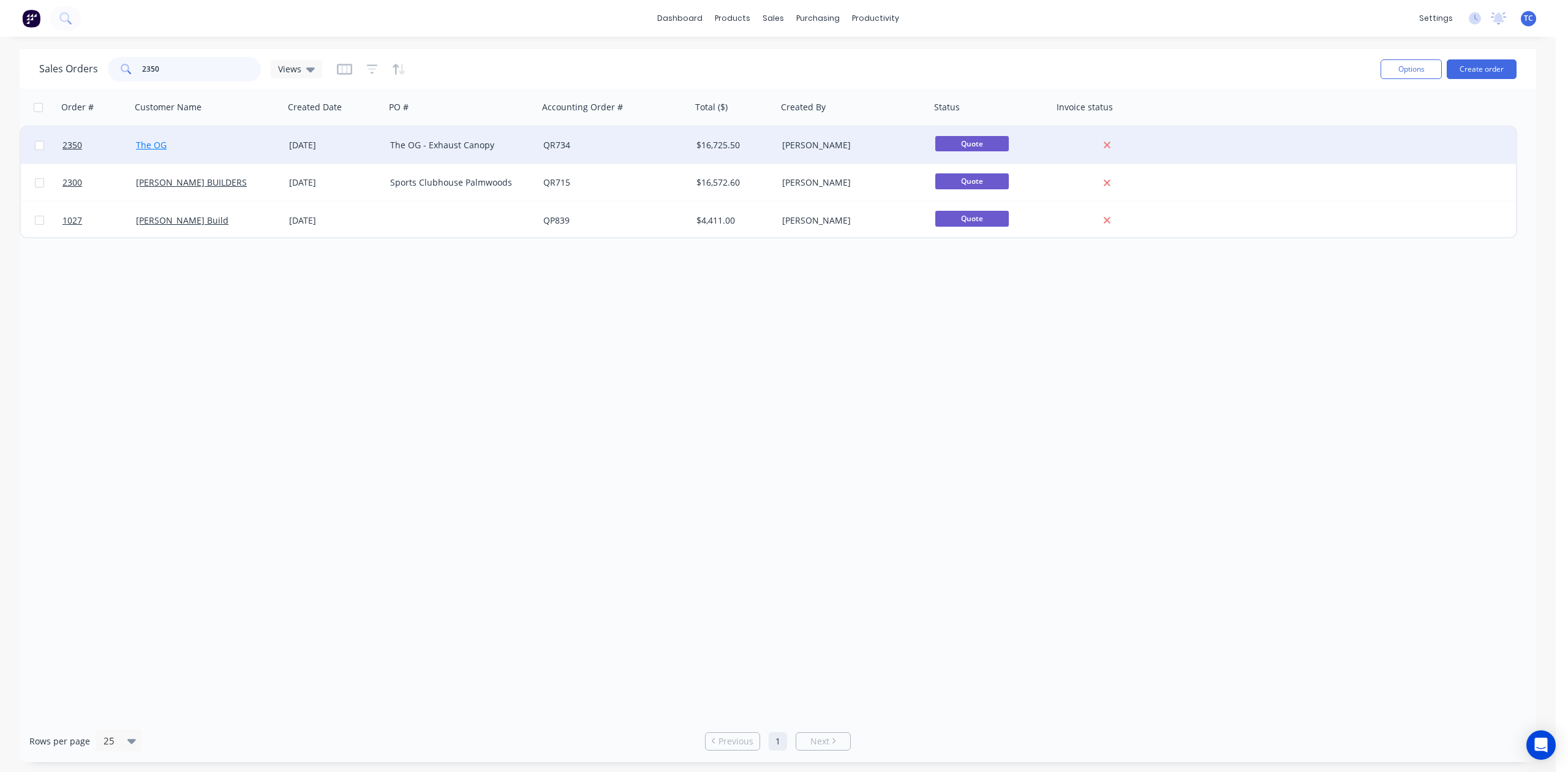
type input "2350"
click at [157, 139] on link "The OG" at bounding box center [151, 144] width 31 height 11
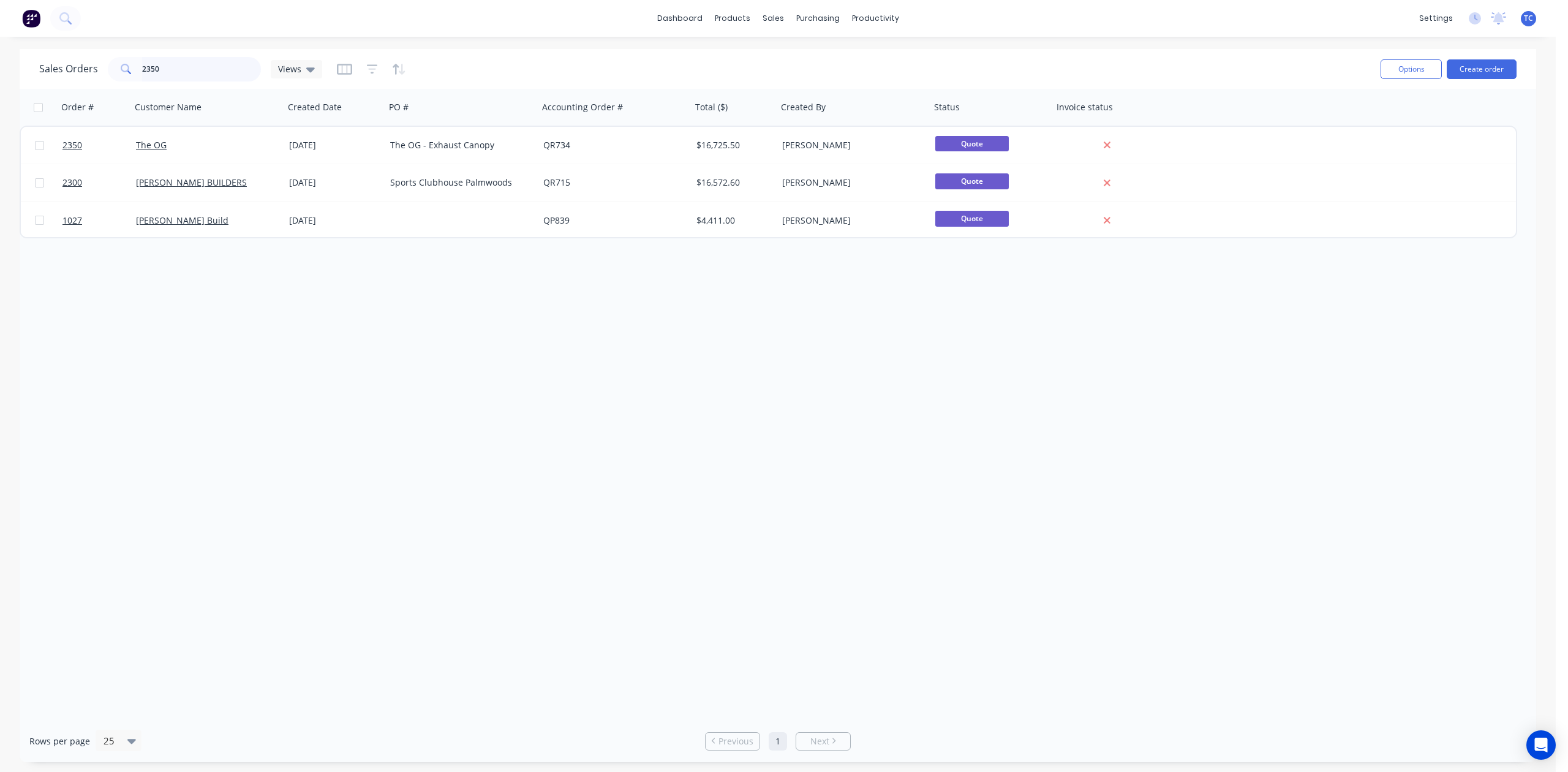
click at [198, 67] on input "2350" at bounding box center [201, 69] width 119 height 24
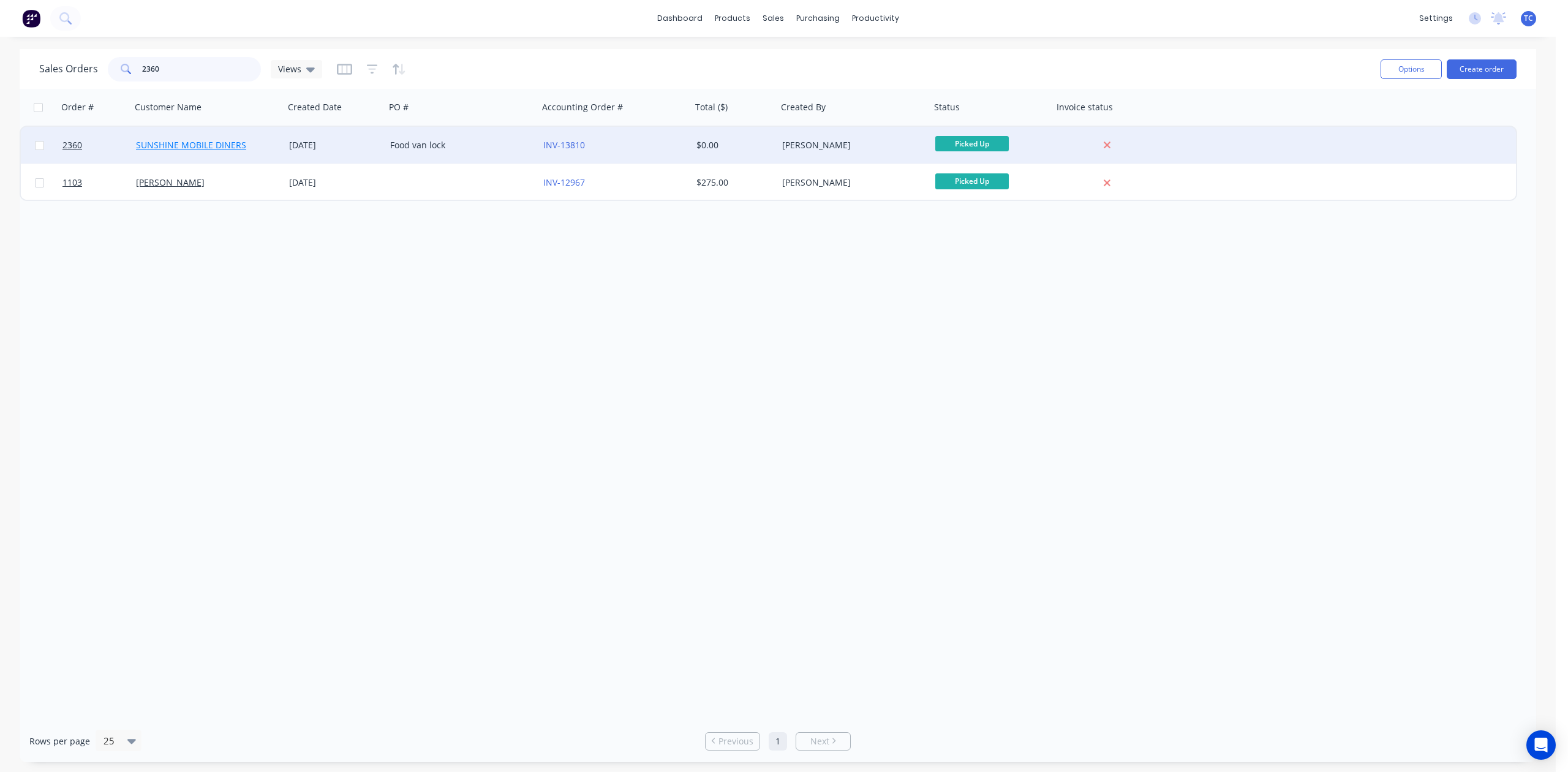
type input "2360"
click at [172, 143] on link "SUNSHINE MOBILE DINERS" at bounding box center [191, 144] width 110 height 11
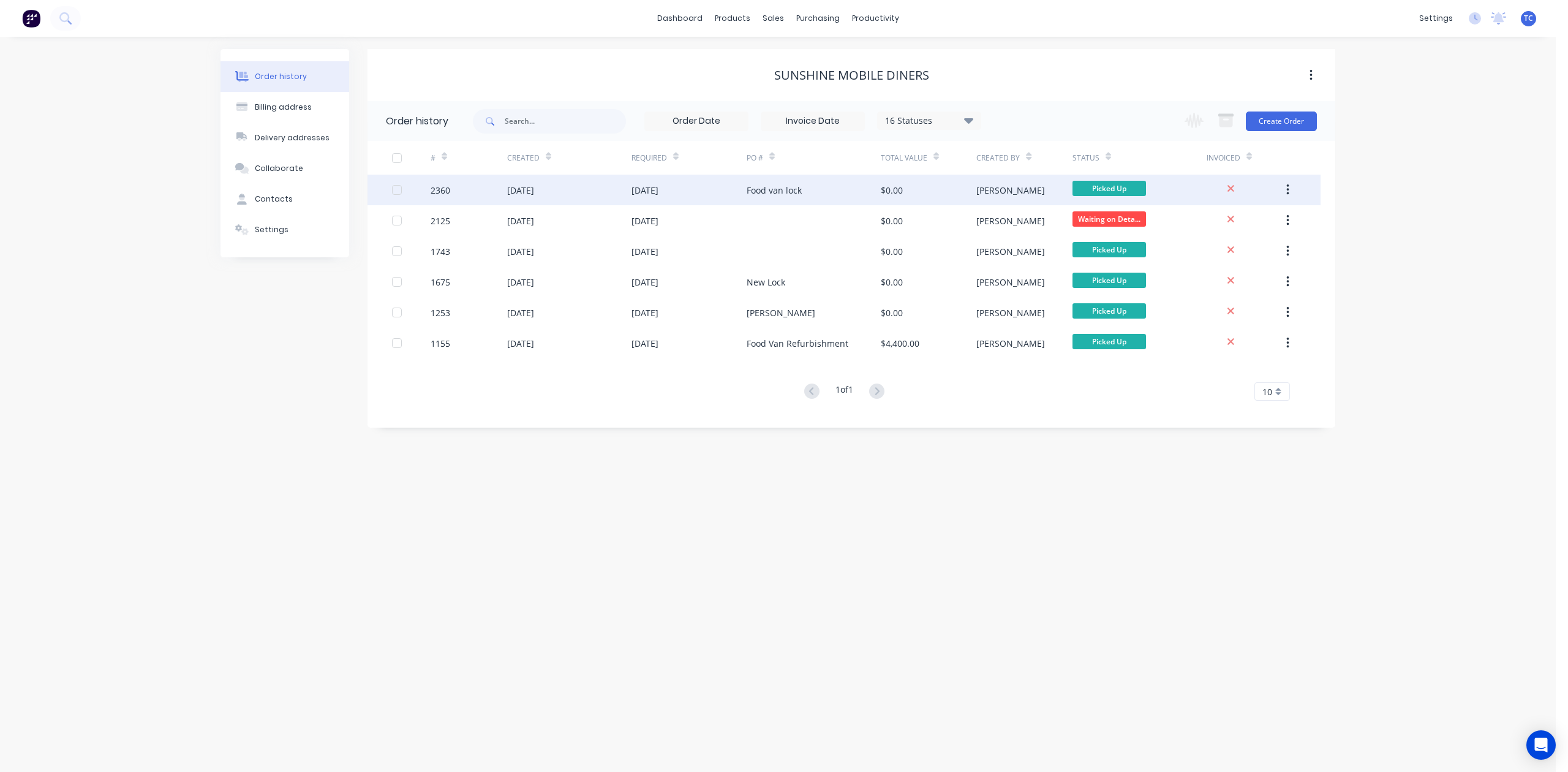
click at [450, 184] on div "2360" at bounding box center [440, 190] width 20 height 13
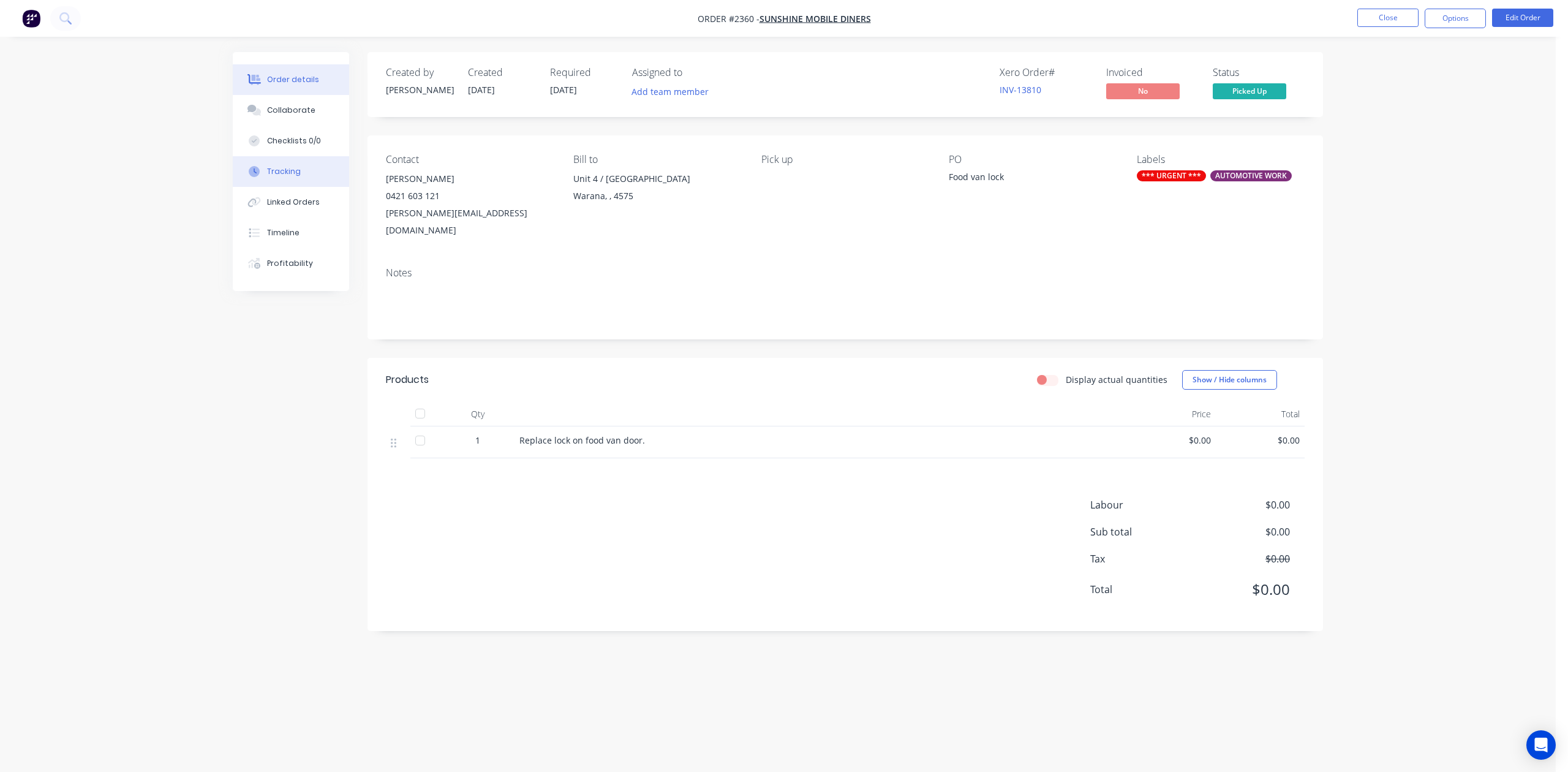
click at [301, 177] on div "Tracking" at bounding box center [284, 171] width 34 height 11
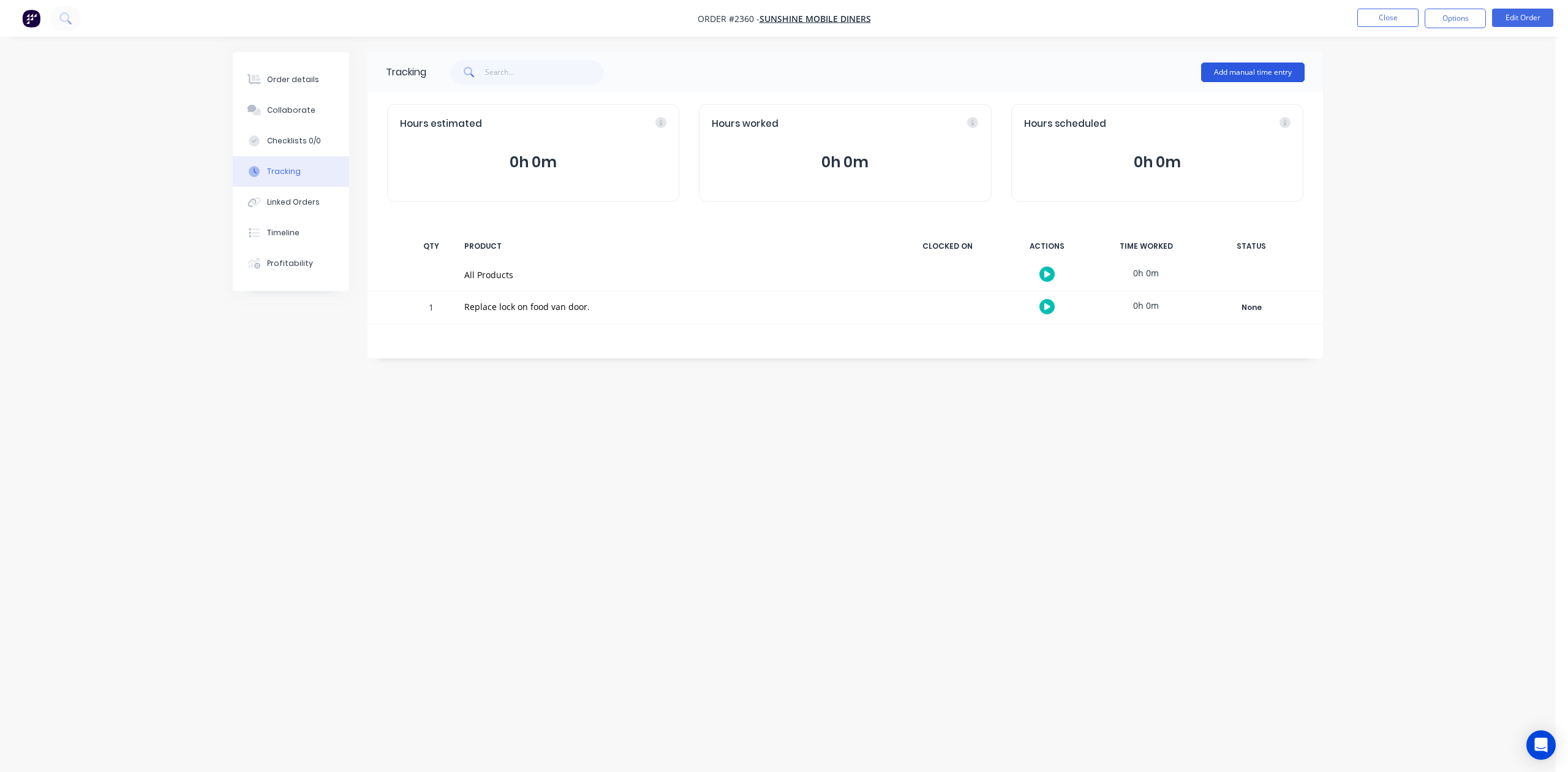
click at [1266, 70] on button "Add manual time entry" at bounding box center [1253, 72] width 103 height 20
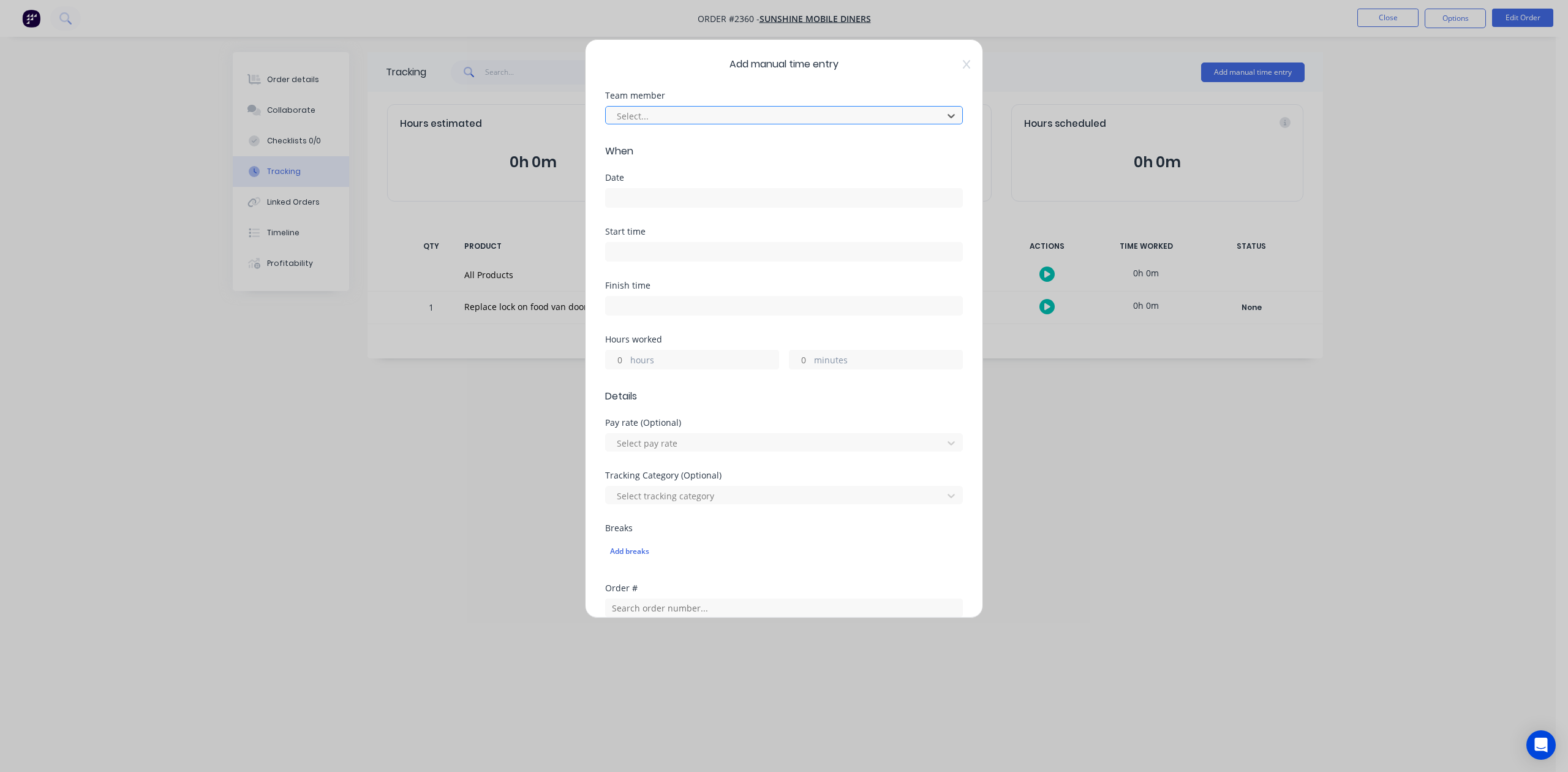
click at [783, 124] on div at bounding box center [776, 116] width 321 height 15
click at [643, 208] on input at bounding box center [784, 198] width 357 height 18
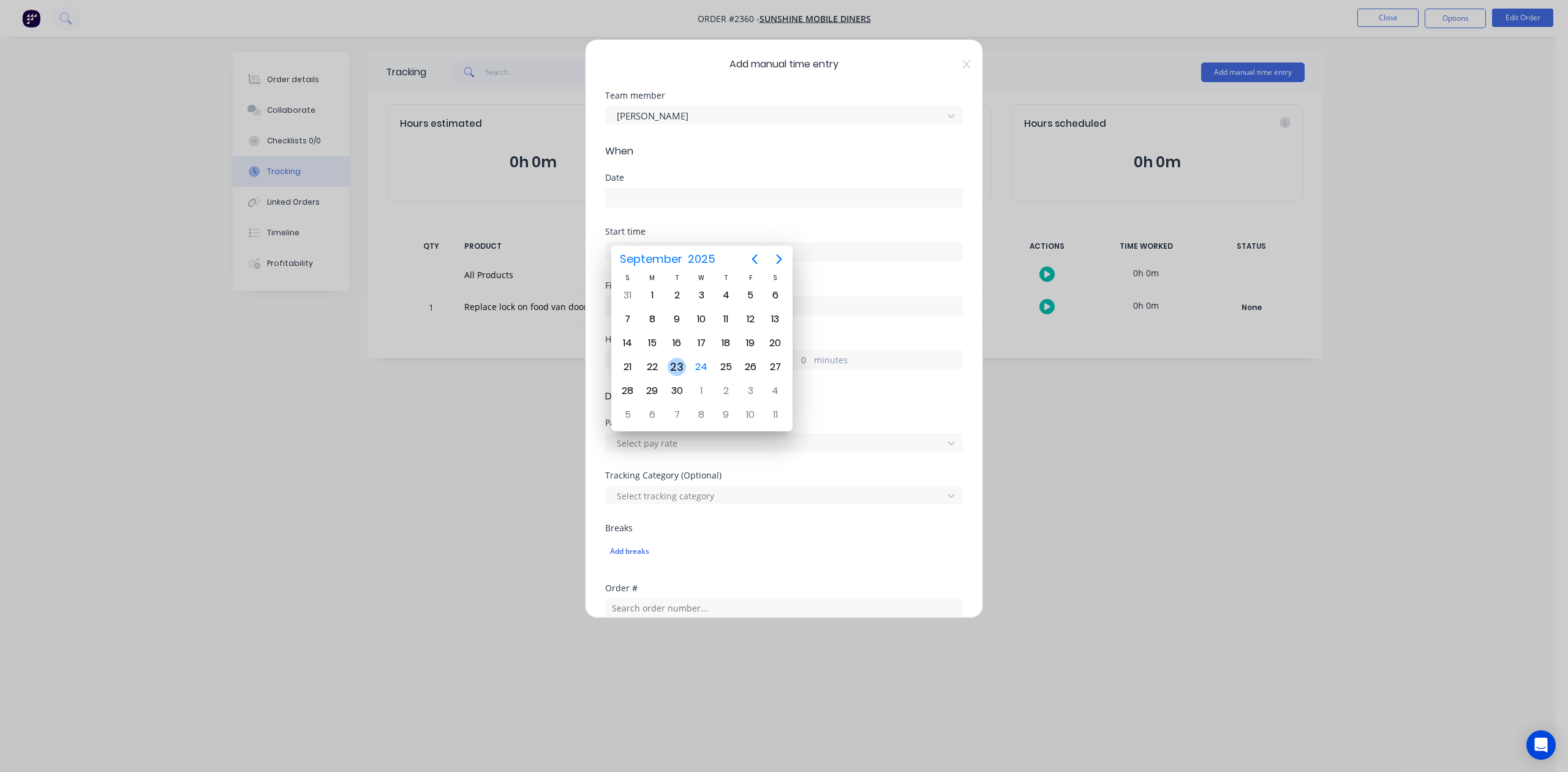
click at [675, 368] on div "23" at bounding box center [677, 367] width 18 height 18
type input "[DATE]"
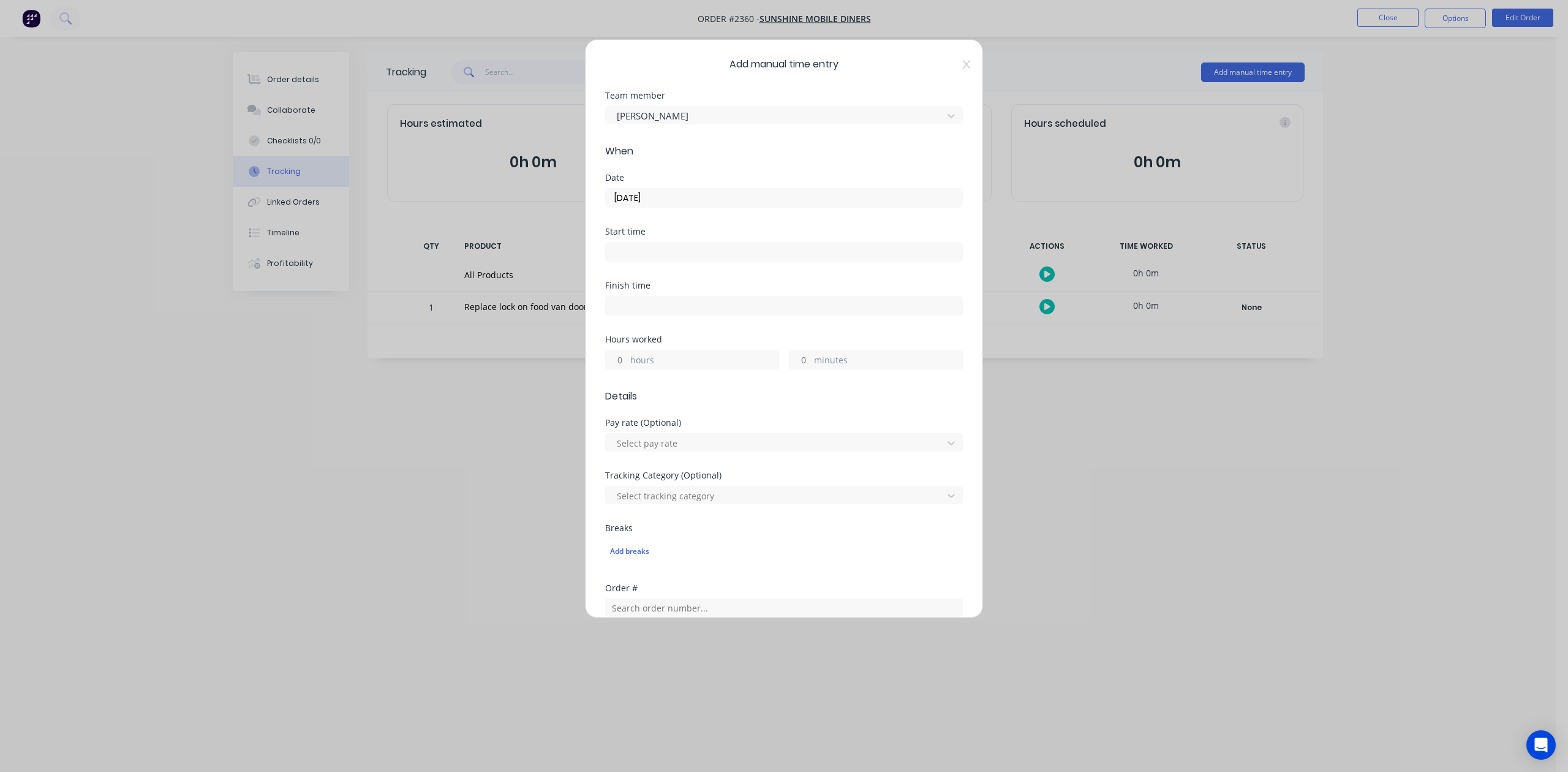
click at [799, 369] on input "minutes" at bounding box center [800, 360] width 21 height 18
type input "30"
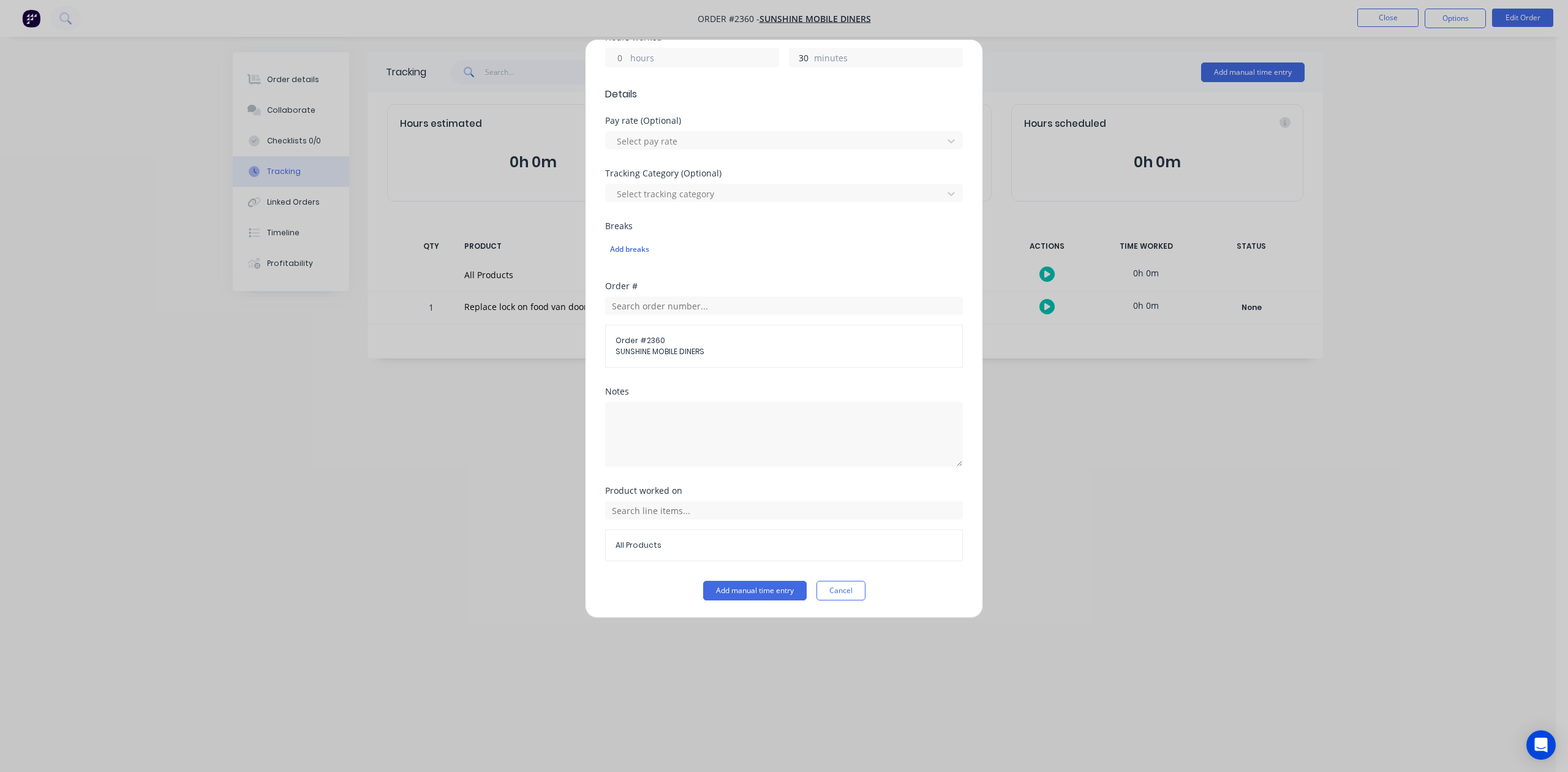
scroll to position [432, 0]
click at [718, 592] on button "Add manual time entry" at bounding box center [754, 591] width 103 height 20
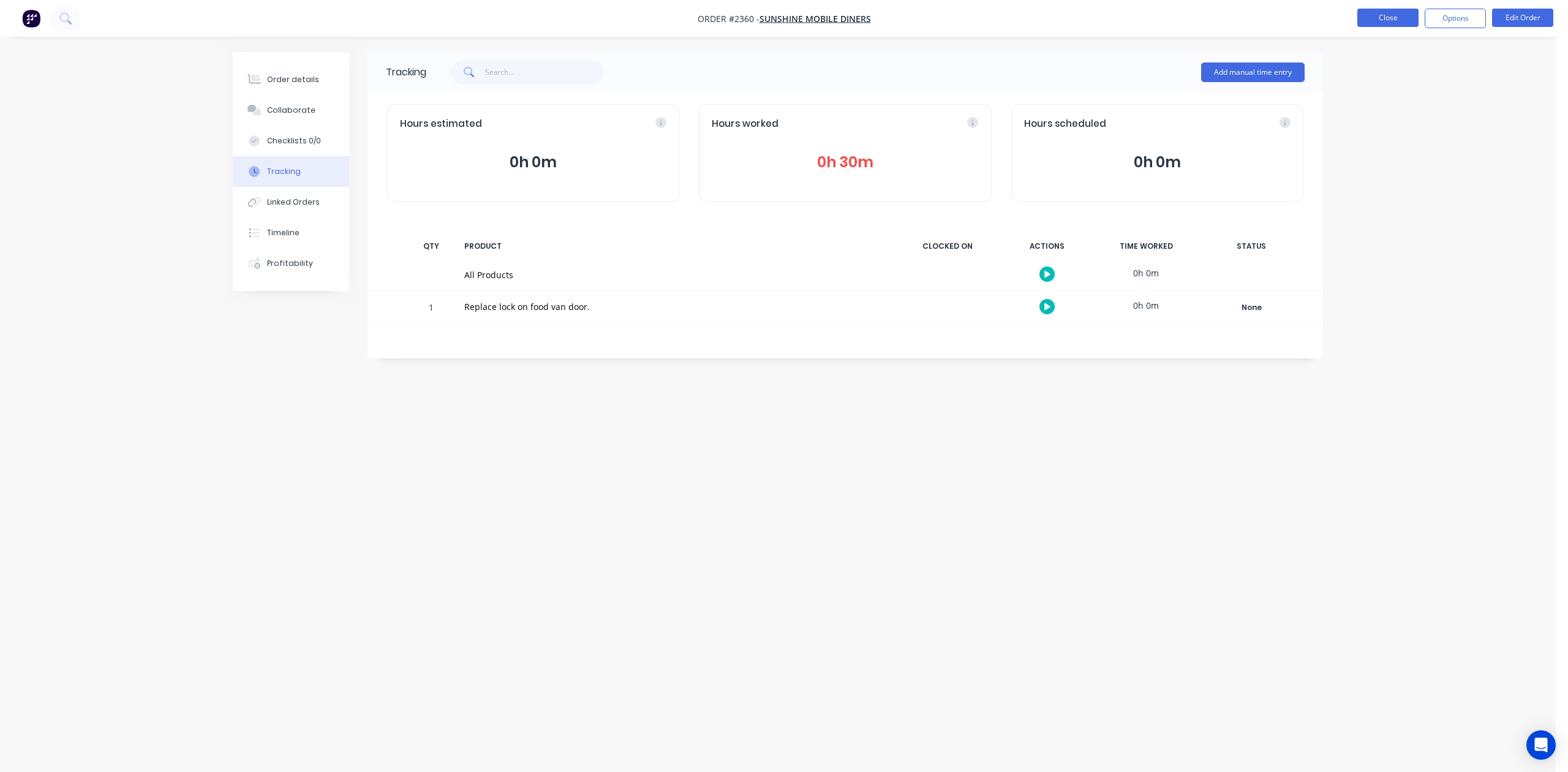
click at [1382, 11] on button "Close" at bounding box center [1388, 17] width 61 height 18
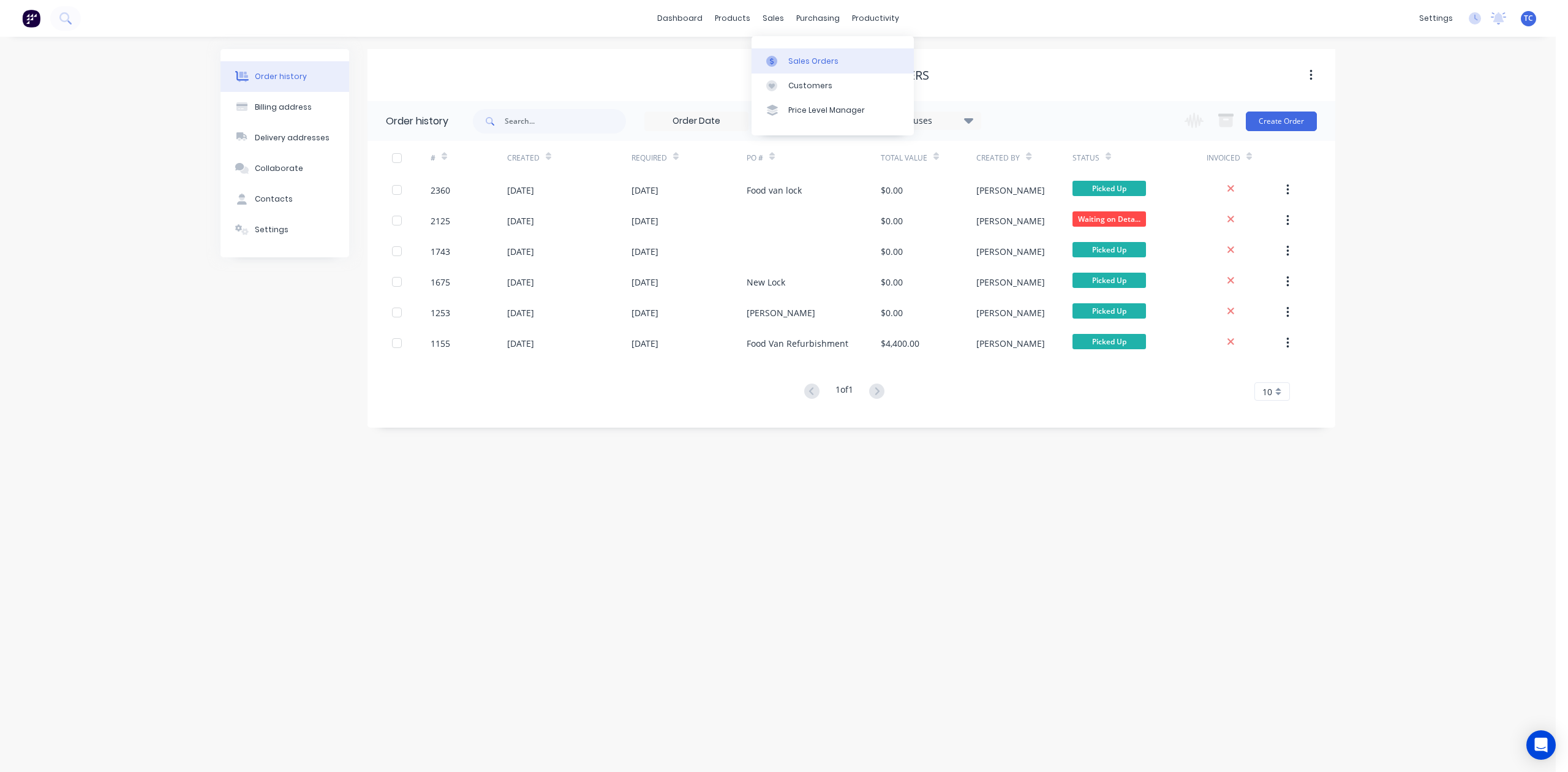
click at [818, 64] on div "Sales Orders" at bounding box center [813, 61] width 51 height 11
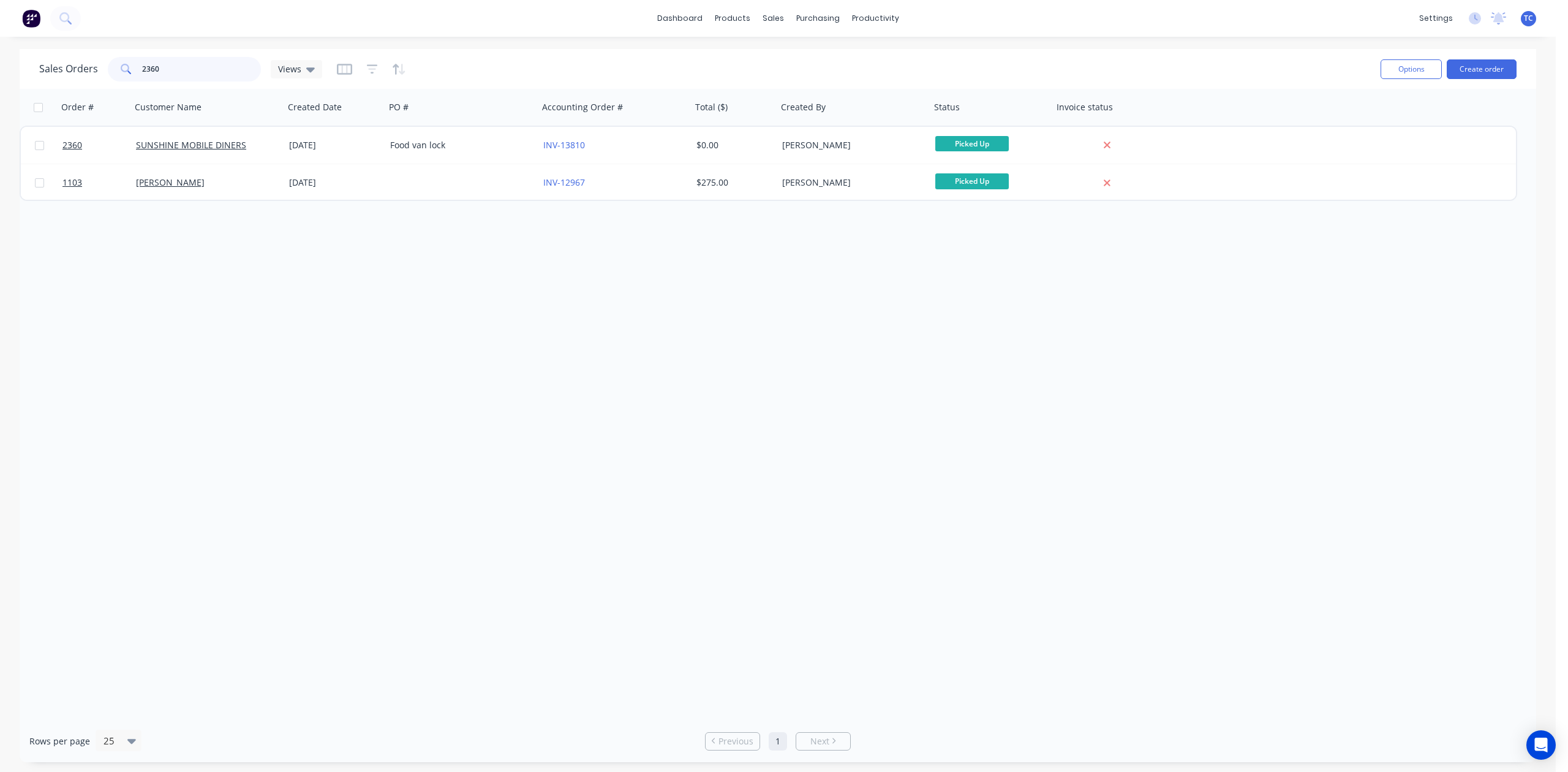
drag, startPoint x: 180, startPoint y: 66, endPoint x: 110, endPoint y: 65, distance: 70.0
click at [110, 72] on div "Sales Orders 2360 Views" at bounding box center [180, 69] width 283 height 24
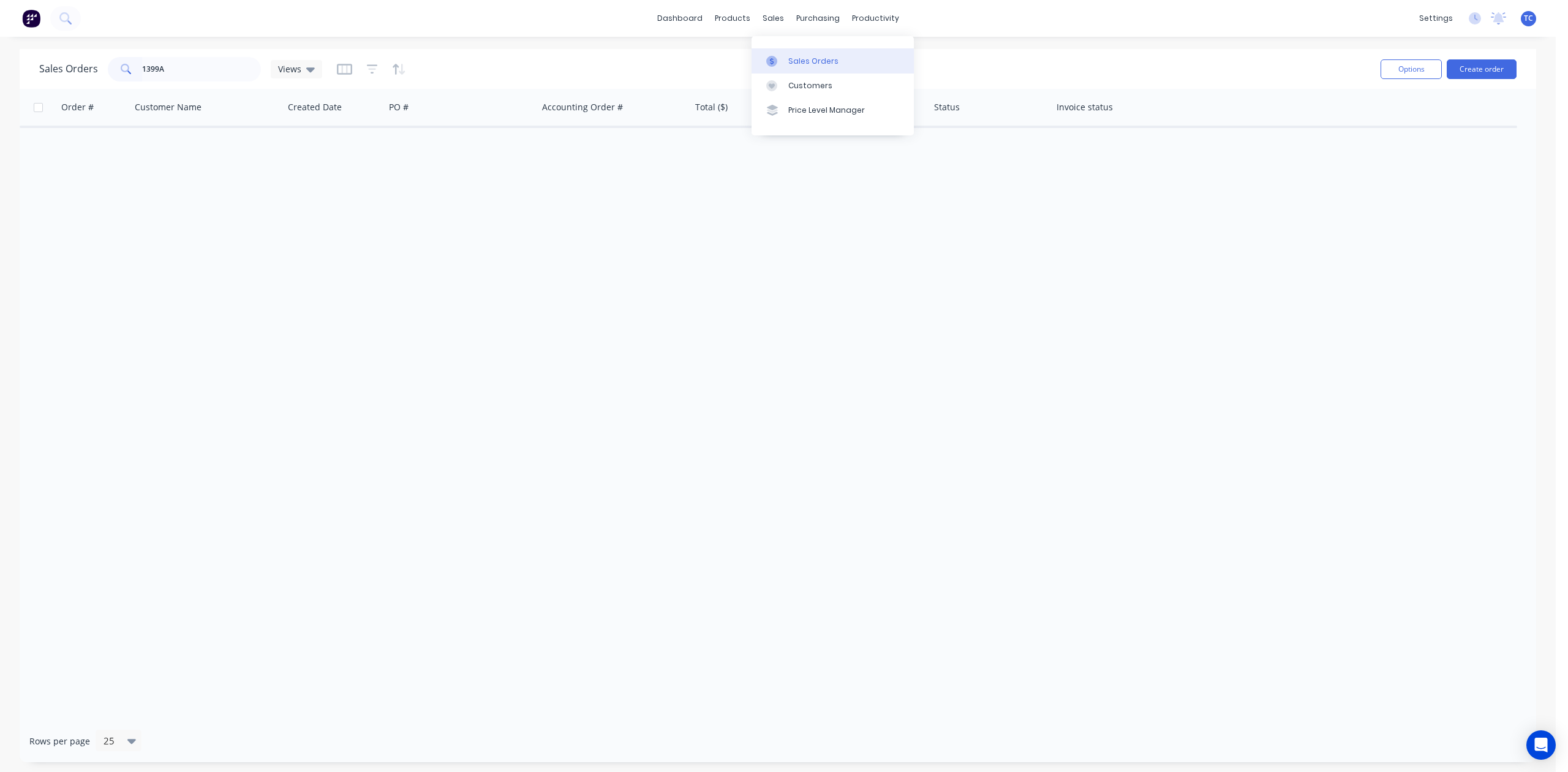
click at [827, 63] on div "Sales Orders" at bounding box center [813, 61] width 51 height 11
drag, startPoint x: 211, startPoint y: 70, endPoint x: 111, endPoint y: 76, distance: 100.2
click at [111, 76] on div "Sales Orders 1399A Views" at bounding box center [180, 69] width 283 height 24
type input "3"
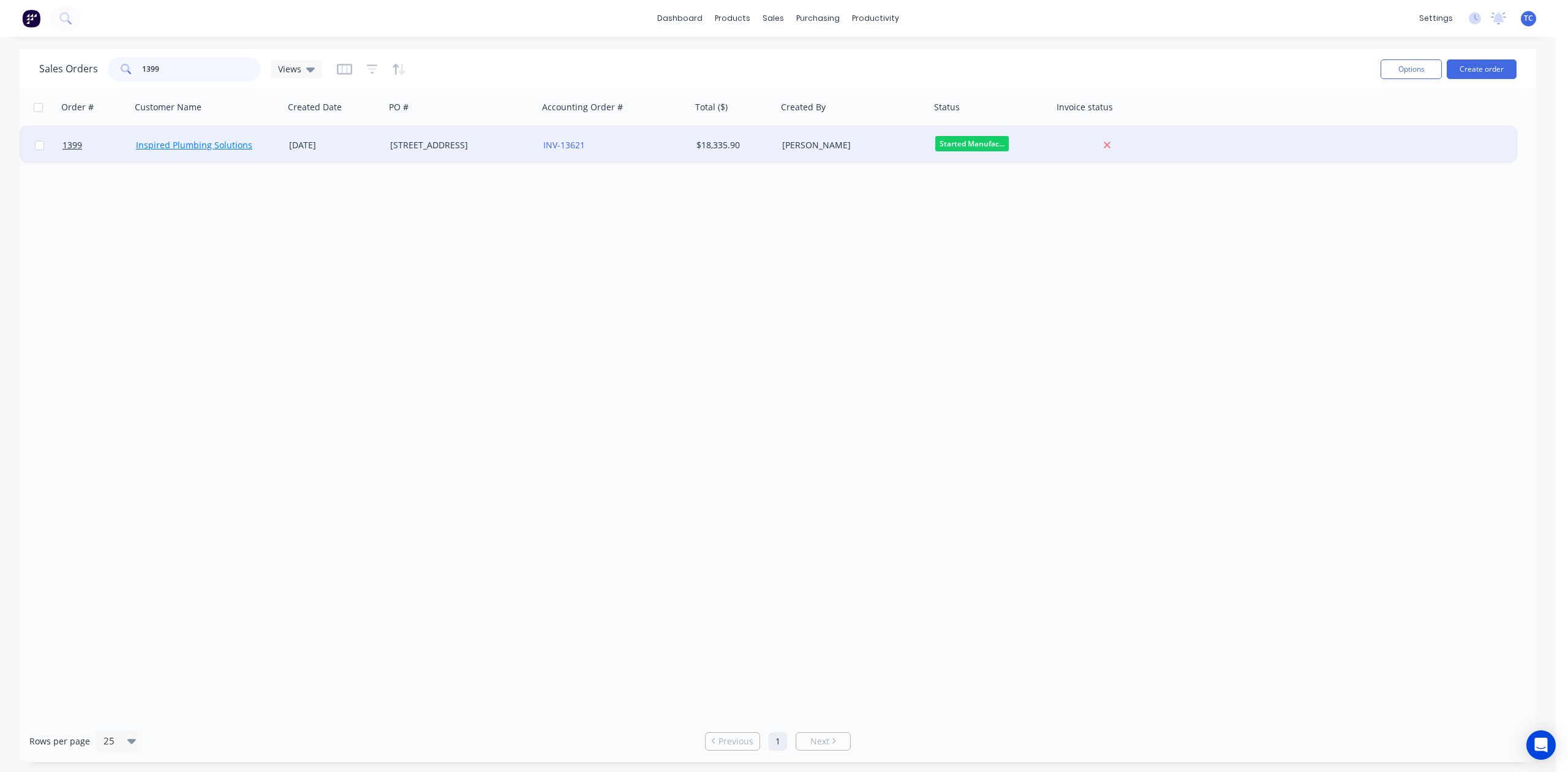
type input "1399"
click at [159, 142] on link "Inspired Plumbing Solutions" at bounding box center [194, 144] width 116 height 11
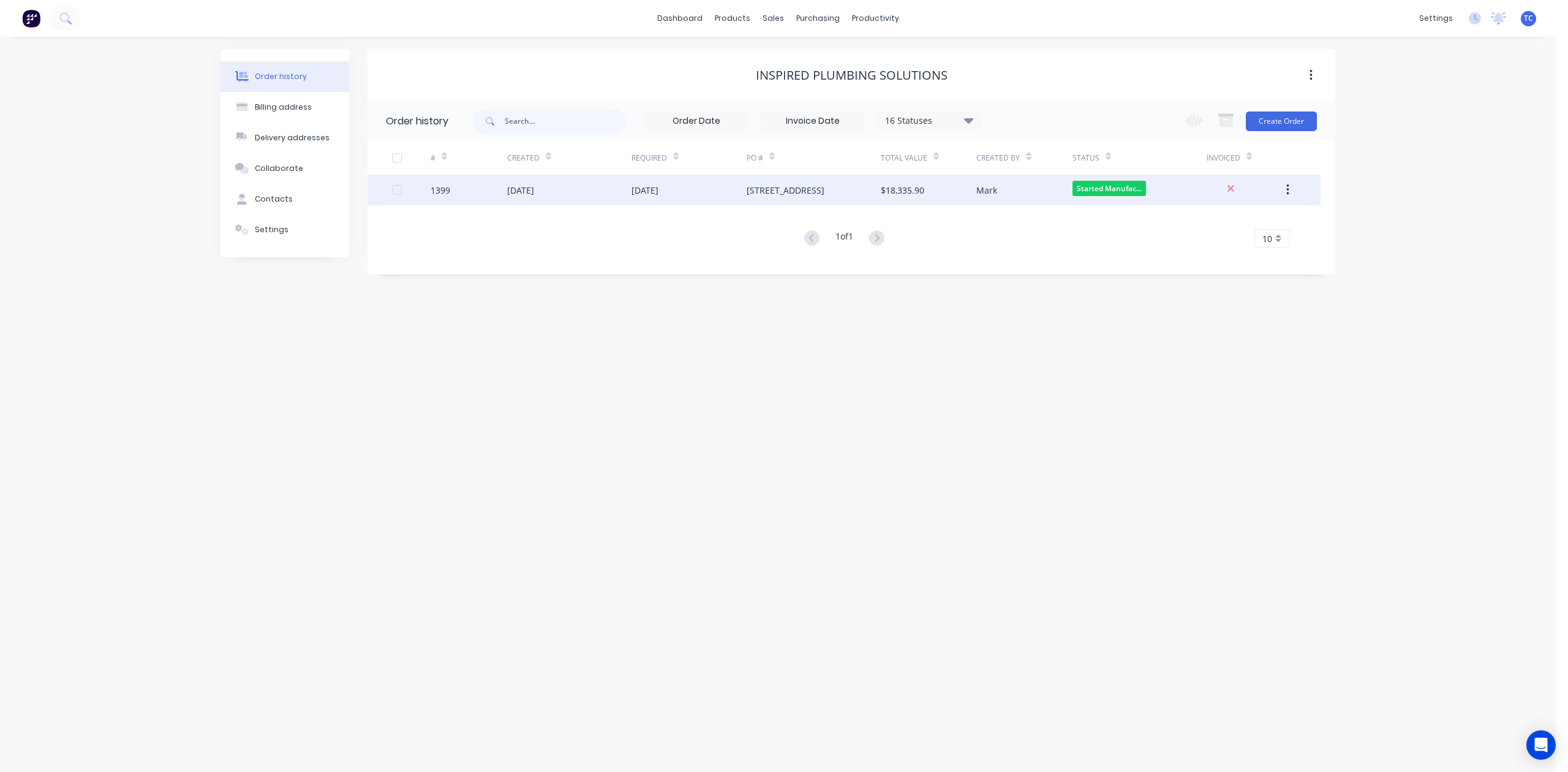
click at [465, 186] on div "1399" at bounding box center [469, 189] width 77 height 31
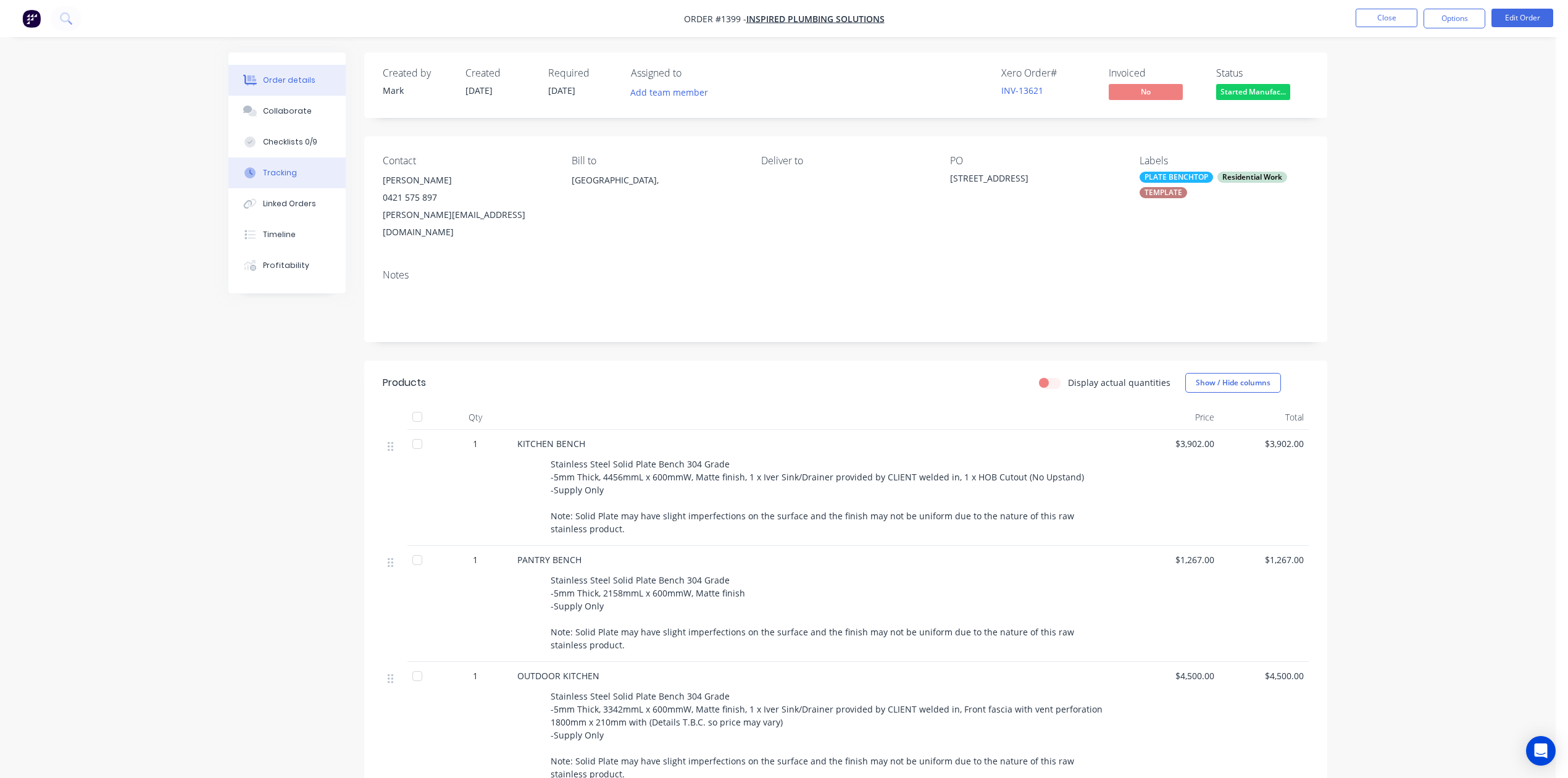
click at [294, 179] on div "Tracking" at bounding box center [280, 173] width 34 height 11
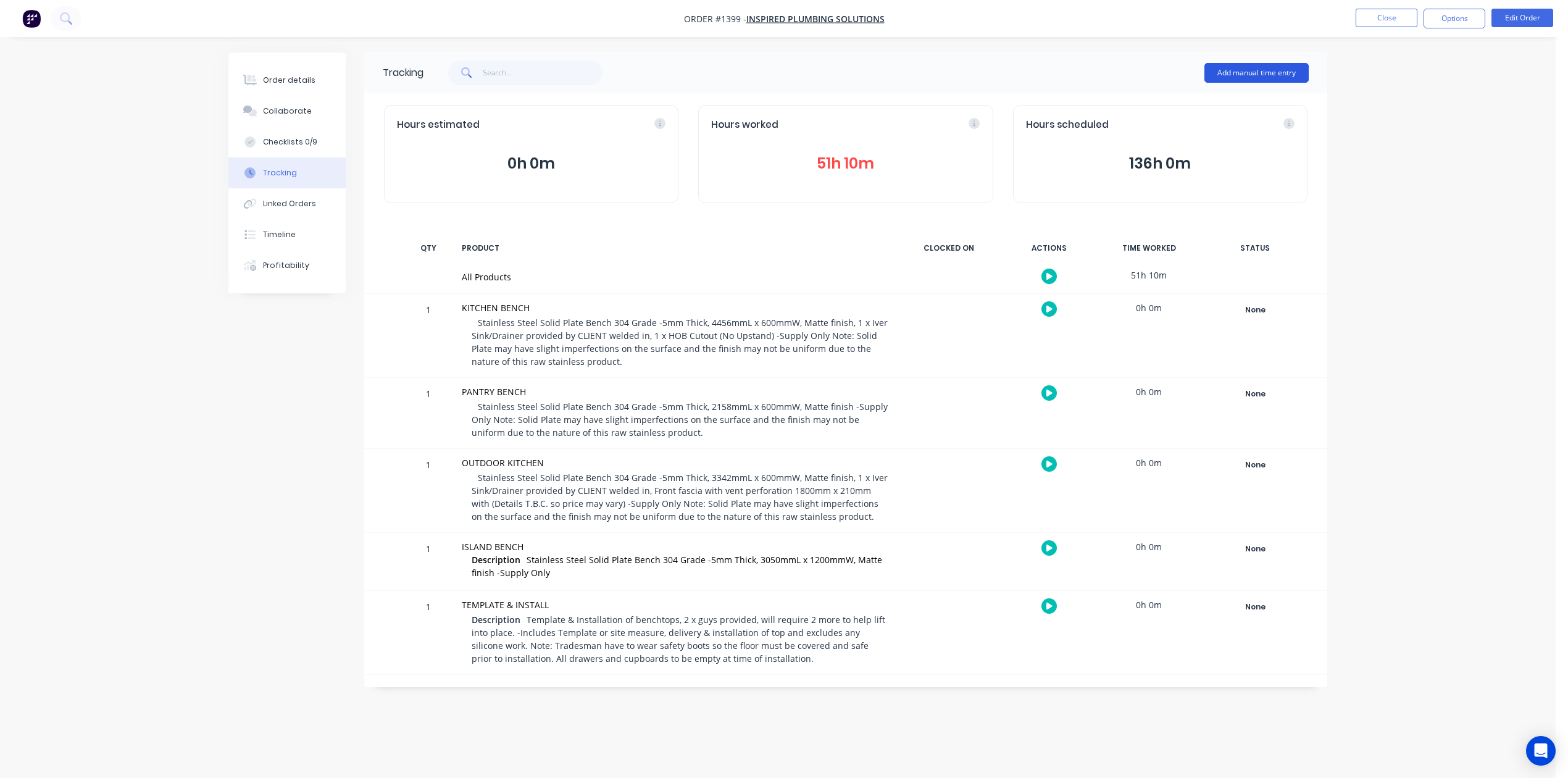
click at [1221, 70] on button "Add manual time entry" at bounding box center [1256, 73] width 104 height 20
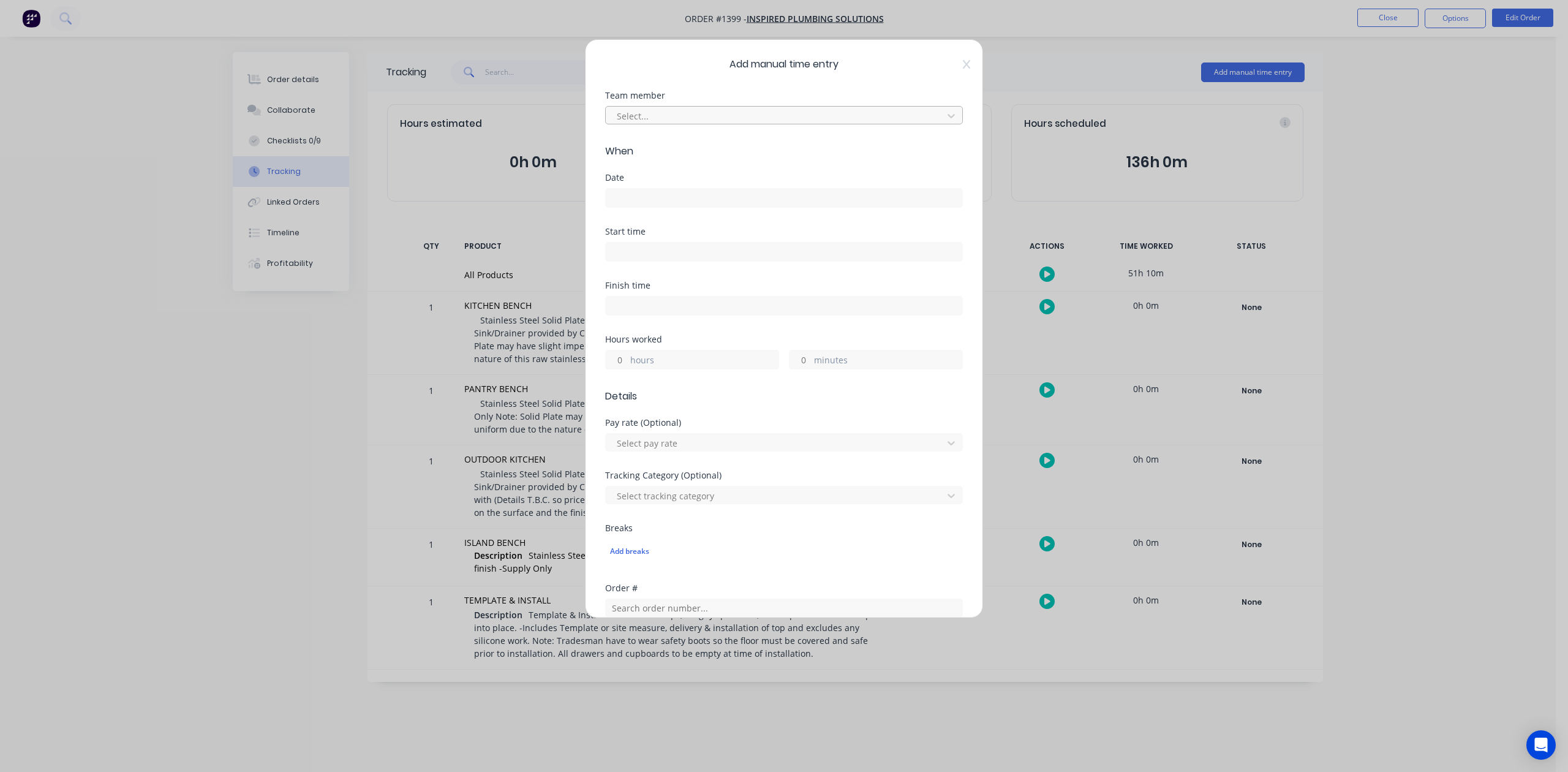
click at [683, 124] on div at bounding box center [776, 116] width 321 height 15
click at [647, 208] on input at bounding box center [784, 198] width 357 height 18
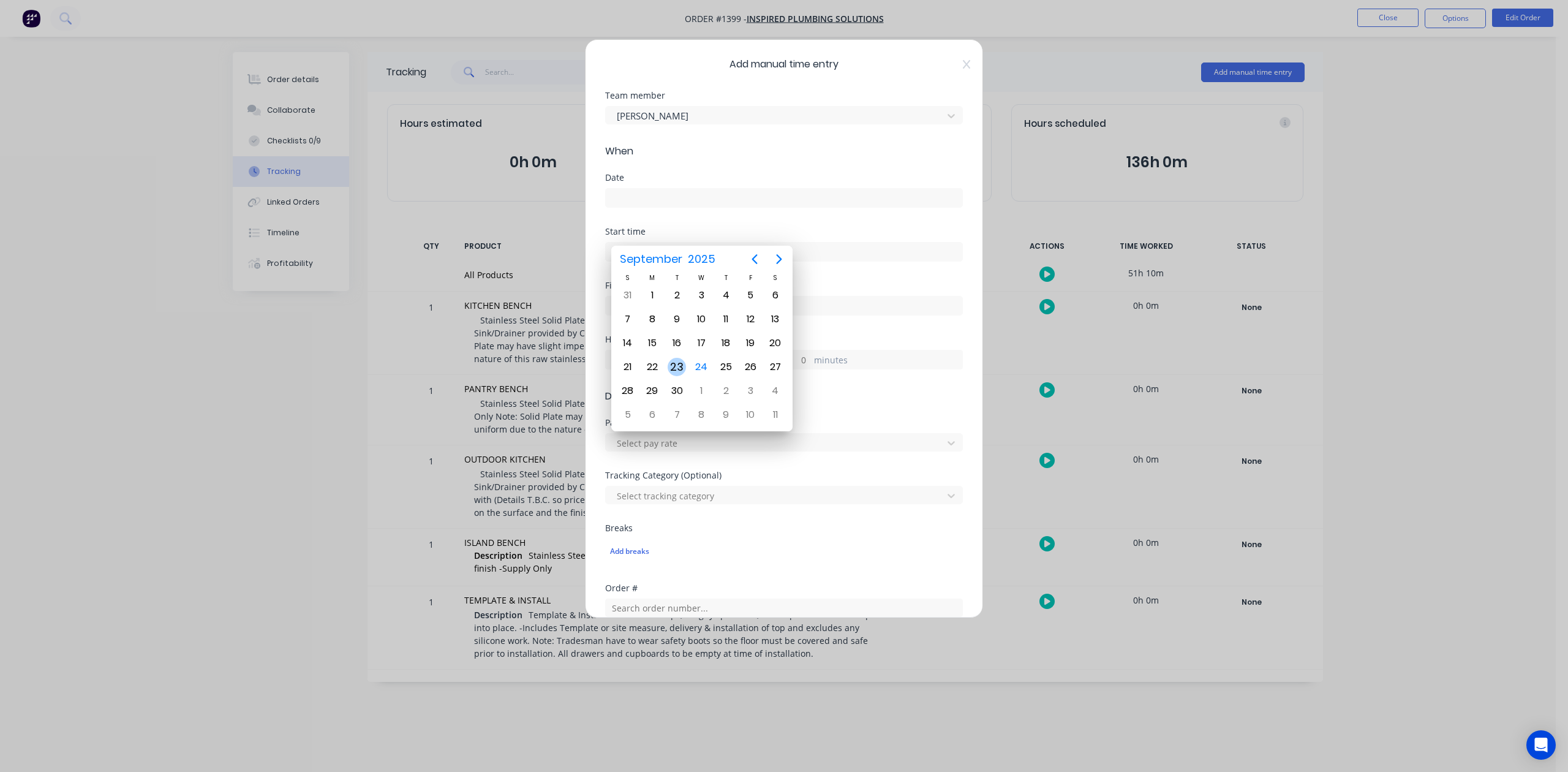
click at [677, 367] on div "23" at bounding box center [677, 367] width 18 height 18
type input "[DATE]"
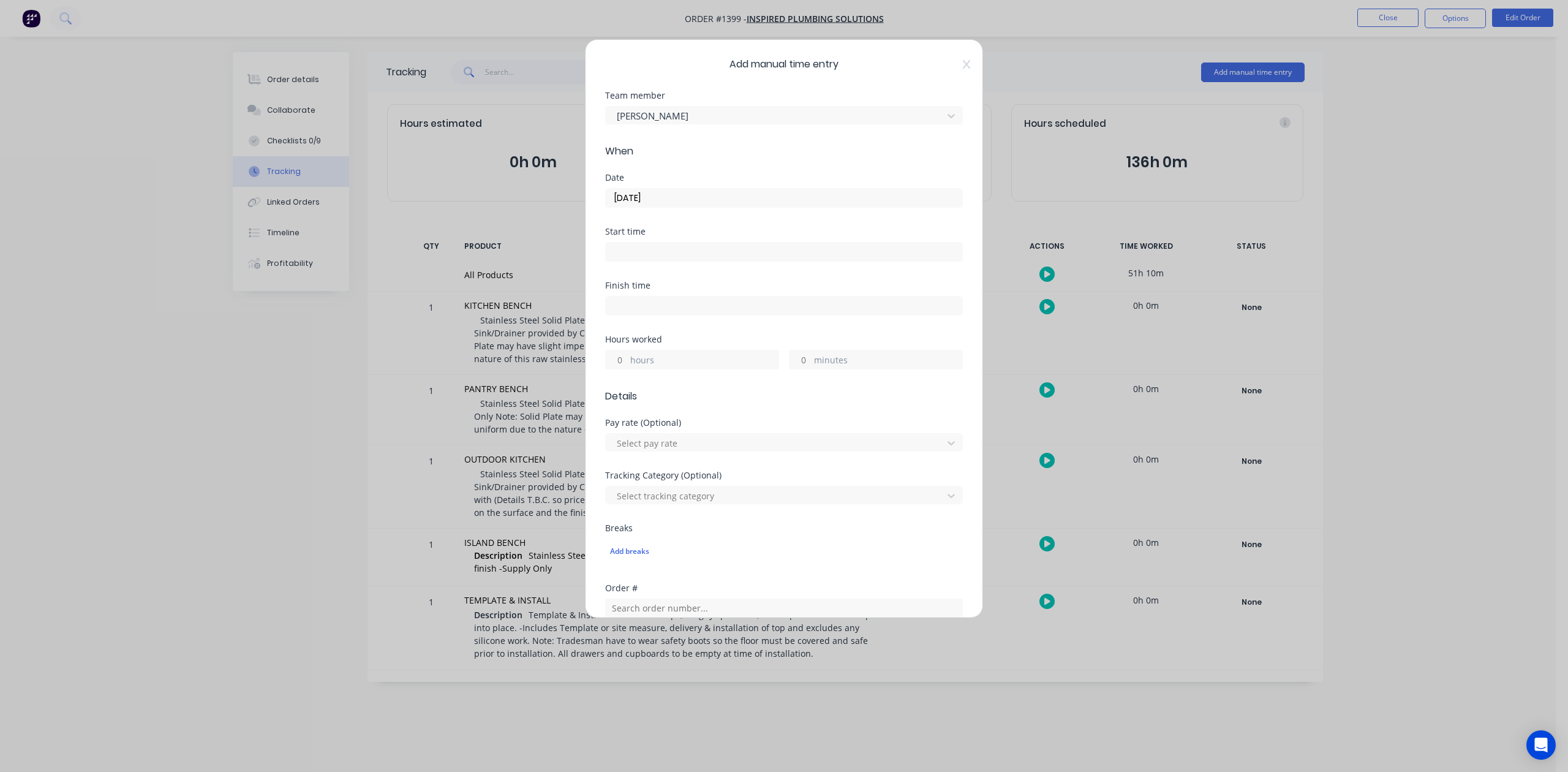
click at [622, 369] on input "hours" at bounding box center [616, 360] width 21 height 18
type input "5"
click at [794, 369] on input "minutes" at bounding box center [800, 360] width 21 height 18
type input "30"
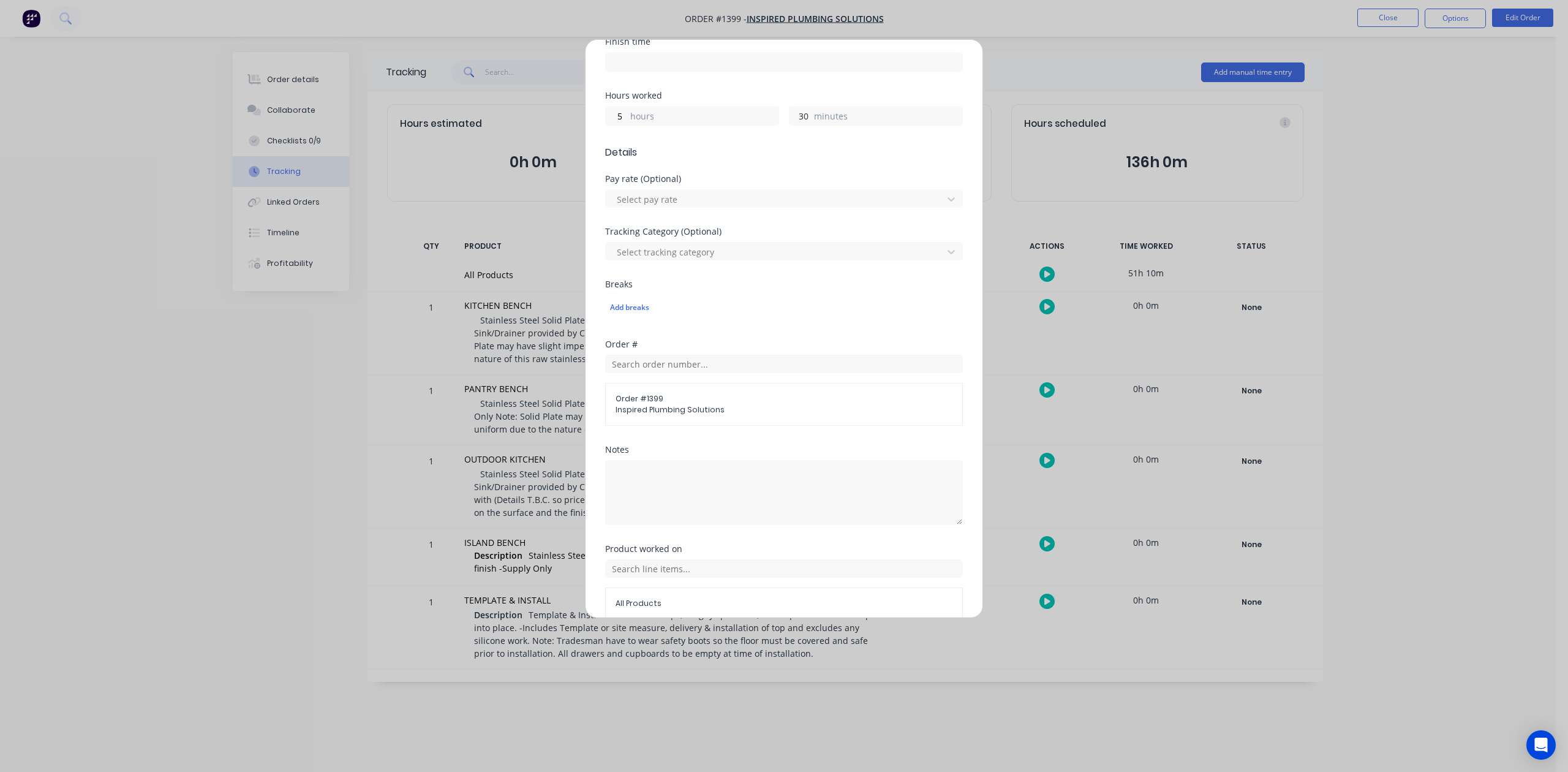
scroll to position [245, 0]
click at [648, 524] on textarea at bounding box center [784, 491] width 357 height 65
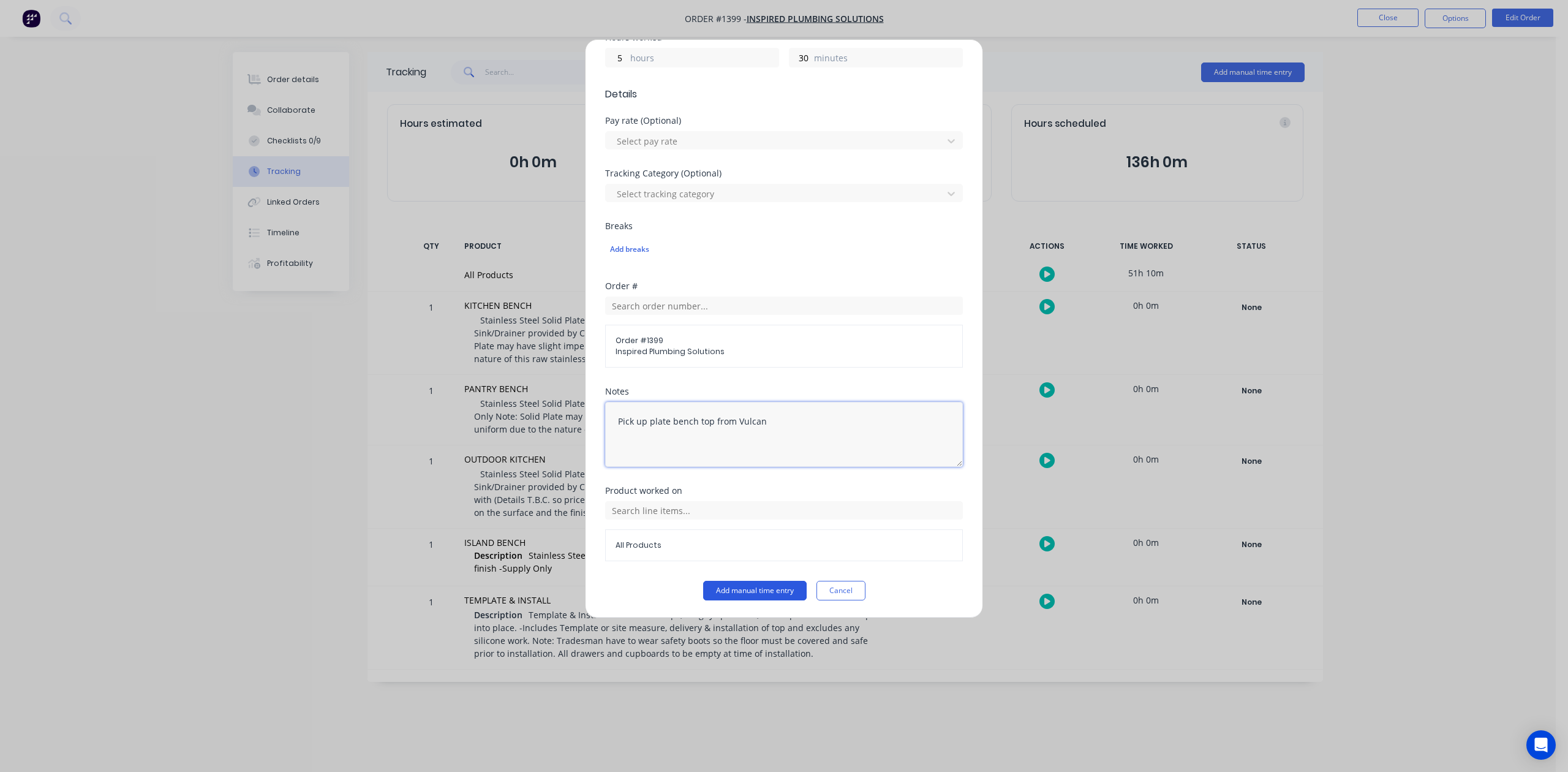
type textarea "Pick up plate bench top from Vulcan"
click at [778, 593] on button "Add manual time entry" at bounding box center [754, 591] width 103 height 20
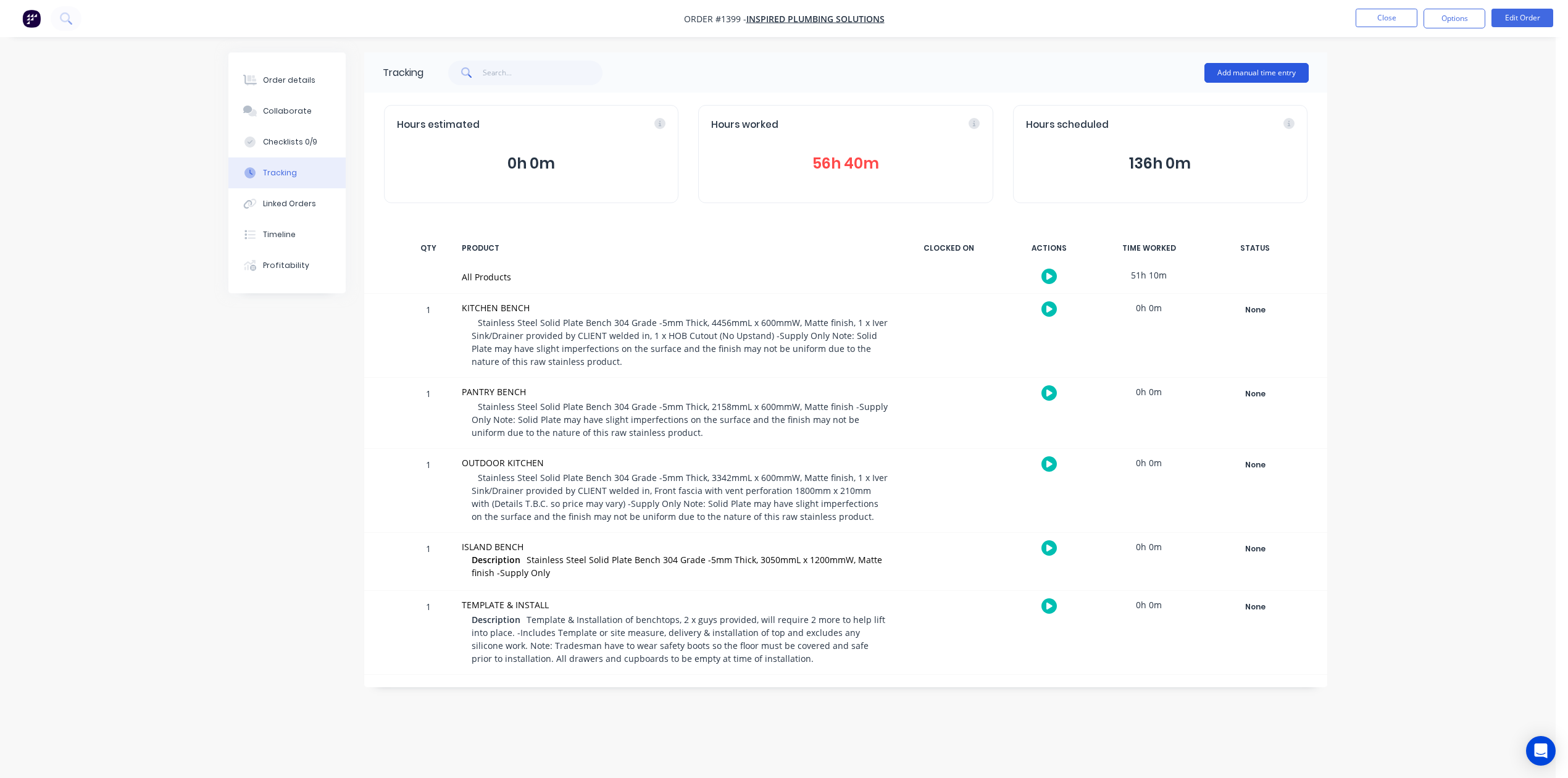
click at [1231, 67] on button "Add manual time entry" at bounding box center [1256, 73] width 104 height 20
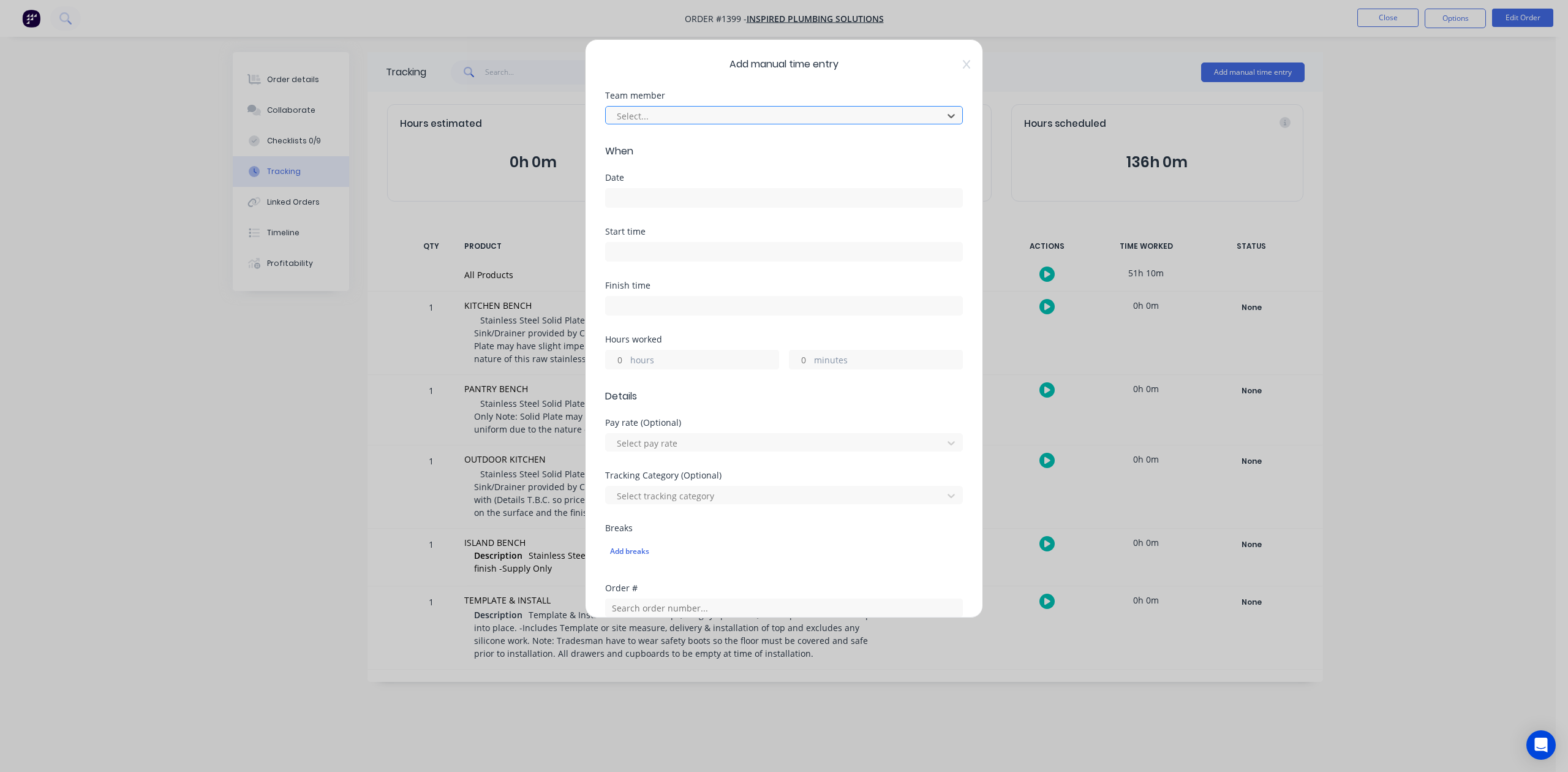
click at [866, 124] on div at bounding box center [776, 116] width 321 height 15
click at [664, 208] on input at bounding box center [784, 198] width 357 height 18
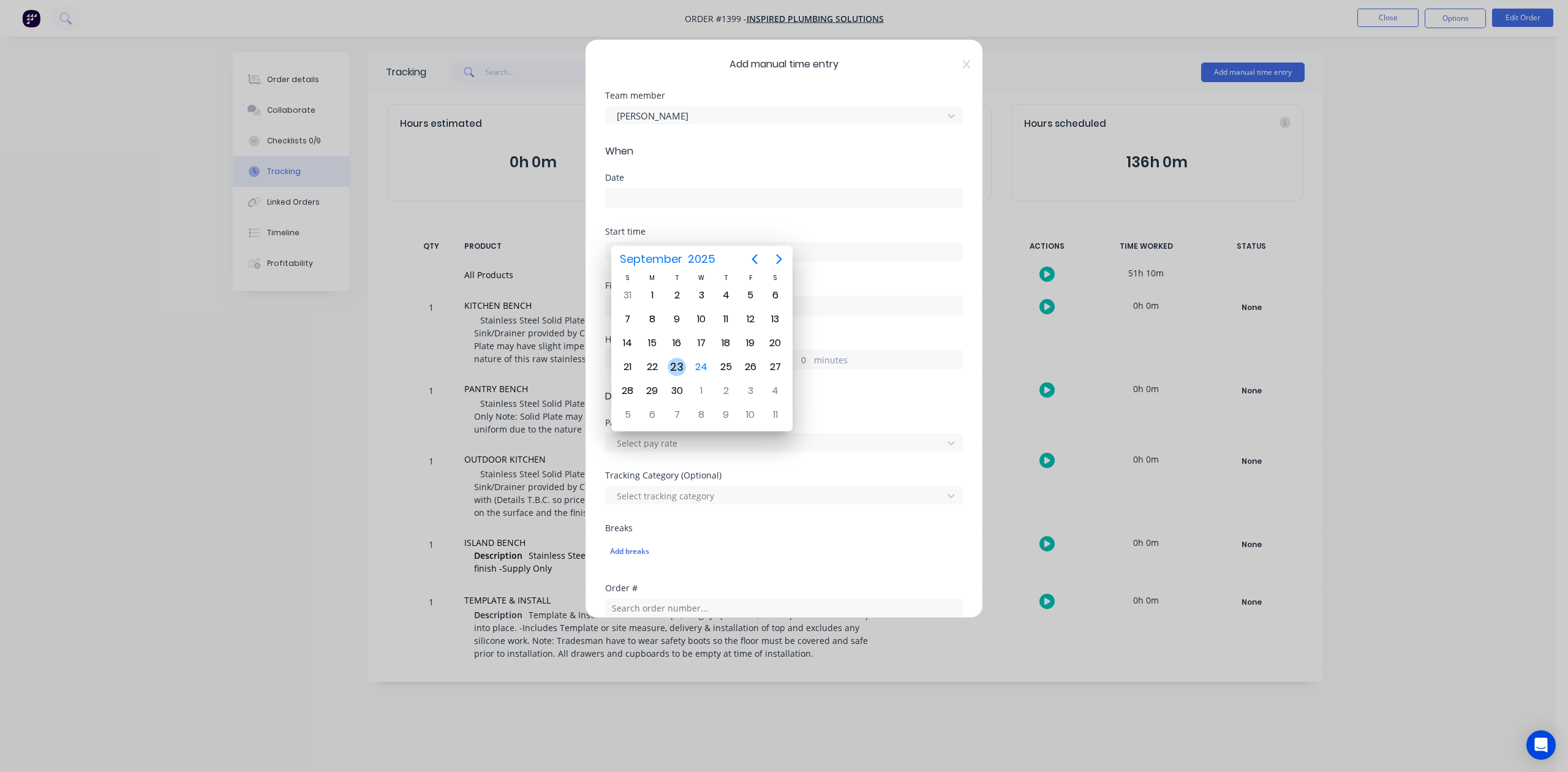
click at [680, 364] on div "23" at bounding box center [677, 367] width 18 height 18
type input "[DATE]"
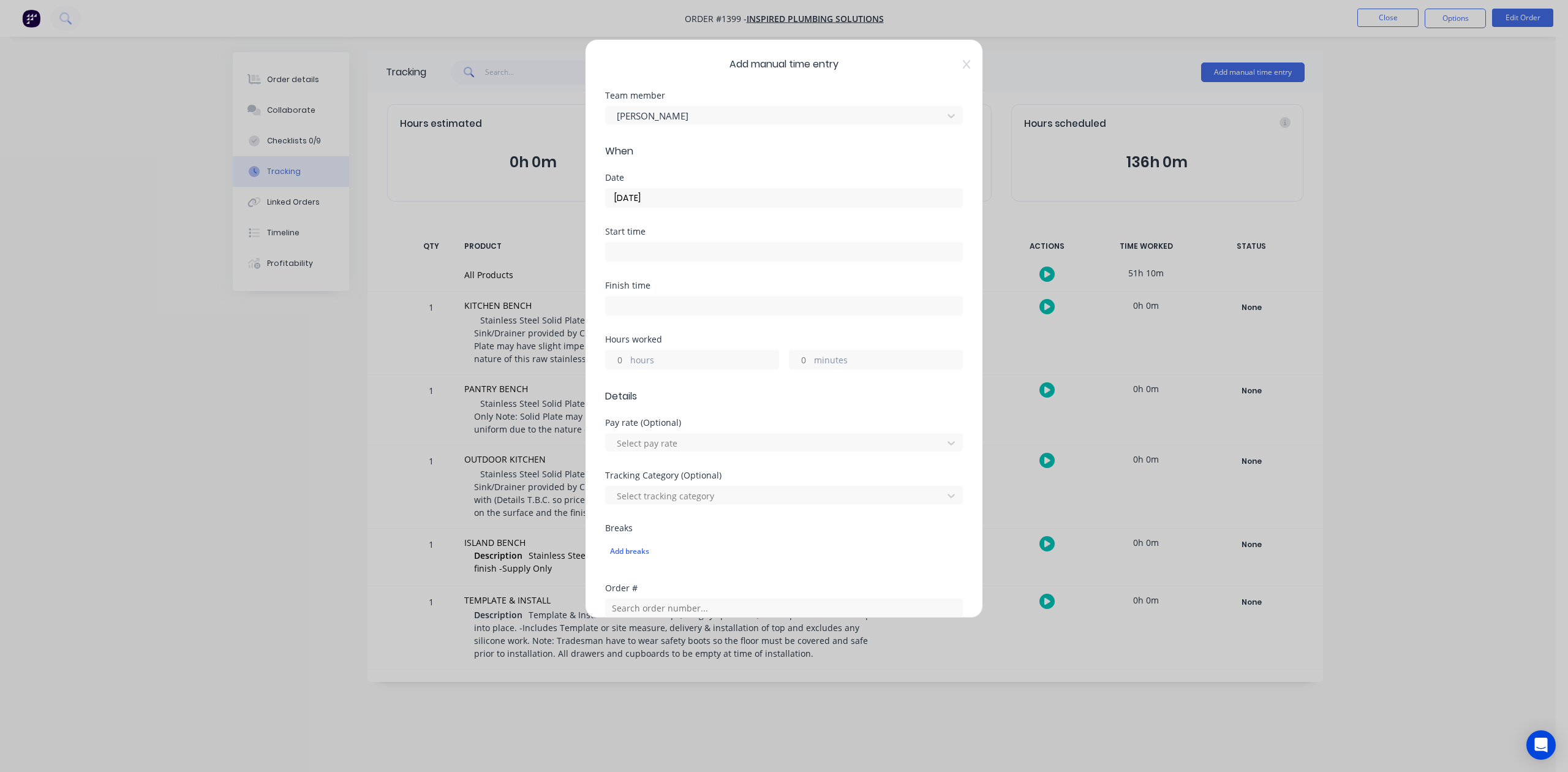
click at [623, 369] on input "hours" at bounding box center [616, 360] width 21 height 18
type input "5"
click at [792, 369] on input "minutes" at bounding box center [800, 360] width 21 height 18
type input "30"
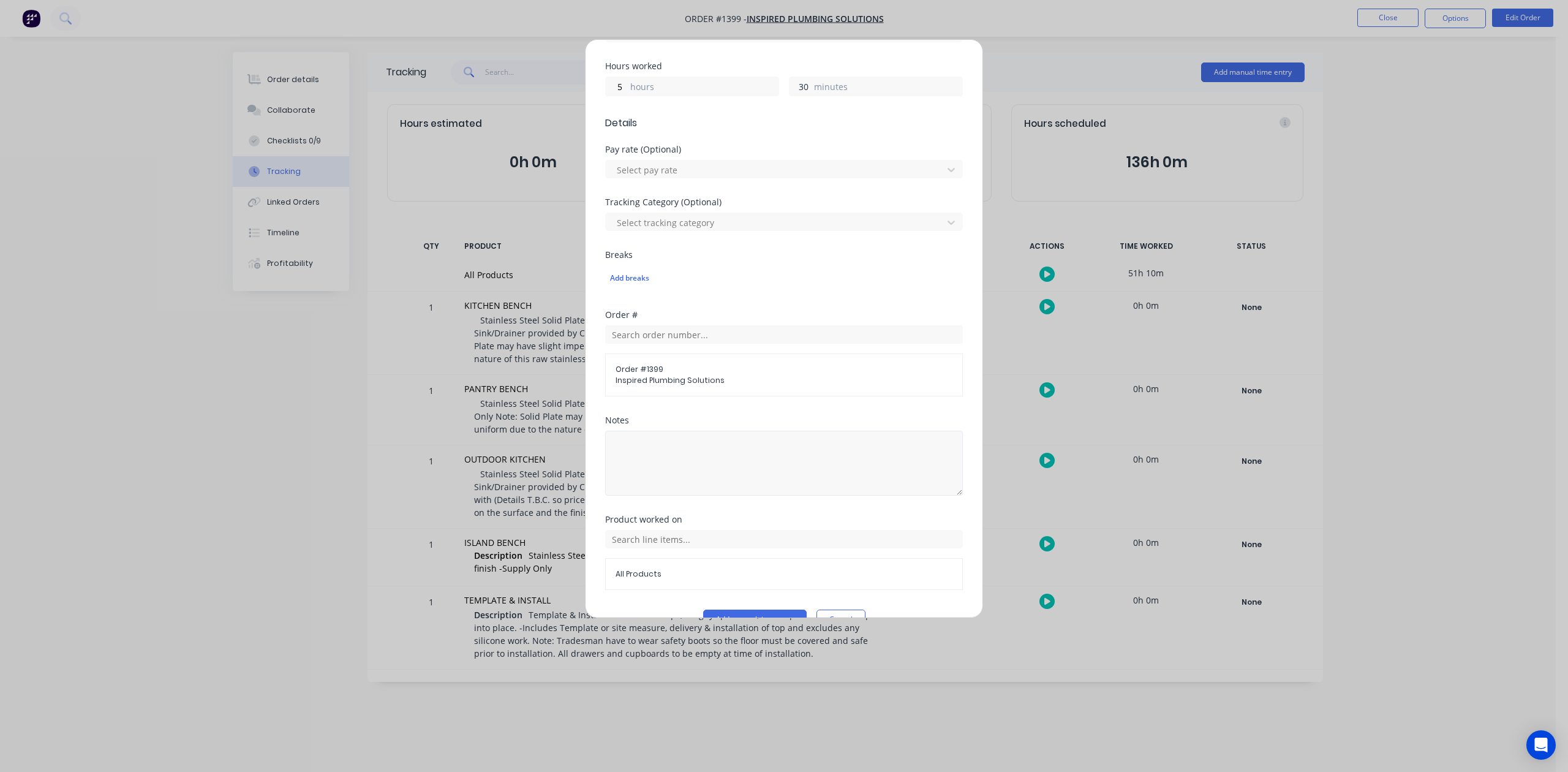
scroll to position [432, 0]
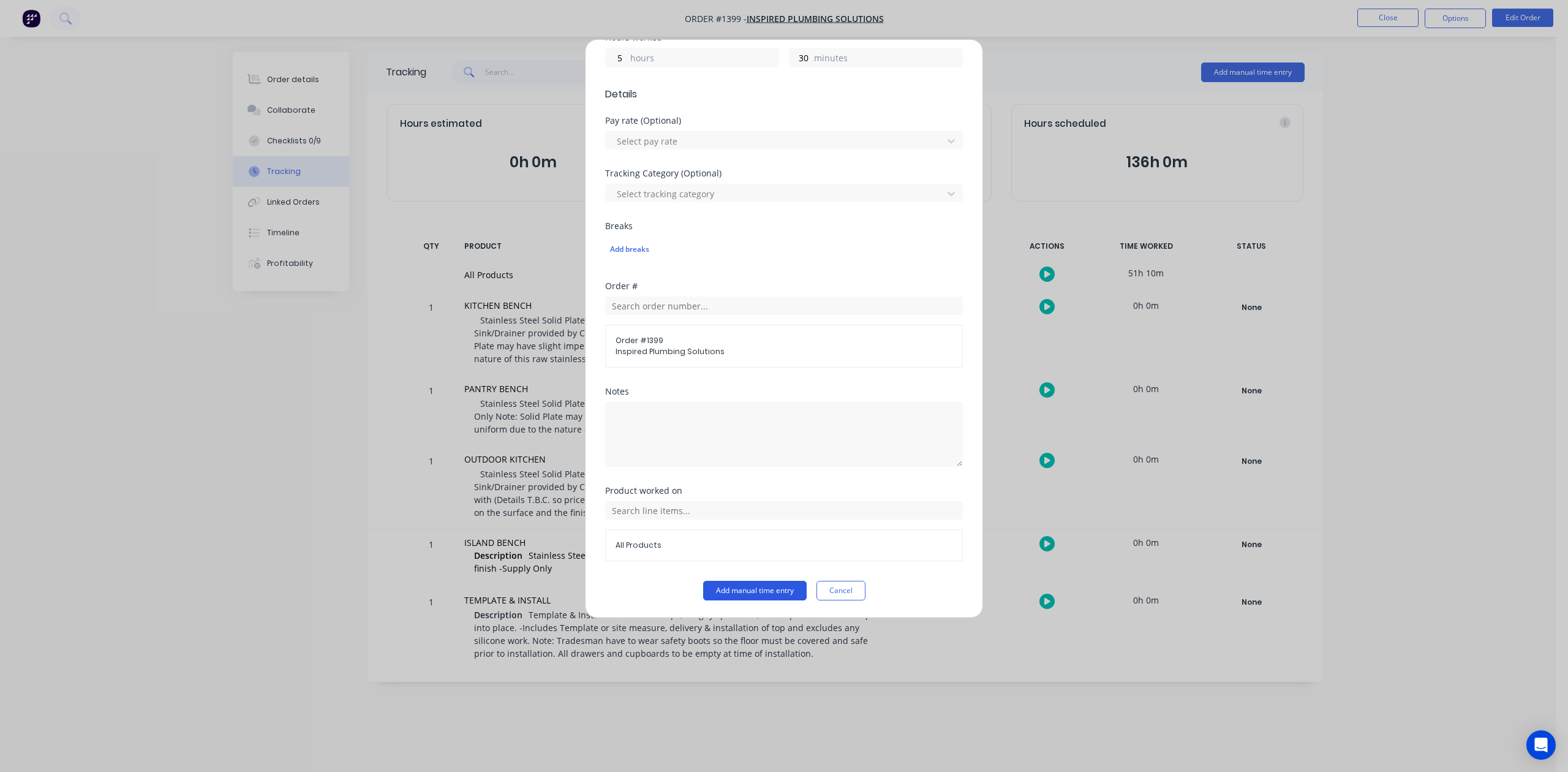
click at [745, 598] on button "Add manual time entry" at bounding box center [754, 591] width 103 height 20
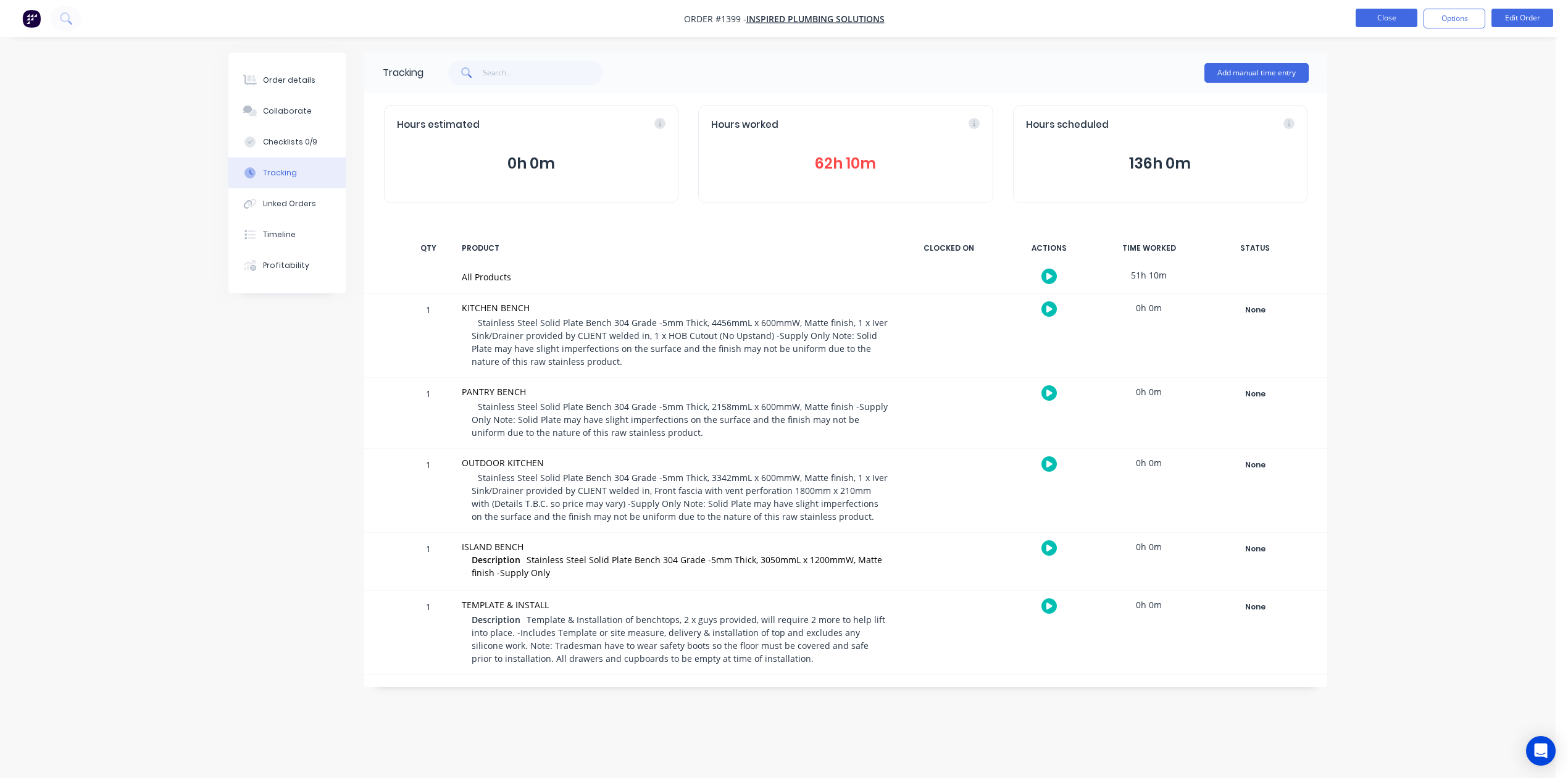
click at [1379, 21] on button "Close" at bounding box center [1386, 17] width 62 height 18
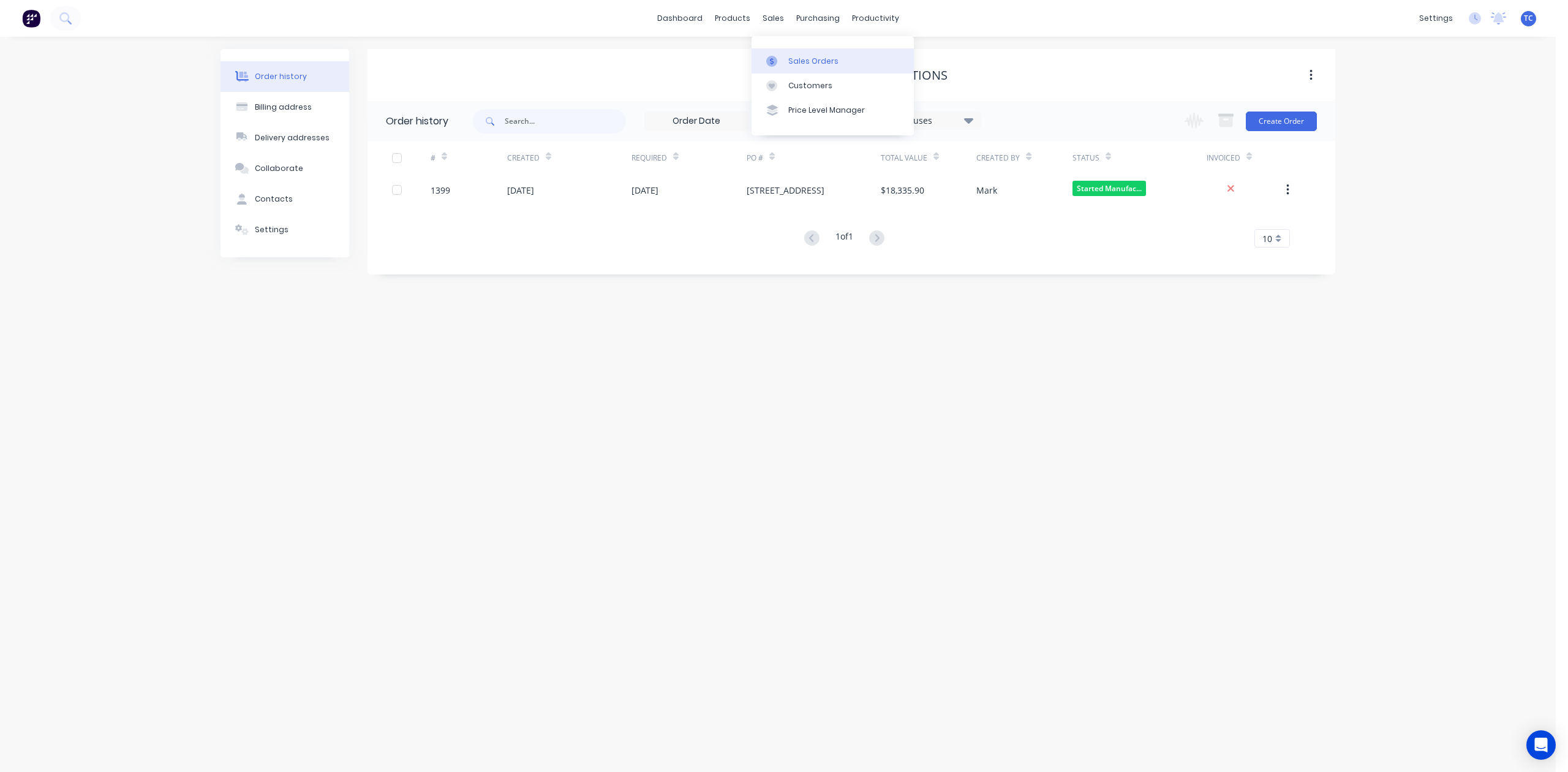
click at [802, 61] on div "Sales Orders" at bounding box center [813, 61] width 51 height 11
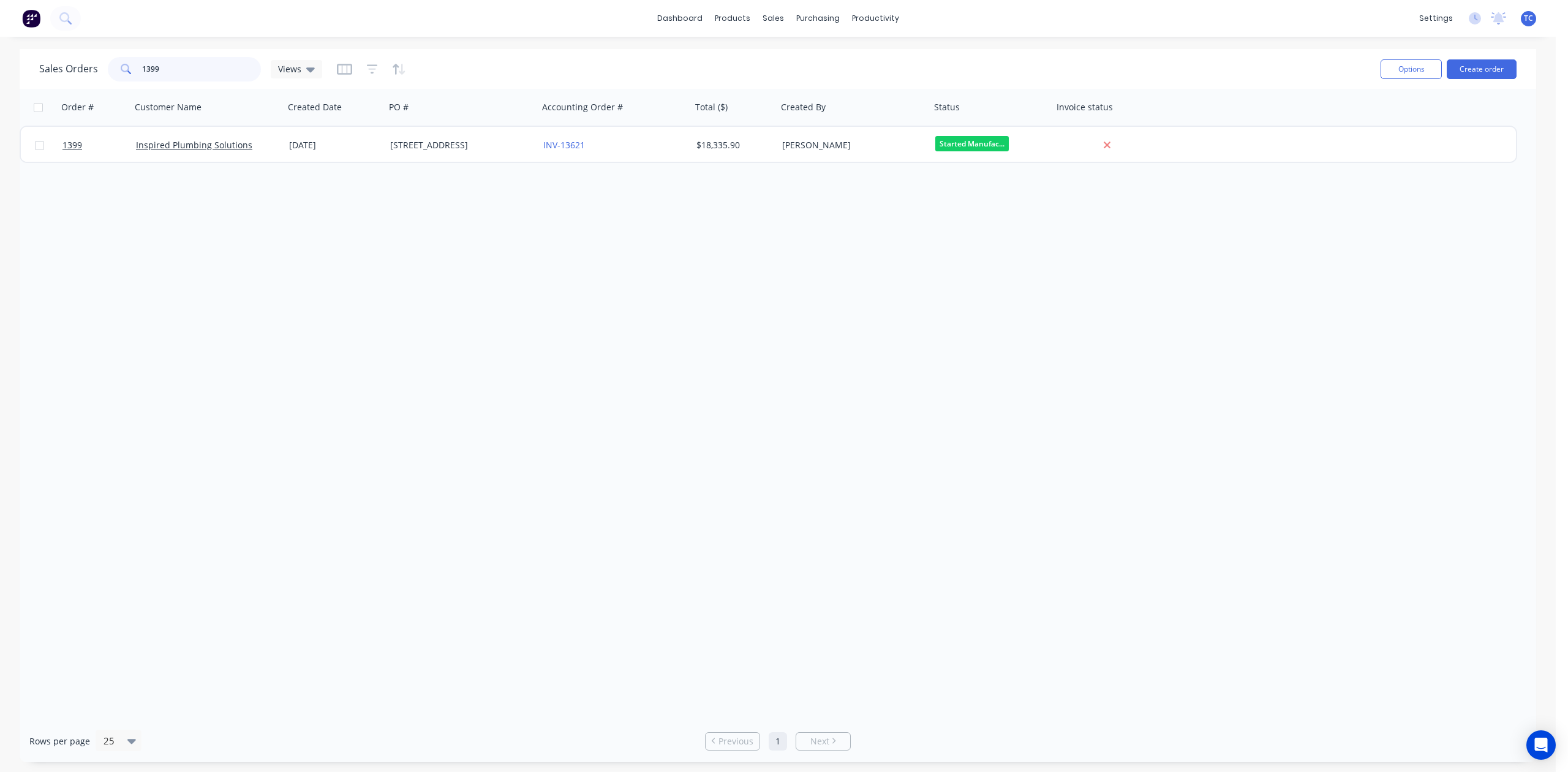
drag, startPoint x: 191, startPoint y: 67, endPoint x: 106, endPoint y: 74, distance: 85.3
click at [106, 74] on div "Sales Orders 1399 Views" at bounding box center [180, 69] width 283 height 24
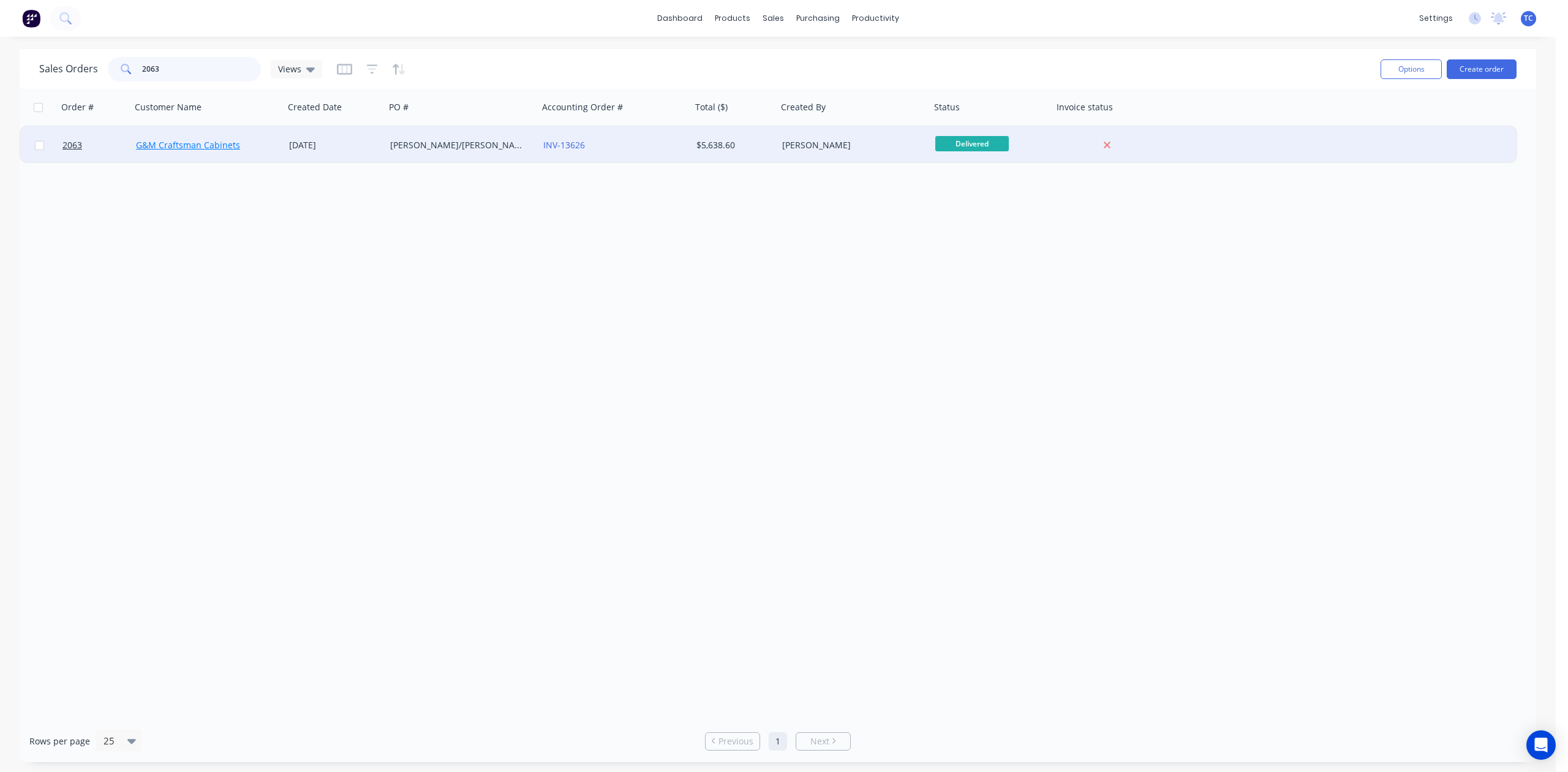
type input "2063"
click at [161, 139] on link "G&M Craftsman Cabinets" at bounding box center [188, 144] width 104 height 11
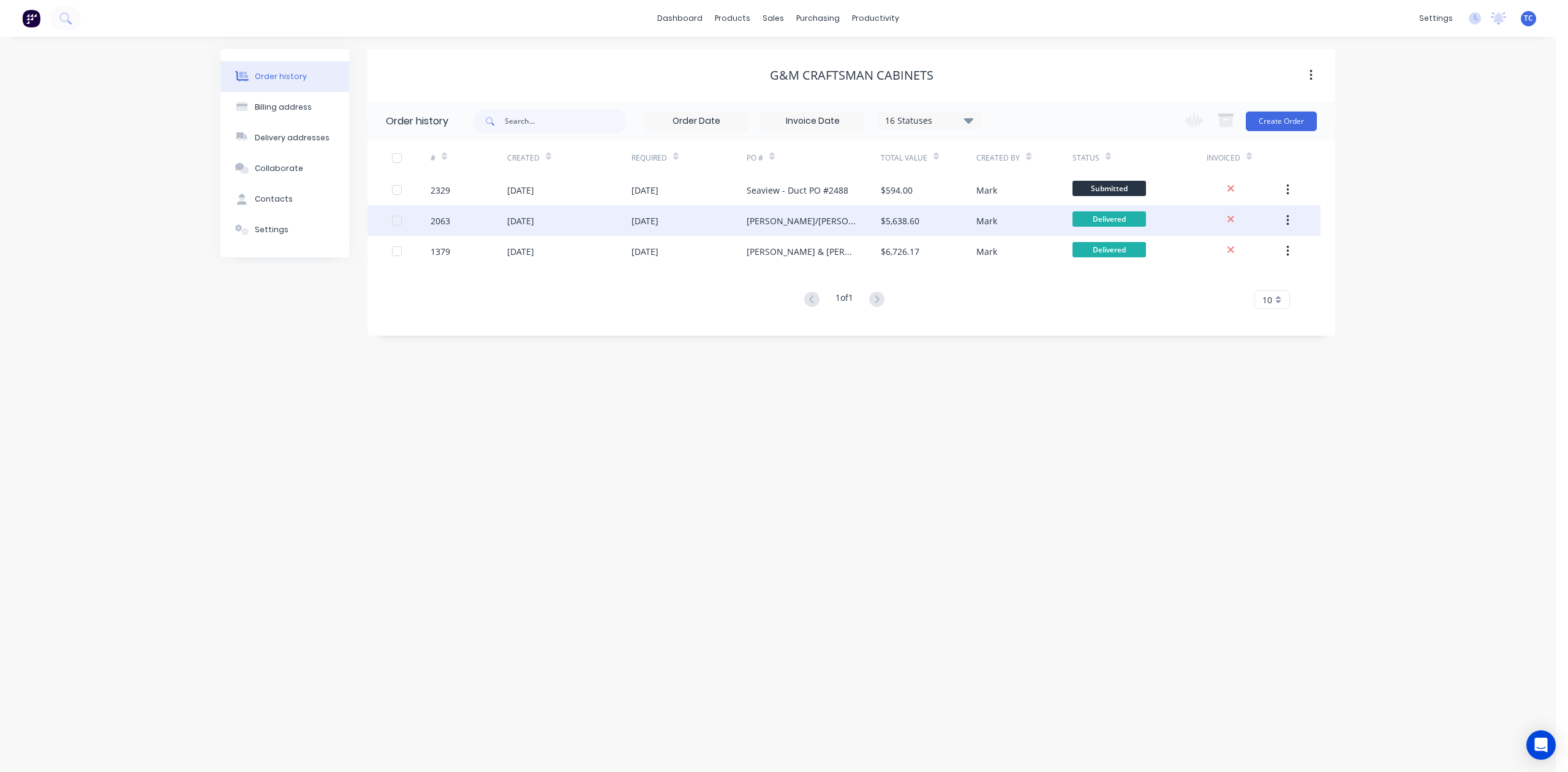
click at [527, 214] on div "[DATE]" at bounding box center [520, 220] width 27 height 13
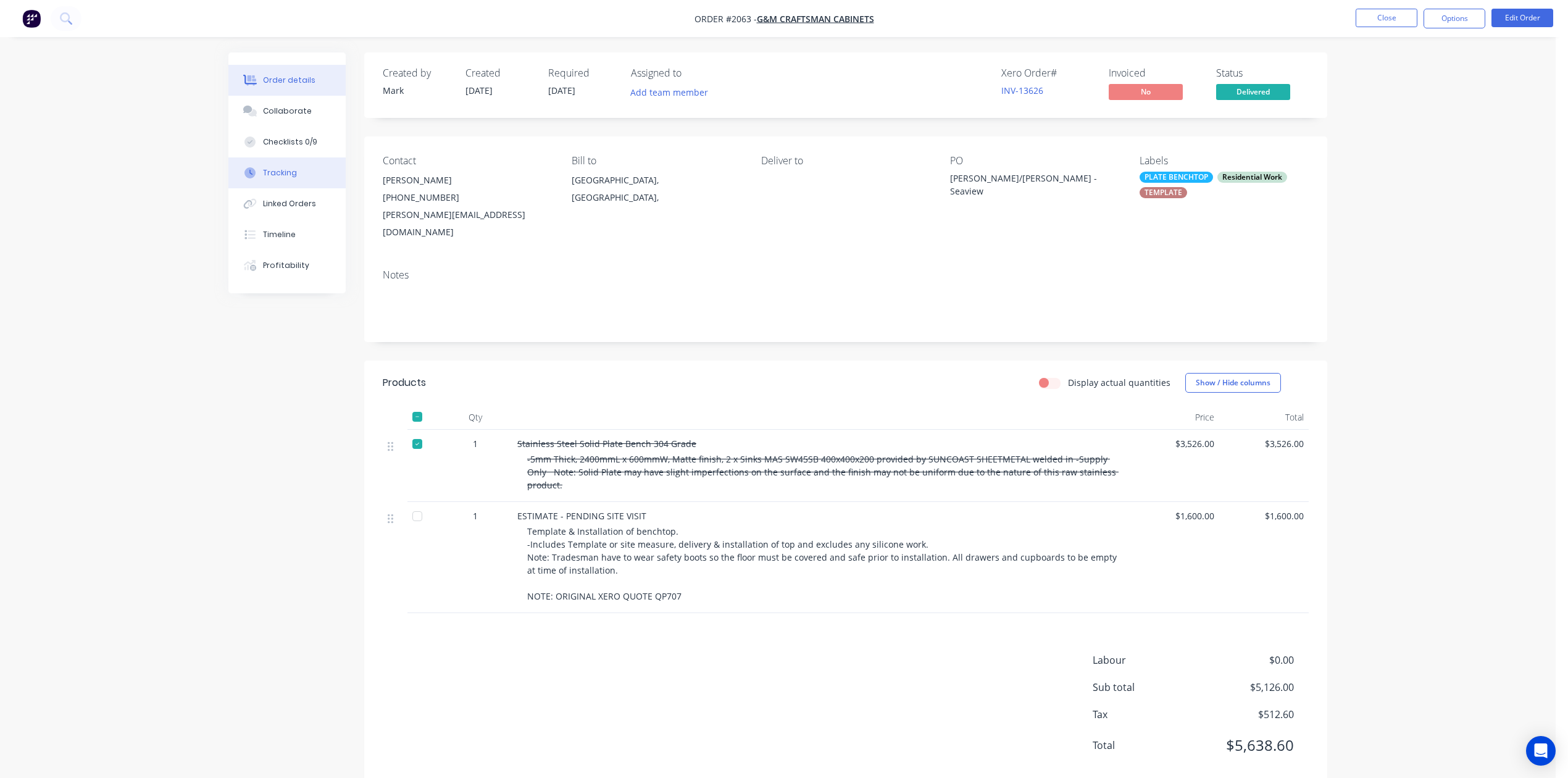
click at [289, 179] on div "Tracking" at bounding box center [280, 173] width 34 height 11
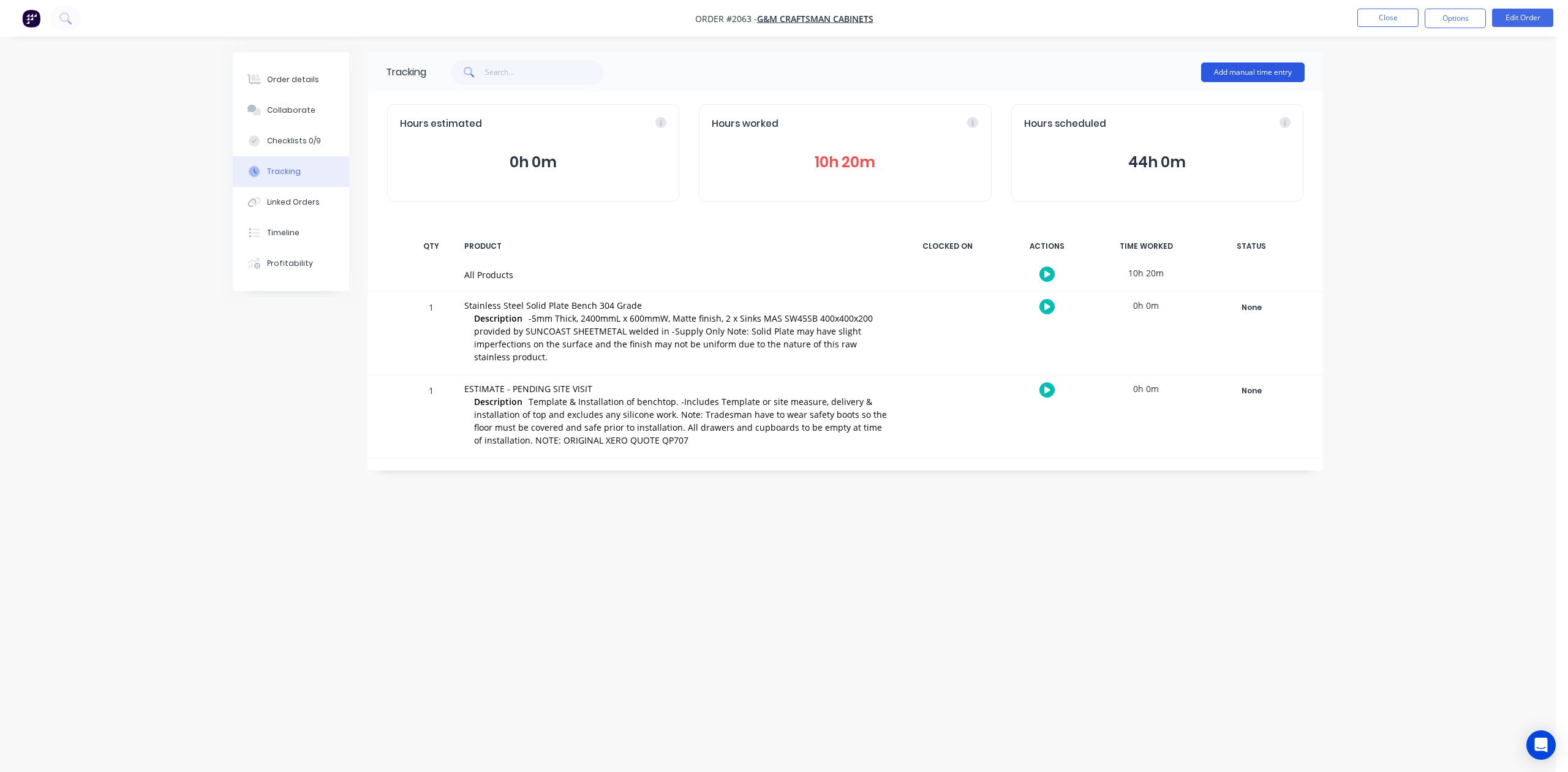
click at [1236, 67] on button "Add manual time entry" at bounding box center [1253, 72] width 103 height 20
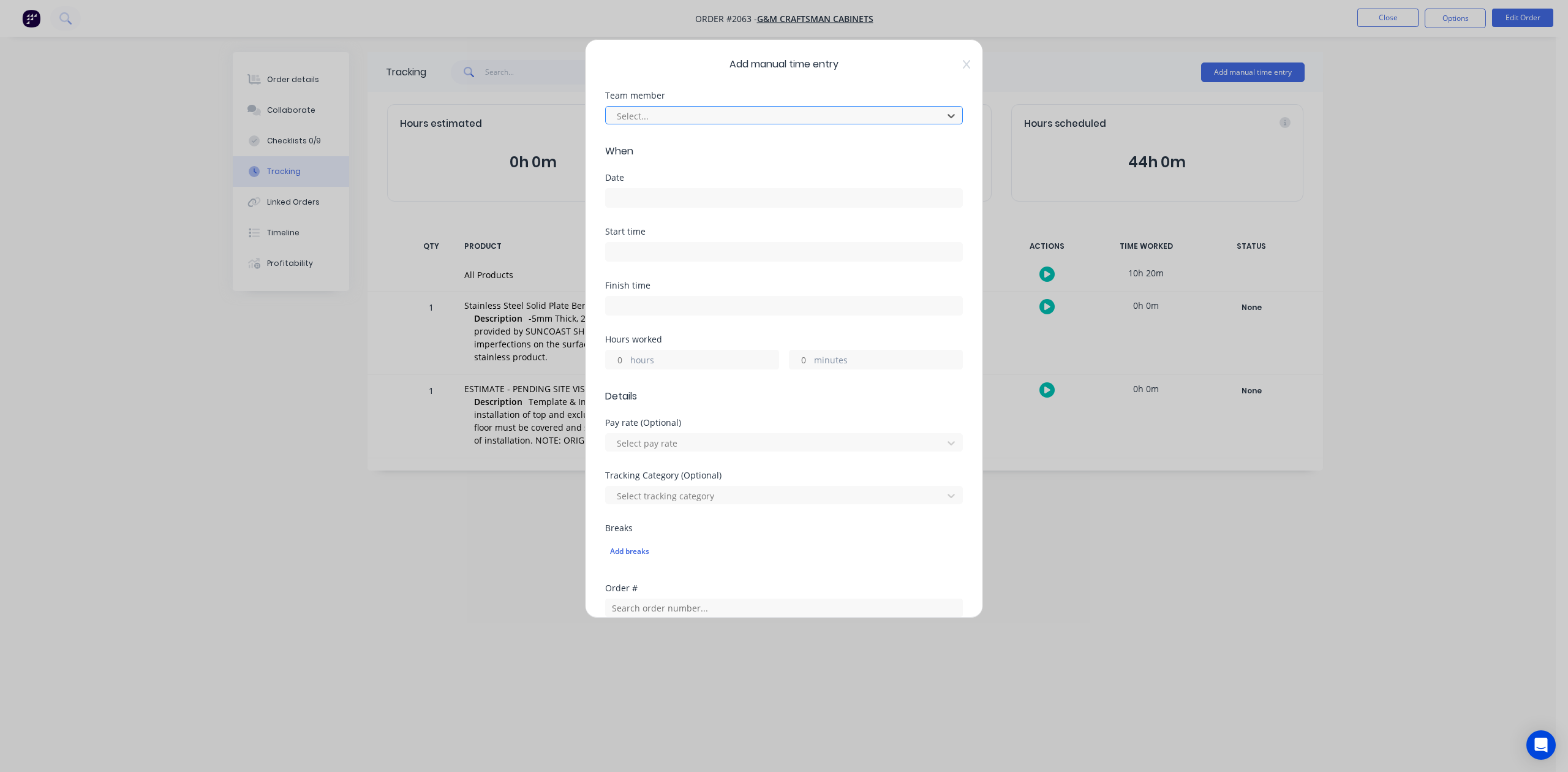
click at [698, 125] on div "Select..." at bounding box center [775, 115] width 328 height 18
click at [660, 208] on input at bounding box center [784, 198] width 357 height 18
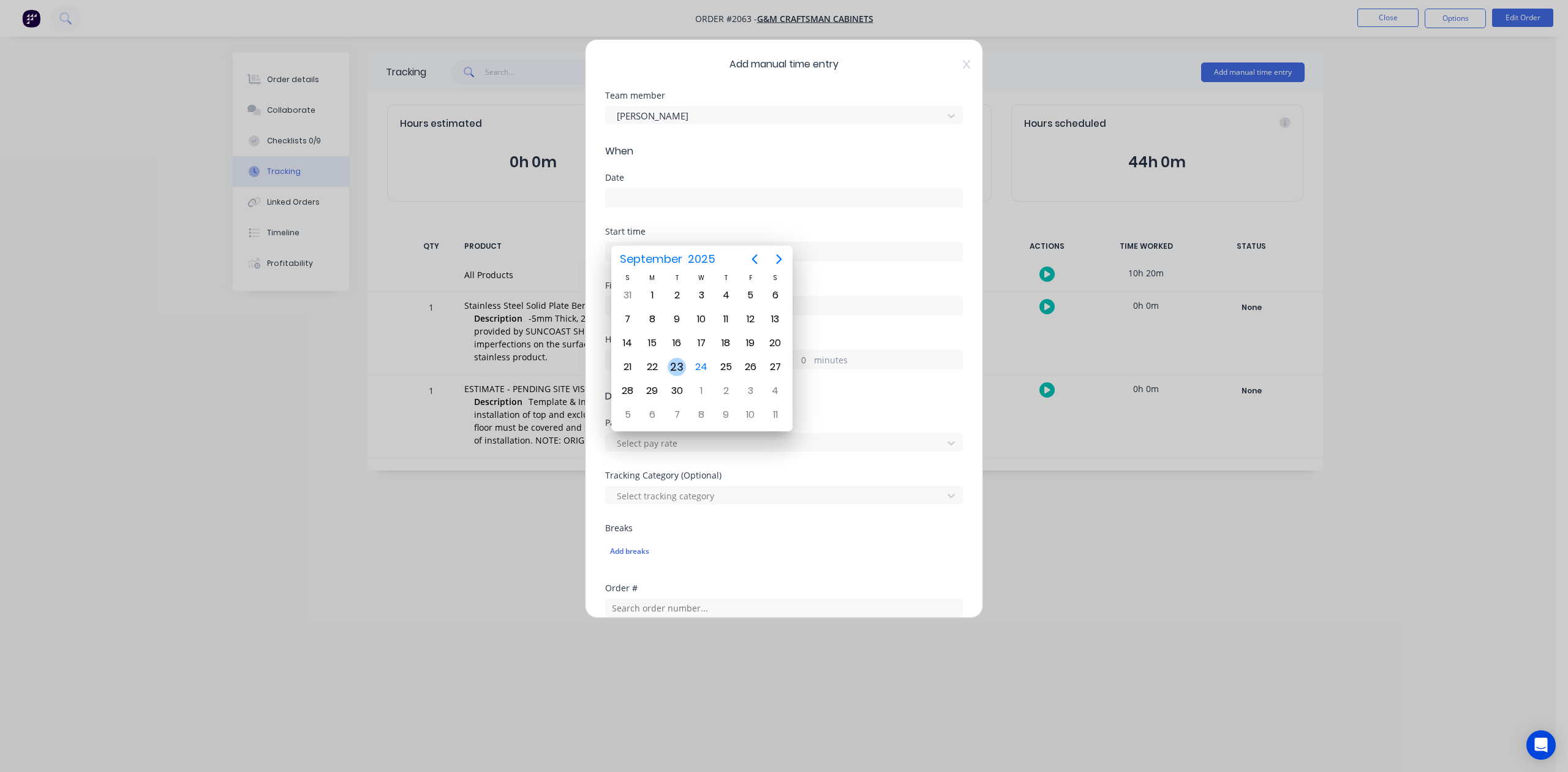
click at [674, 365] on div "23" at bounding box center [677, 367] width 18 height 18
type input "[DATE]"
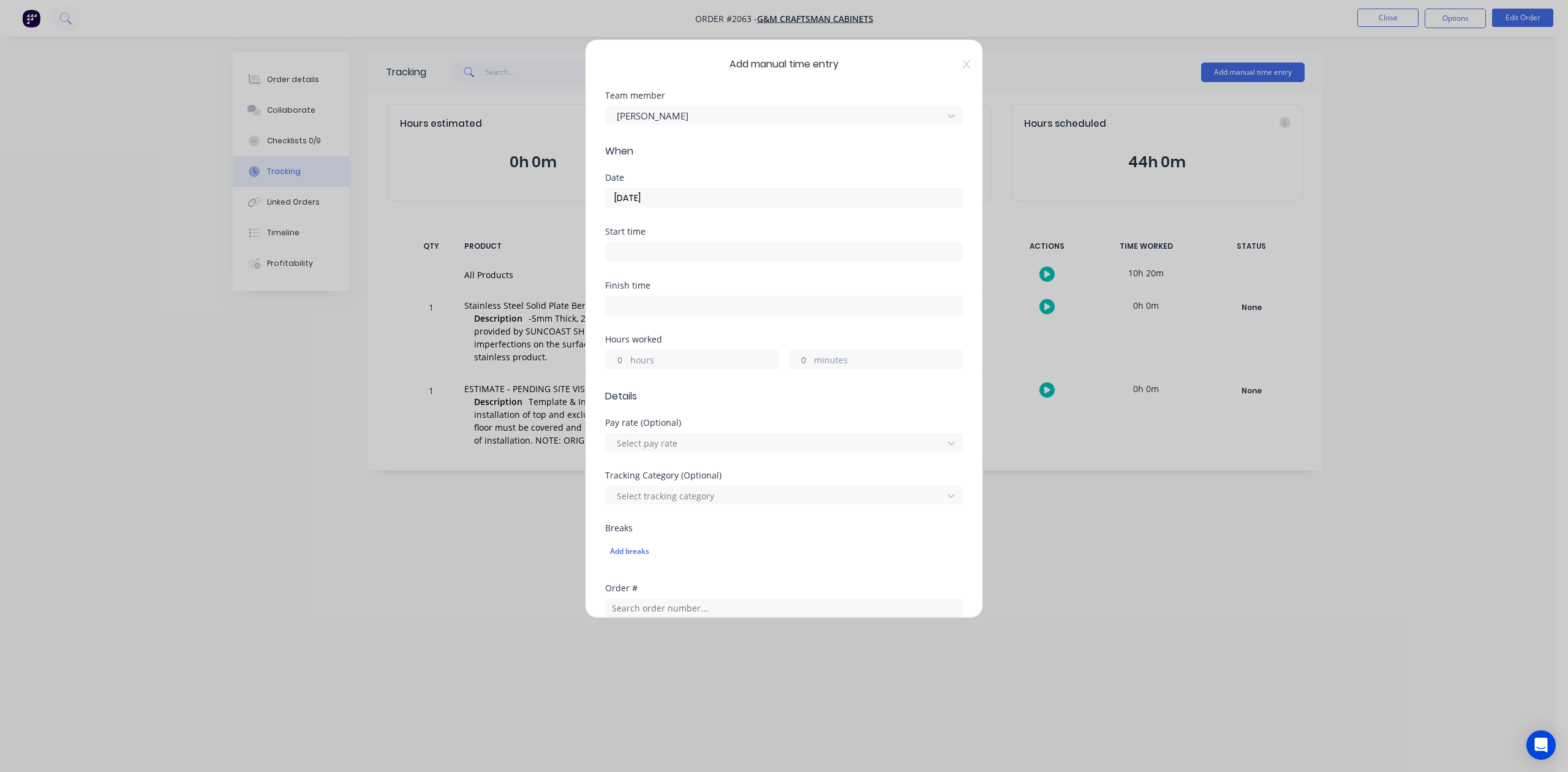
click at [625, 369] on input "hours" at bounding box center [616, 360] width 21 height 18
type input "3"
click at [795, 369] on input "minutes" at bounding box center [800, 360] width 21 height 18
type input "45"
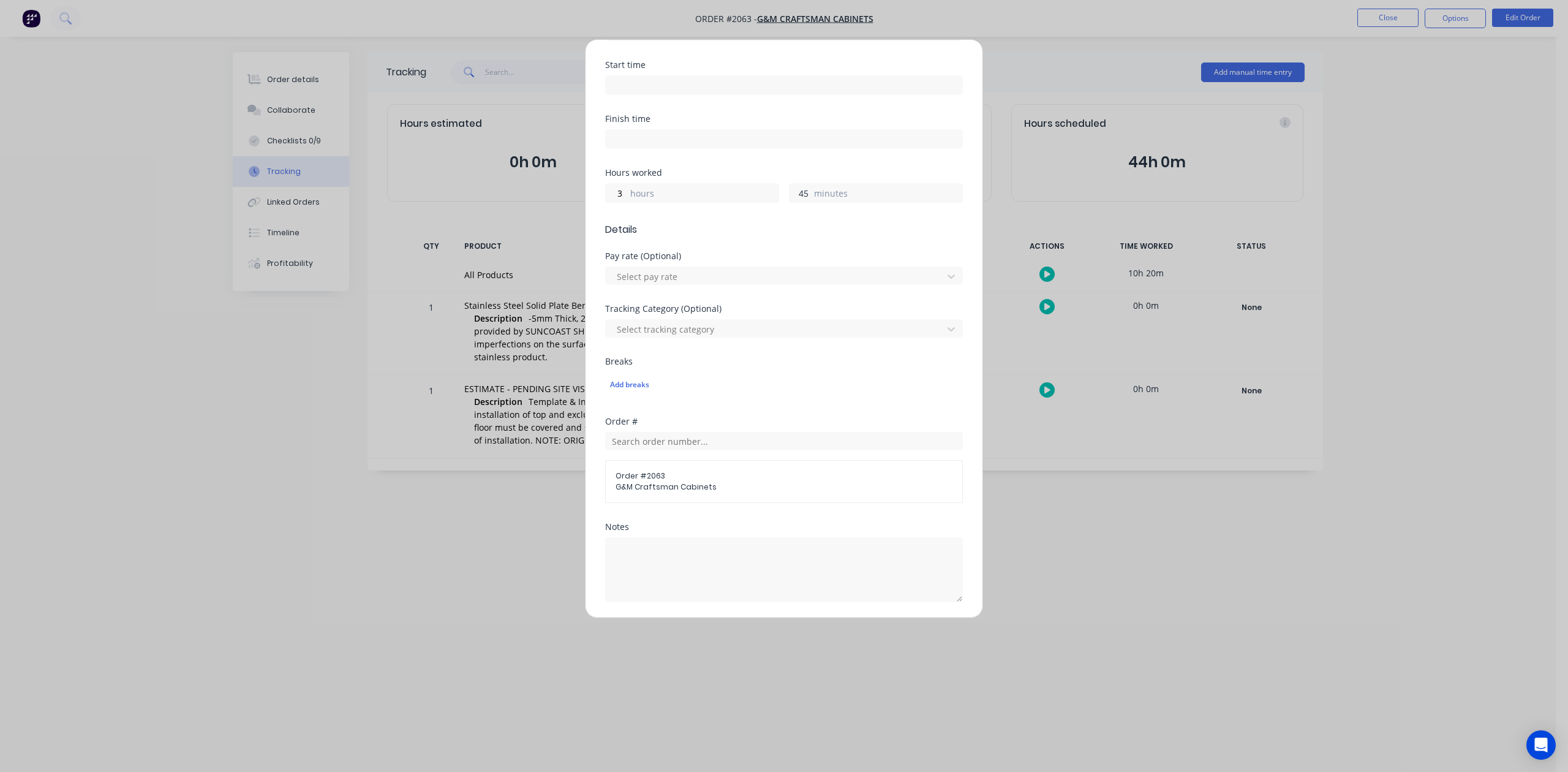
scroll to position [432, 0]
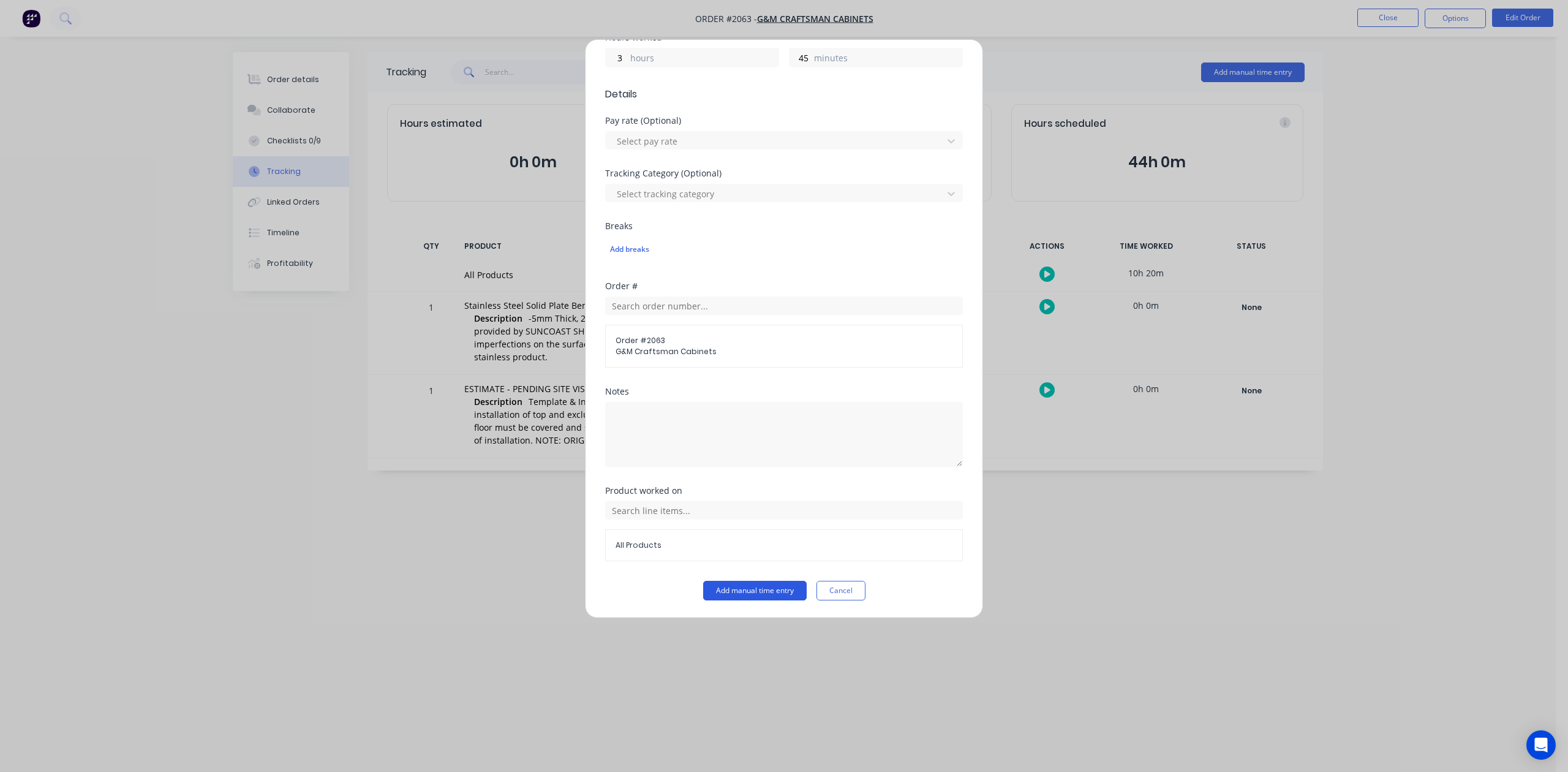
click at [758, 595] on button "Add manual time entry" at bounding box center [754, 591] width 103 height 20
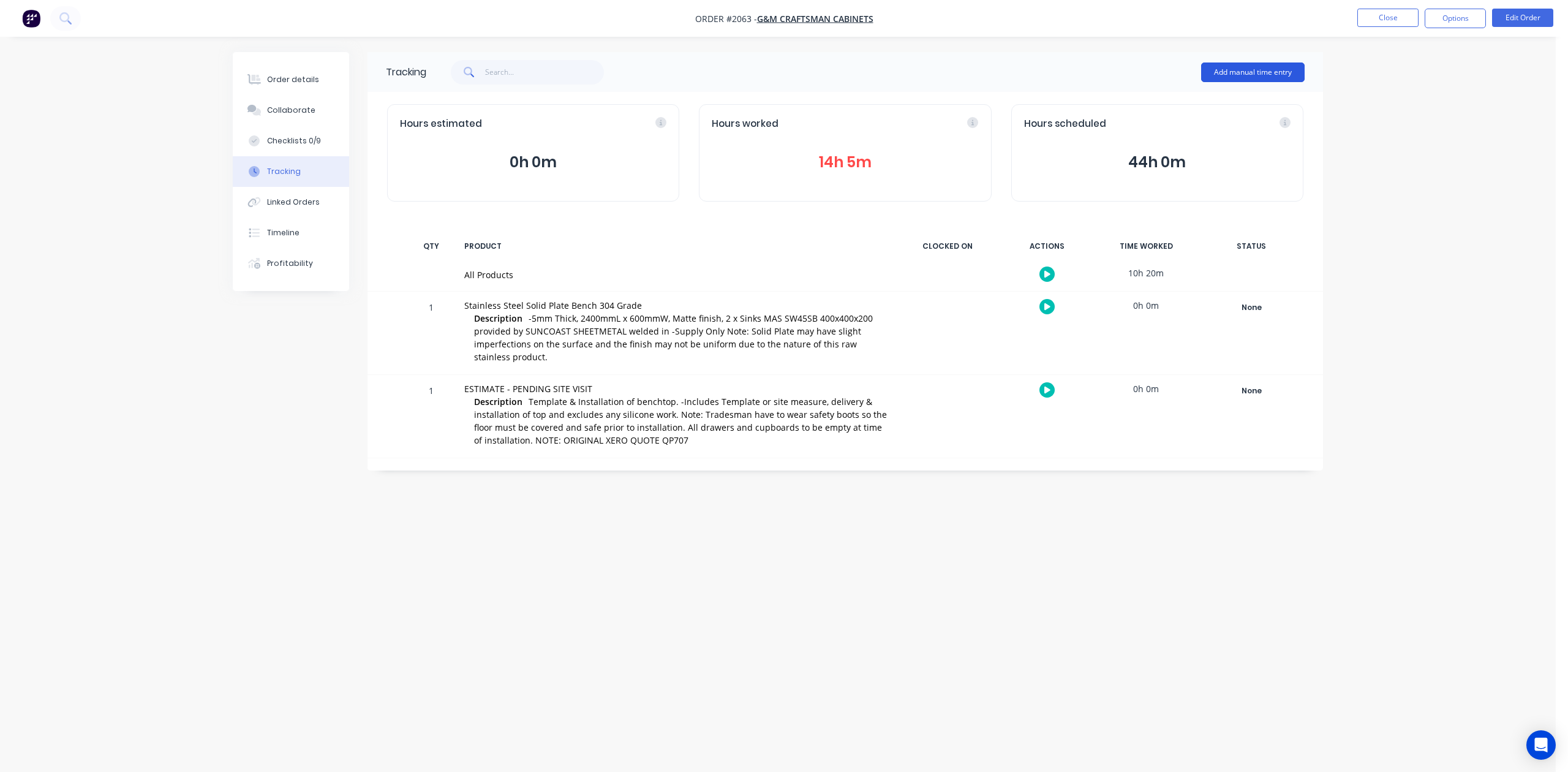
click at [1223, 65] on button "Add manual time entry" at bounding box center [1253, 72] width 103 height 20
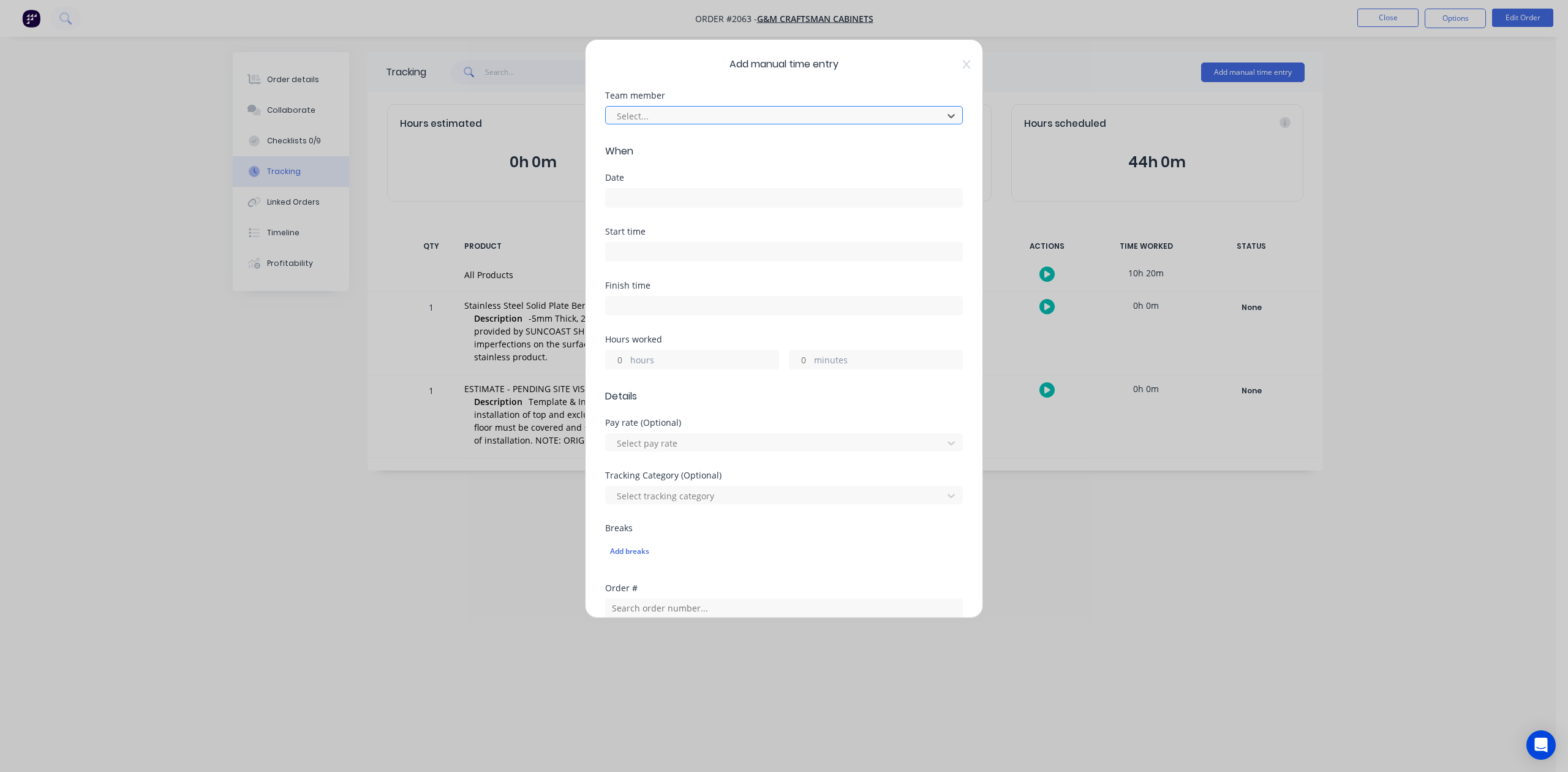
click at [735, 124] on div at bounding box center [776, 116] width 321 height 15
click at [664, 208] on input at bounding box center [784, 198] width 357 height 18
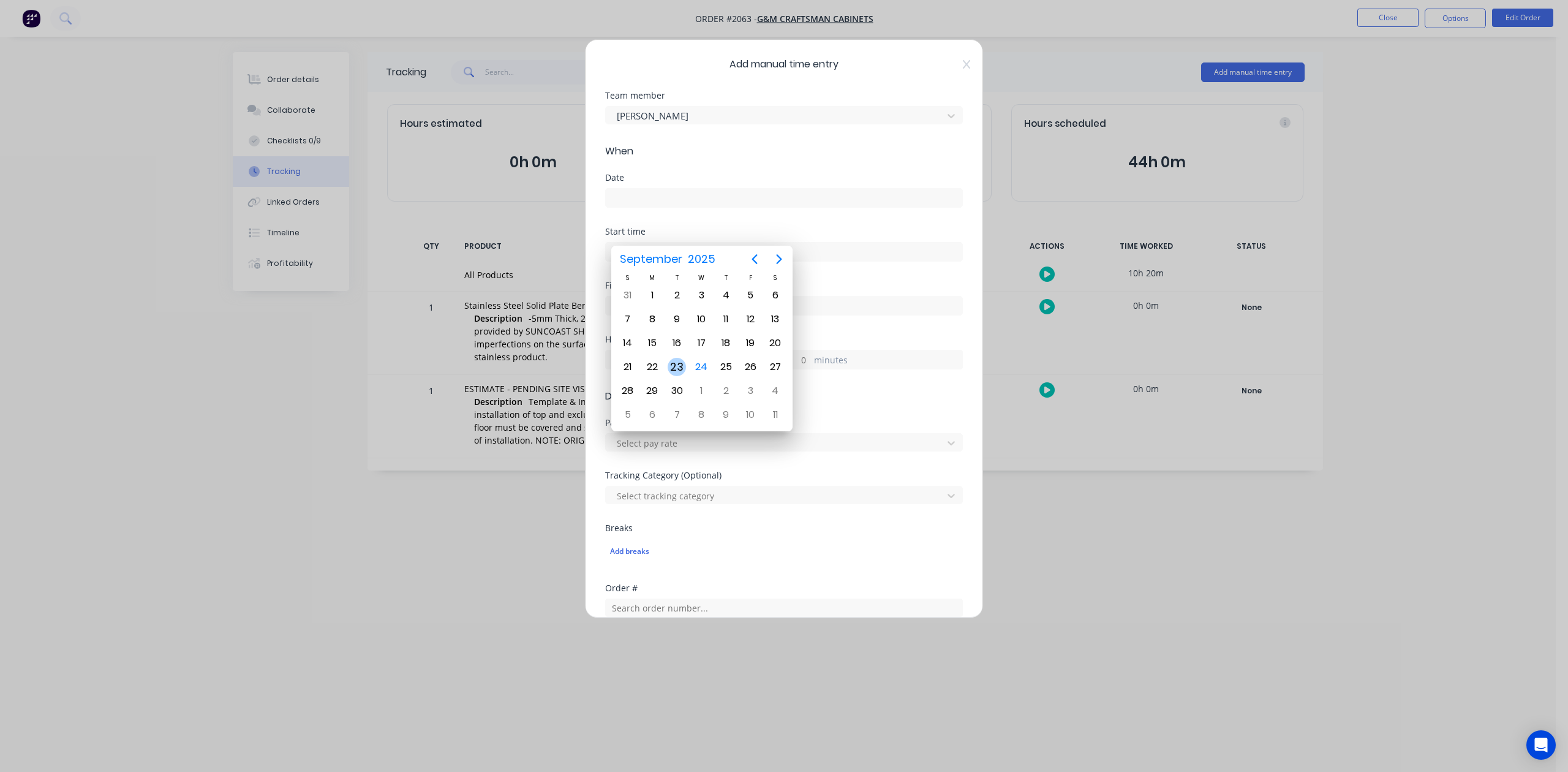
click at [677, 367] on div "23" at bounding box center [677, 367] width 18 height 18
type input "[DATE]"
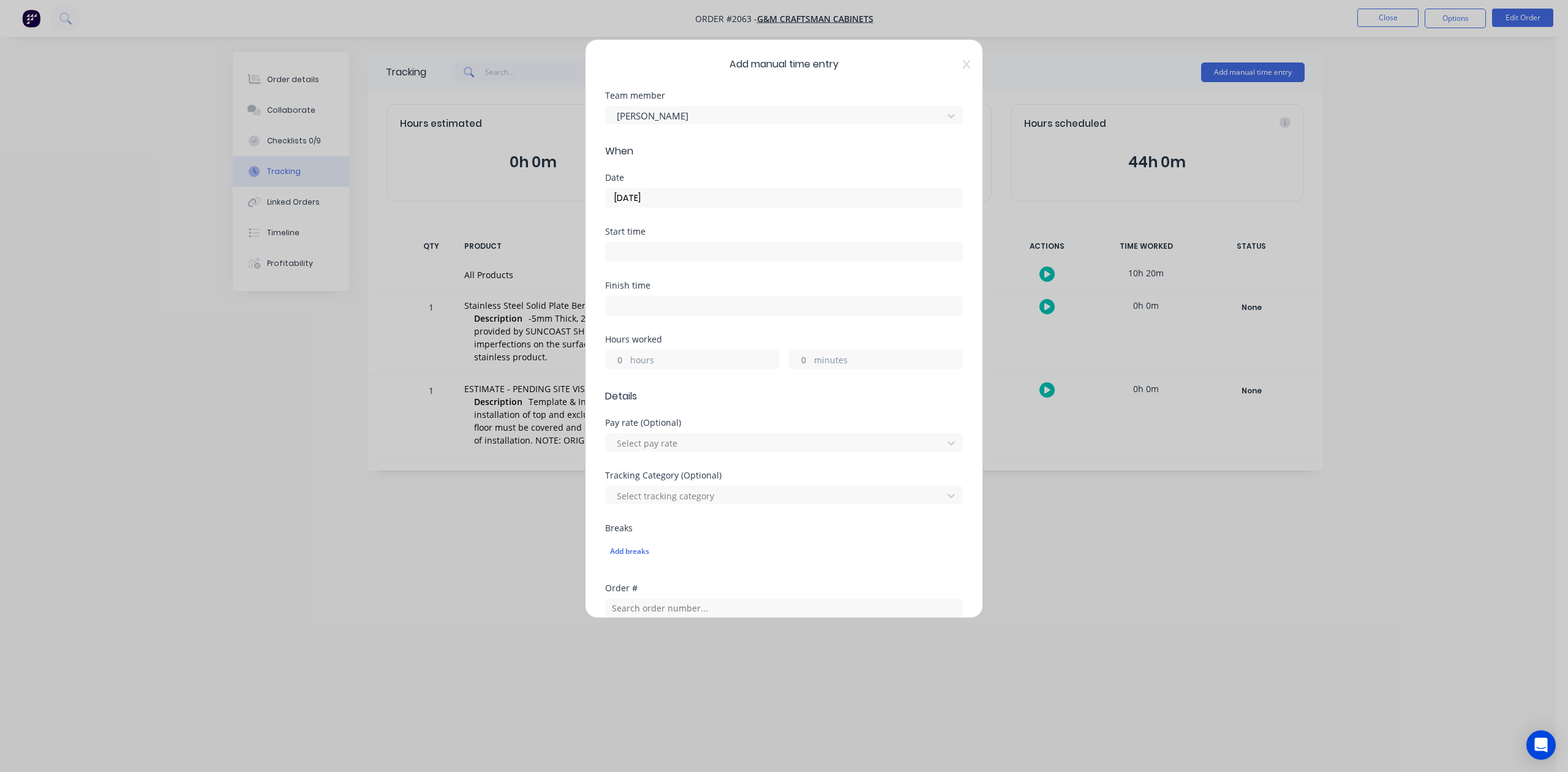
click at [628, 369] on input "hours" at bounding box center [616, 360] width 21 height 18
type input "3"
click at [797, 369] on input "minutes" at bounding box center [800, 360] width 21 height 18
type input "45"
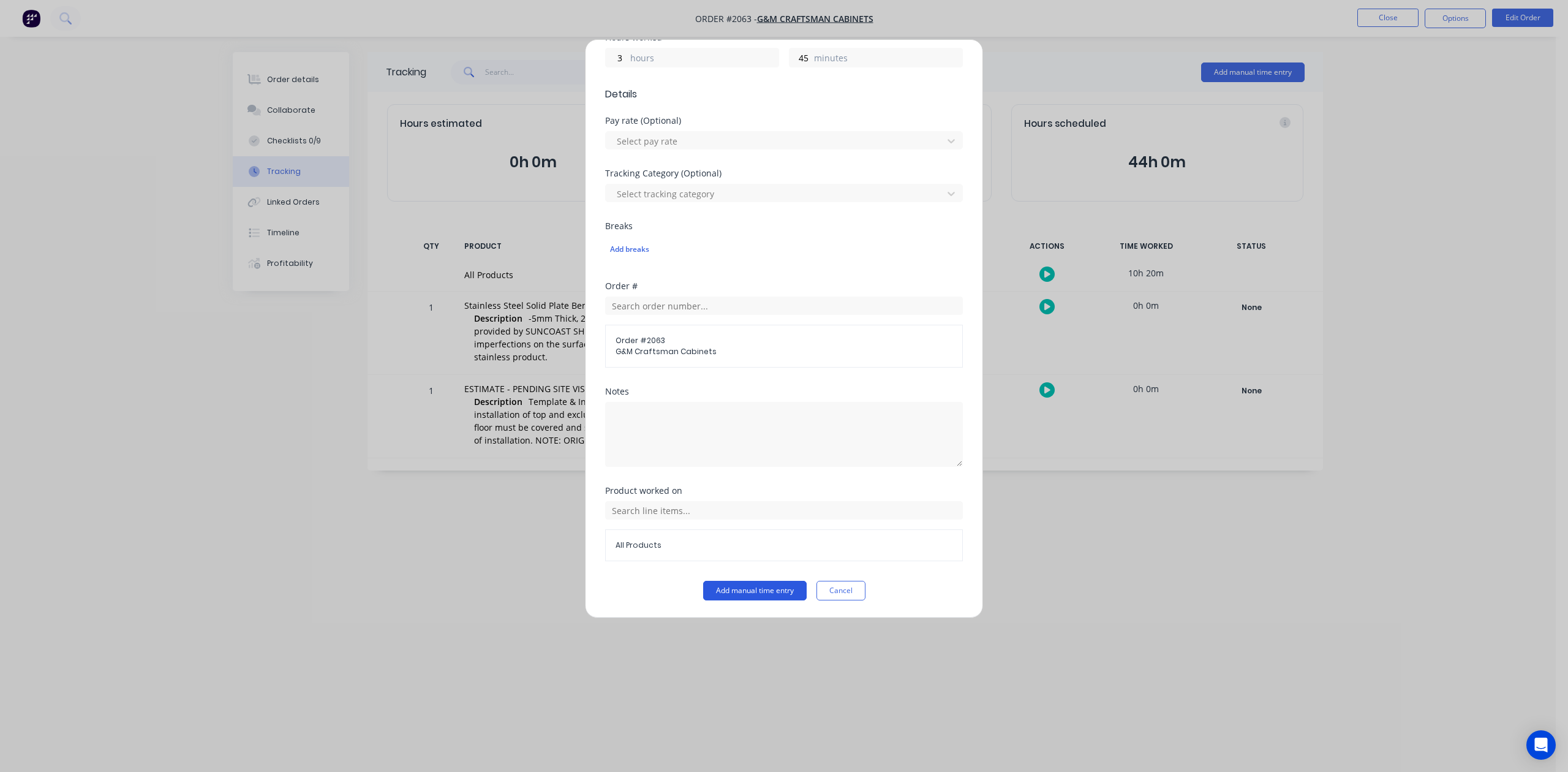
click at [713, 601] on button "Add manual time entry" at bounding box center [754, 591] width 103 height 20
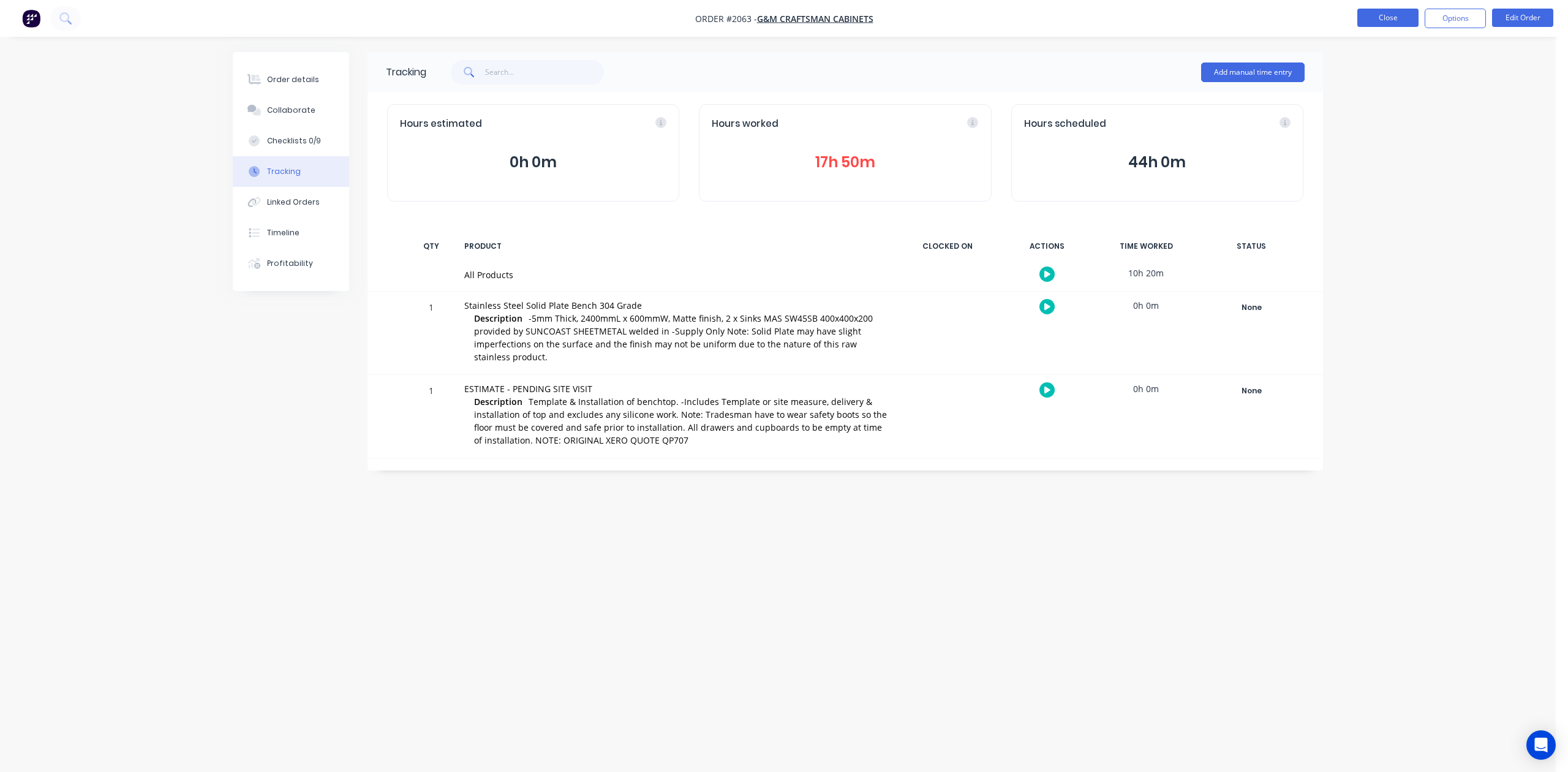
click at [1381, 23] on button "Close" at bounding box center [1388, 17] width 61 height 18
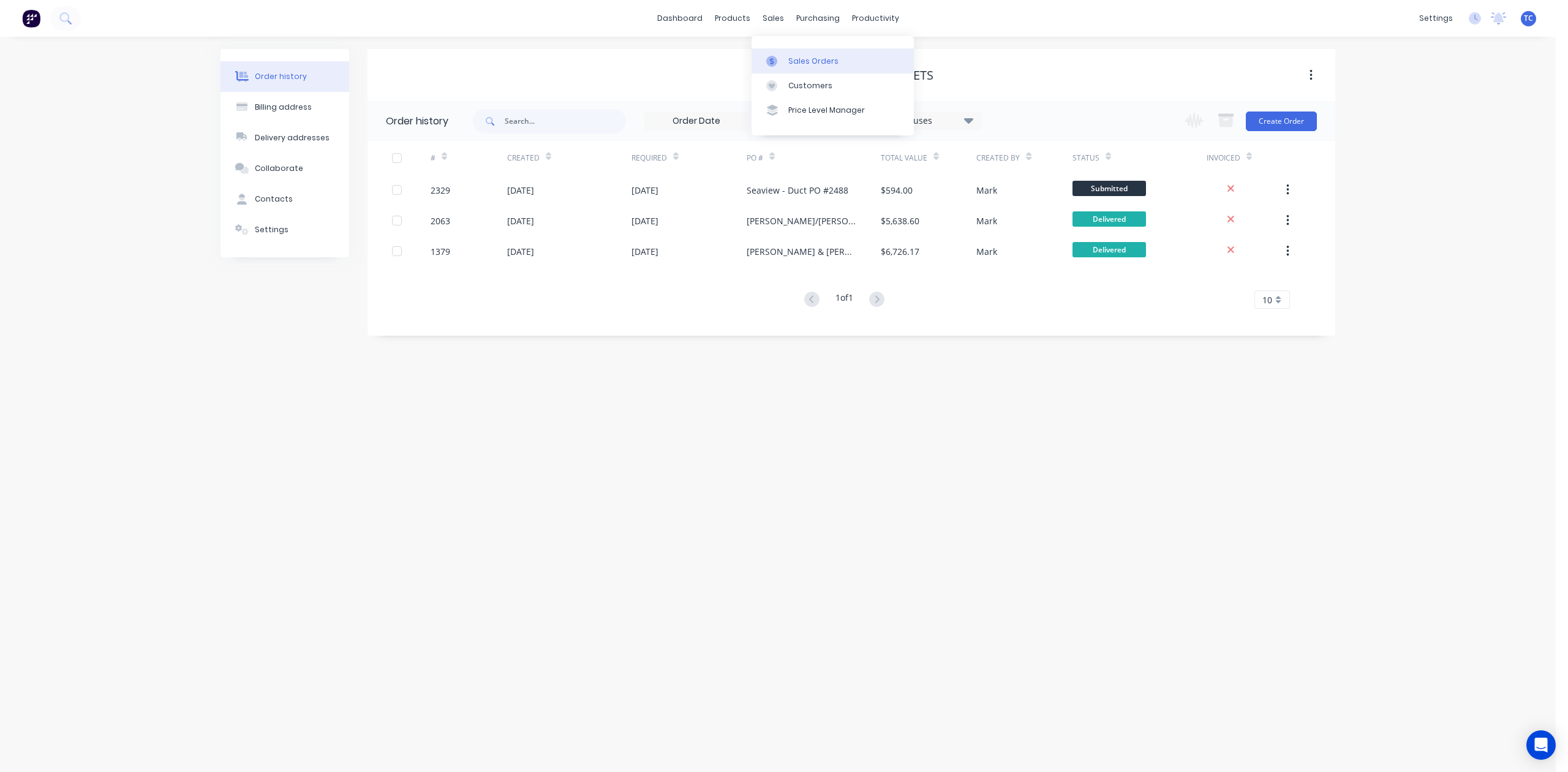
click at [818, 67] on div "Sales Orders" at bounding box center [813, 61] width 51 height 11
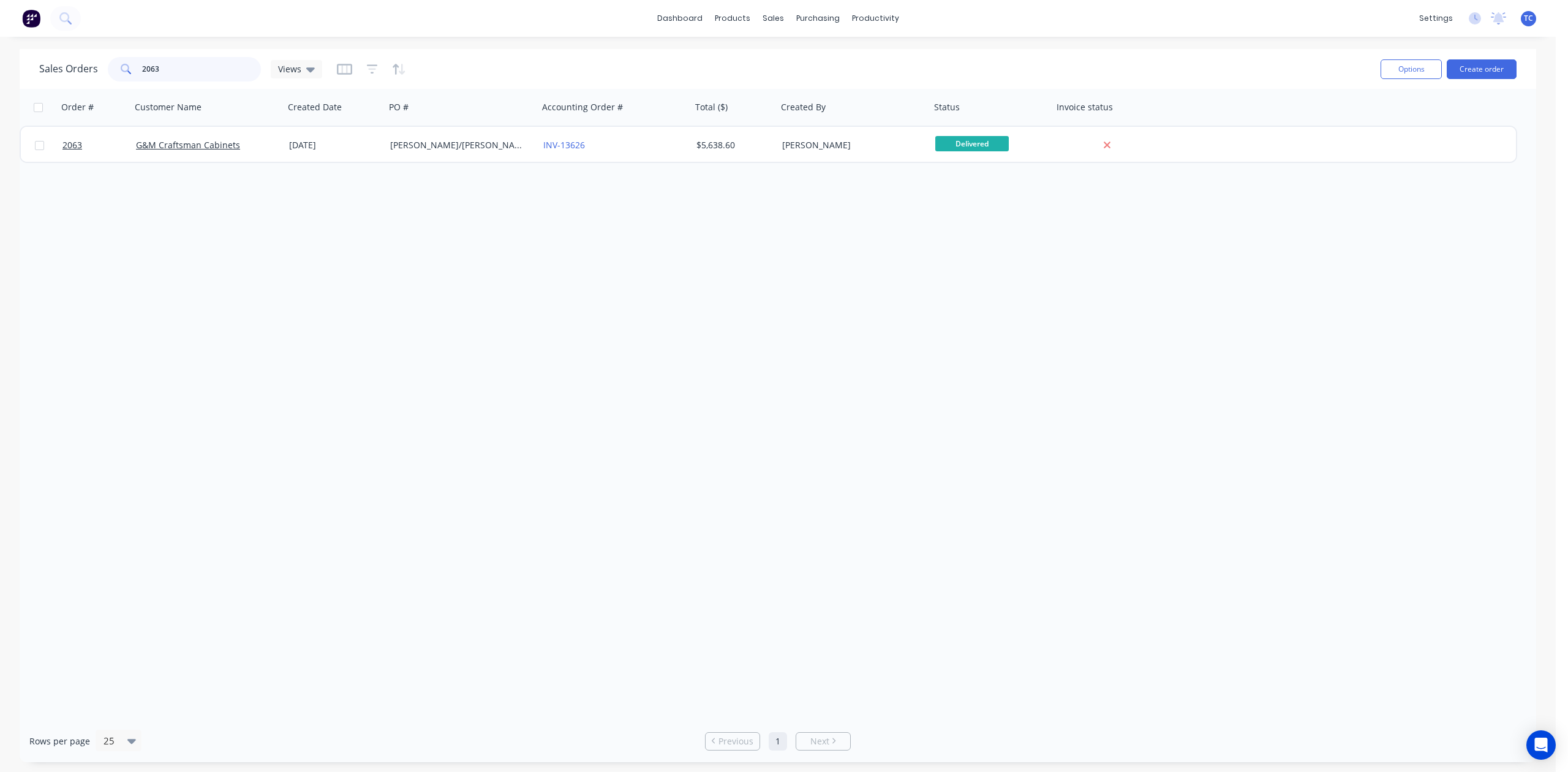
drag, startPoint x: 221, startPoint y: 57, endPoint x: 101, endPoint y: 84, distance: 123.0
click at [101, 82] on div "Sales Orders 2063 Views" at bounding box center [180, 69] width 283 height 24
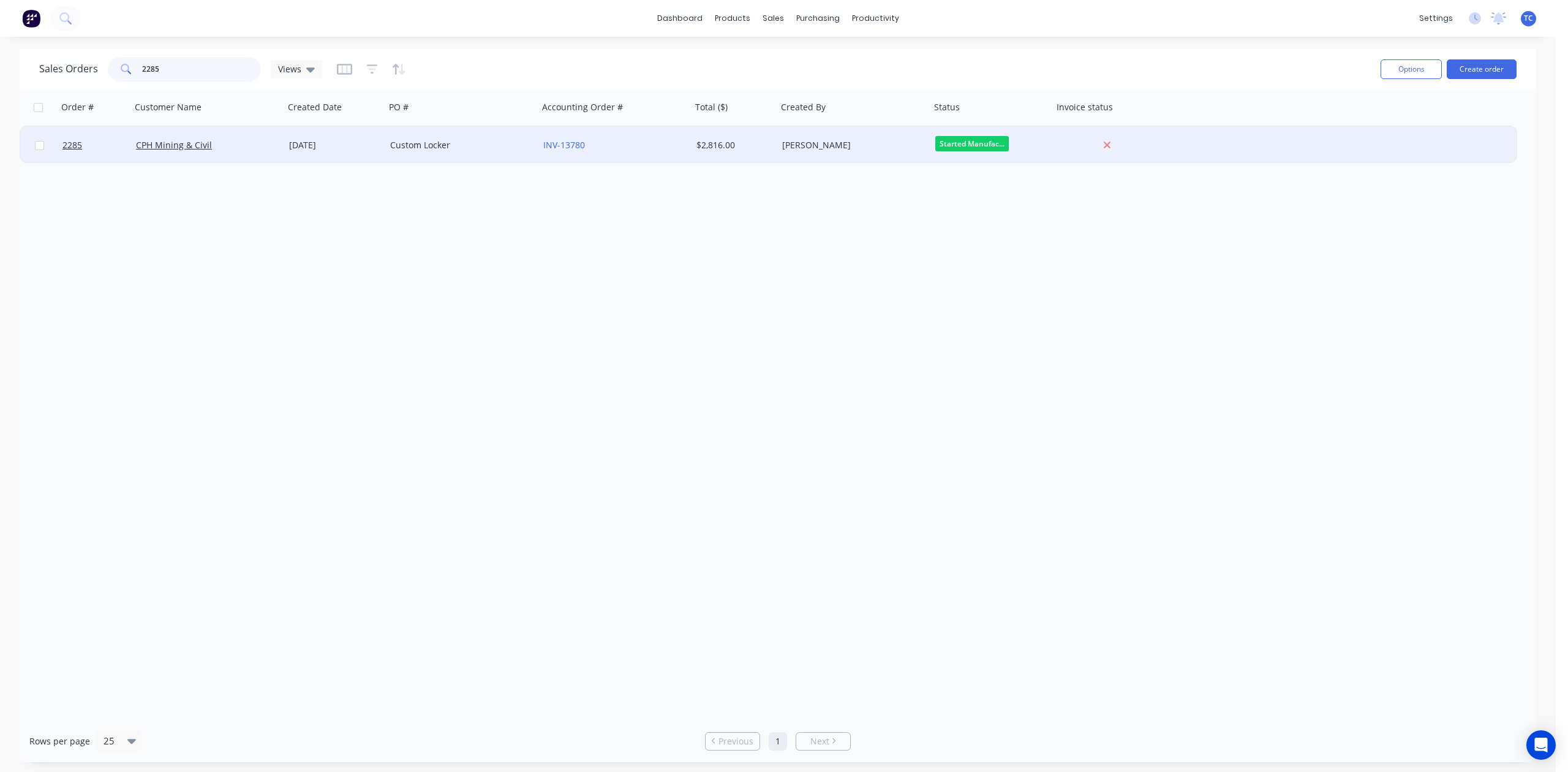
type input "2285"
click at [180, 135] on div "CPH Mining & Civil" at bounding box center [207, 145] width 153 height 37
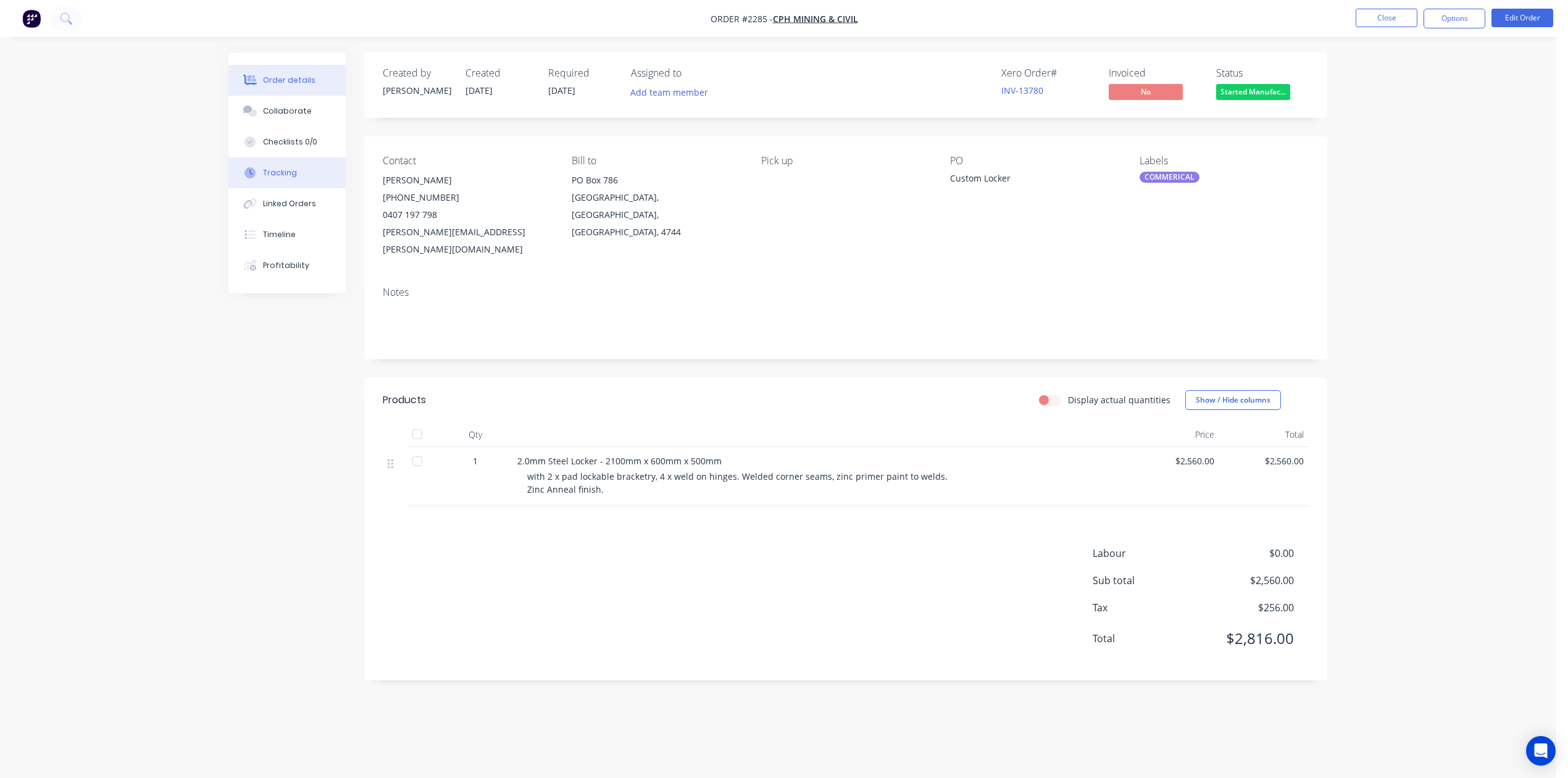
click at [297, 179] on div "Tracking" at bounding box center [280, 173] width 34 height 11
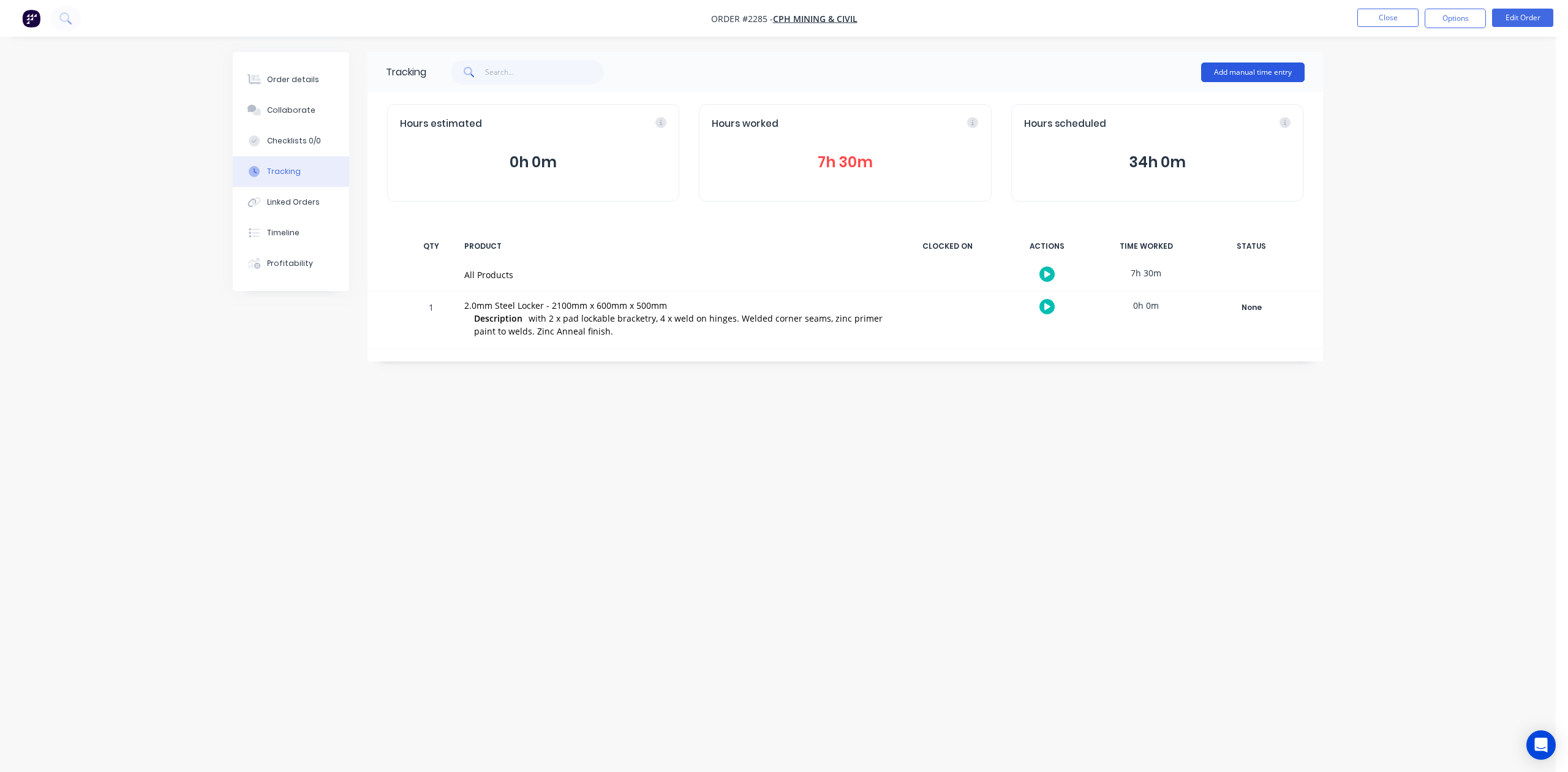
click at [1217, 74] on button "Add manual time entry" at bounding box center [1253, 72] width 103 height 20
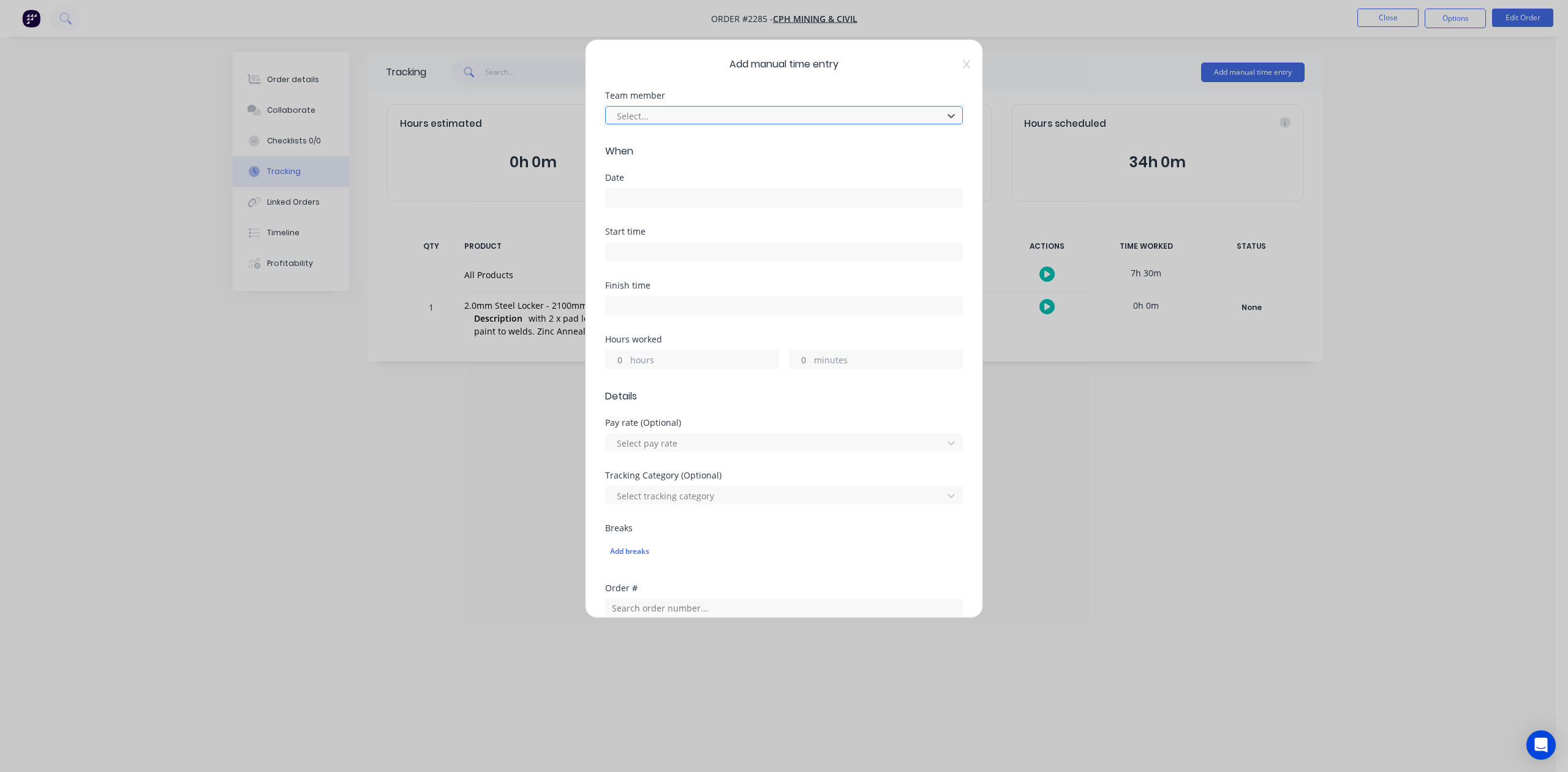
click at [745, 124] on div at bounding box center [776, 116] width 321 height 15
click at [670, 208] on input at bounding box center [784, 198] width 357 height 18
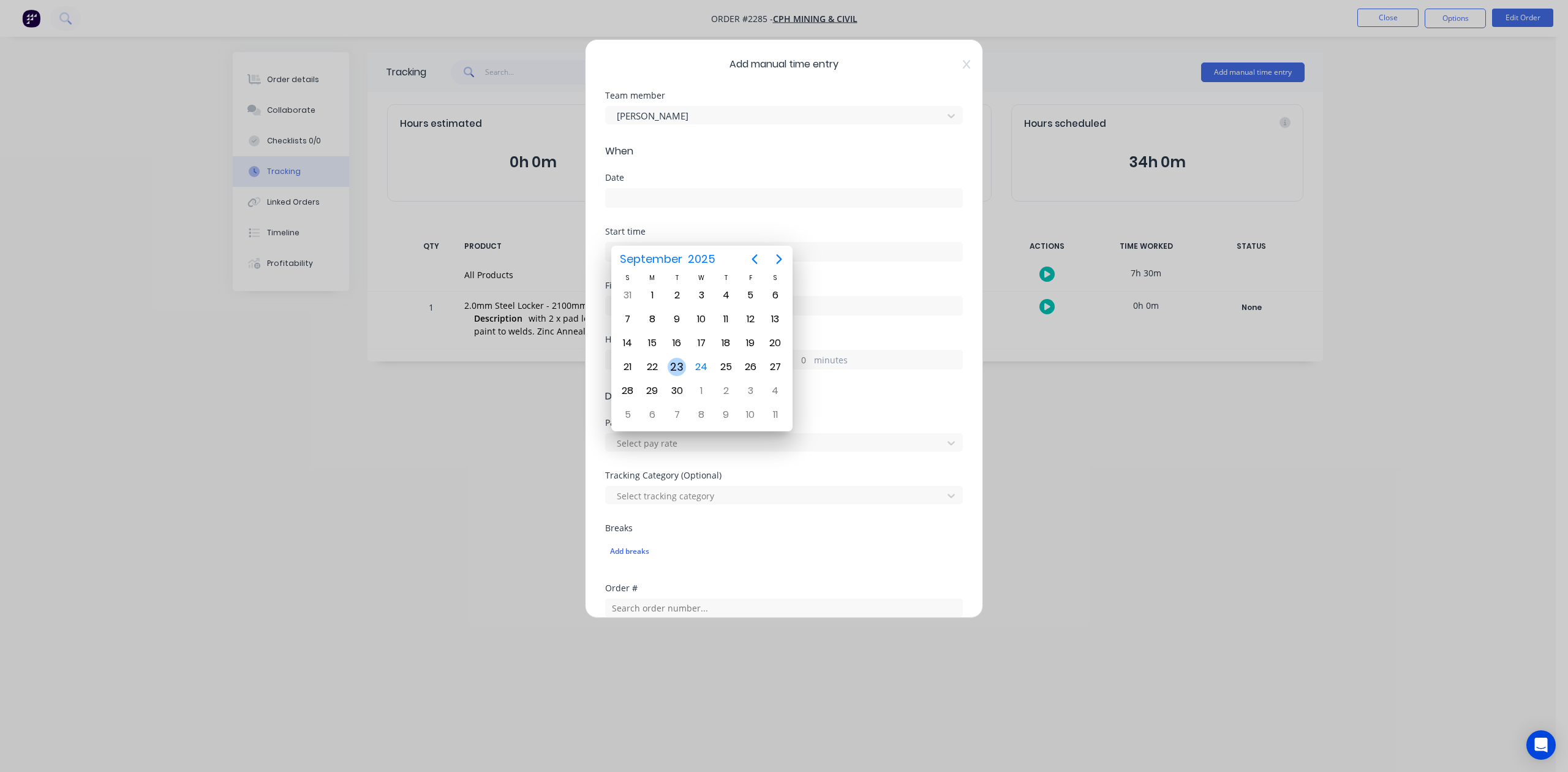
click at [677, 363] on div "23" at bounding box center [677, 367] width 18 height 18
type input "[DATE]"
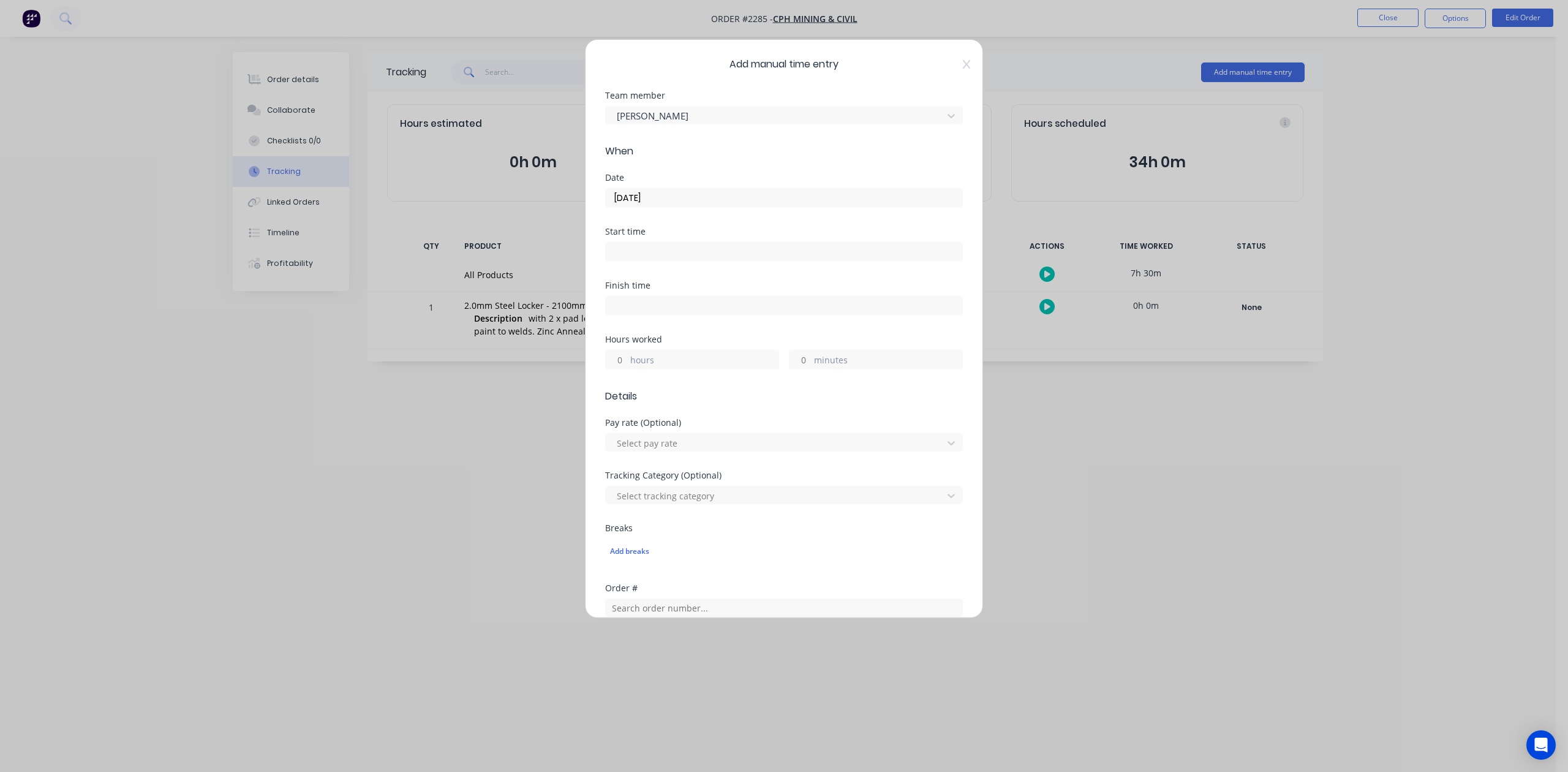
click at [628, 369] on input "hours" at bounding box center [616, 360] width 21 height 18
type input "3"
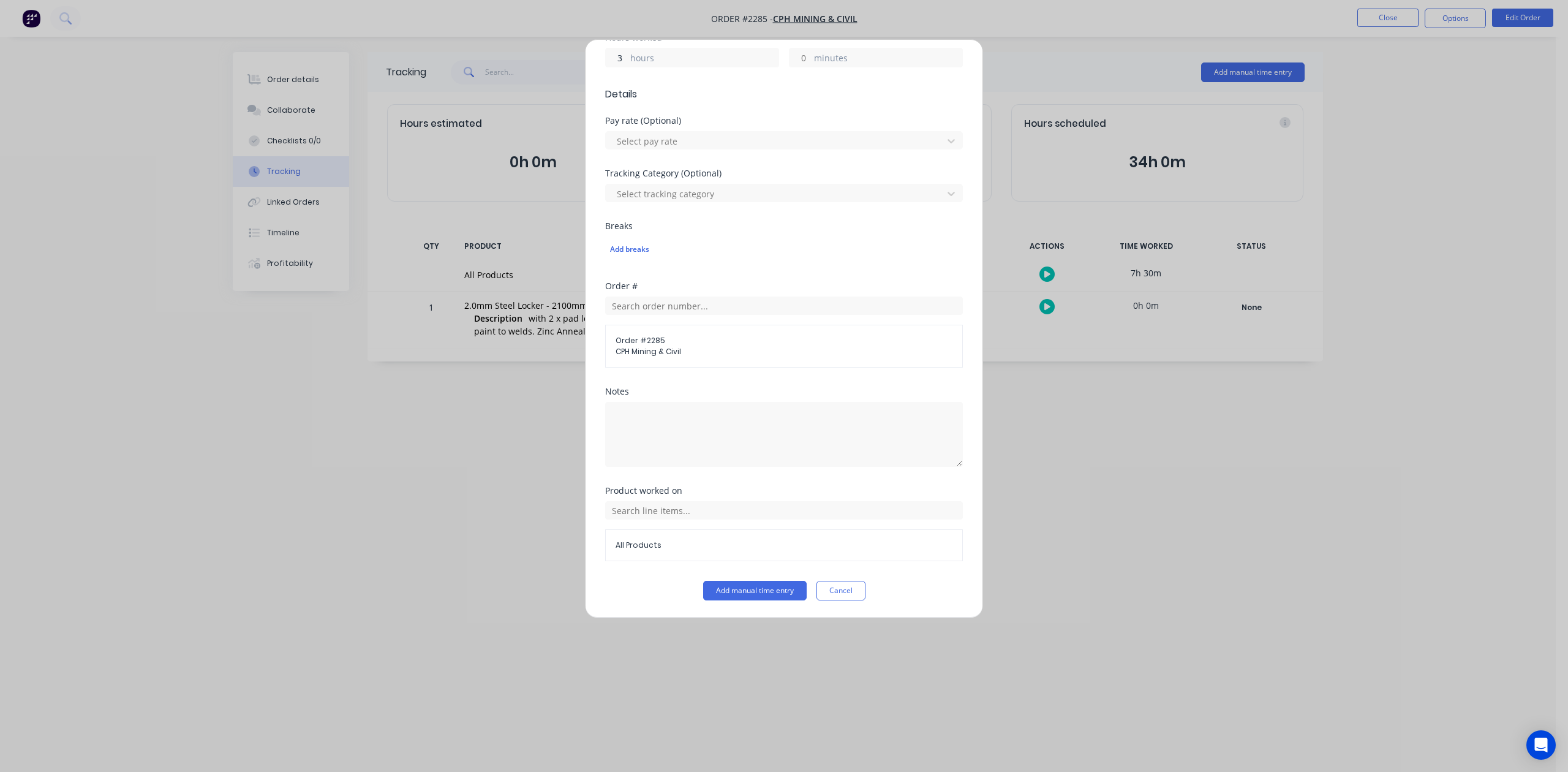
scroll to position [432, 0]
click at [777, 589] on button "Add manual time entry" at bounding box center [754, 591] width 103 height 20
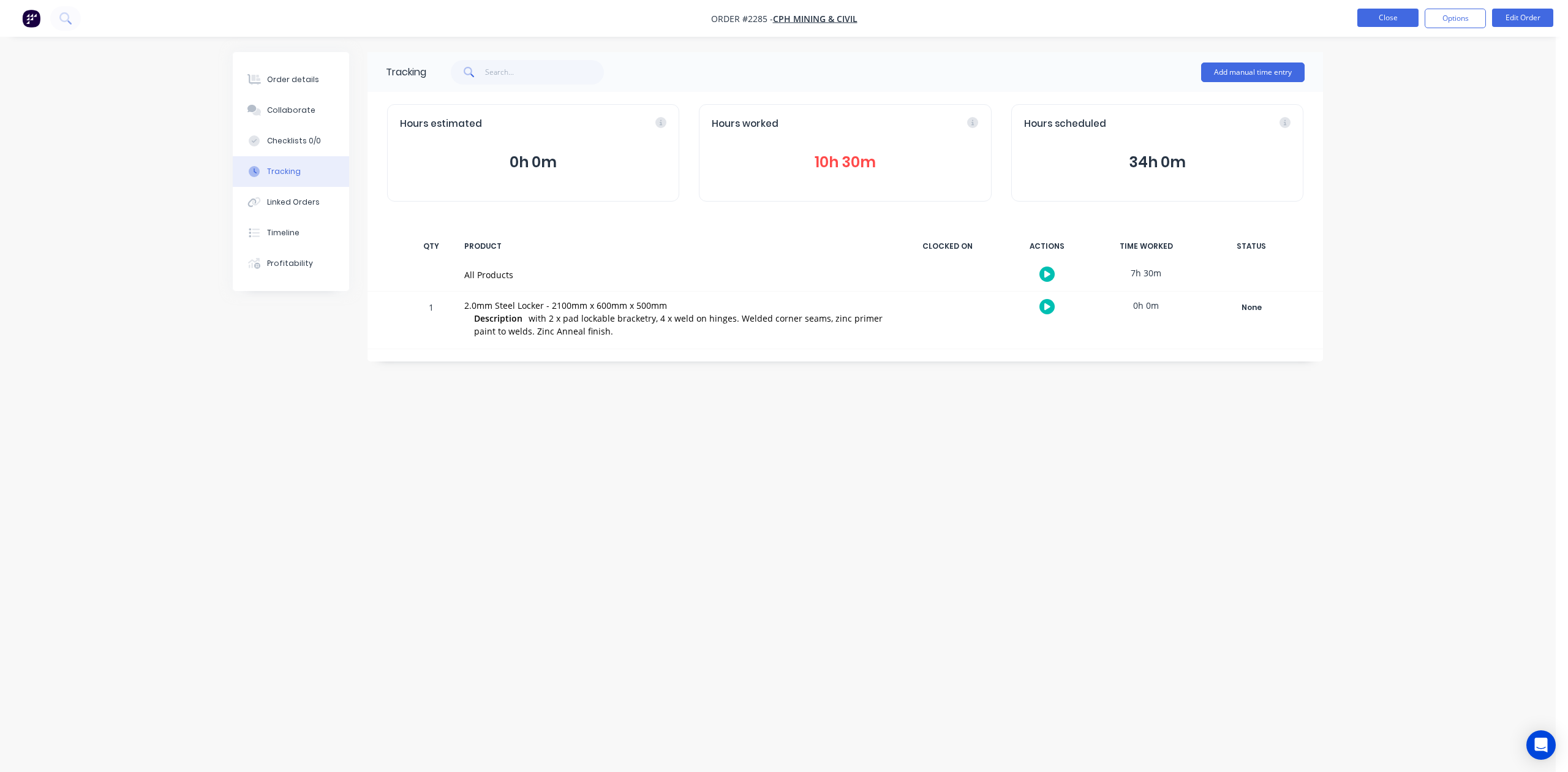
click at [1385, 12] on button "Close" at bounding box center [1388, 17] width 61 height 18
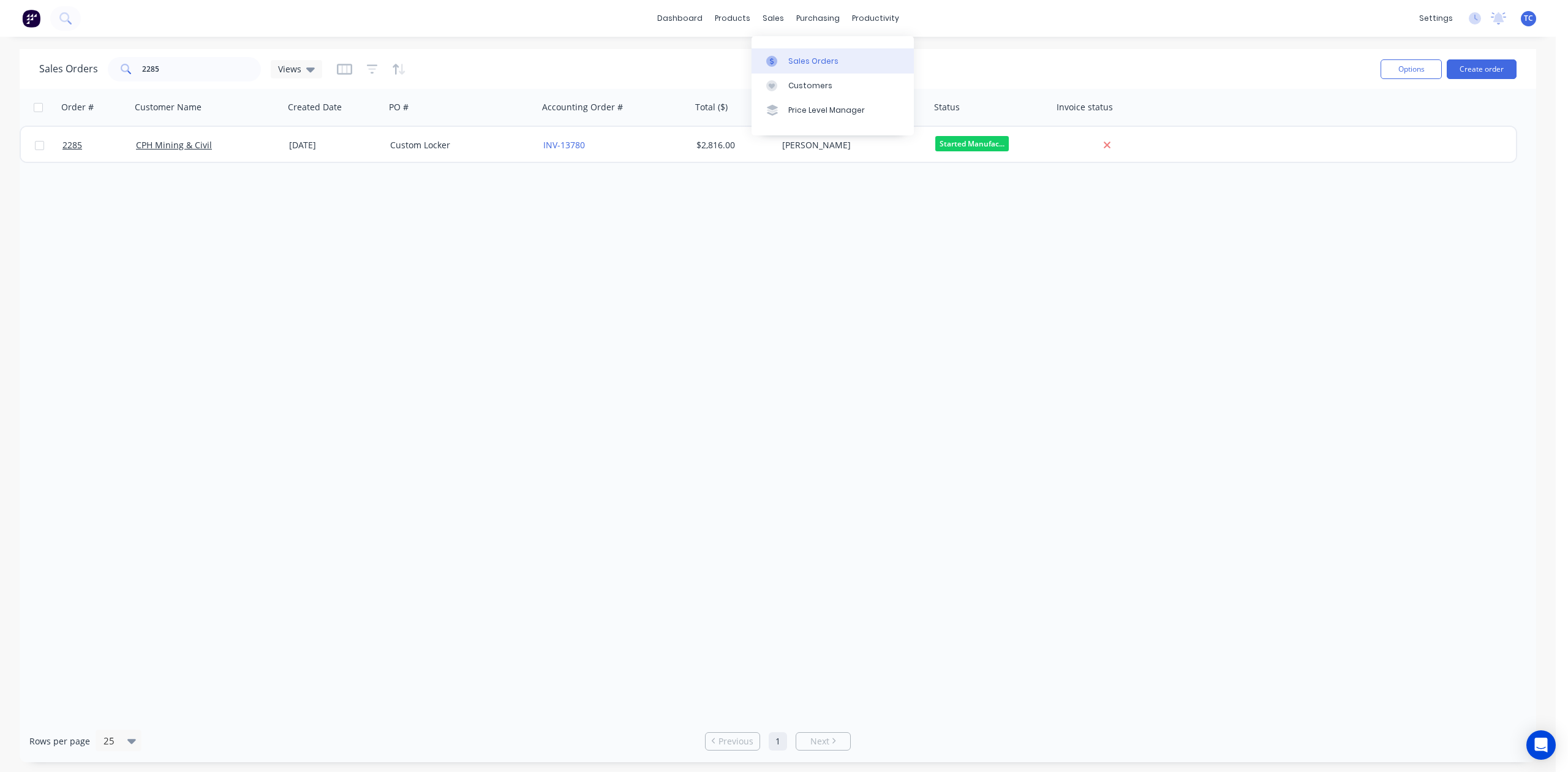
click at [817, 64] on div "Sales Orders" at bounding box center [813, 61] width 51 height 11
drag, startPoint x: 198, startPoint y: 69, endPoint x: 121, endPoint y: 74, distance: 77.2
click at [121, 74] on div "2285" at bounding box center [184, 69] width 153 height 24
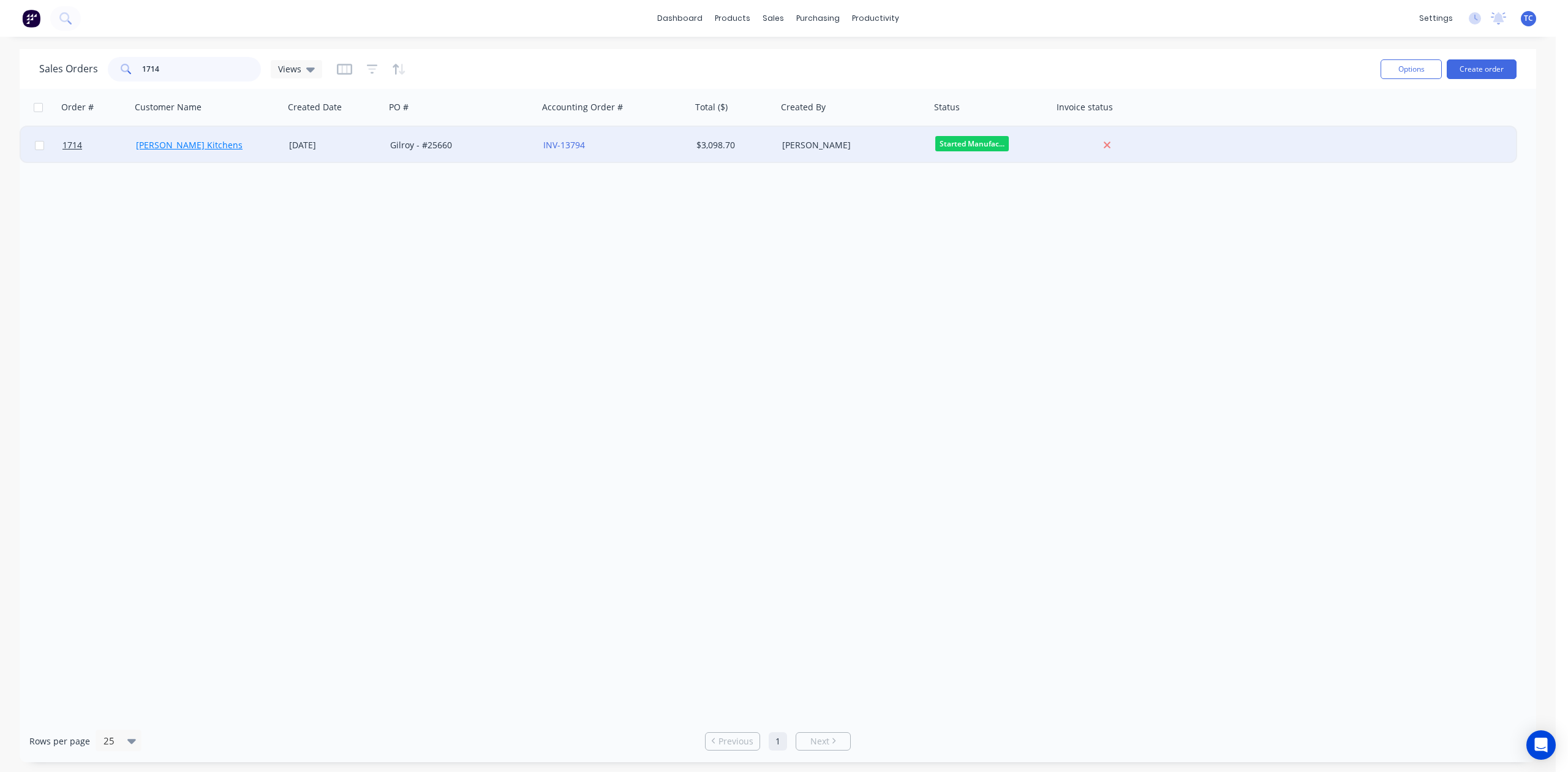
type input "1714"
click at [161, 145] on link "[PERSON_NAME] Kitchens" at bounding box center [189, 144] width 106 height 11
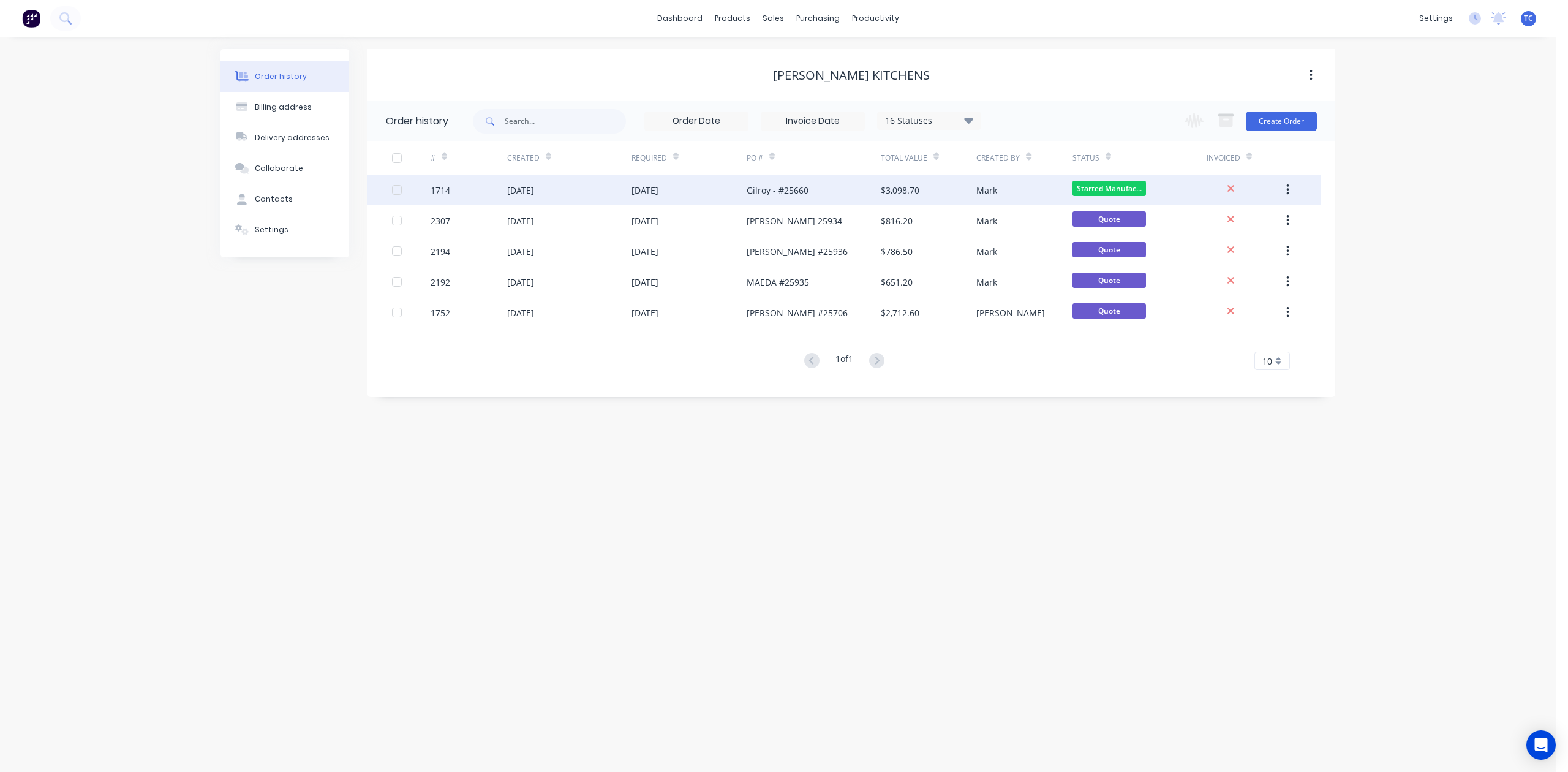
click at [525, 184] on div "[DATE]" at bounding box center [520, 190] width 27 height 13
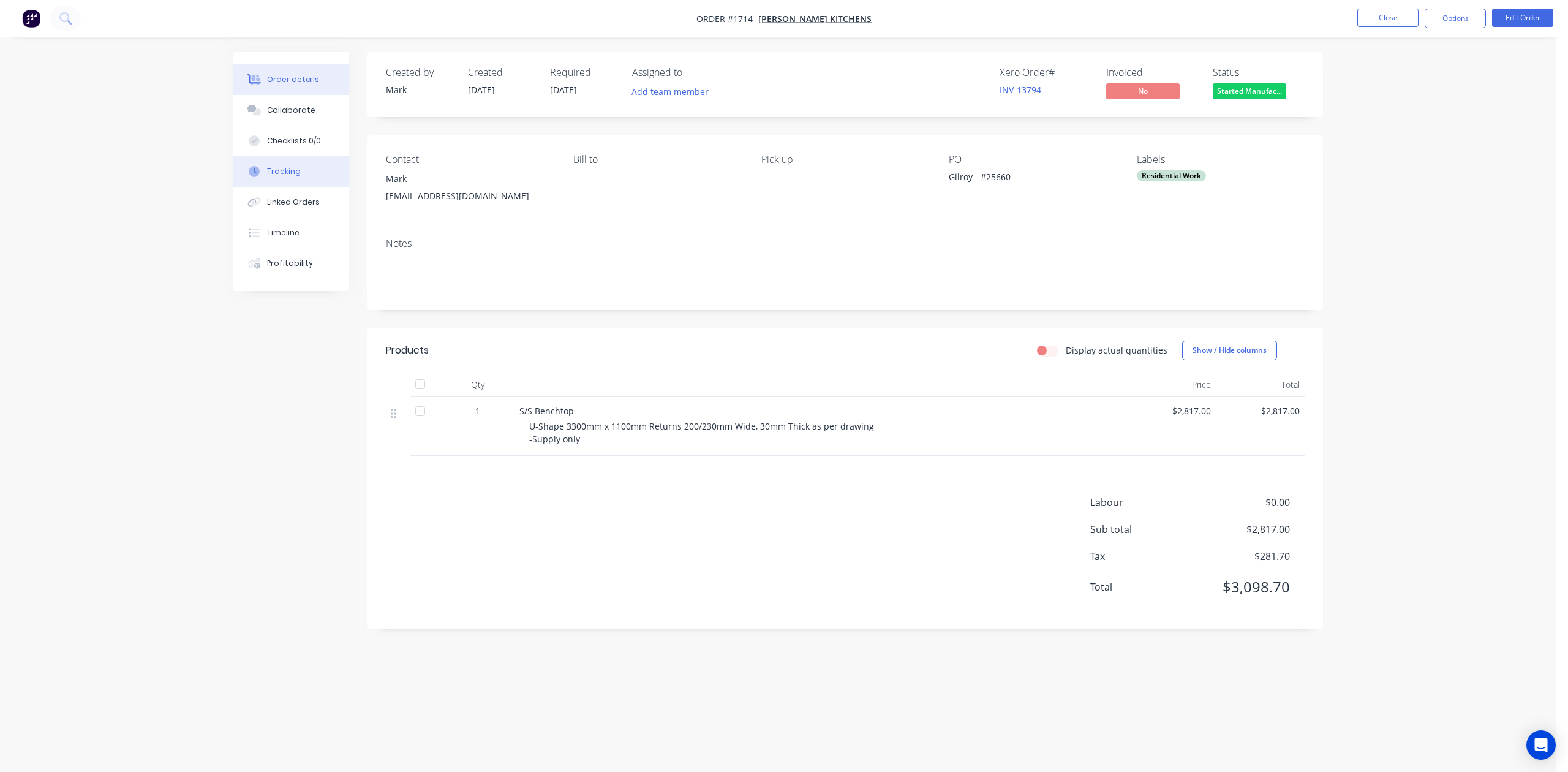
click at [301, 177] on div "Tracking" at bounding box center [284, 171] width 34 height 11
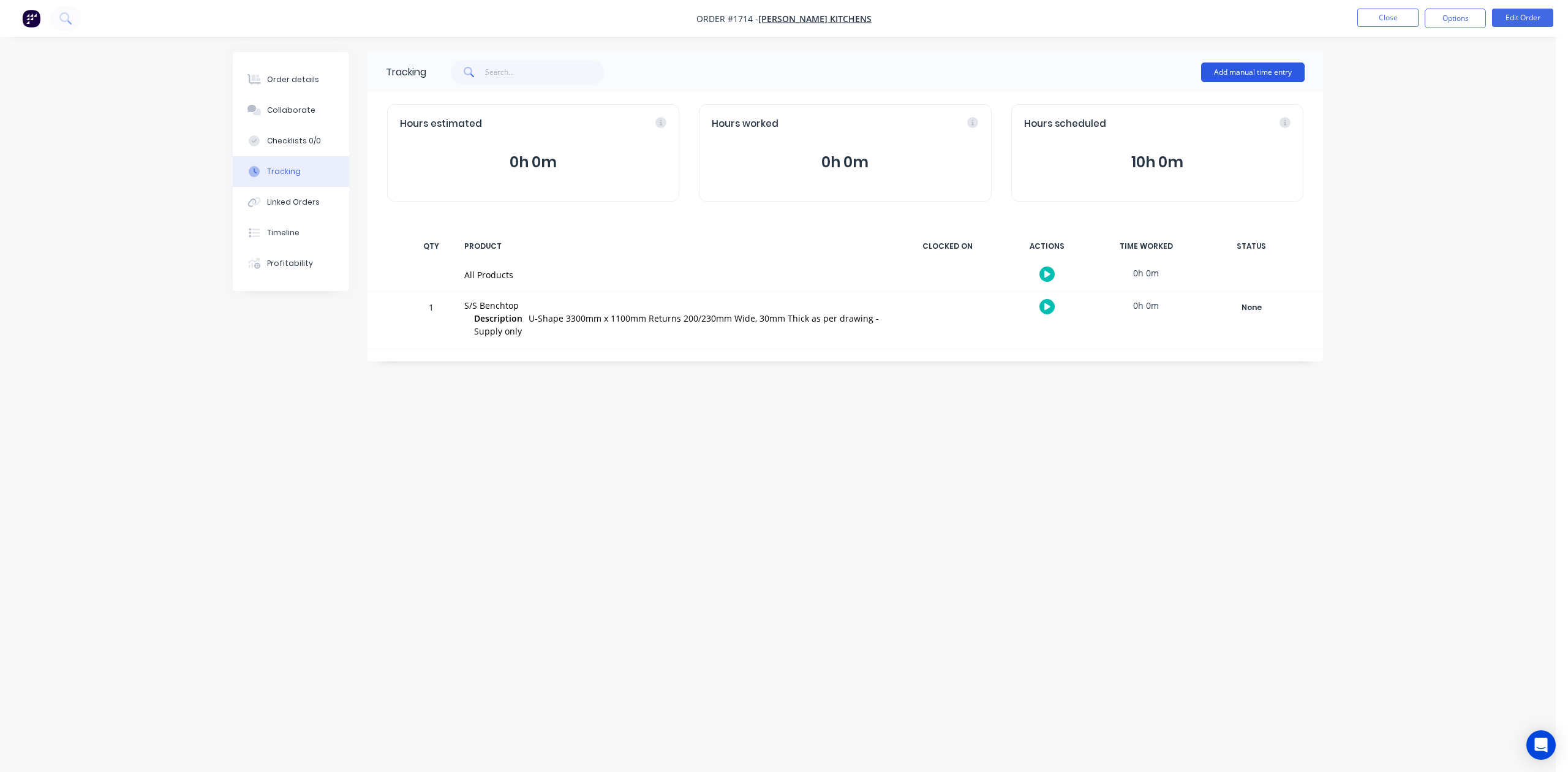
click at [1236, 72] on button "Add manual time entry" at bounding box center [1253, 72] width 103 height 20
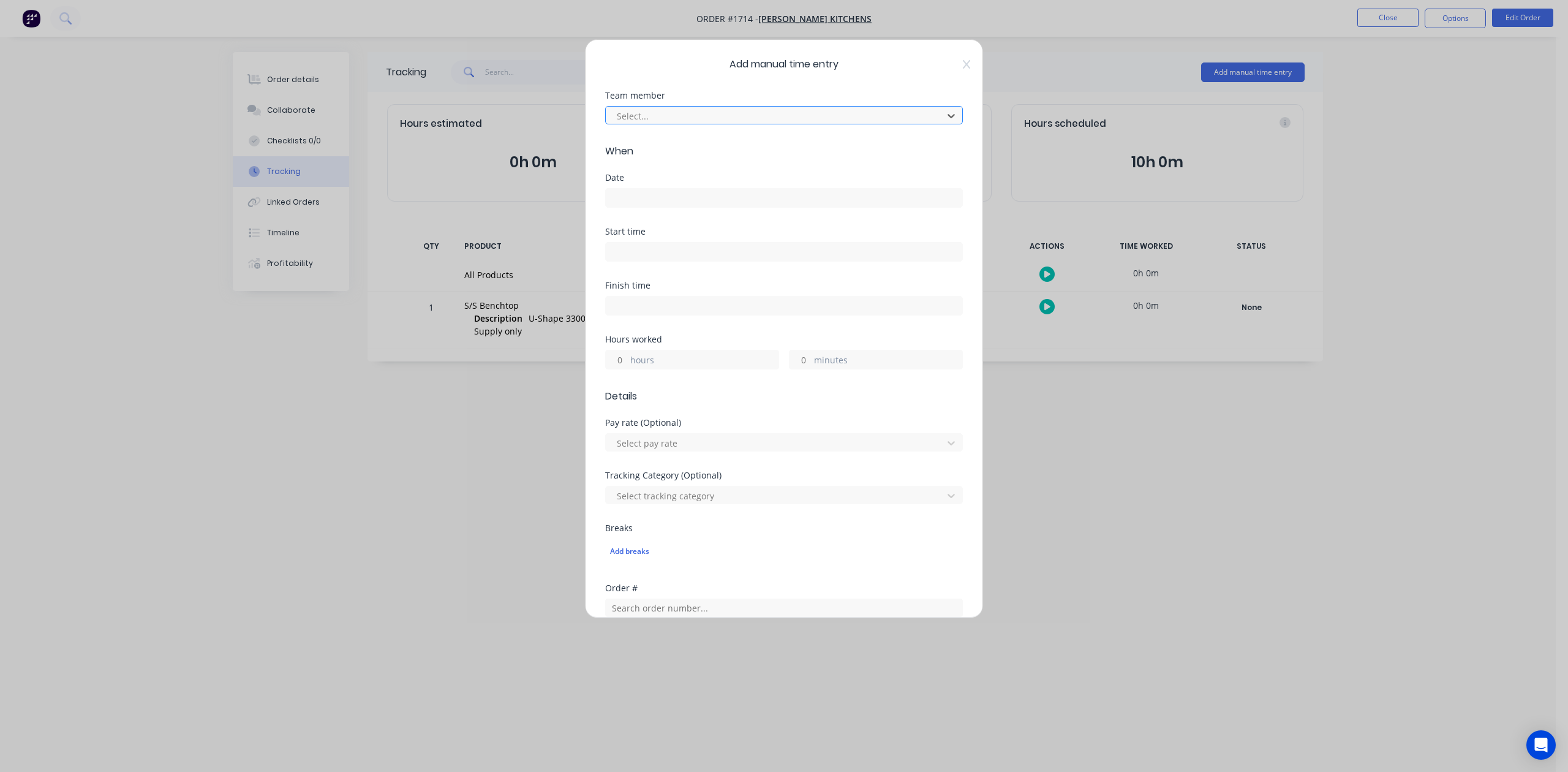
click at [827, 125] on div "Select..." at bounding box center [775, 115] width 328 height 18
click at [680, 208] on input at bounding box center [784, 198] width 357 height 18
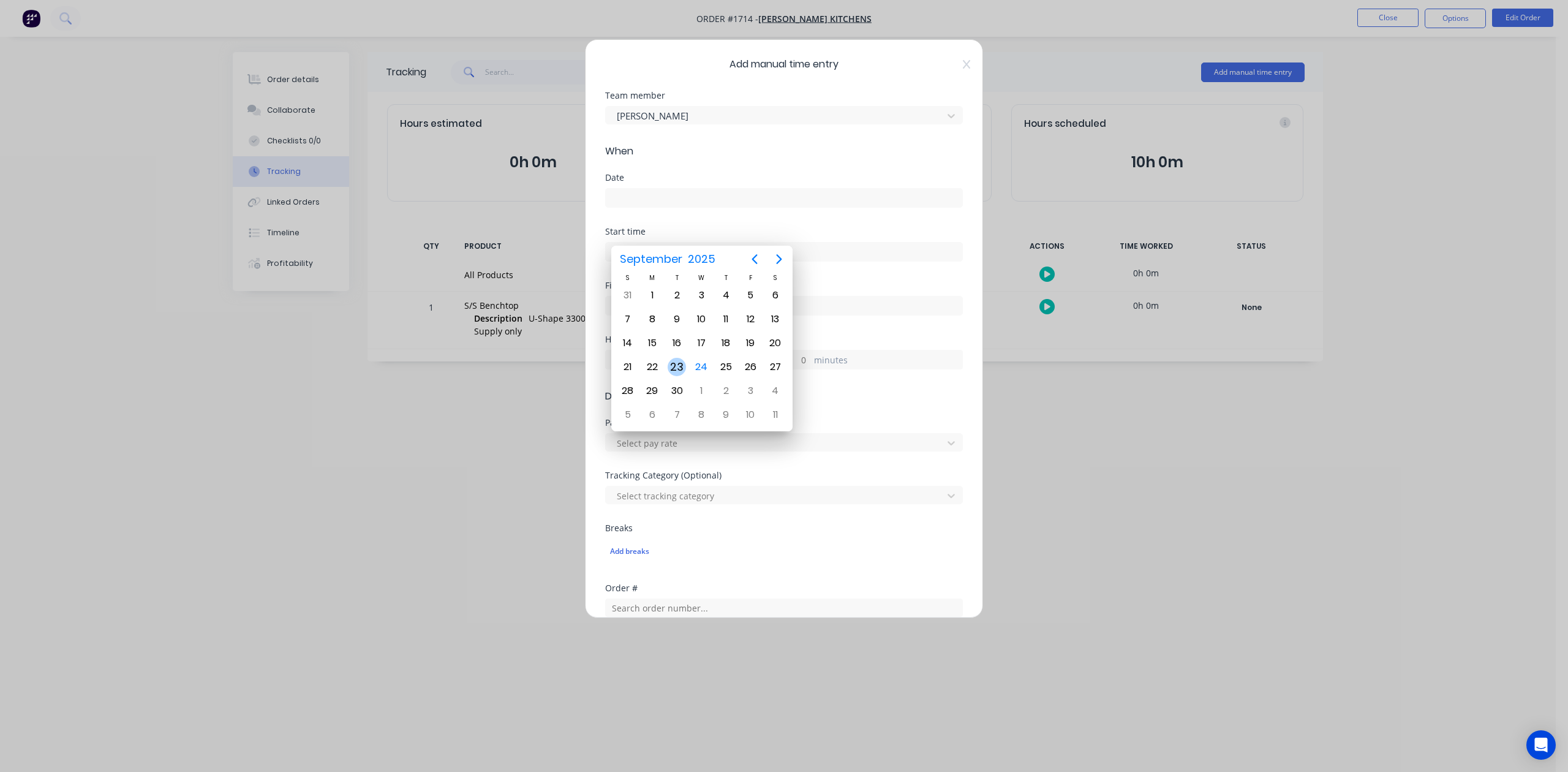
click at [672, 364] on div "23" at bounding box center [677, 367] width 18 height 18
type input "[DATE]"
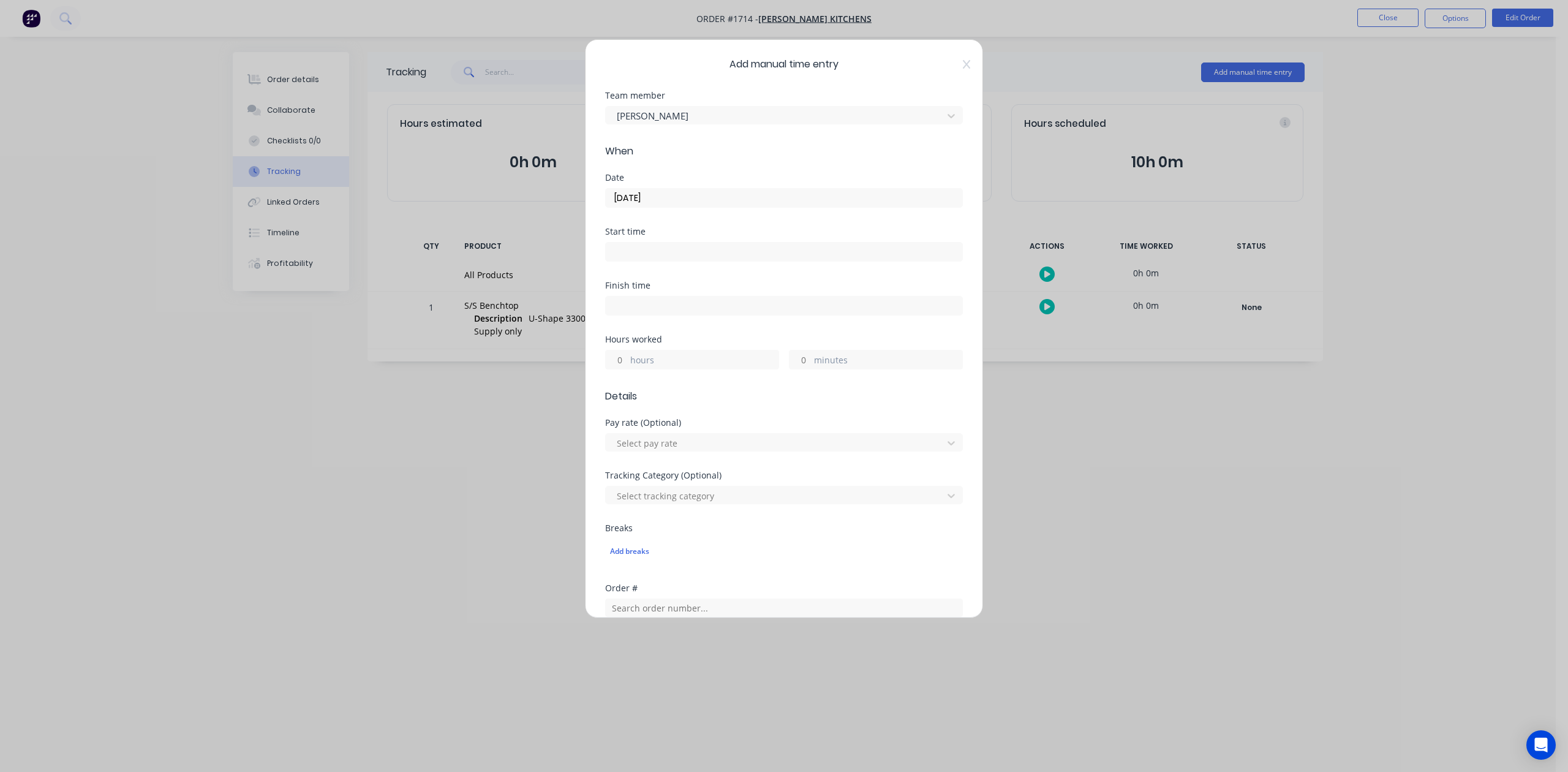
click at [801, 369] on input "minutes" at bounding box center [800, 360] width 21 height 18
type input "30"
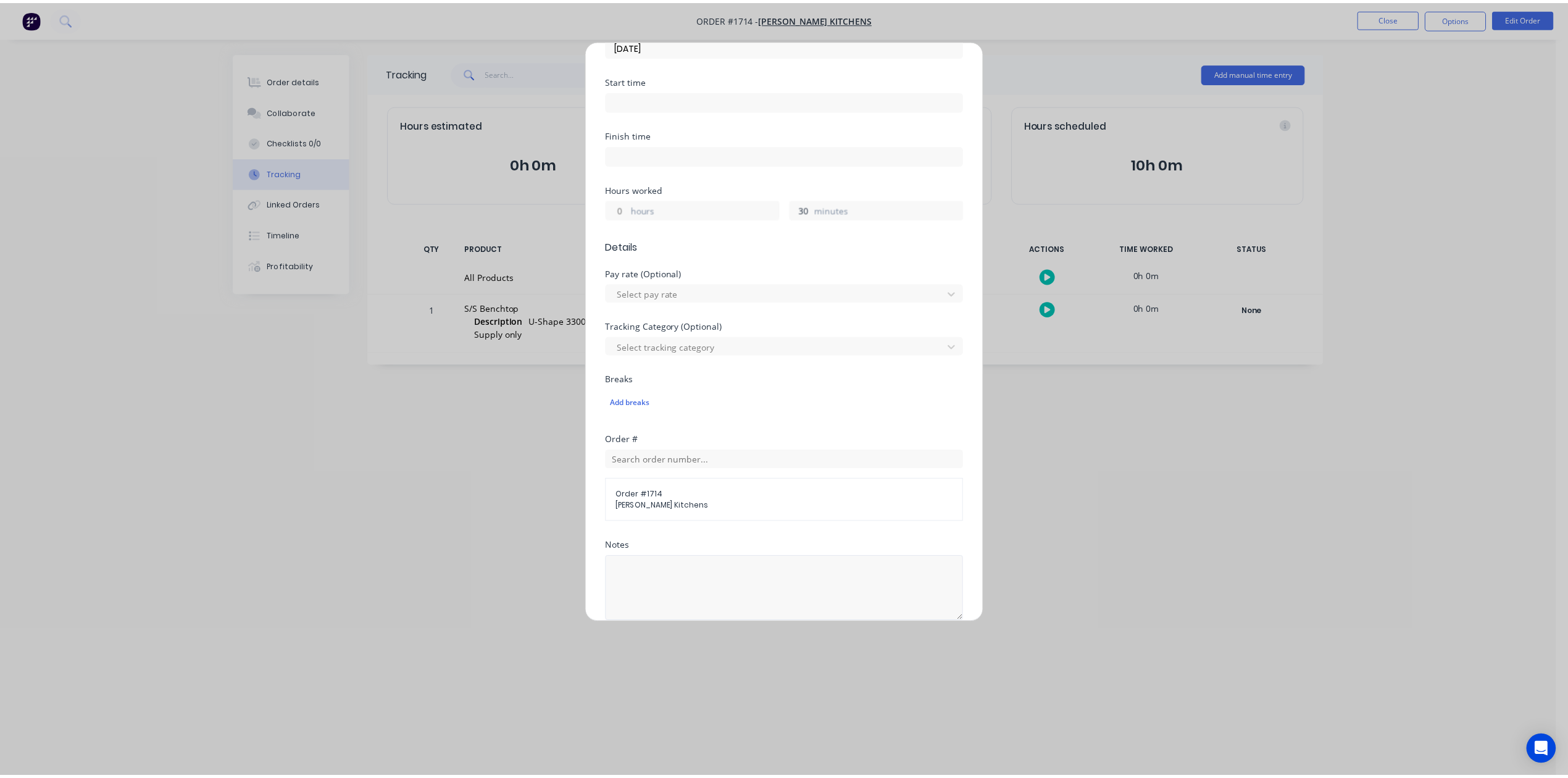
scroll to position [436, 0]
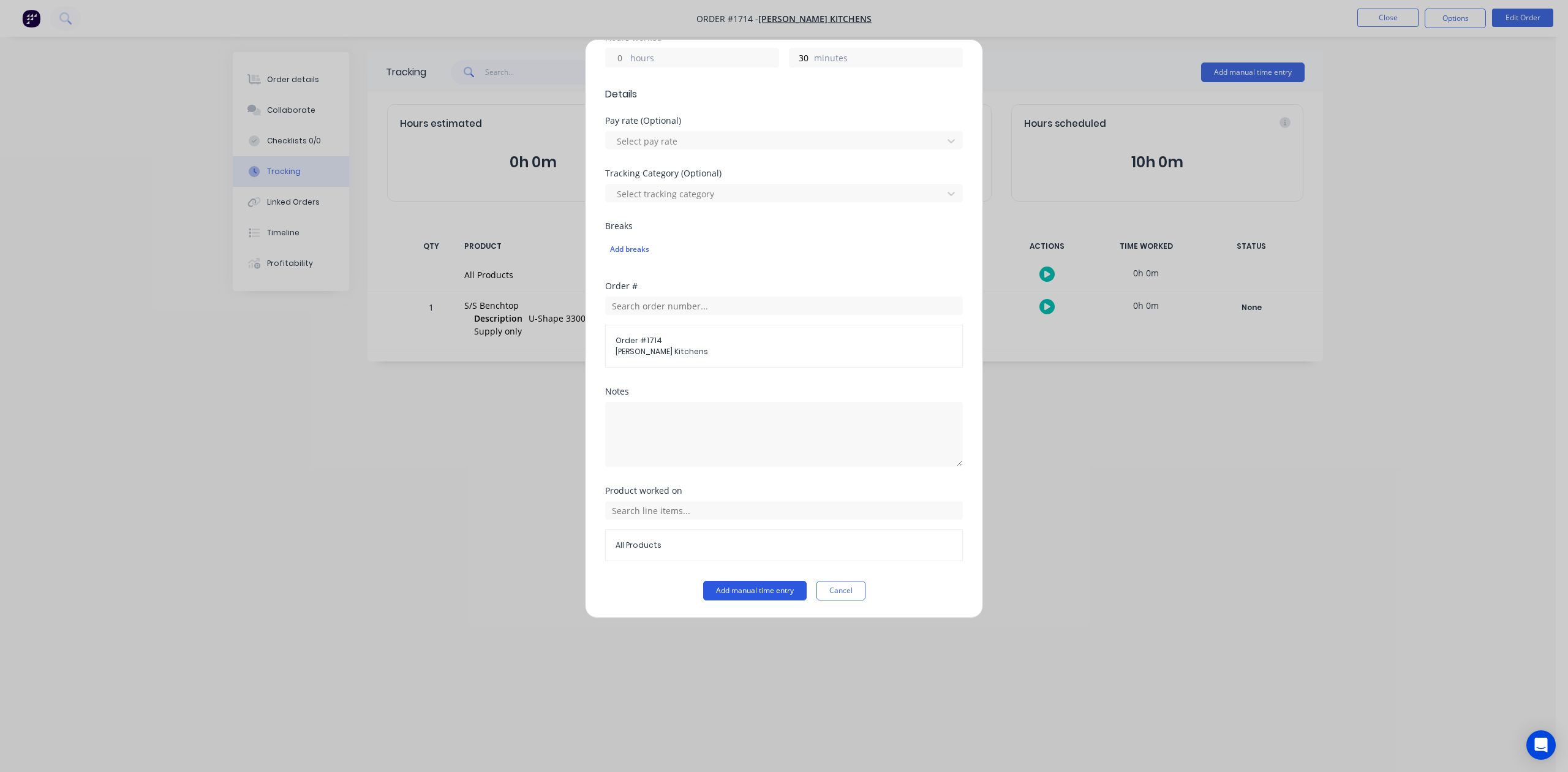
click at [772, 589] on button "Add manual time entry" at bounding box center [754, 591] width 103 height 20
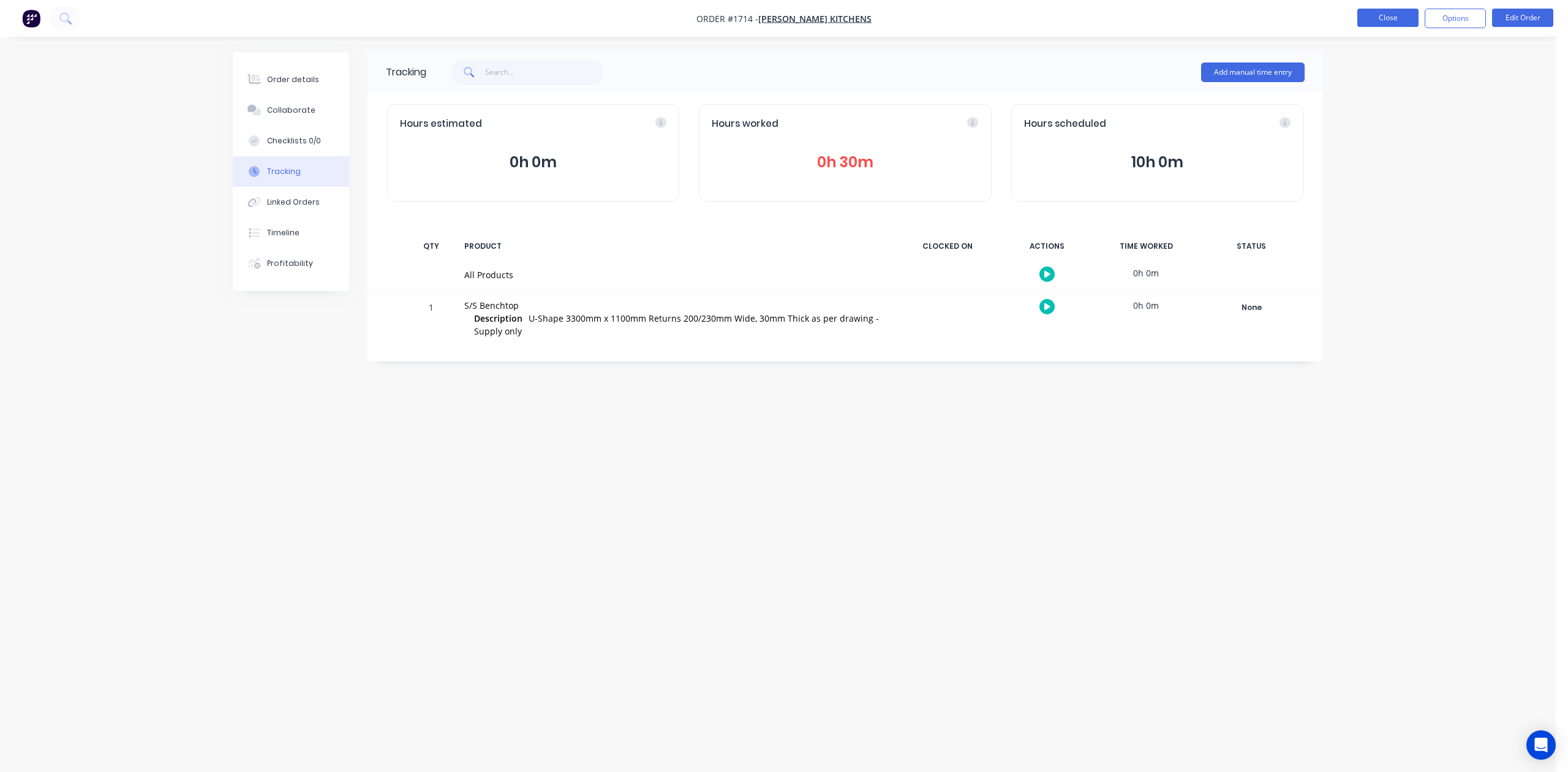
click at [1365, 15] on button "Close" at bounding box center [1388, 17] width 61 height 18
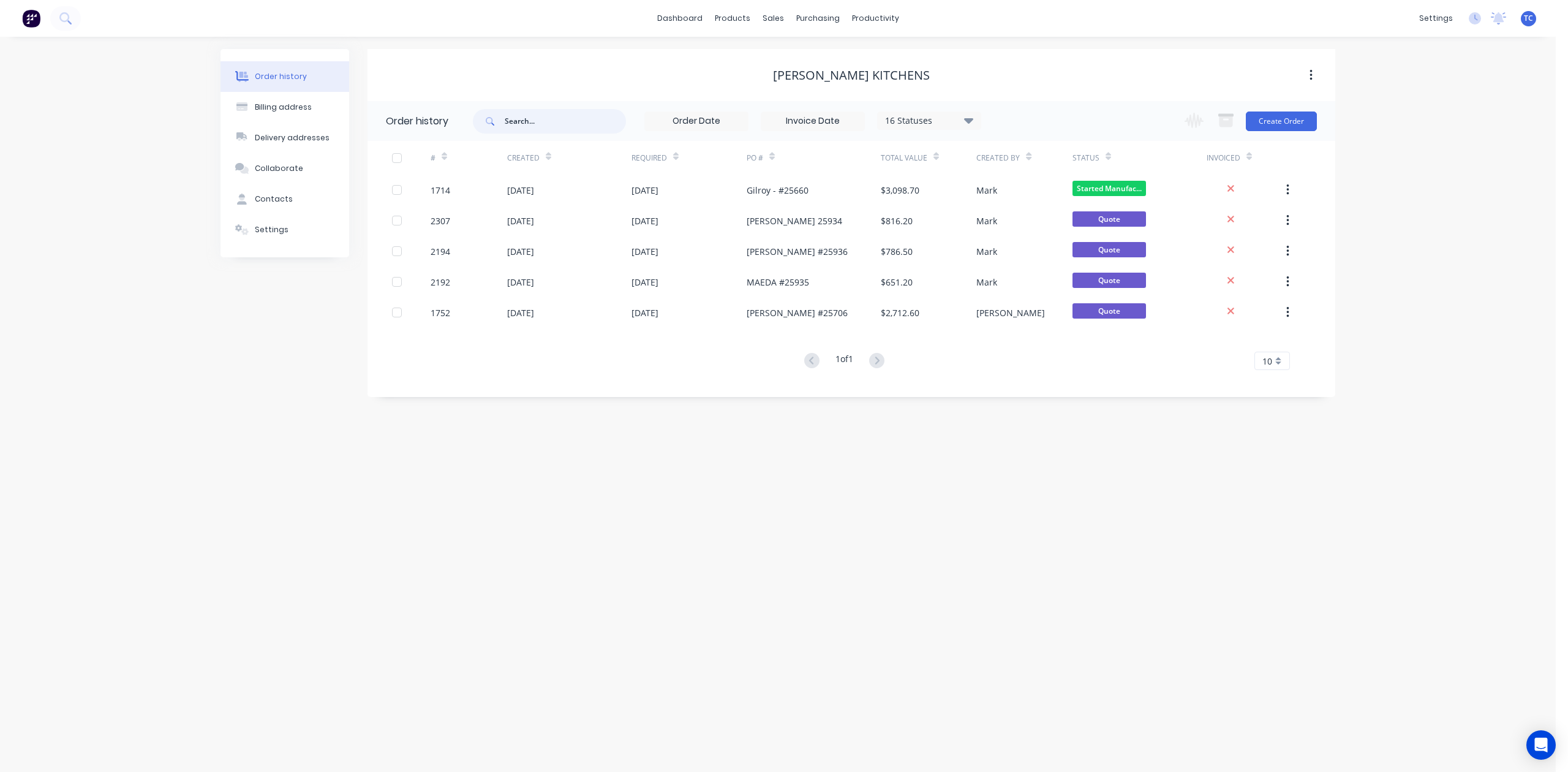
click at [526, 118] on input "text" at bounding box center [565, 121] width 121 height 24
type input "2304"
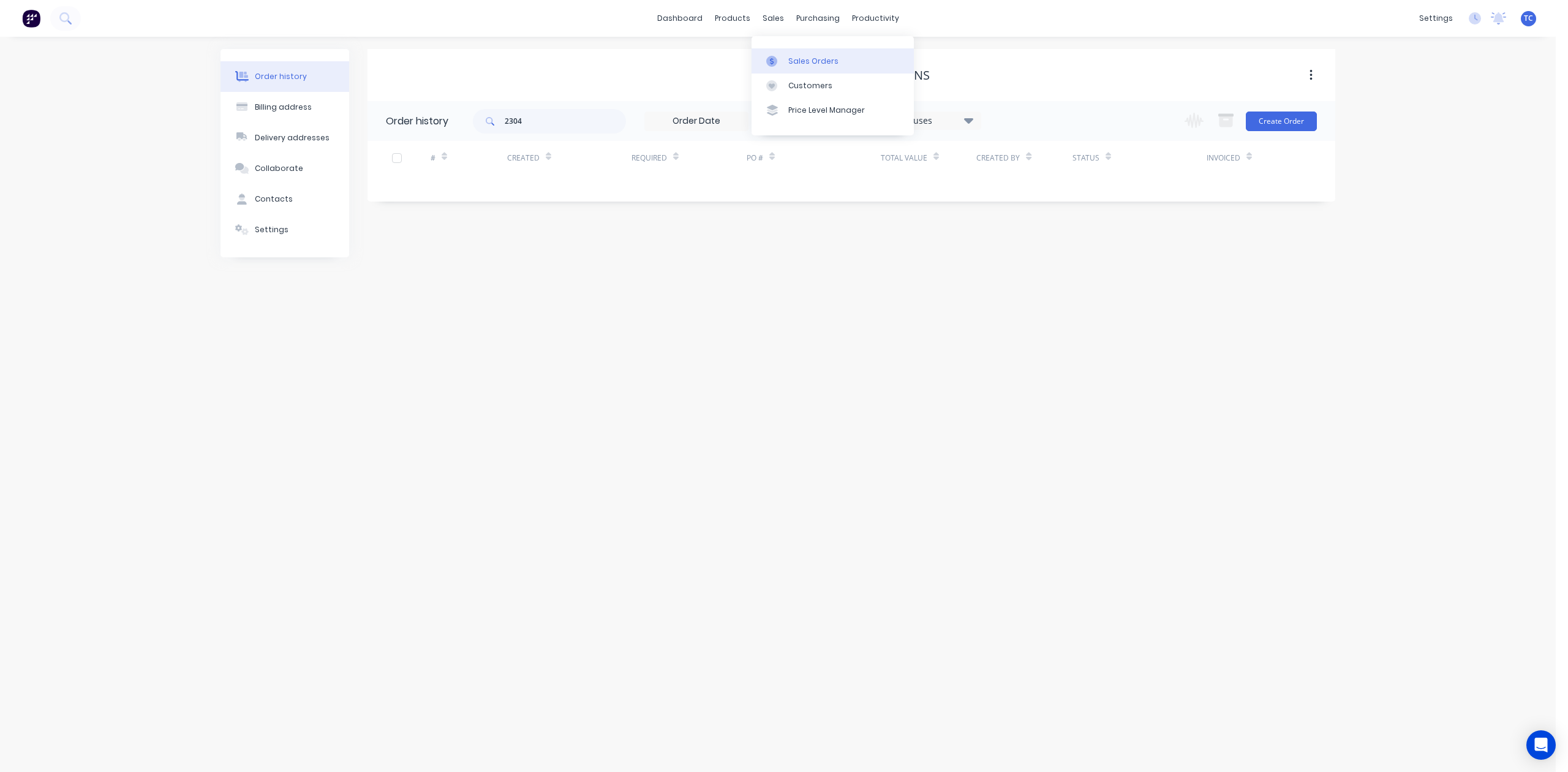
click at [814, 67] on div "Sales Orders" at bounding box center [813, 61] width 51 height 11
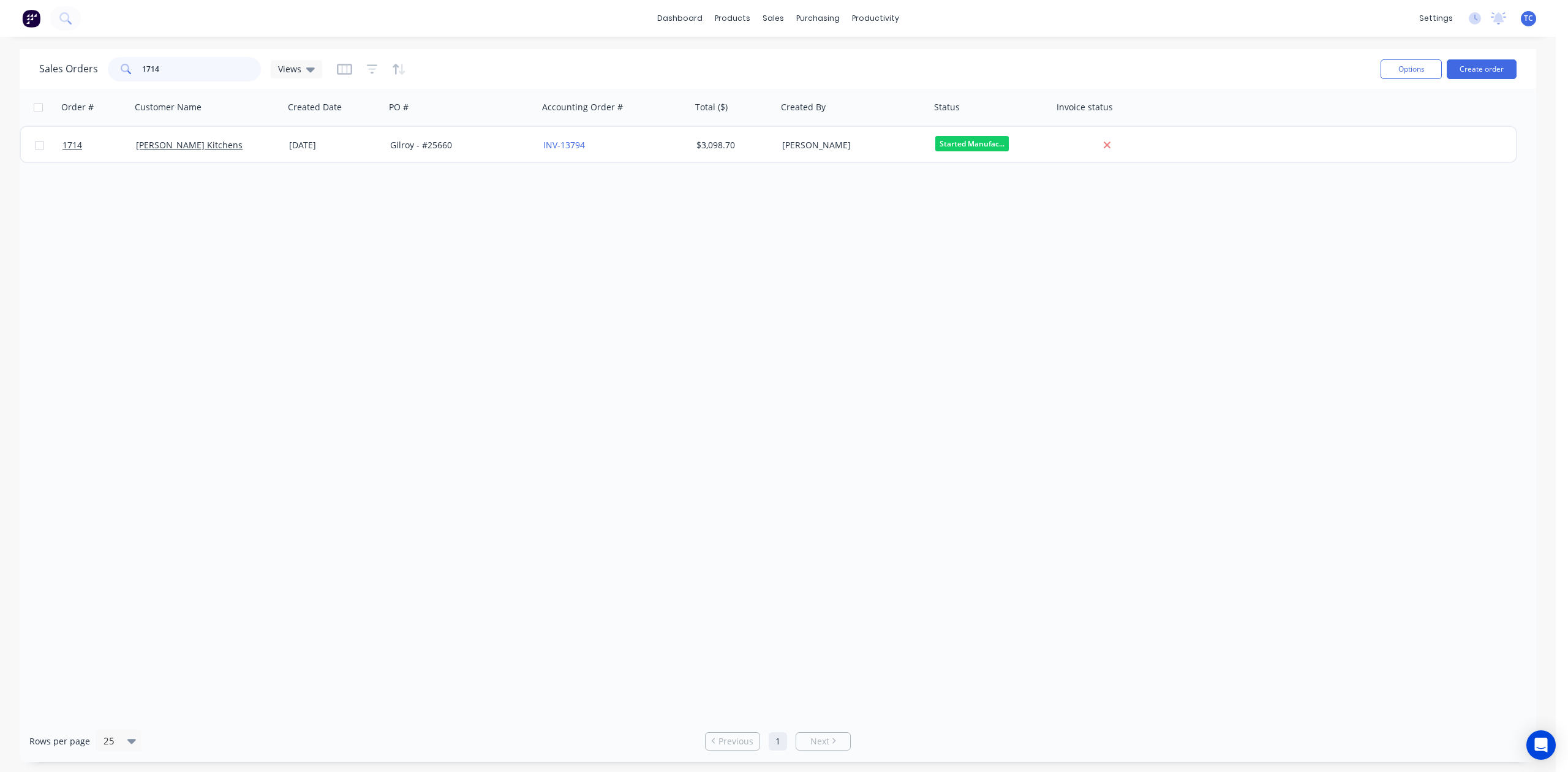
drag, startPoint x: 211, startPoint y: 76, endPoint x: 115, endPoint y: 73, distance: 96.0
click at [115, 73] on div "1714" at bounding box center [184, 69] width 153 height 24
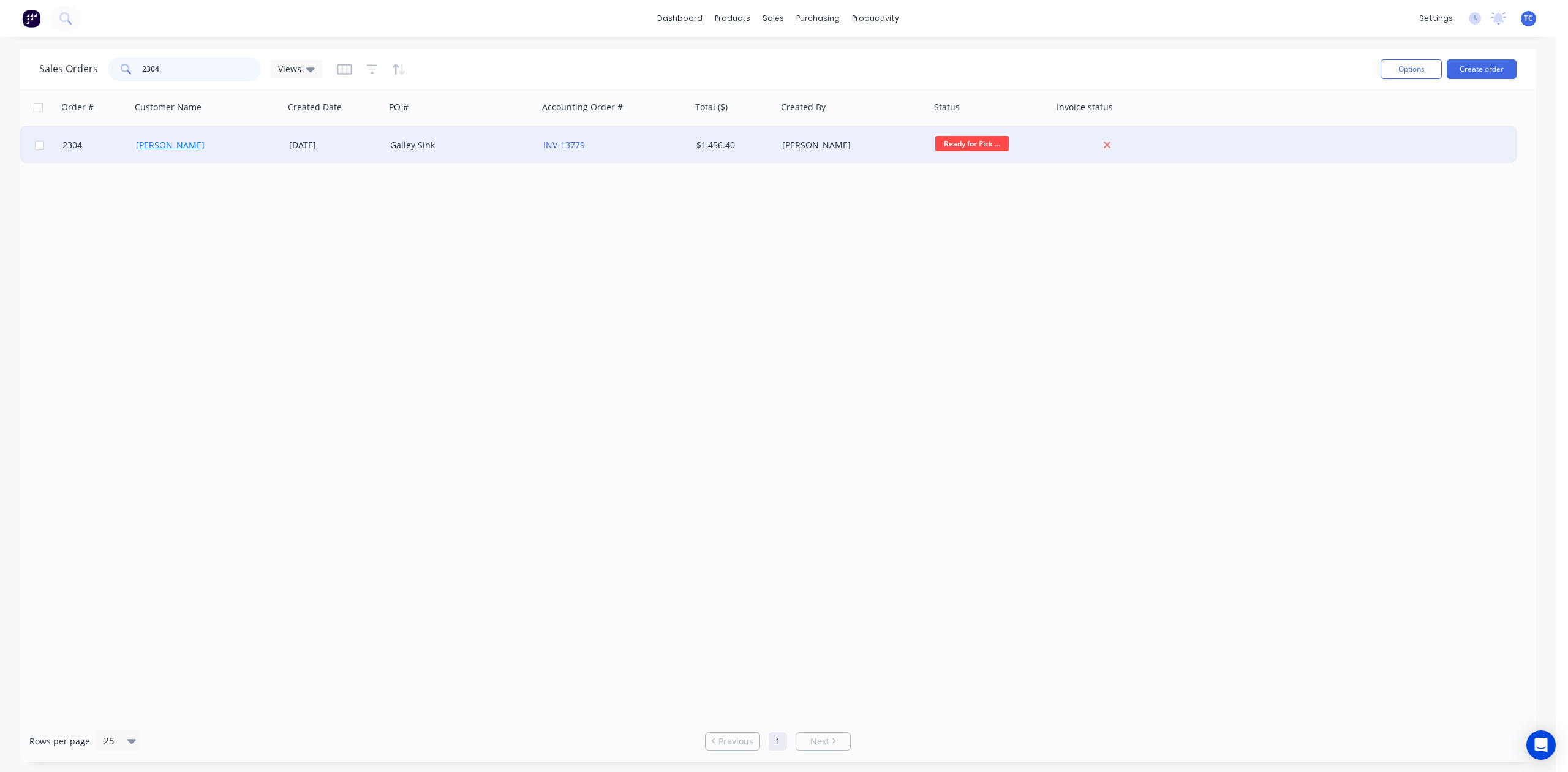
type input "2304"
click at [169, 143] on link "[PERSON_NAME]" at bounding box center [170, 144] width 69 height 11
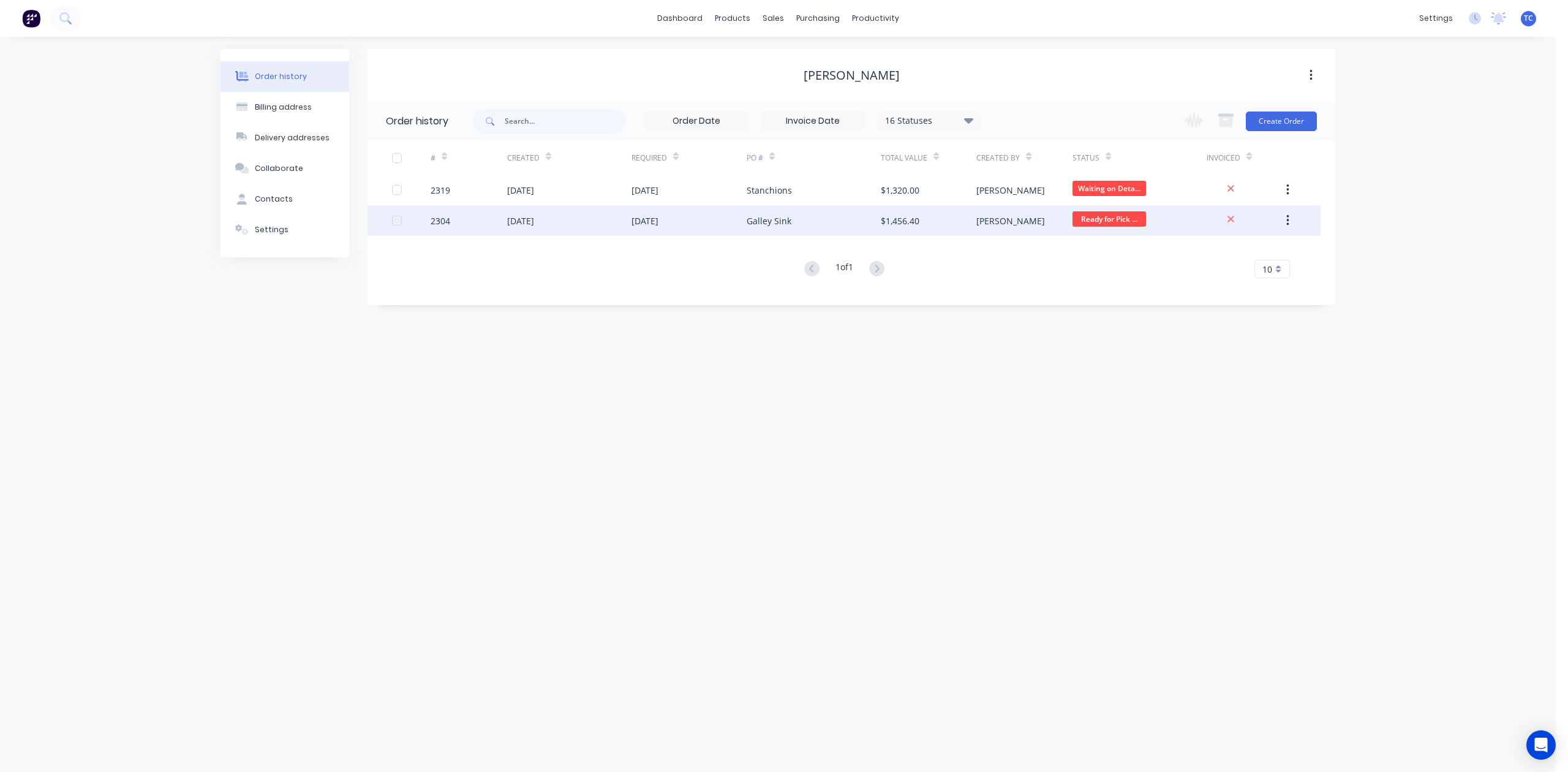
click at [534, 217] on div "[DATE]" at bounding box center [520, 220] width 27 height 13
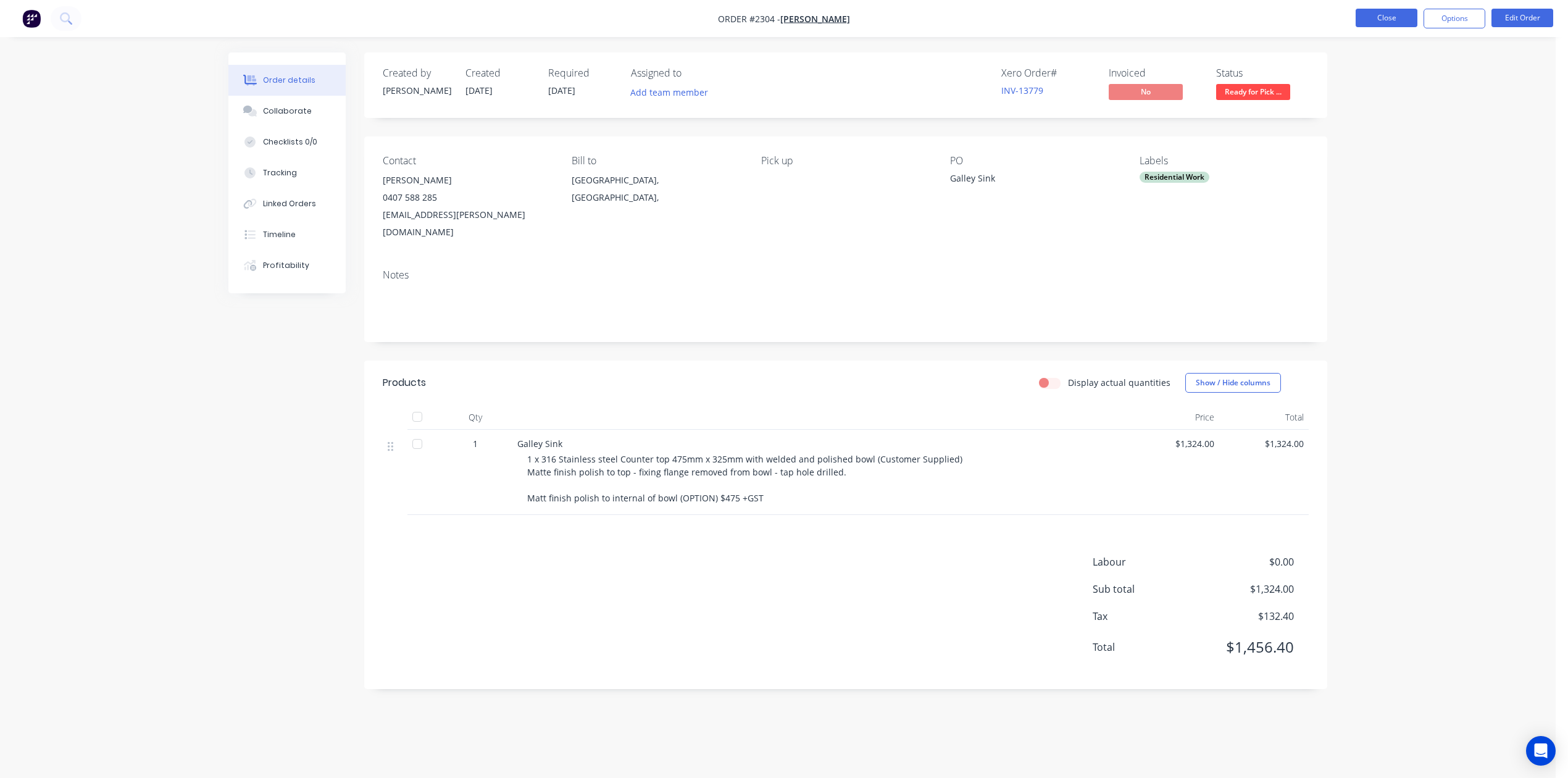
click at [1376, 15] on button "Close" at bounding box center [1386, 17] width 62 height 18
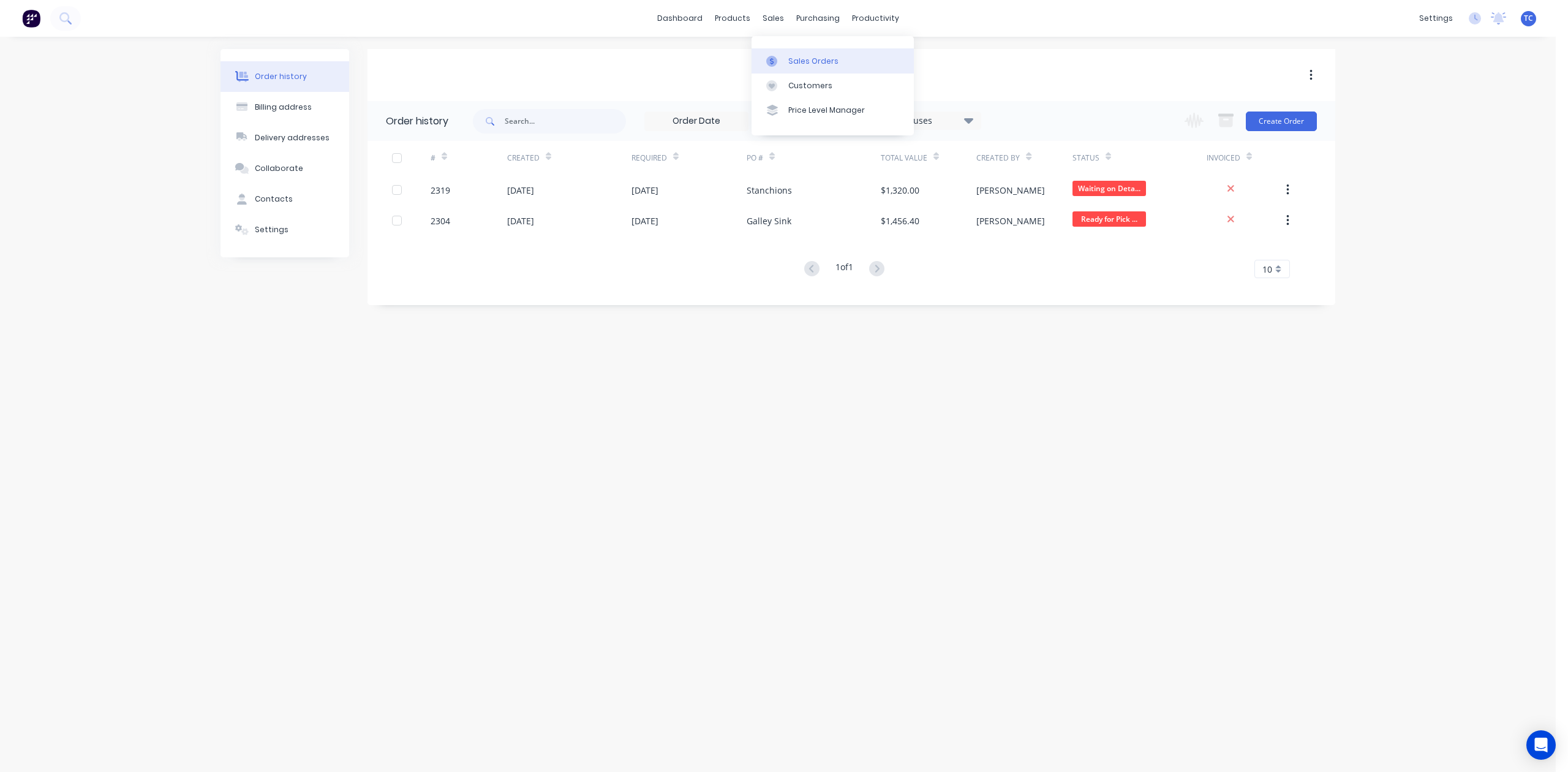
click at [836, 67] on div "Sales Orders" at bounding box center [813, 61] width 51 height 11
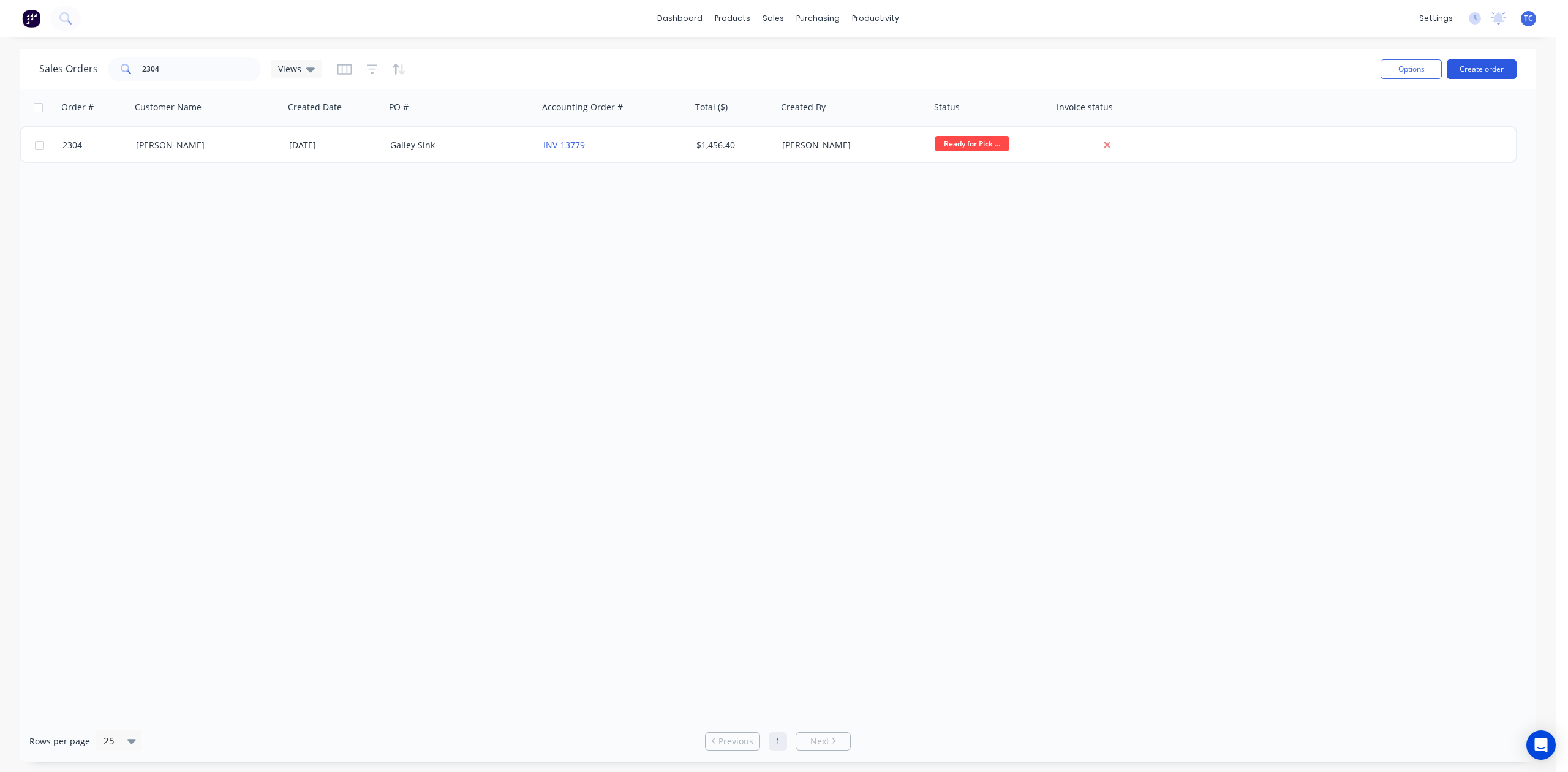
click at [1481, 72] on button "Create order" at bounding box center [1481, 69] width 70 height 20
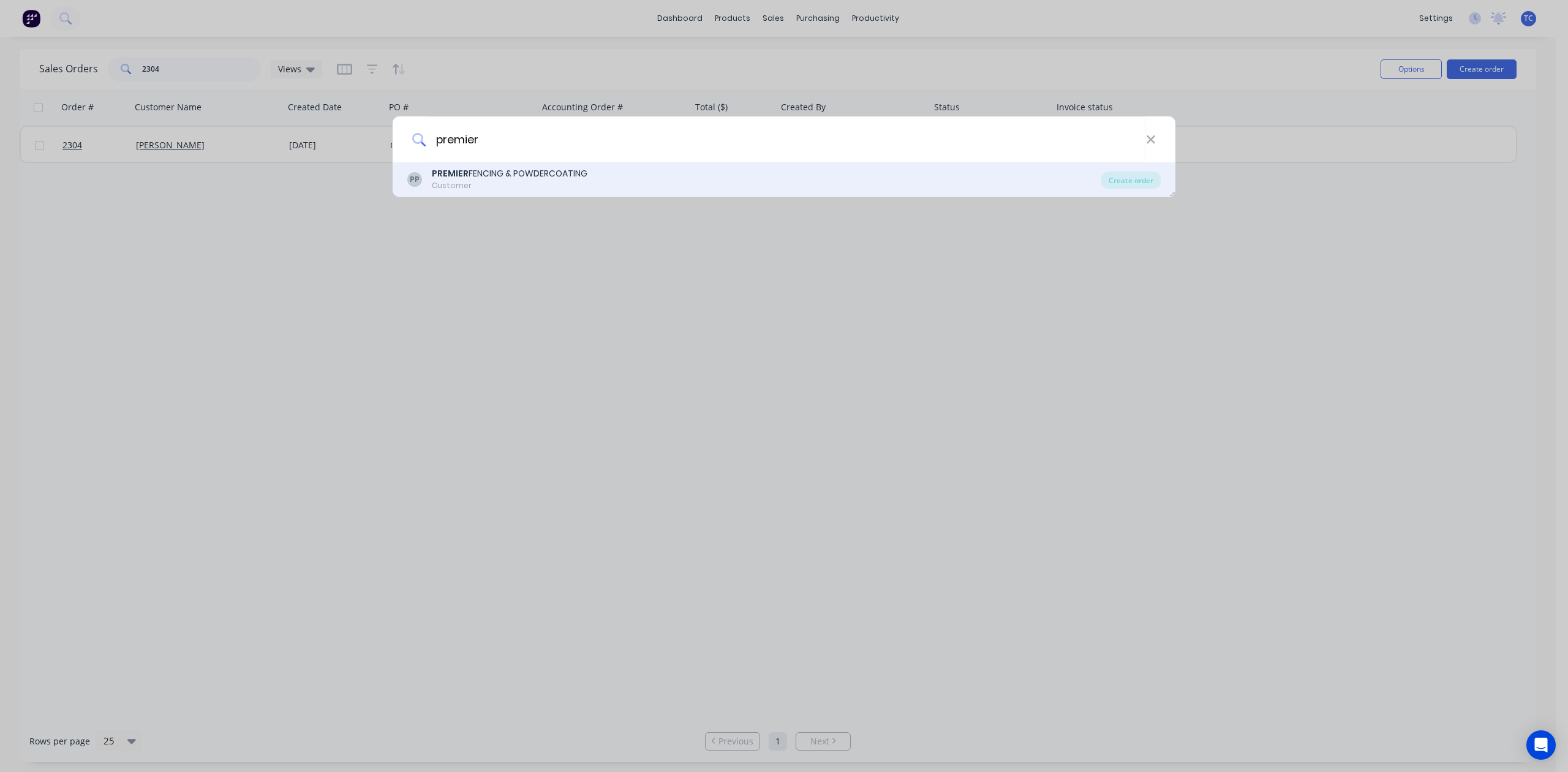
type input "premier"
click at [584, 174] on div "PREMIER FENCING & POWDERCOATING" at bounding box center [510, 174] width 155 height 13
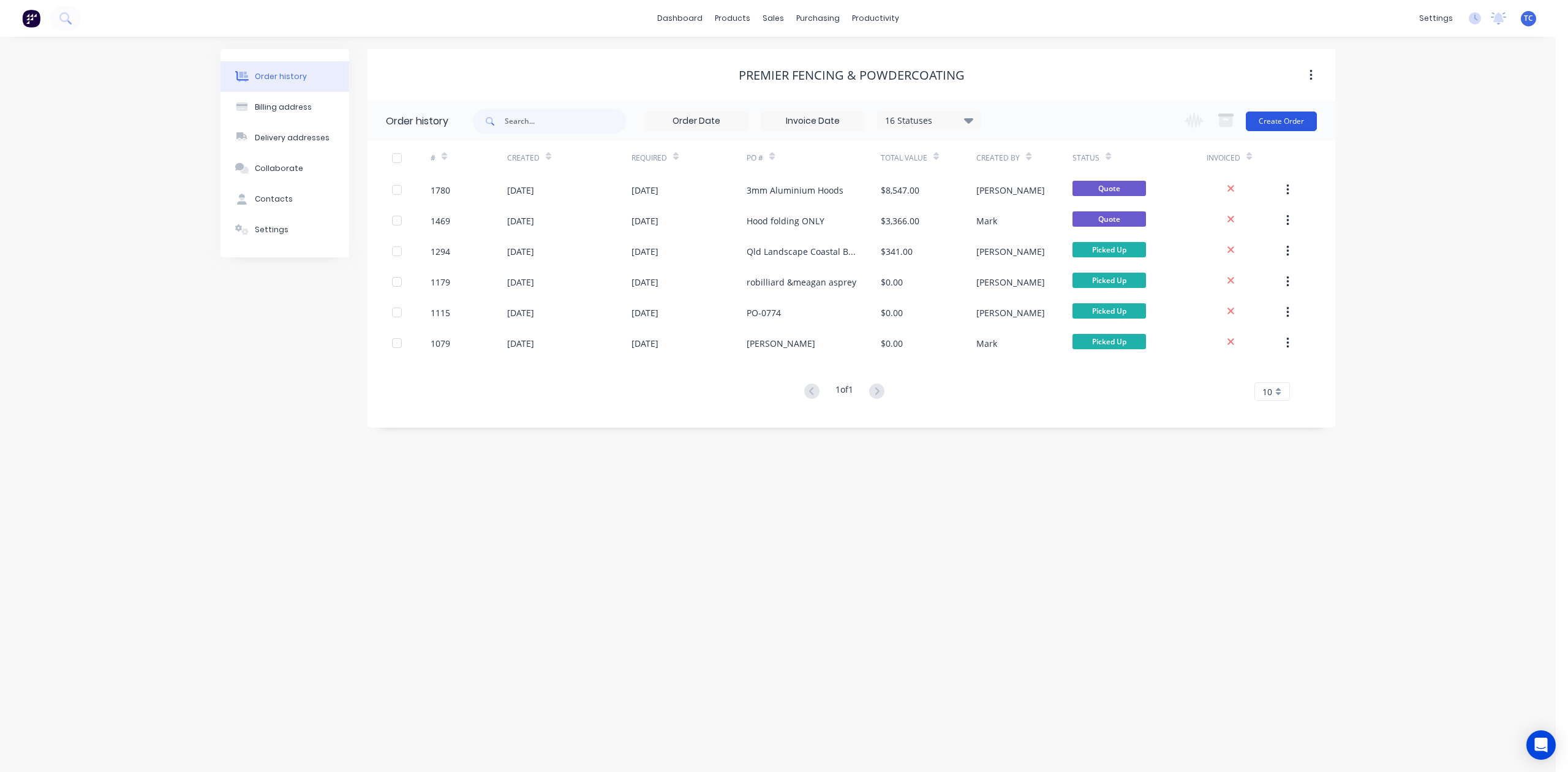
click at [1267, 125] on button "Create Order" at bounding box center [1281, 121] width 71 height 20
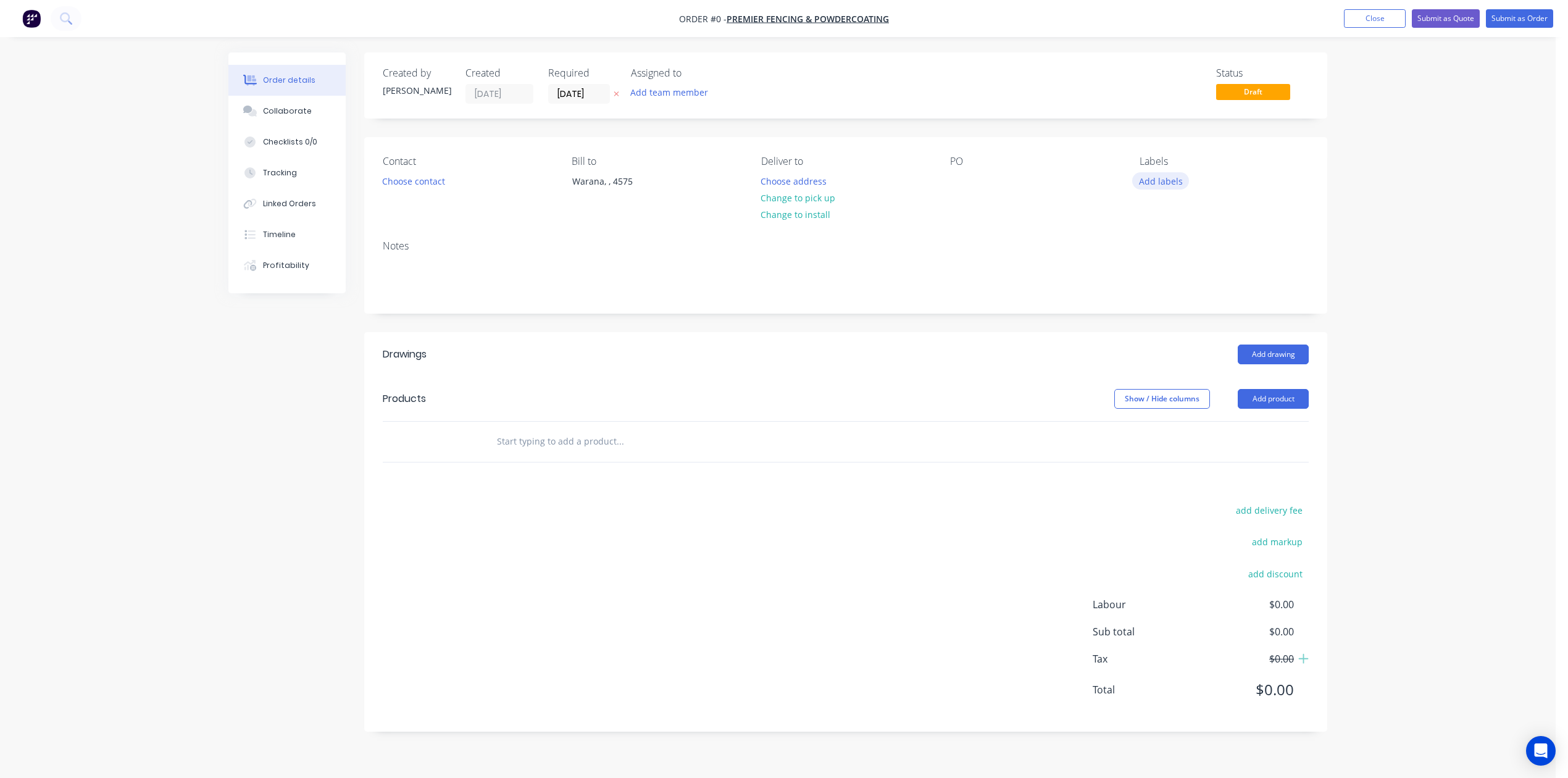
click at [1171, 189] on button "Add labels" at bounding box center [1161, 181] width 57 height 17
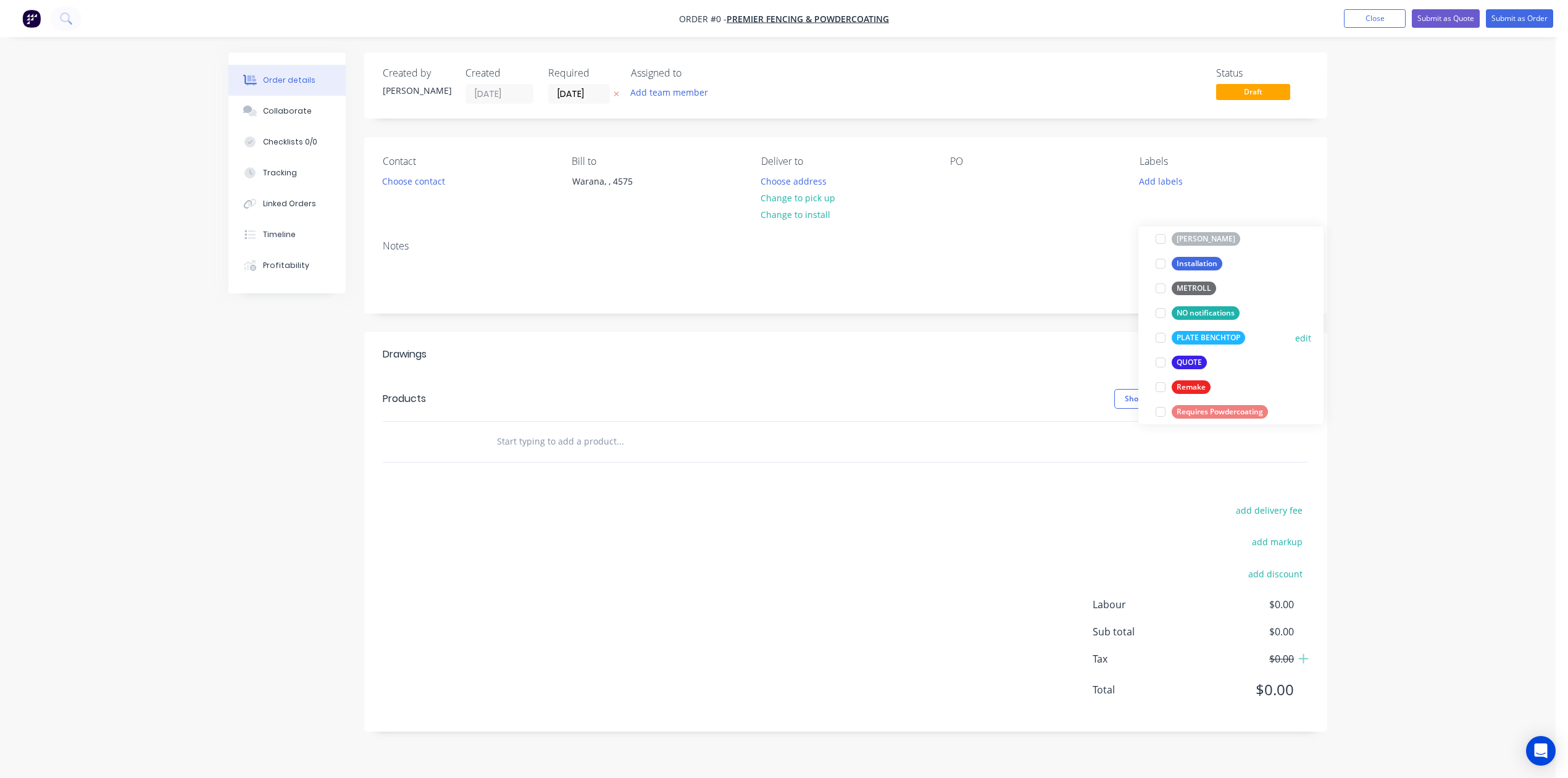
scroll to position [411, 0]
click at [1161, 335] on div at bounding box center [1161, 334] width 24 height 24
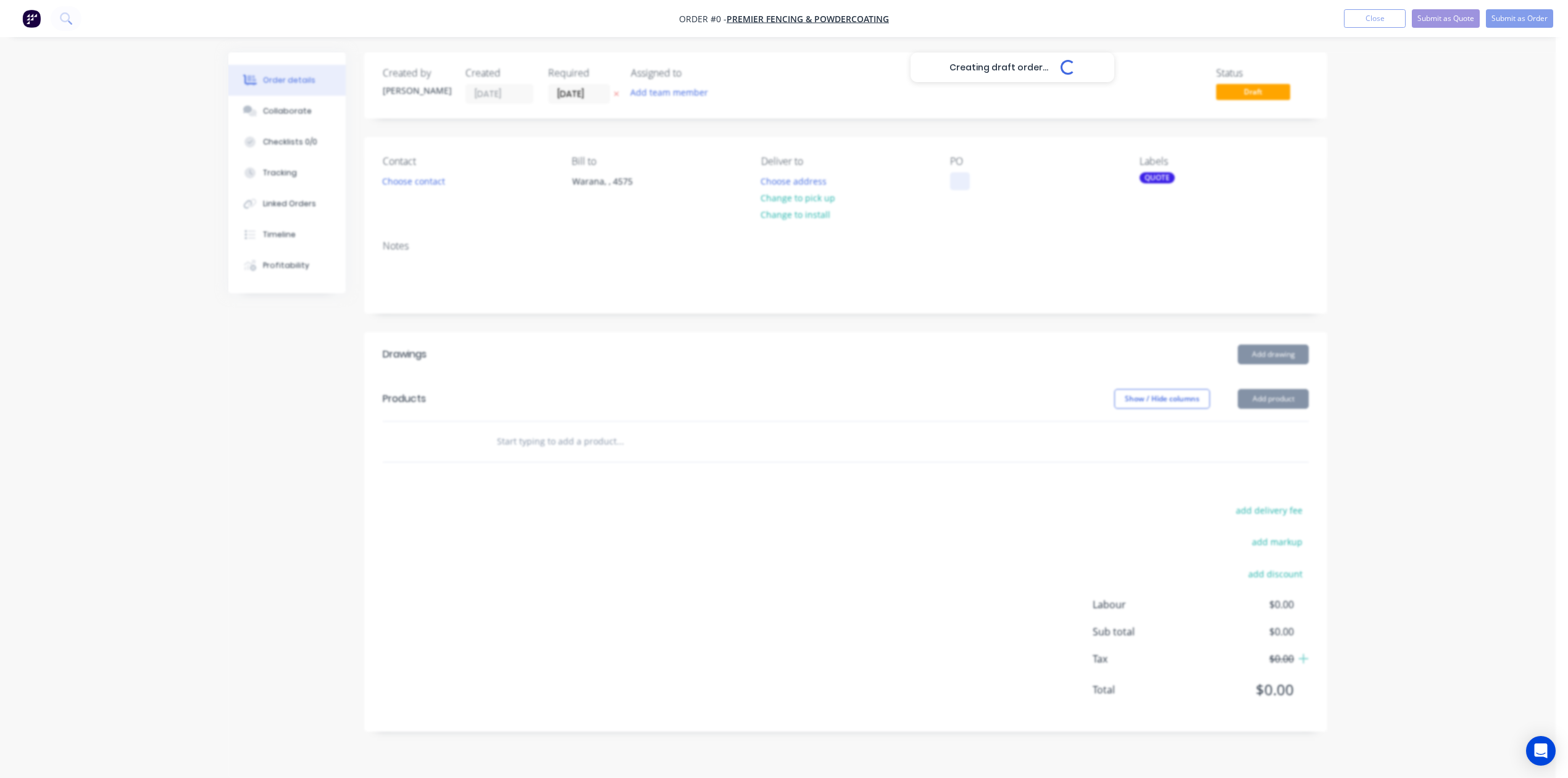
click at [964, 213] on div "Creating draft order... Loading... Order details Collaborate Checklists 0/0 Tra…" at bounding box center [778, 402] width 1123 height 698
click at [445, 189] on button "Choose contact" at bounding box center [414, 181] width 76 height 17
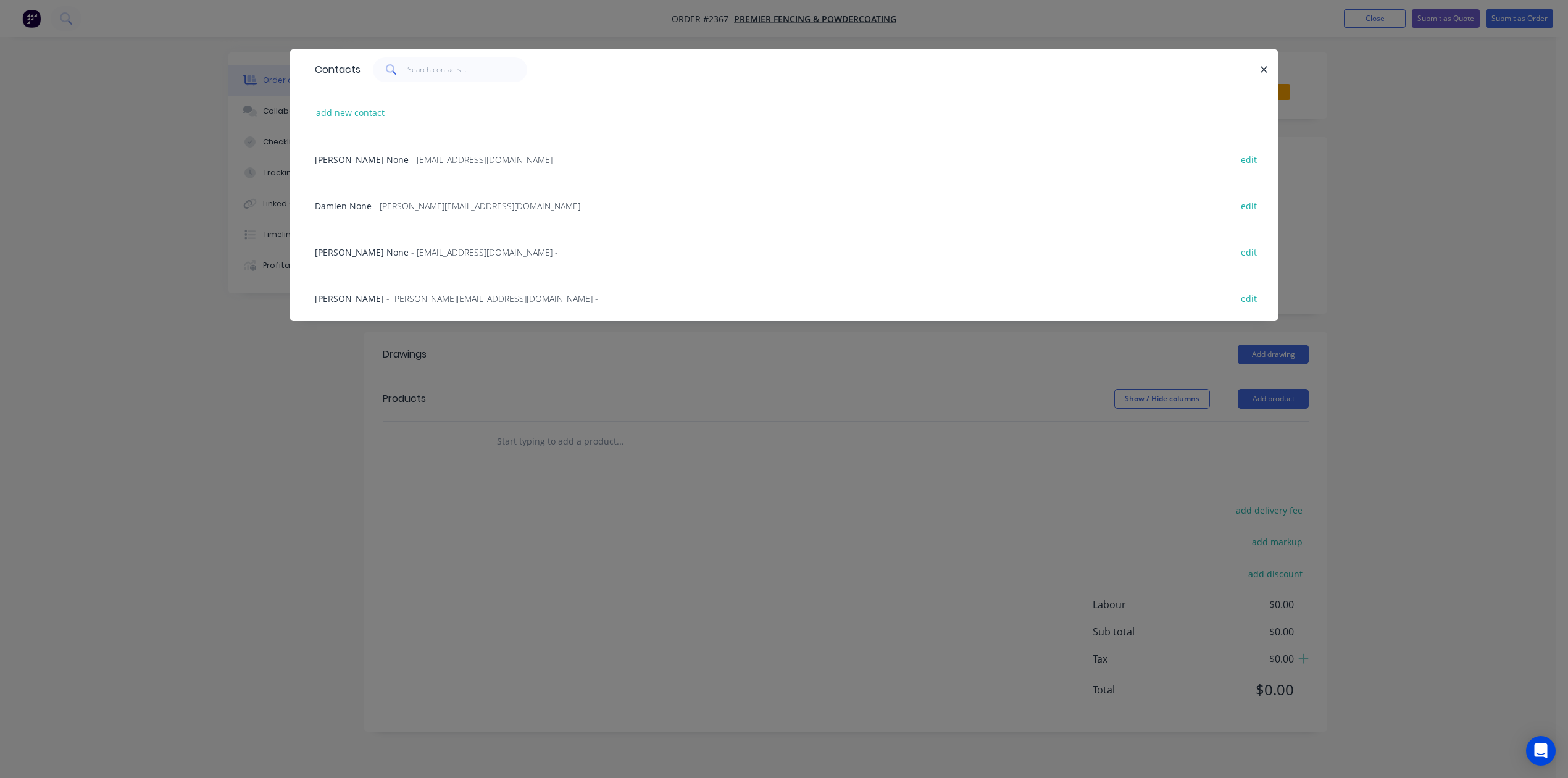
click at [442, 212] on span "- [PERSON_NAME][EMAIL_ADDRESS][DOMAIN_NAME] -" at bounding box center [480, 205] width 212 height 11
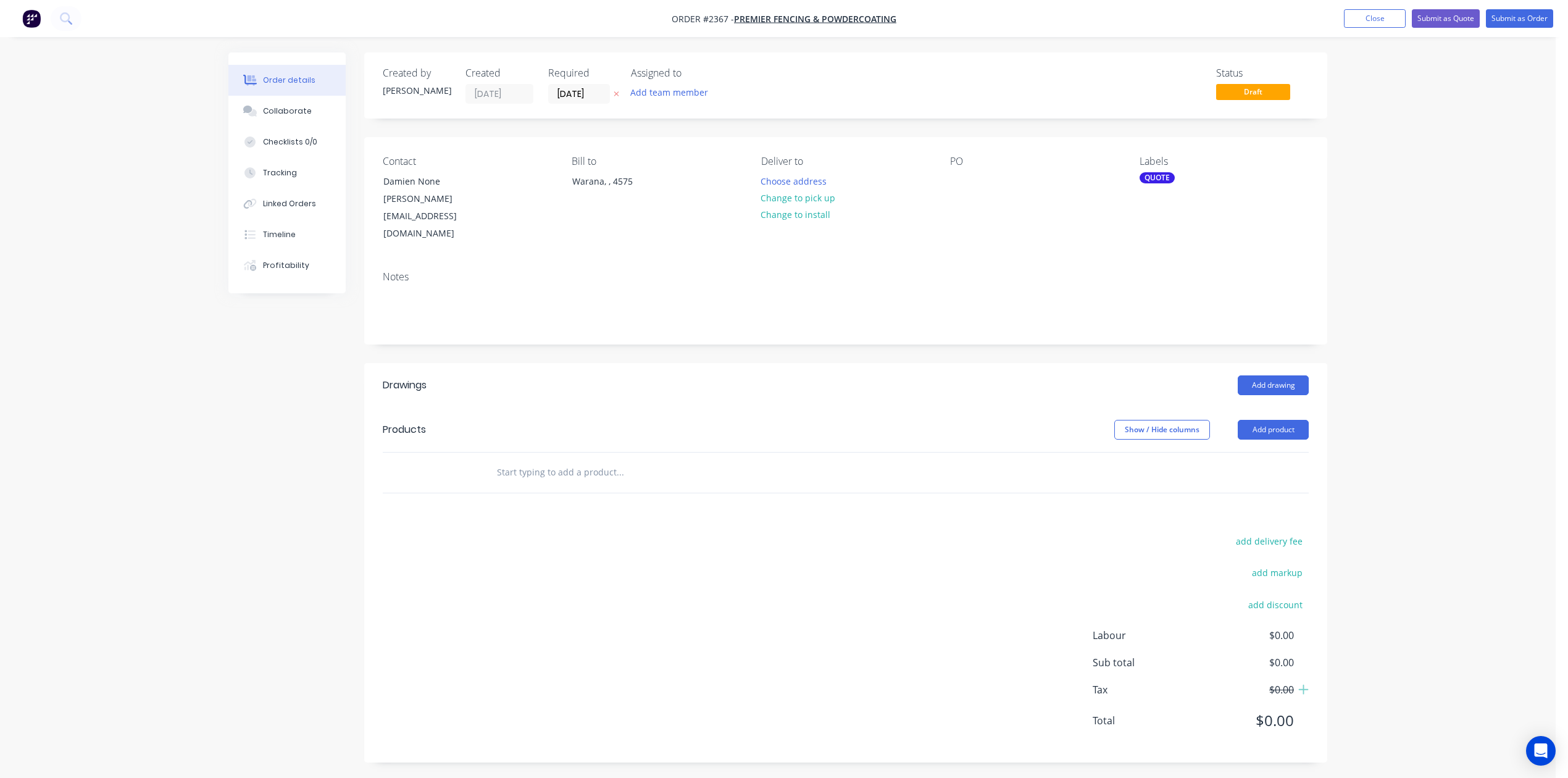
click at [547, 485] on input "text" at bounding box center [619, 472] width 247 height 24
click at [662, 485] on input "1.6mm Aluminium Flashing -" at bounding box center [619, 472] width 247 height 24
type input "1.6mm Aluminium Flashing - 10 x 60 x 50 x 3000mm long"
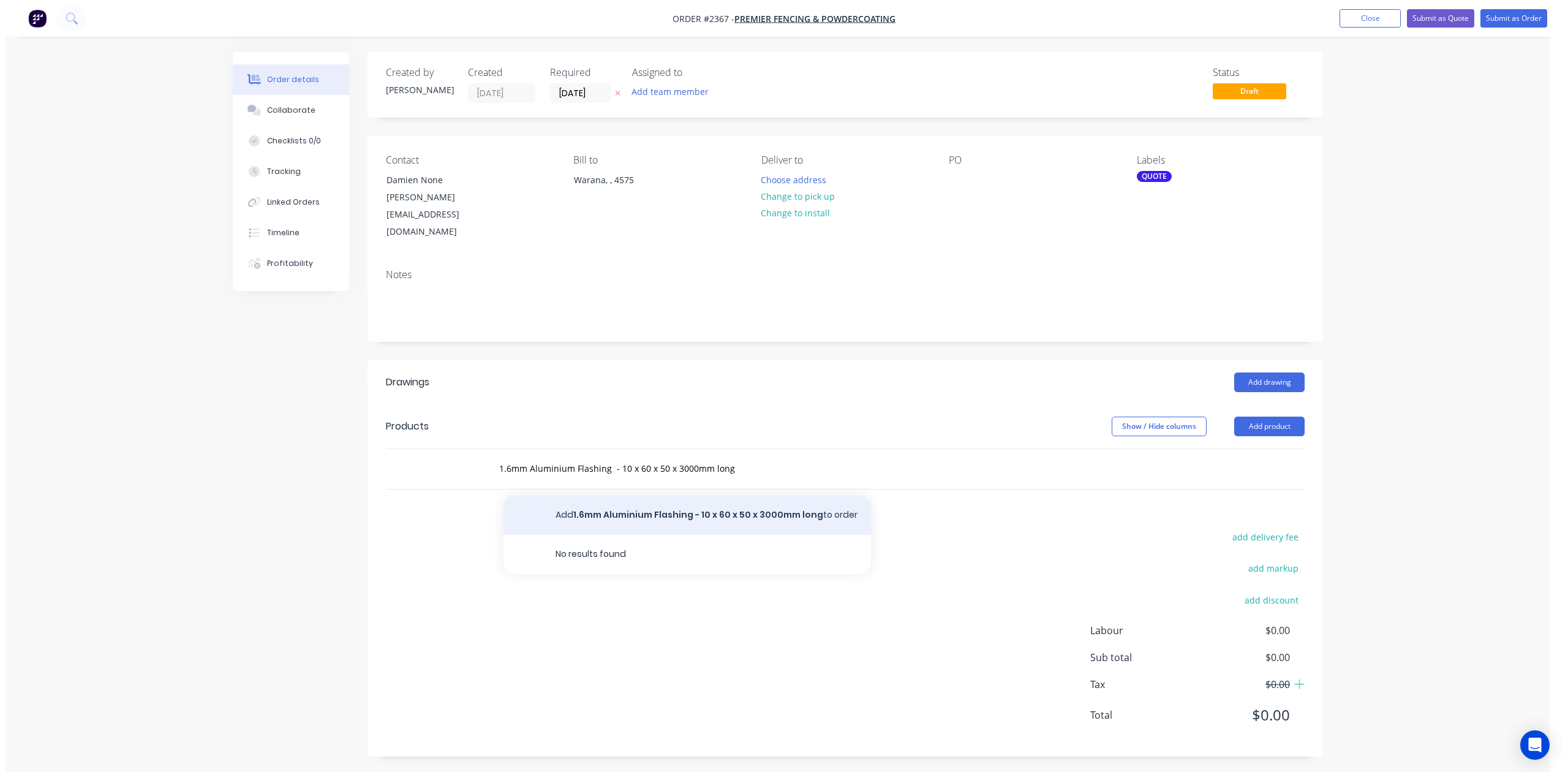
scroll to position [0, 0]
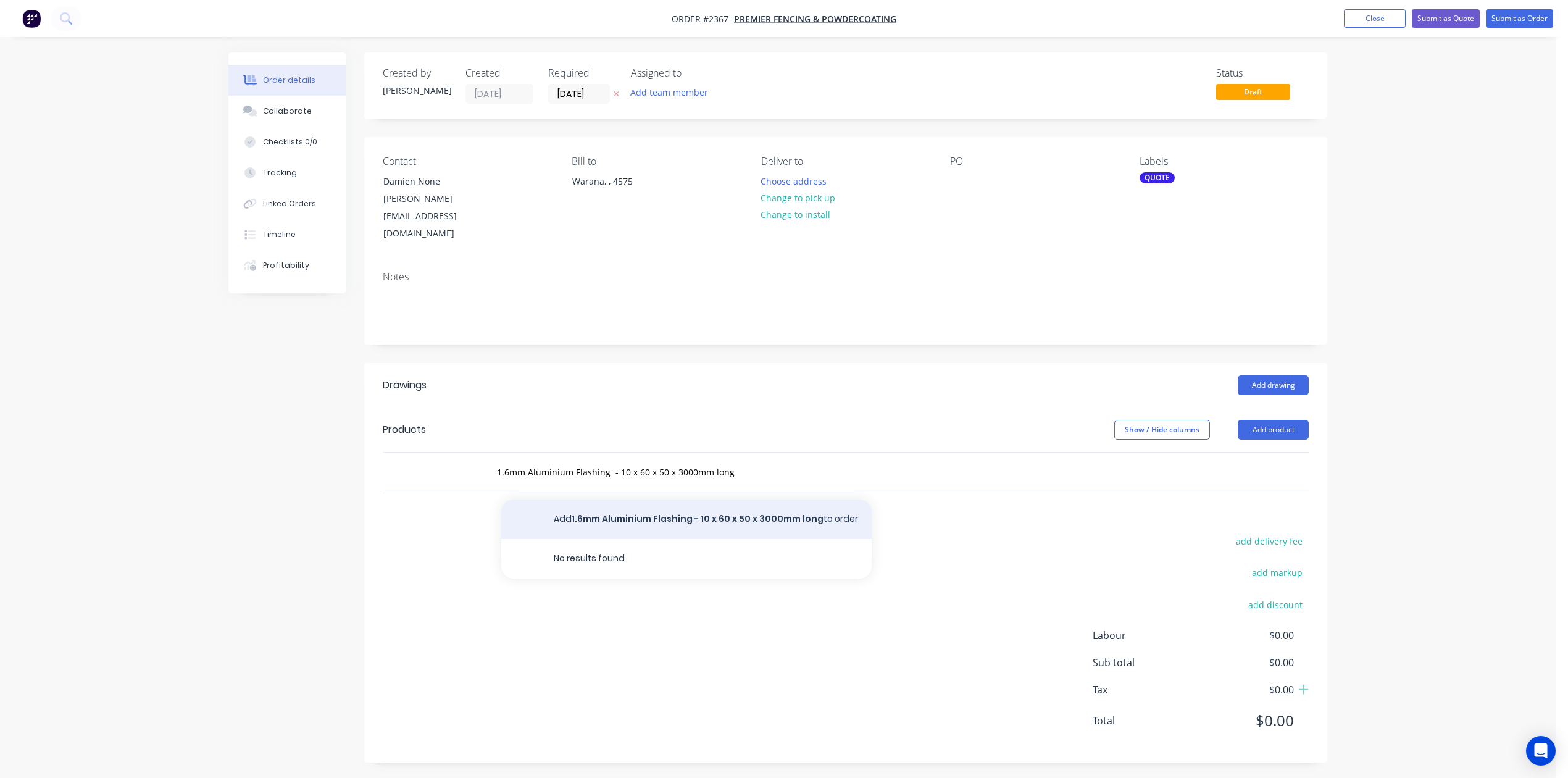
click at [727, 539] on button "Add 1.6mm Aluminium Flashing - 10 x 60 x 50 x 3000mm long to order" at bounding box center [686, 519] width 370 height 40
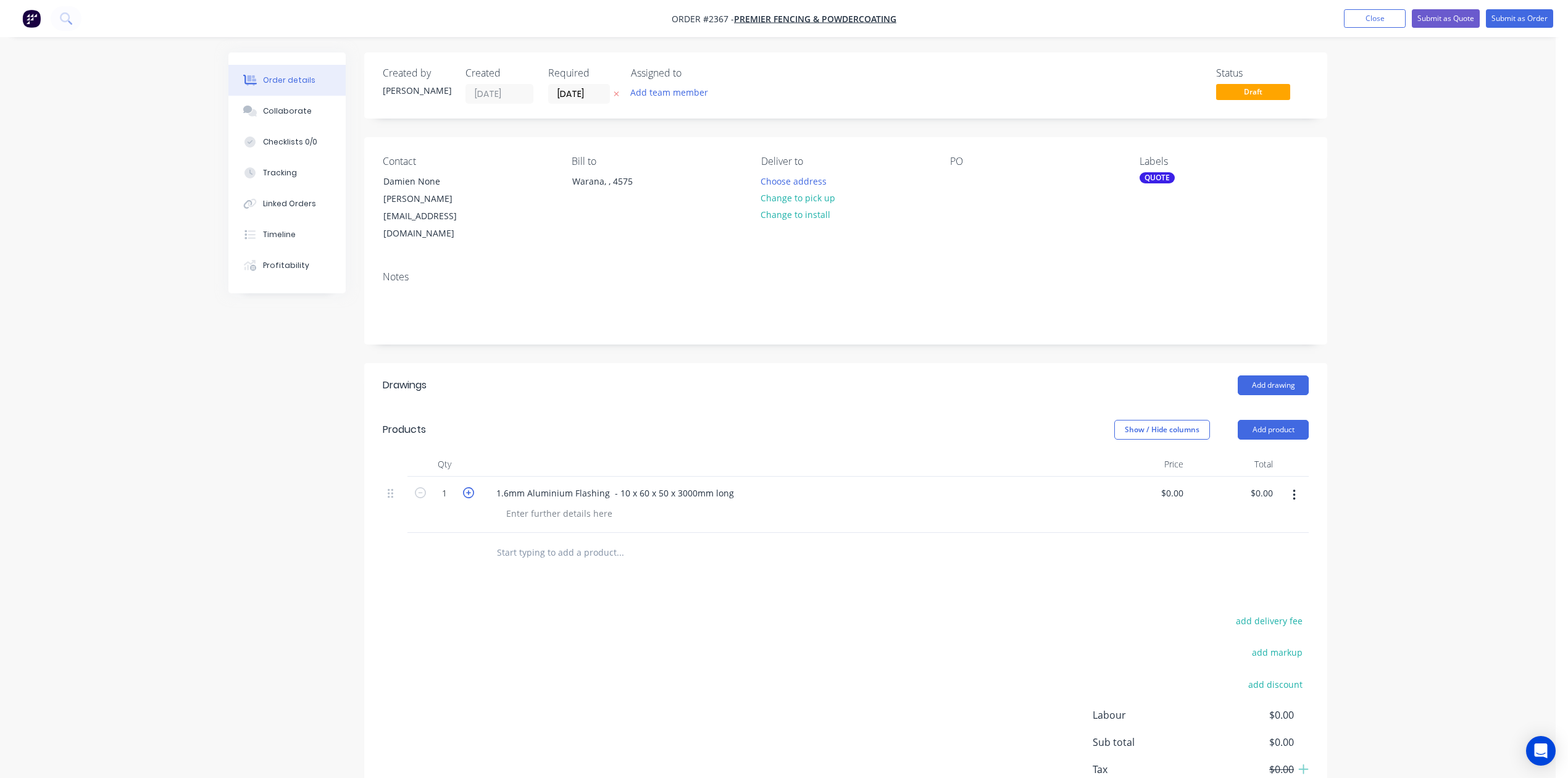
click at [474, 498] on icon "button" at bounding box center [468, 493] width 11 height 11
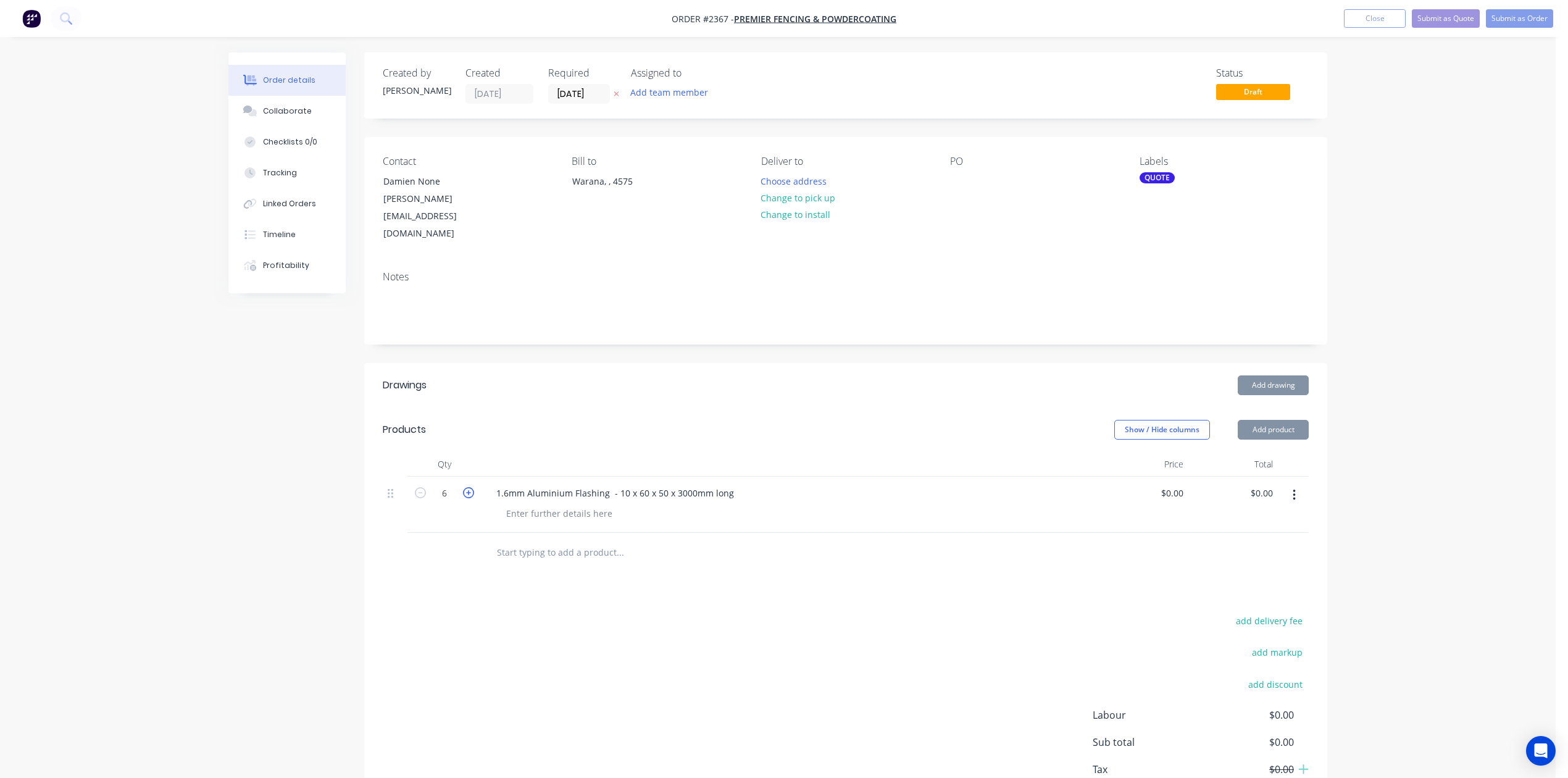
click at [474, 498] on icon "button" at bounding box center [468, 493] width 11 height 11
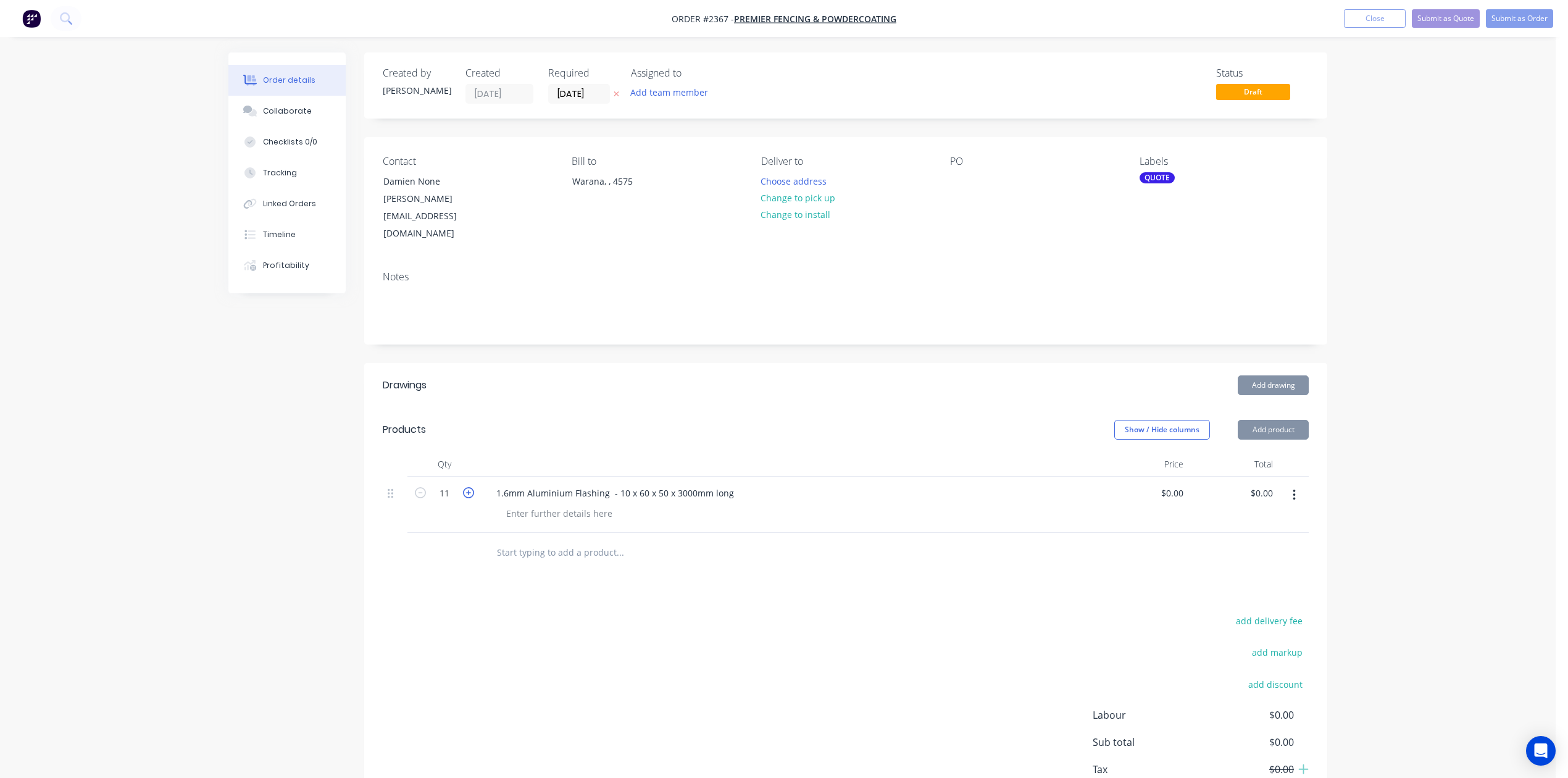
click at [474, 498] on icon "button" at bounding box center [468, 493] width 11 height 11
type input "13"
click at [1344, 14] on button "Close" at bounding box center [1374, 18] width 62 height 18
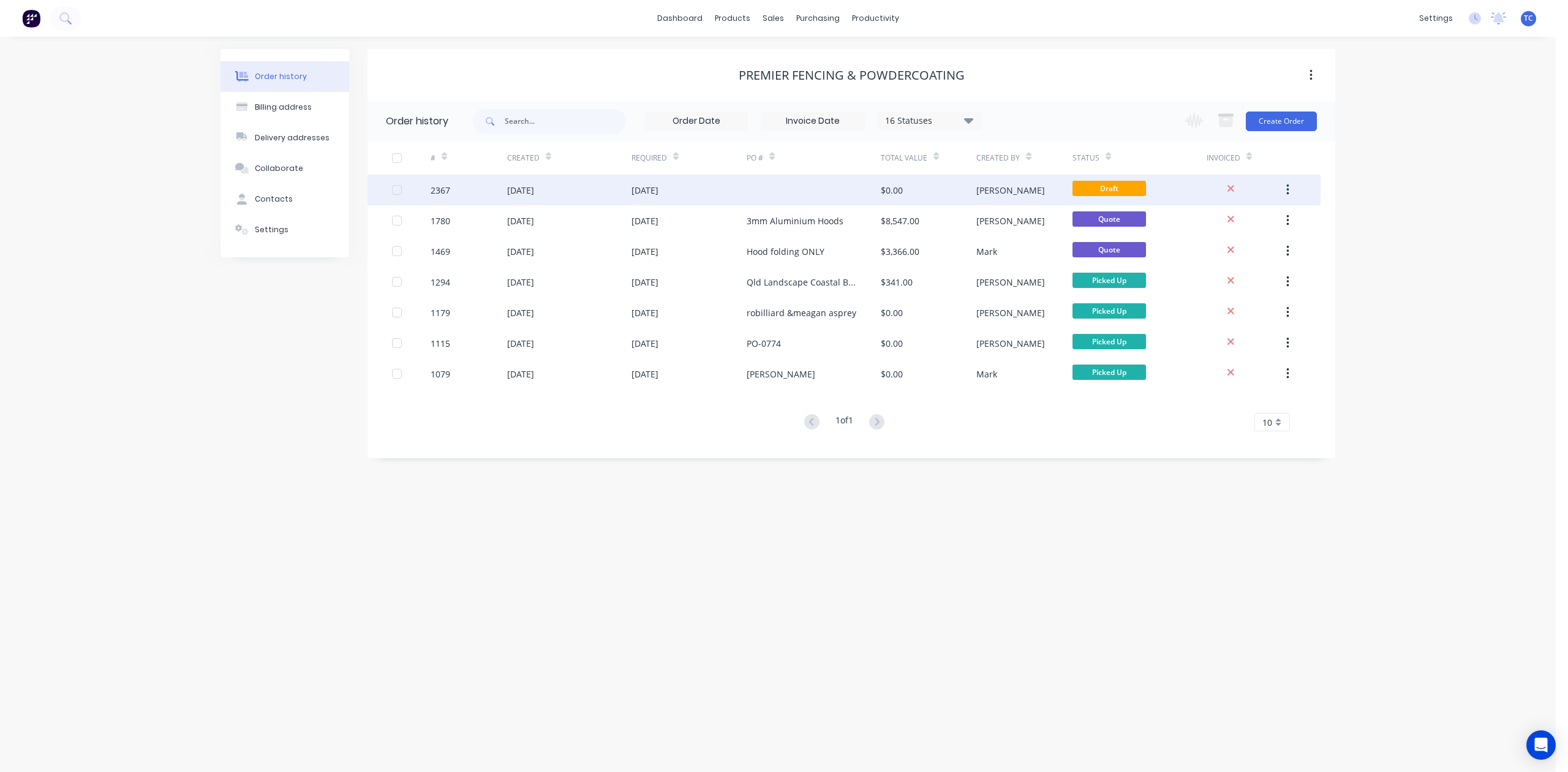
click at [658, 186] on div "[DATE]" at bounding box center [645, 190] width 27 height 13
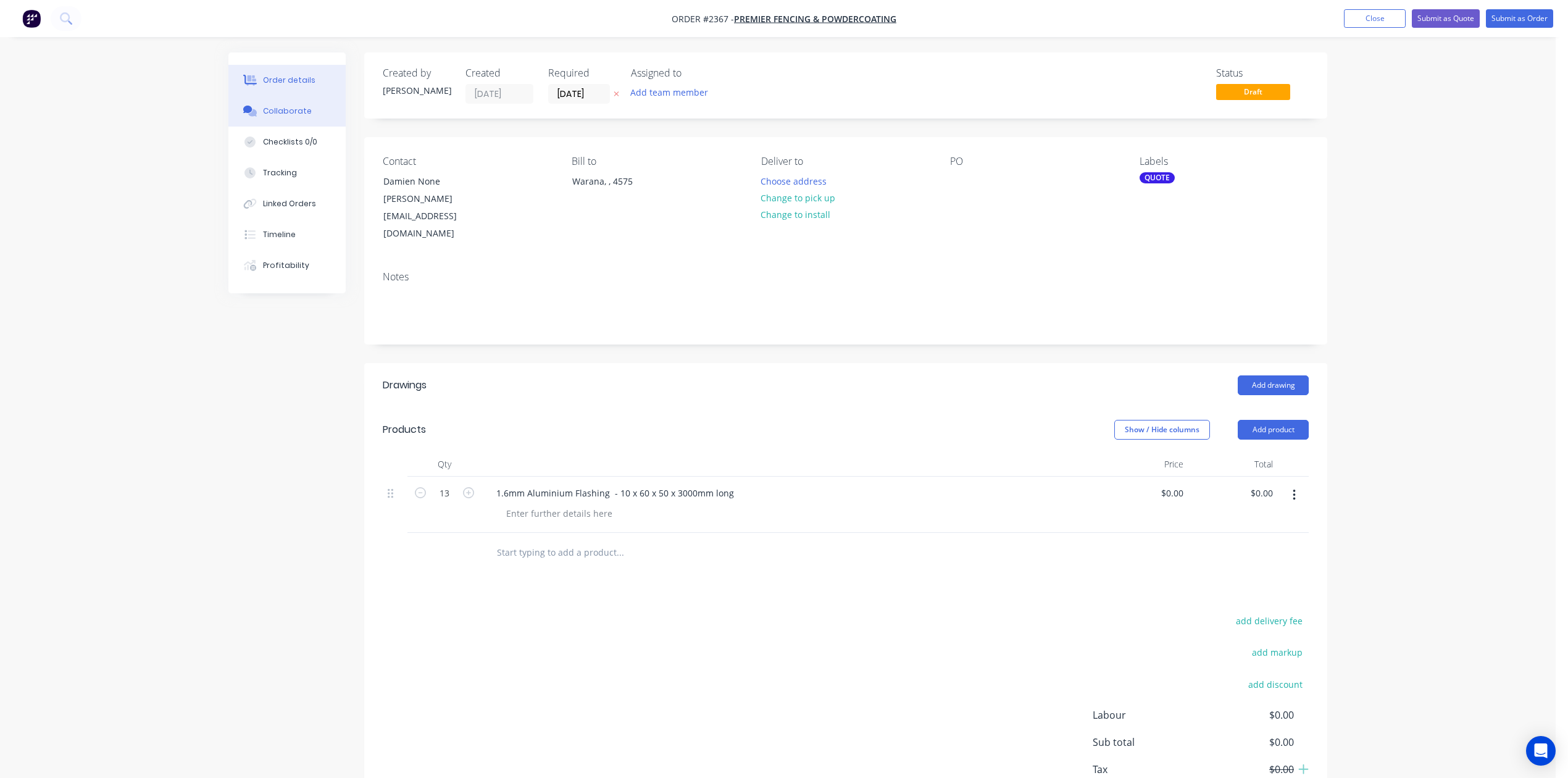
click at [296, 116] on div "Collaborate" at bounding box center [287, 111] width 49 height 11
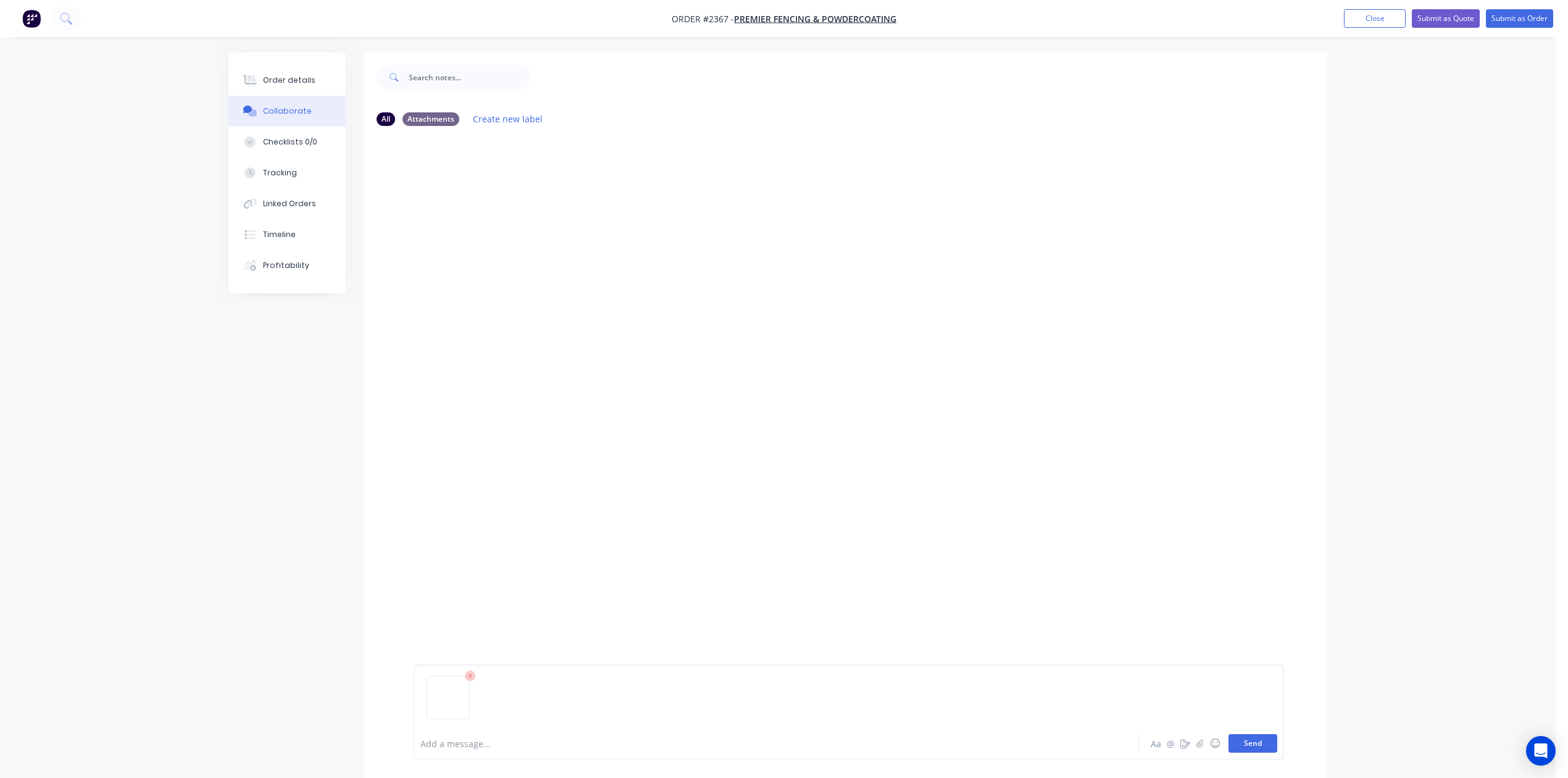
click at [1228, 736] on button "Send" at bounding box center [1253, 744] width 49 height 18
click at [1344, 15] on button "Close" at bounding box center [1374, 18] width 62 height 18
